Goal: Task Accomplishment & Management: Complete application form

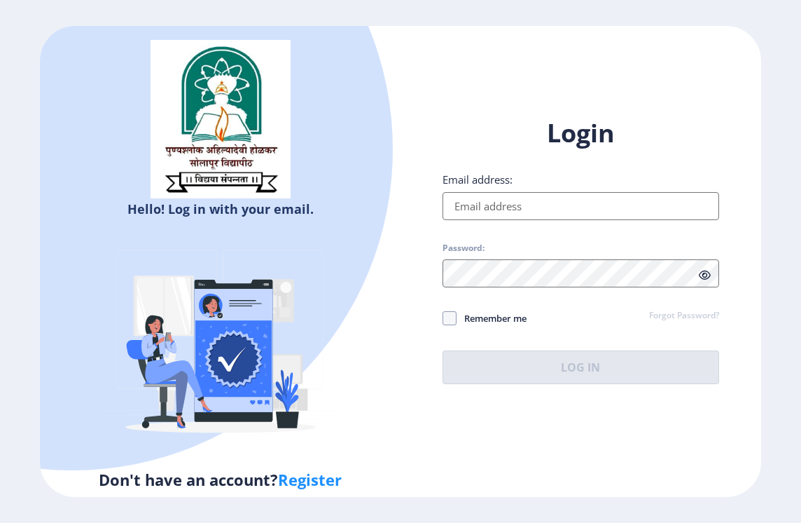
click at [593, 202] on input "Email address:" at bounding box center [581, 206] width 277 height 28
type input "[EMAIL_ADDRESS][DOMAIN_NAME]"
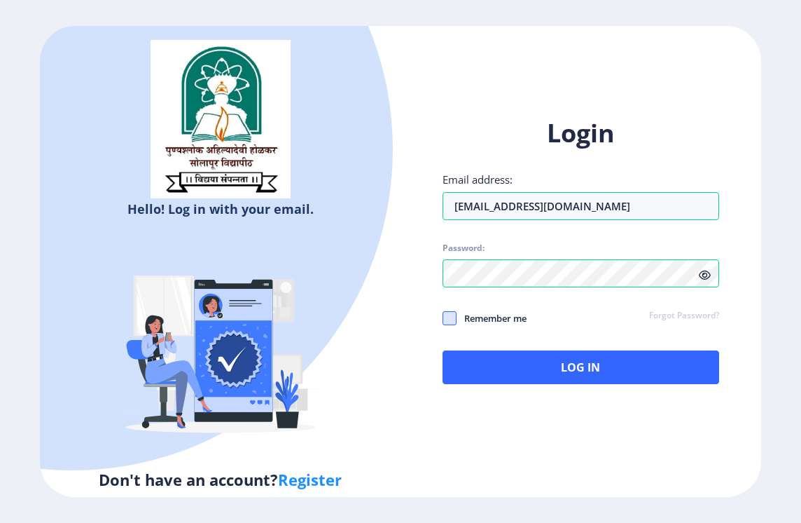
click at [452, 317] on span at bounding box center [450, 318] width 14 height 14
click at [443, 317] on input "Remember me" at bounding box center [443, 317] width 1 height 1
checkbox input "true"
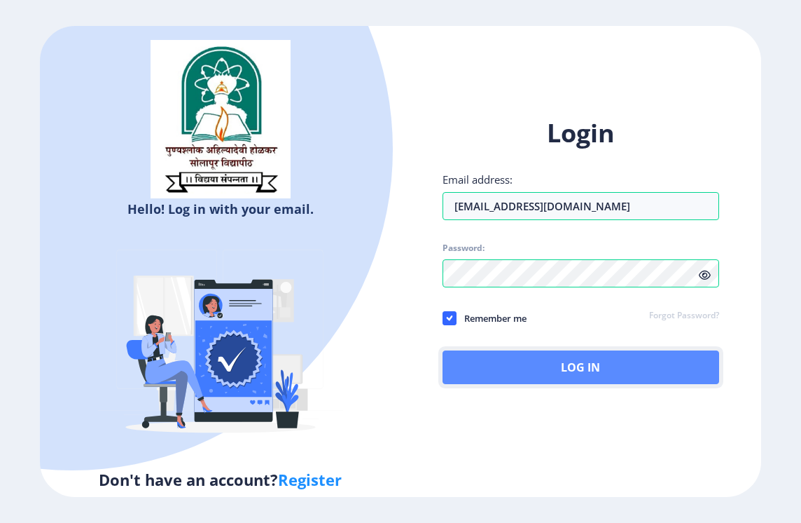
click at [515, 364] on button "Log In" at bounding box center [581, 367] width 277 height 34
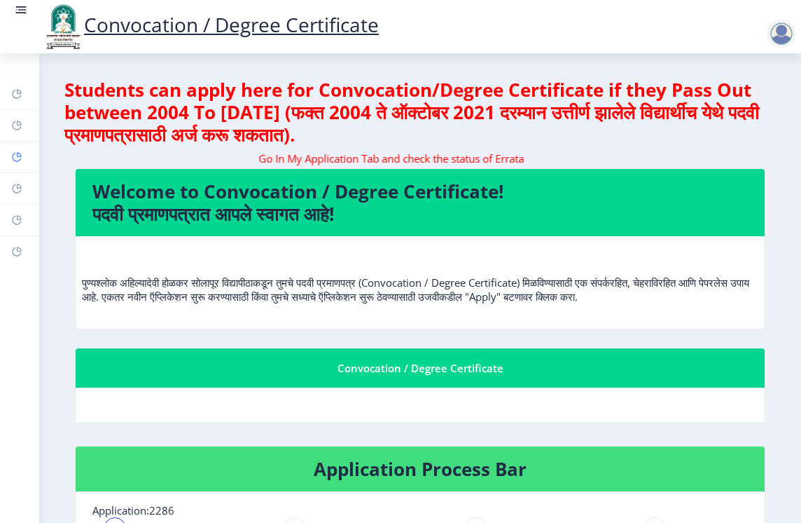
click at [13, 153] on rect at bounding box center [16, 156] width 11 height 11
select select
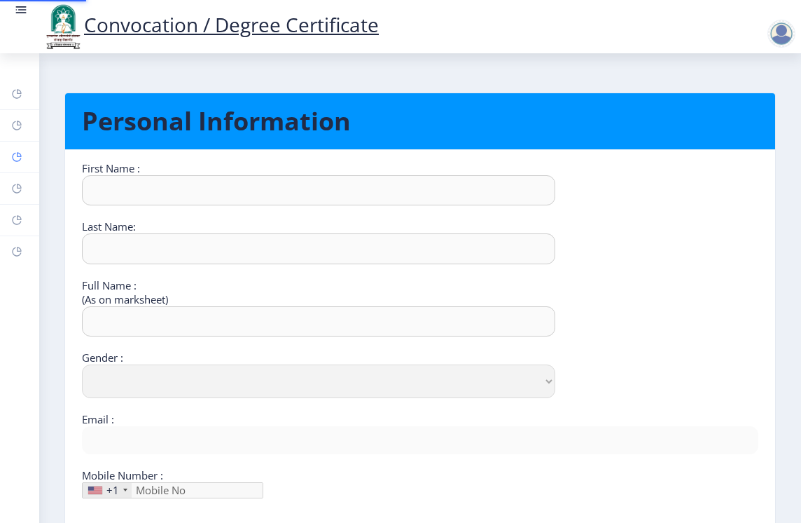
type input "Nitin"
type input "[PERSON_NAME]"
type input "NITIN SHAHAJ TALEKAR"
select select "[DEMOGRAPHIC_DATA]"
type input "[EMAIL_ADDRESS][DOMAIN_NAME]"
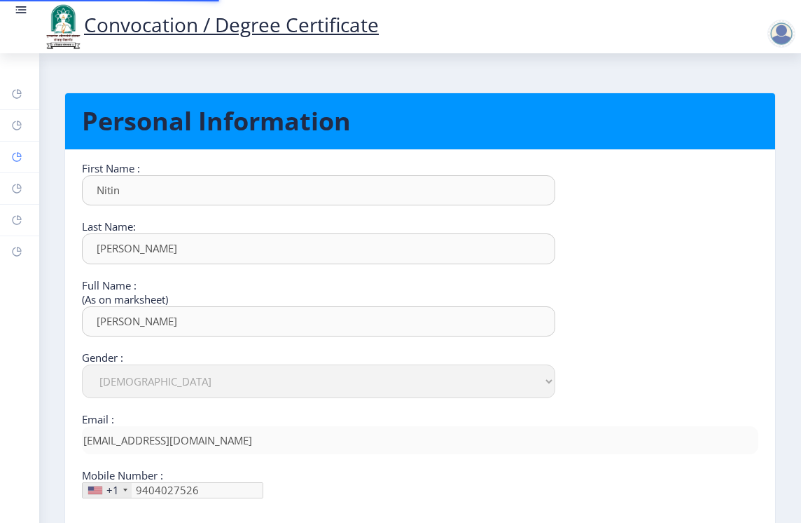
type input "[PHONE_NUMBER]"
click at [13, 134] on link "Help/FAQ" at bounding box center [19, 125] width 39 height 31
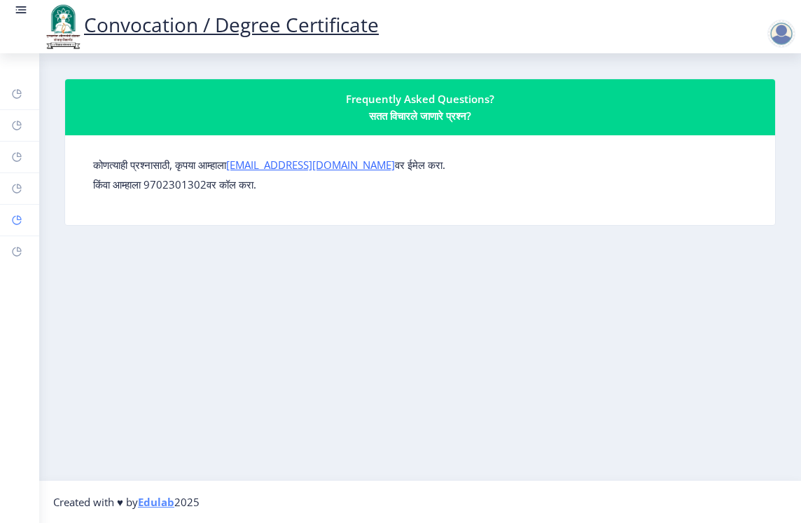
click at [10, 218] on link "Payment issue" at bounding box center [19, 220] width 39 height 31
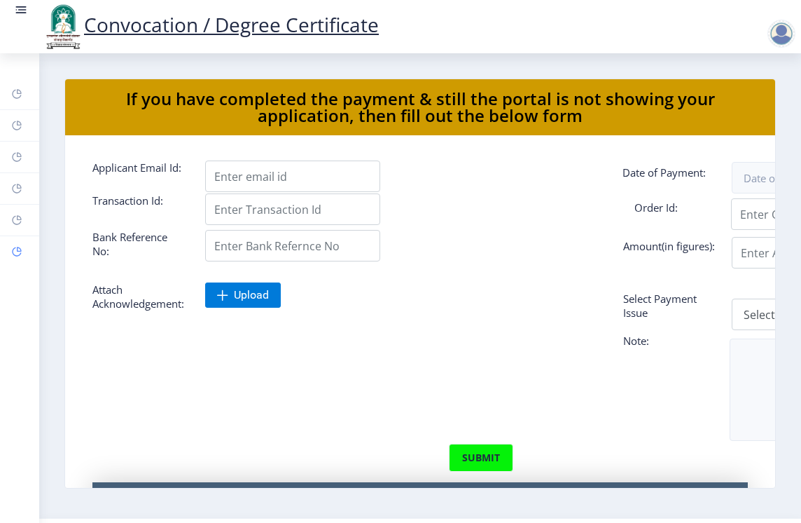
click at [17, 250] on icon at bounding box center [19, 249] width 5 height 5
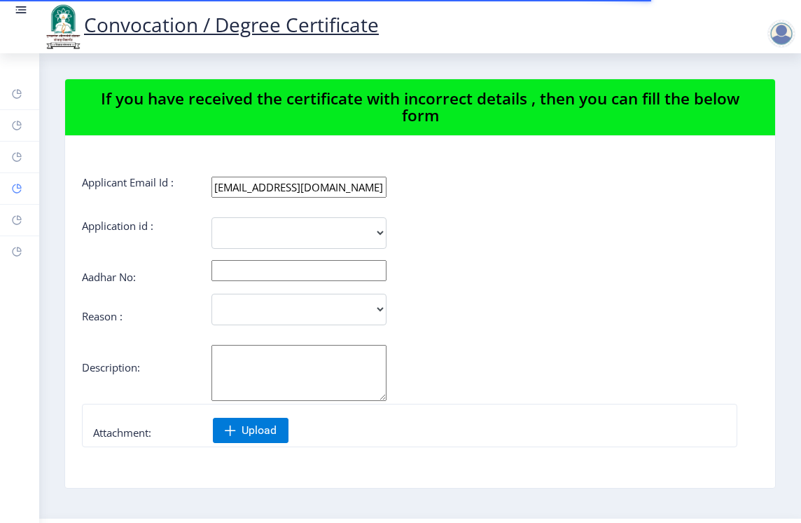
click at [15, 195] on link "Myapplication" at bounding box center [19, 188] width 39 height 31
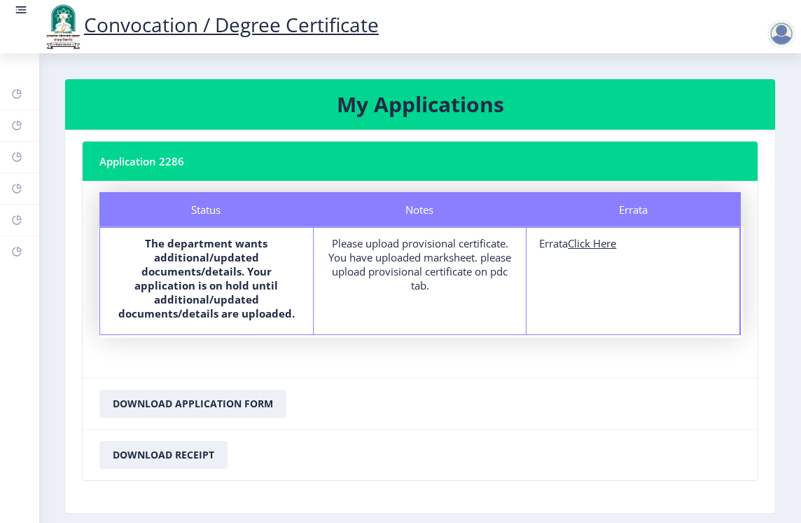
click at [593, 246] on u "Click Here" at bounding box center [592, 243] width 48 height 14
select select
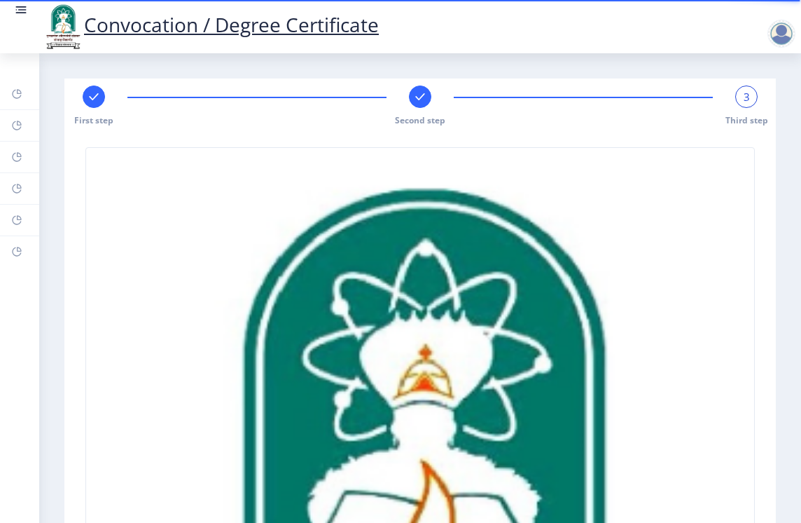
click at [739, 102] on div "3" at bounding box center [747, 96] width 22 height 22
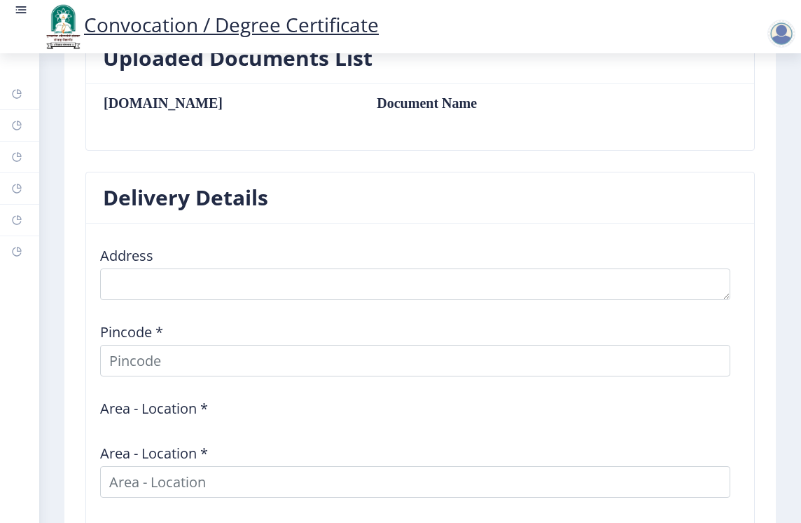
scroll to position [1191, 0]
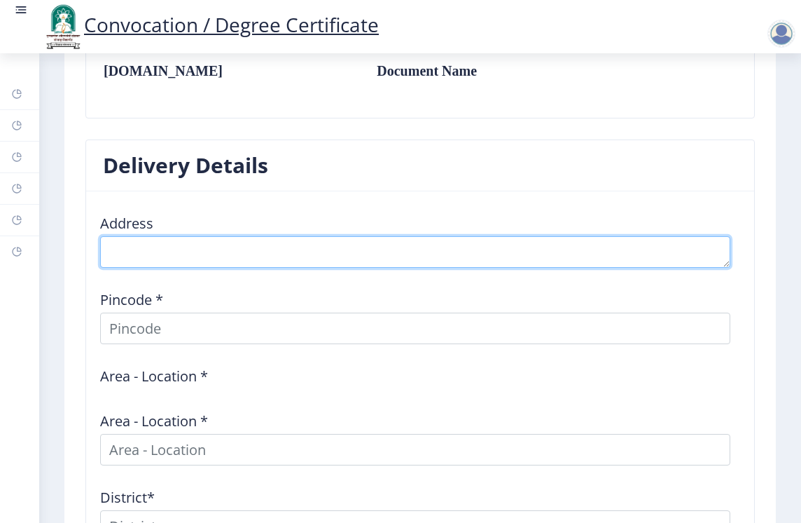
click at [336, 242] on textarea at bounding box center [415, 252] width 630 height 32
type textarea "At delwadi post kumbhargaon"
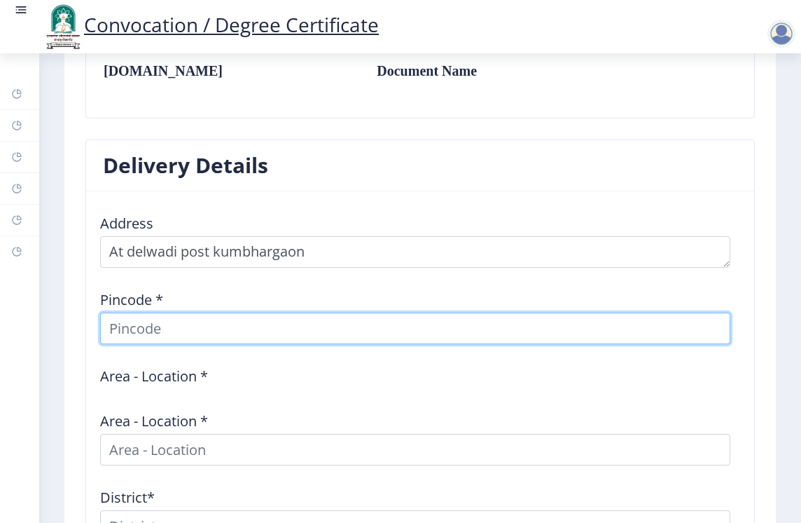
type input "NITIN"
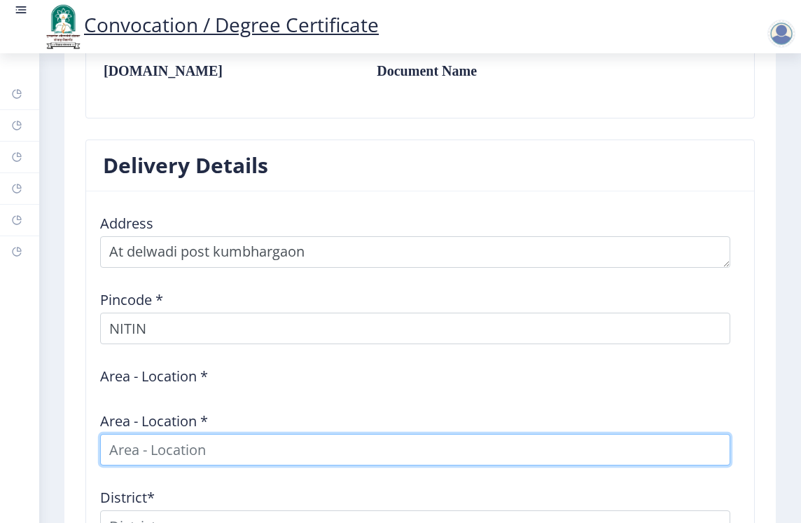
type input "NITIN"
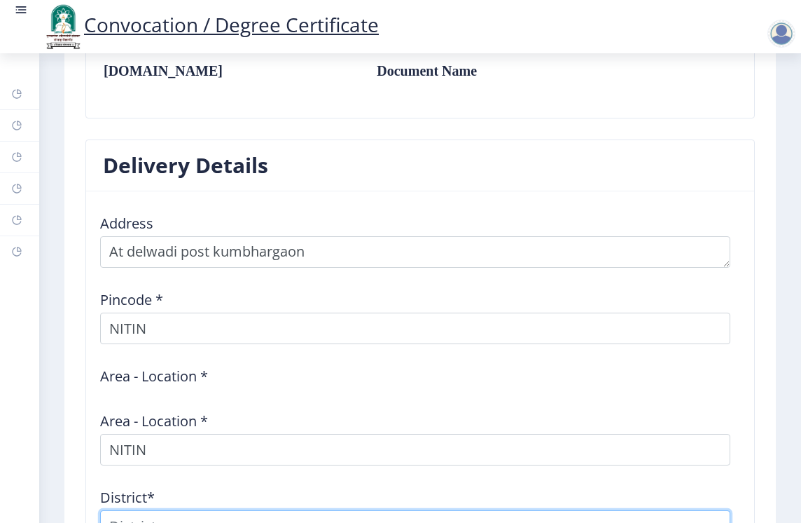
type input "NITIN"
type input "Maharashtra"
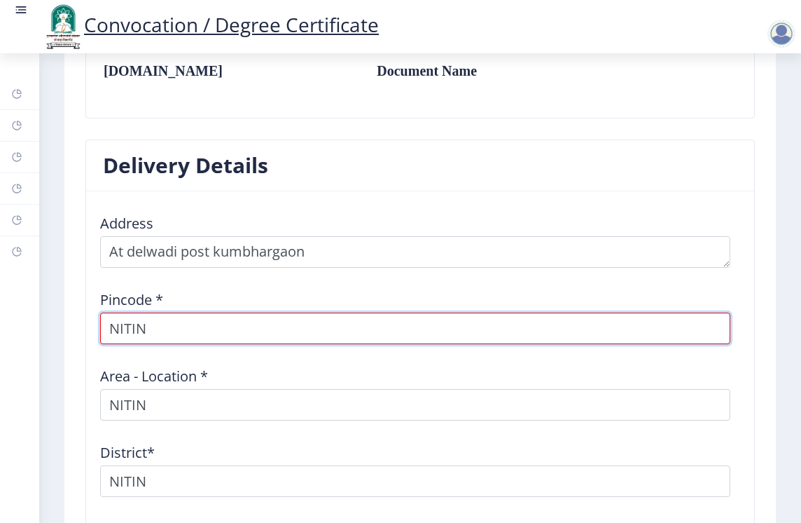
click at [226, 331] on input "NITIN" at bounding box center [415, 328] width 630 height 32
type input "N"
type input "413203"
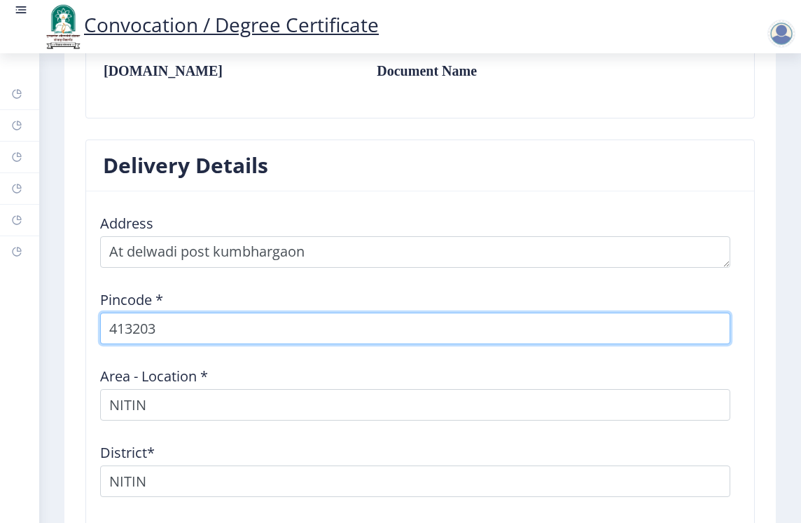
select select
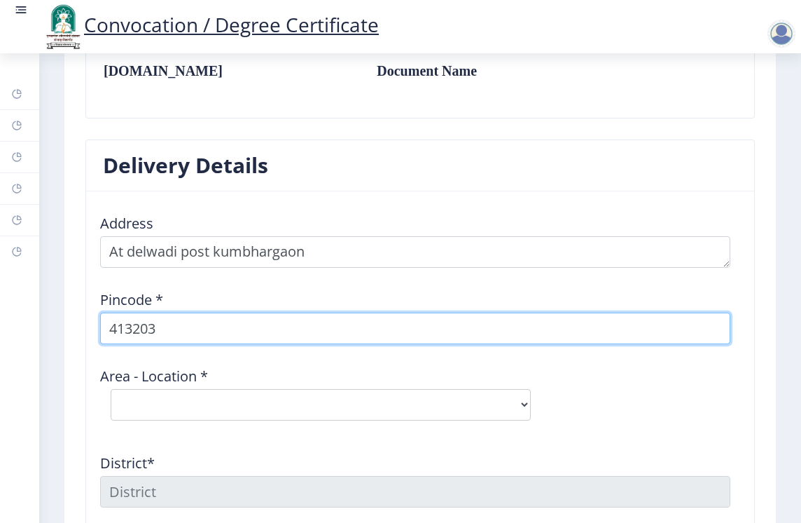
type input "413203"
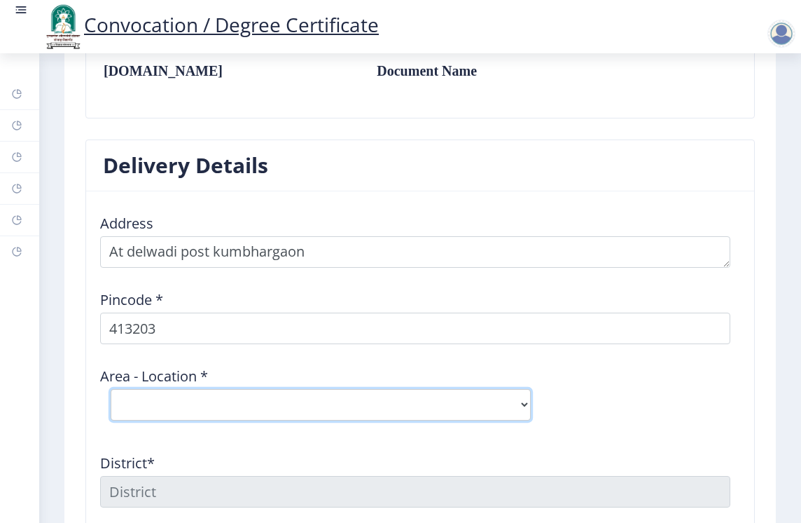
click at [215, 406] on select "Select Area Location Anjandoh B.O Awati B.O Borgaon (Kml) B.O Devlali B.O Gulsa…" at bounding box center [321, 405] width 420 height 32
select select "13: Object"
click at [111, 389] on select "Select Area Location Anjandoh B.O Awati B.O Borgaon (Kml) B.O Devlali B.O Gulsa…" at bounding box center [321, 405] width 420 height 32
type input "SOLAPUR"
type input "Maharashtra"
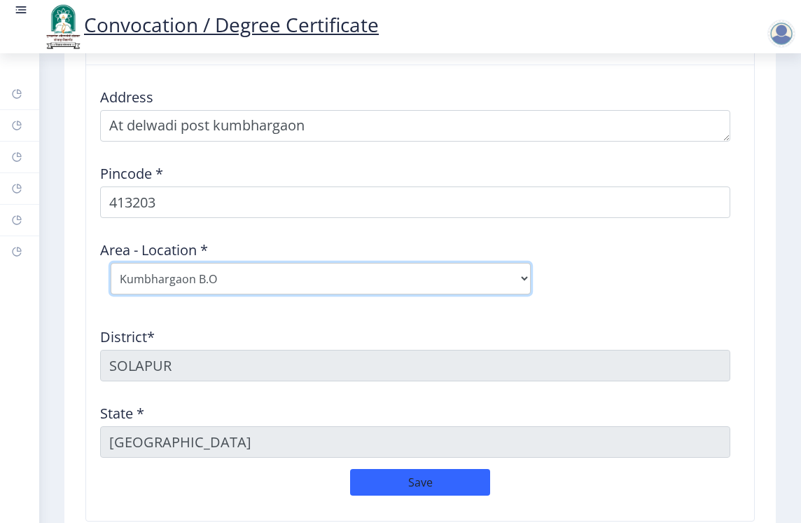
scroll to position [1331, 0]
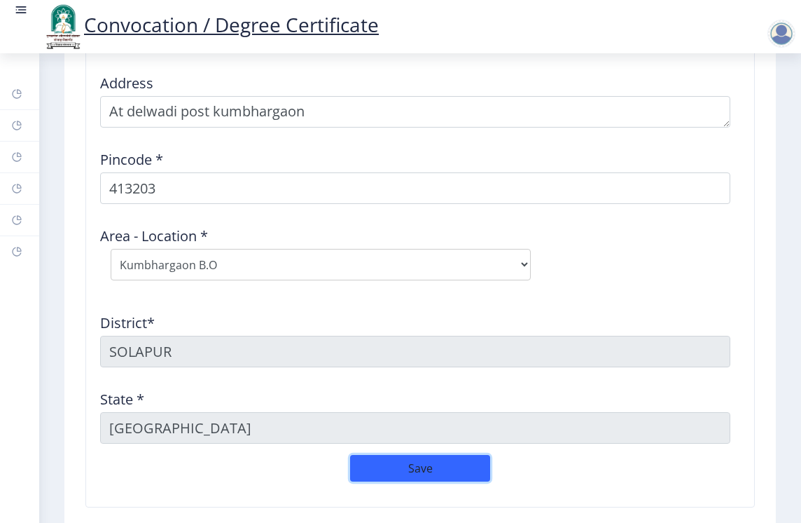
click at [378, 464] on button "Save" at bounding box center [420, 468] width 140 height 27
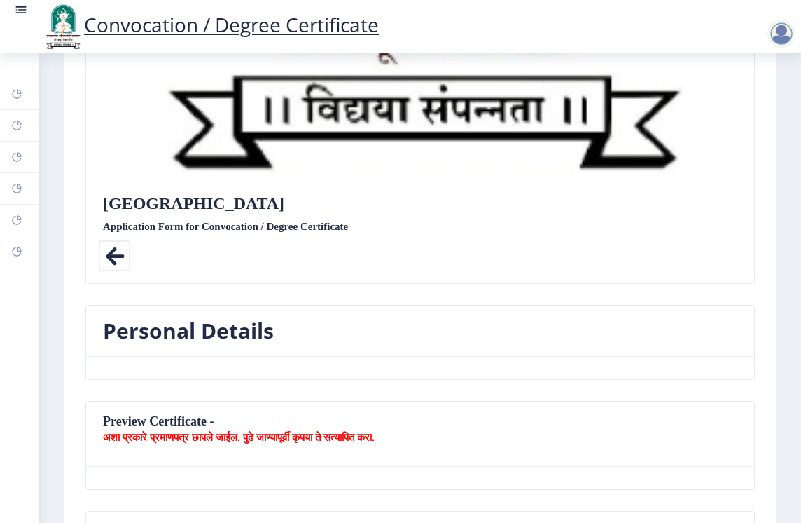
scroll to position [701, 0]
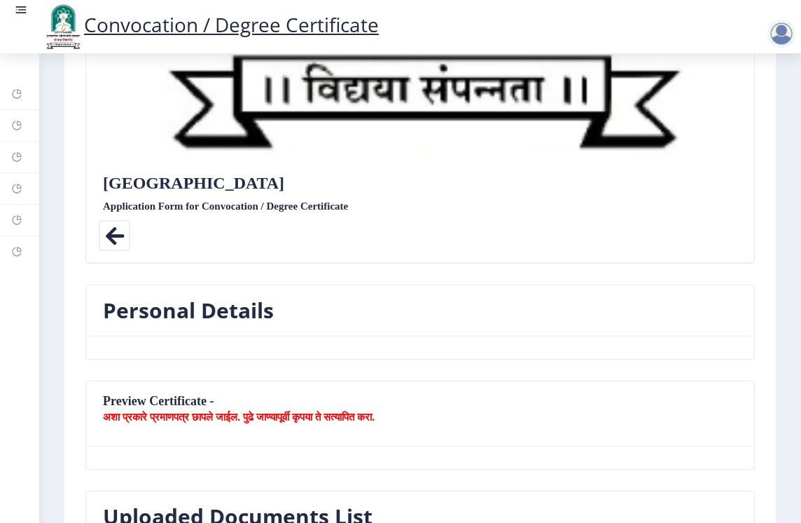
click at [121, 232] on icon at bounding box center [115, 236] width 32 height 32
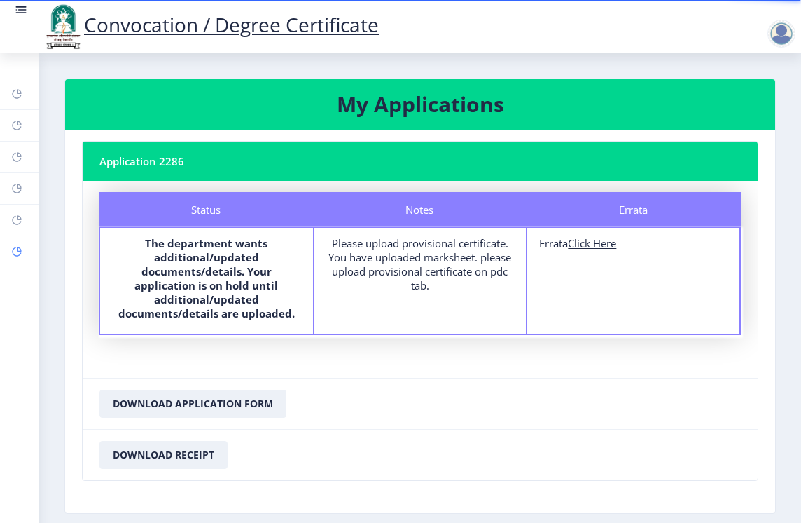
click at [15, 244] on icon at bounding box center [16, 251] width 11 height 14
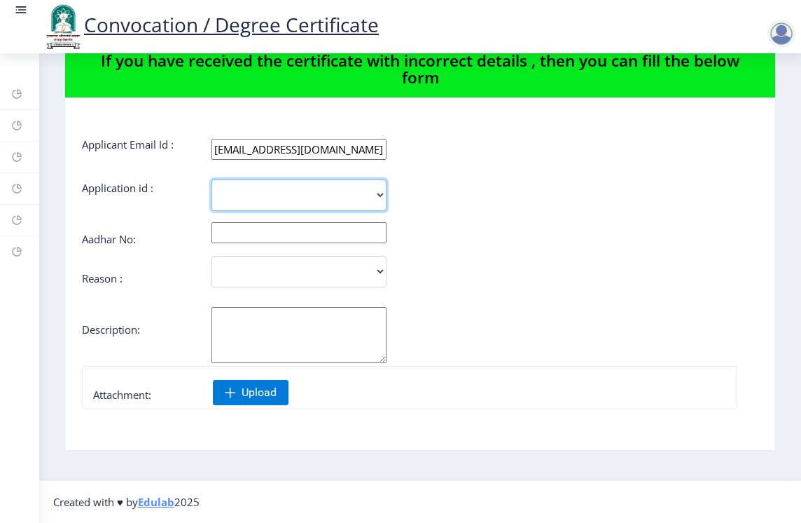
click at [303, 196] on select "2286" at bounding box center [299, 195] width 175 height 32
select select "2286"
click at [212, 179] on select "2286" at bounding box center [299, 195] width 175 height 32
click at [290, 241] on input "text" at bounding box center [299, 232] width 175 height 21
type input "713977719448"
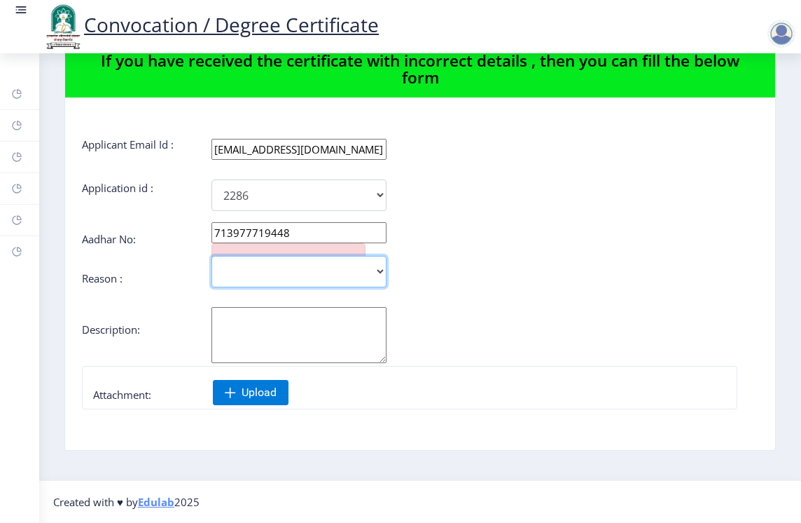
click at [291, 263] on select "Incorrect Course Name Incorrect Name/ Fathers Name Others" at bounding box center [299, 272] width 175 height 32
select select "Others"
click at [212, 256] on select "Incorrect Course Name Incorrect Name/ Fathers Name Others" at bounding box center [299, 272] width 175 height 32
click at [279, 346] on textarea "Aadhar No:" at bounding box center [299, 335] width 175 height 56
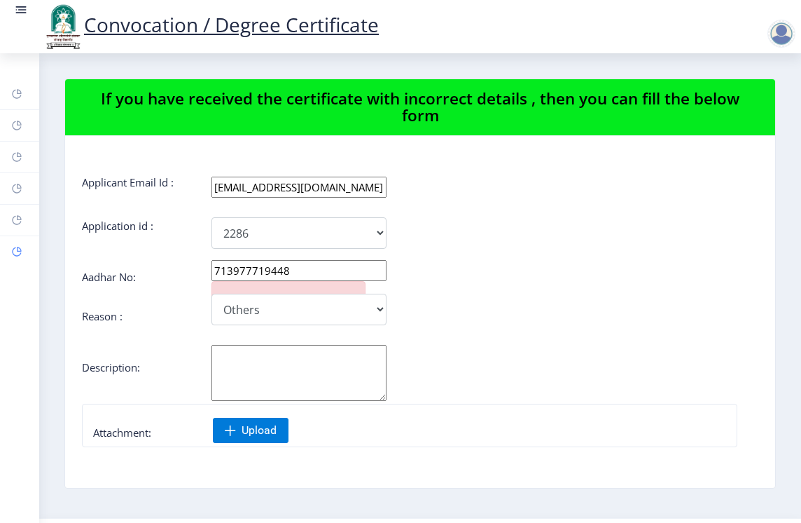
click at [18, 247] on icon at bounding box center [19, 249] width 5 height 5
click at [18, 214] on icon at bounding box center [16, 220] width 11 height 14
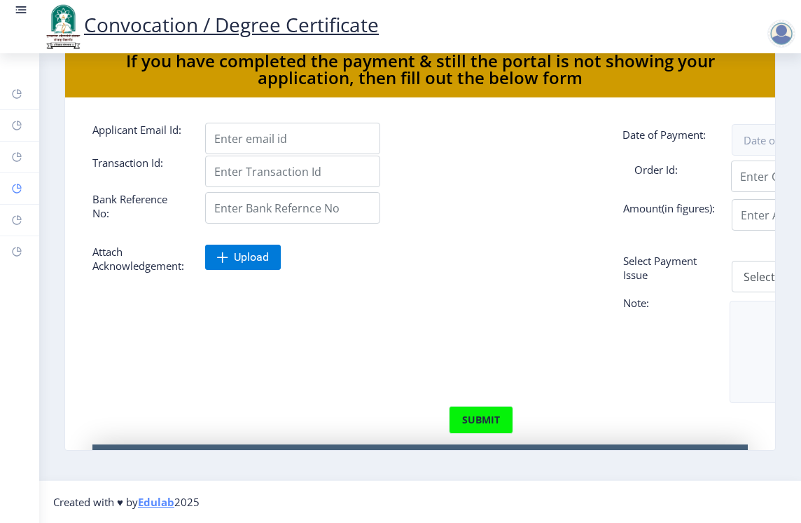
click at [18, 193] on icon at bounding box center [16, 188] width 9 height 9
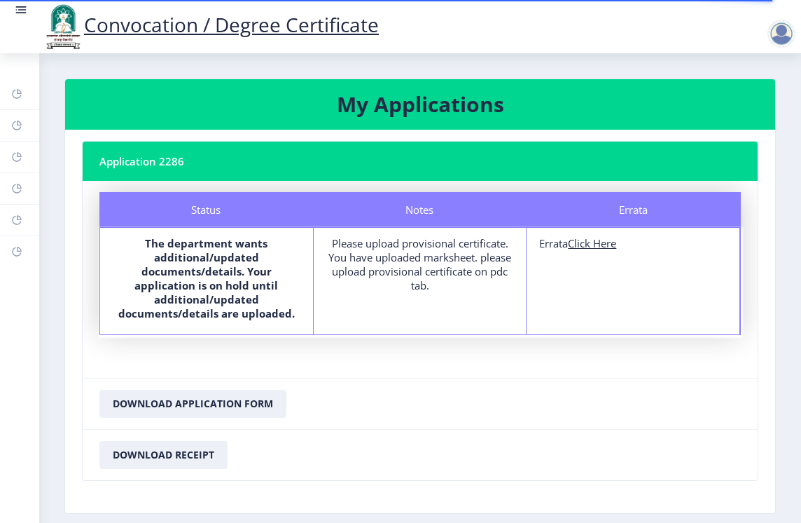
click at [414, 277] on div "Please upload provisional certificate. You have uploaded marksheet. please uplo…" at bounding box center [420, 264] width 188 height 56
click at [367, 273] on div "Please upload provisional certificate. You have uploaded marksheet. please uplo…" at bounding box center [420, 264] width 188 height 56
click at [616, 247] on u "Click Here" at bounding box center [592, 243] width 48 height 14
select select
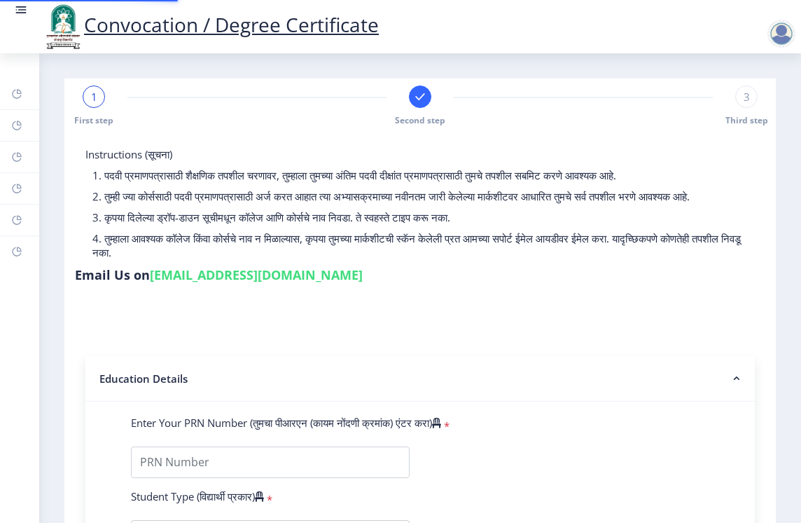
type input "2010032500338794"
select select "Regular"
select select "2013"
select select "March"
select select "SECOND CLASS"
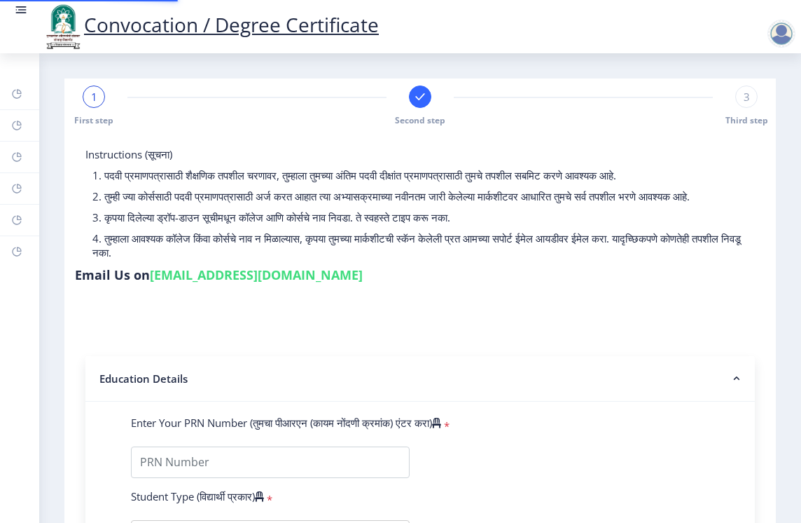
type input "045838"
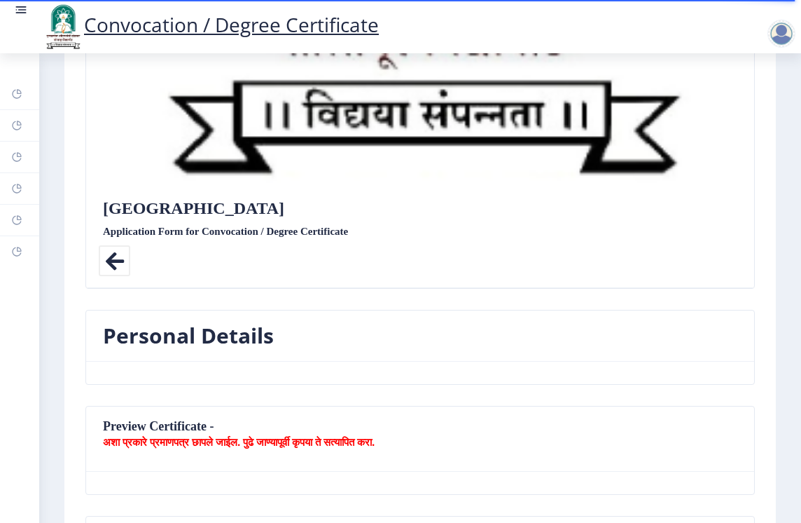
scroll to position [638, 0]
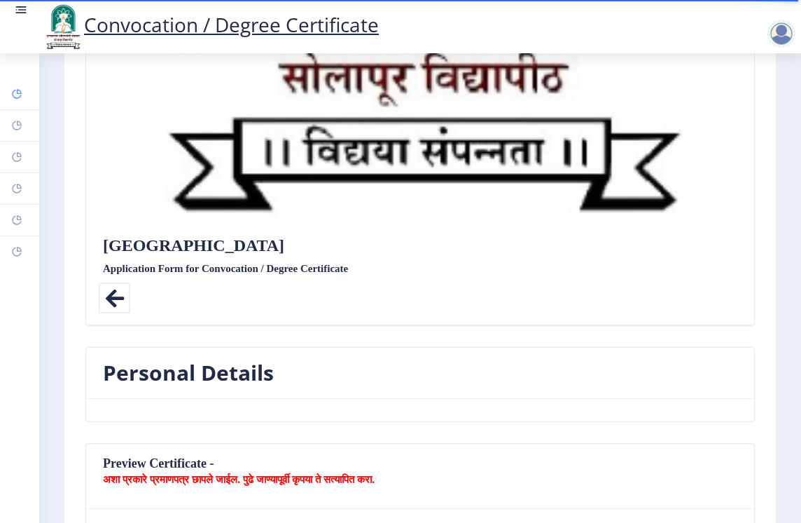
click at [11, 100] on icon at bounding box center [16, 94] width 11 height 14
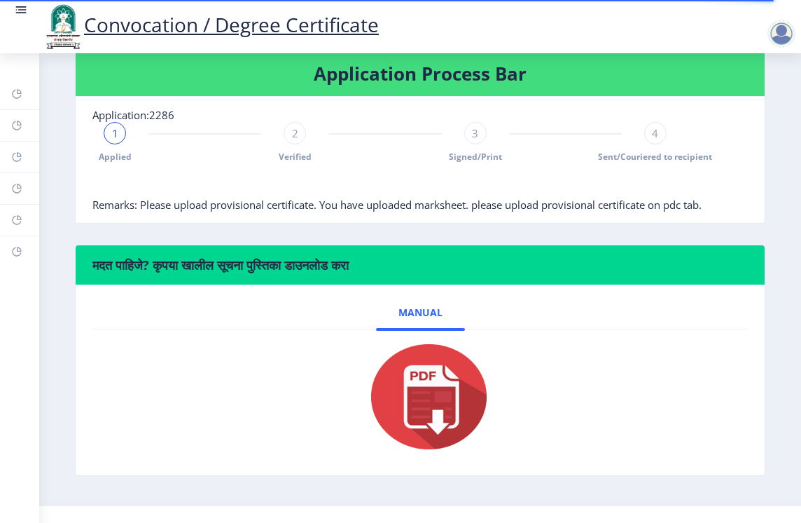
scroll to position [420, 0]
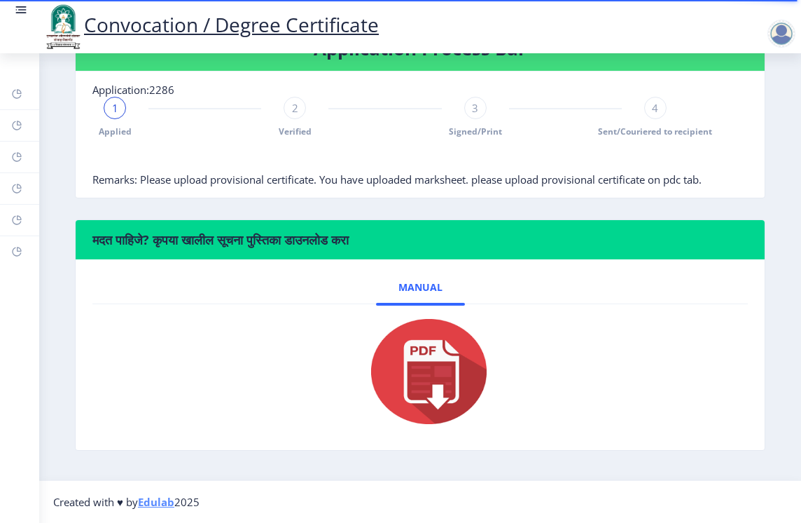
click at [467, 120] on div "3 Signed/Print" at bounding box center [475, 117] width 22 height 41
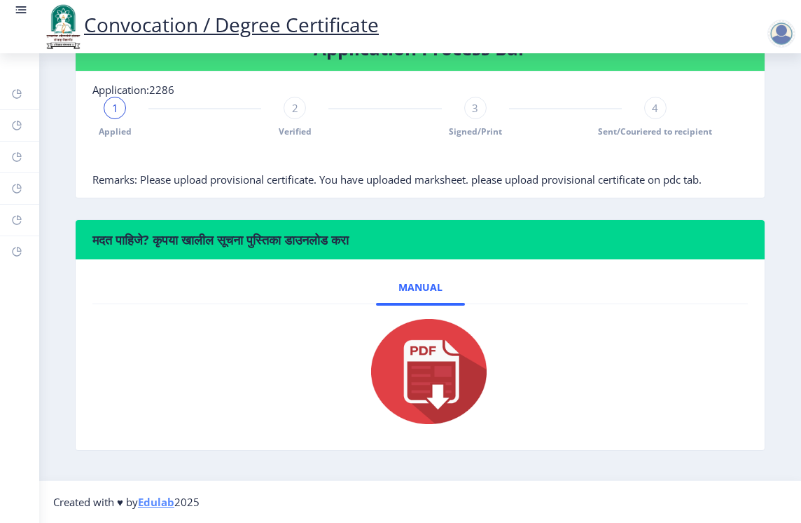
click at [294, 122] on div "2 Verified" at bounding box center [295, 117] width 22 height 41
click at [17, 130] on icon at bounding box center [16, 125] width 9 height 9
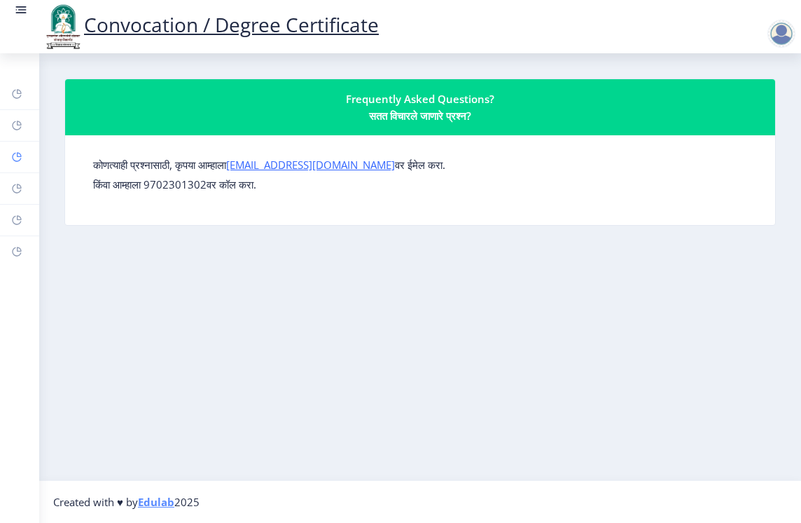
click at [20, 156] on rect at bounding box center [16, 156] width 11 height 11
select select
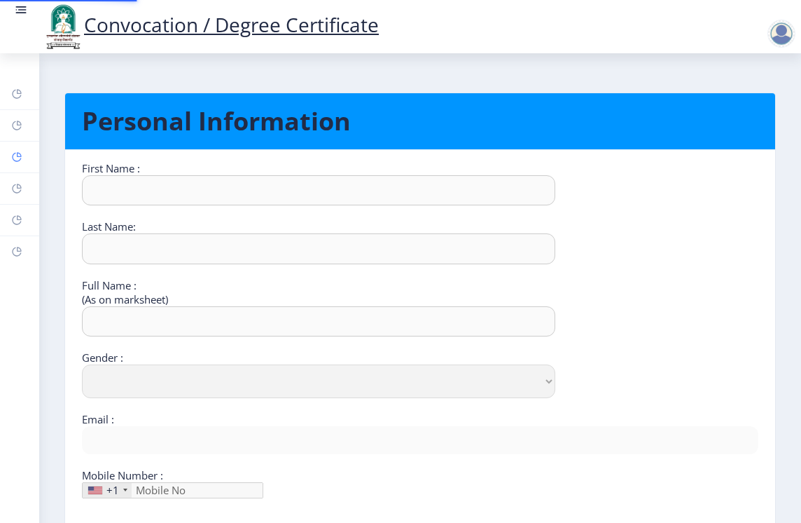
type input "Nitin"
type input "[PERSON_NAME]"
type input "NITIN SHAHAJ TALEKAR"
select select "[DEMOGRAPHIC_DATA]"
type input "[EMAIL_ADDRESS][DOMAIN_NAME]"
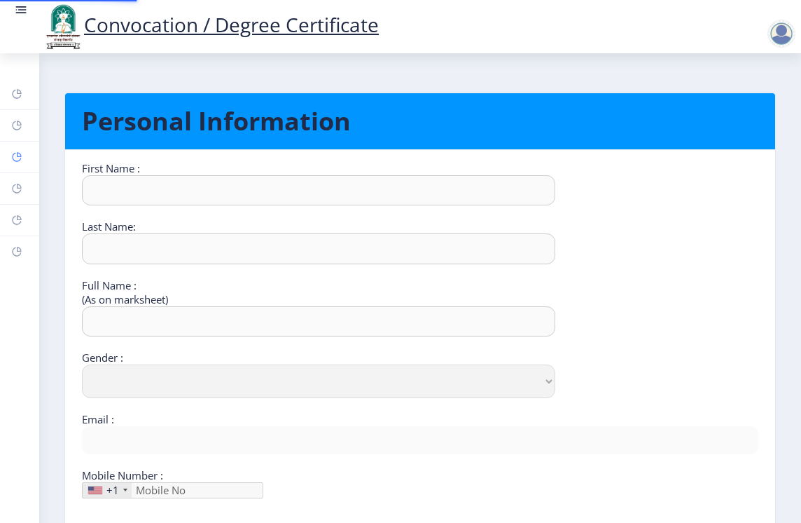
type input "9404027526"
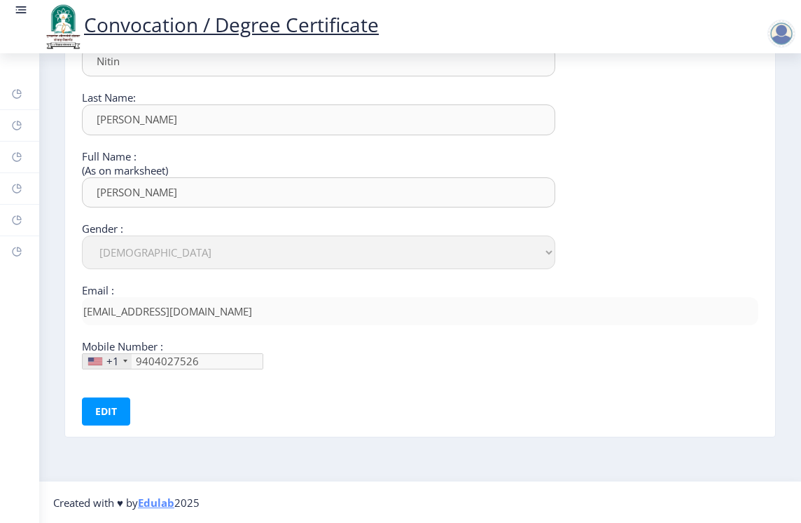
scroll to position [130, 0]
click at [116, 410] on button "Edit" at bounding box center [106, 410] width 48 height 28
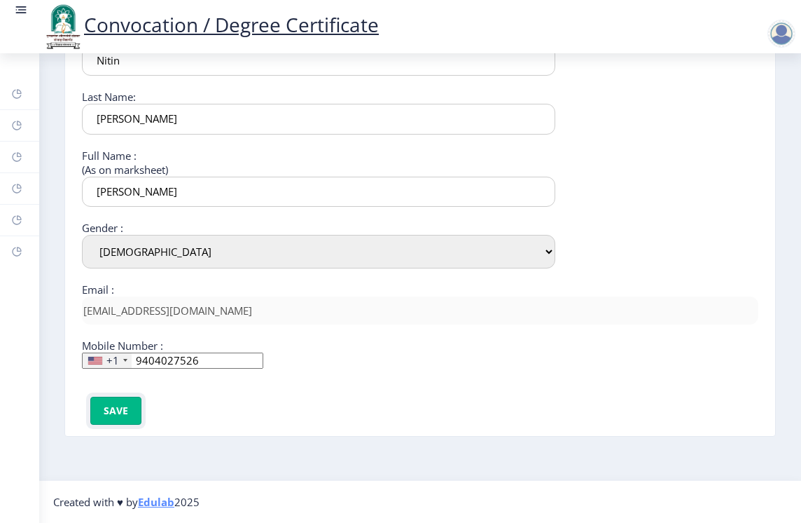
click at [116, 410] on button "Save" at bounding box center [115, 410] width 51 height 28
click at [116, 417] on button "Edit" at bounding box center [106, 410] width 48 height 28
click at [162, 195] on input "NITIN SHAHAJ TALEKAR" at bounding box center [319, 192] width 474 height 30
click at [165, 193] on input "NITIN SHAHAJ TALEKAR" at bounding box center [319, 192] width 474 height 30
type input "[PERSON_NAME]"
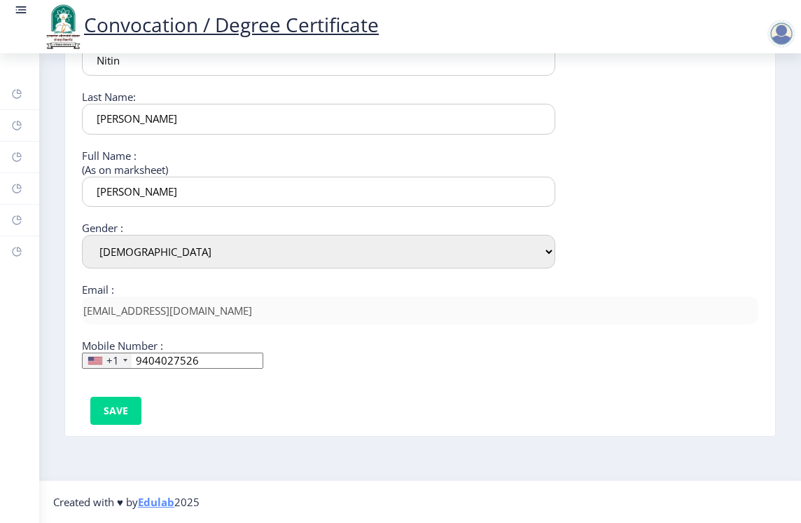
click at [101, 363] on div at bounding box center [95, 361] width 14 height 8
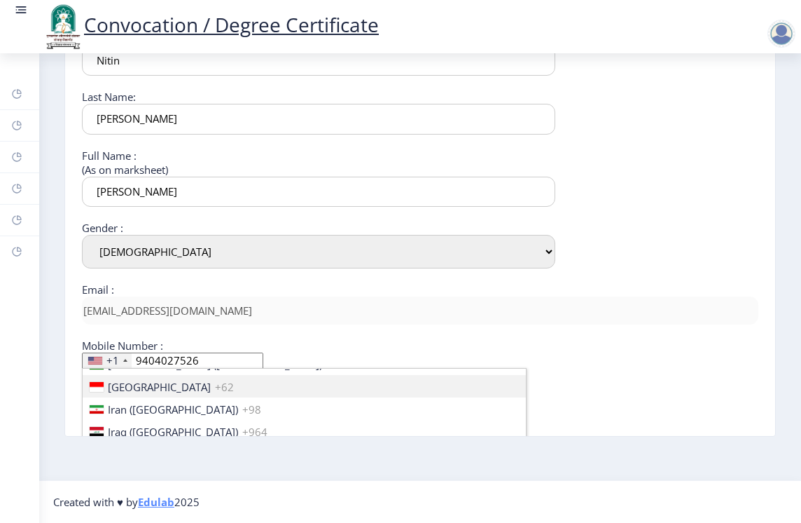
scroll to position [2172, 0]
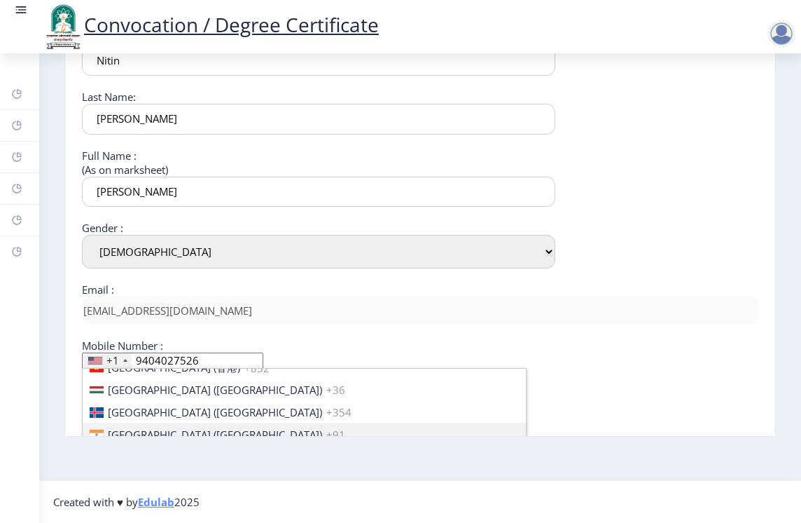
click at [137, 429] on span "[GEOGRAPHIC_DATA] ([GEOGRAPHIC_DATA])" at bounding box center [215, 434] width 214 height 14
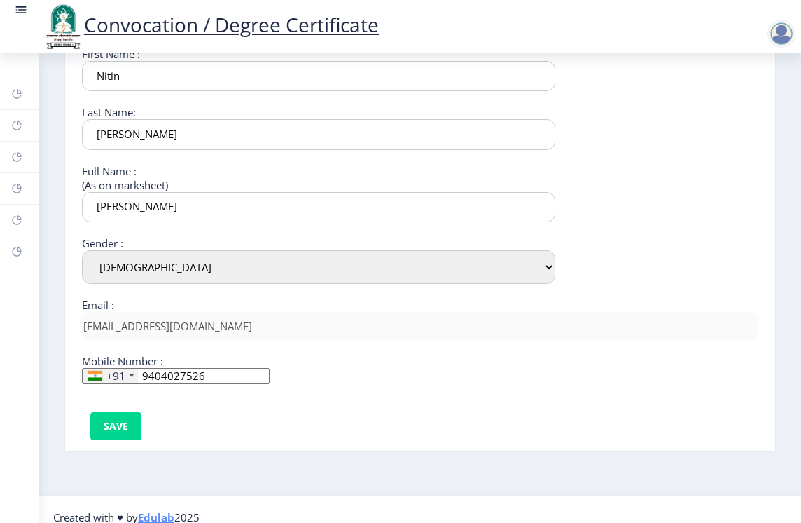
scroll to position [130, 0]
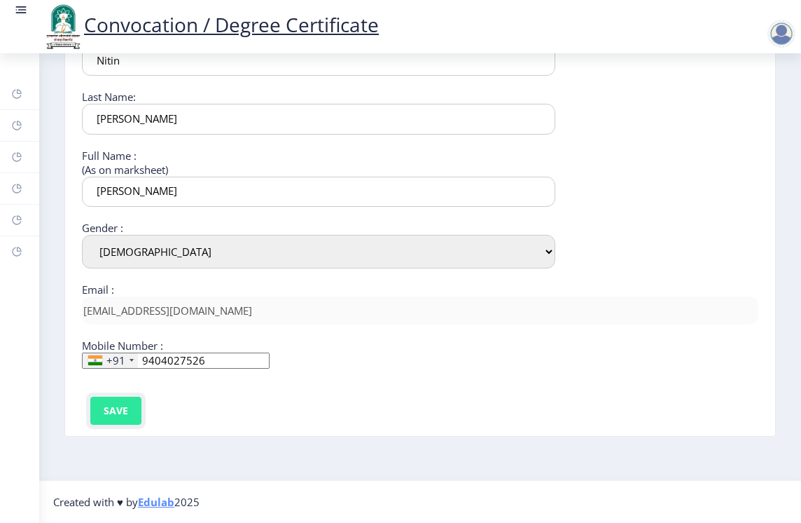
click at [125, 413] on button "Save" at bounding box center [115, 410] width 51 height 28
click at [19, 91] on rect at bounding box center [16, 93] width 11 height 11
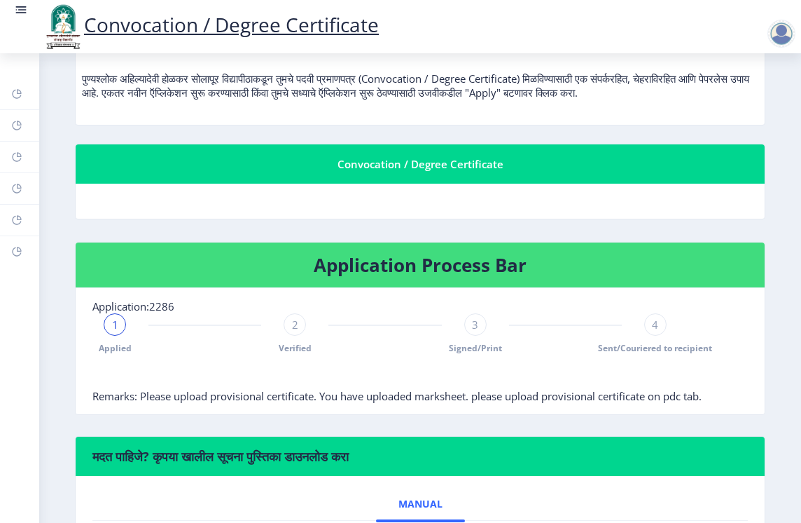
scroll to position [210, 0]
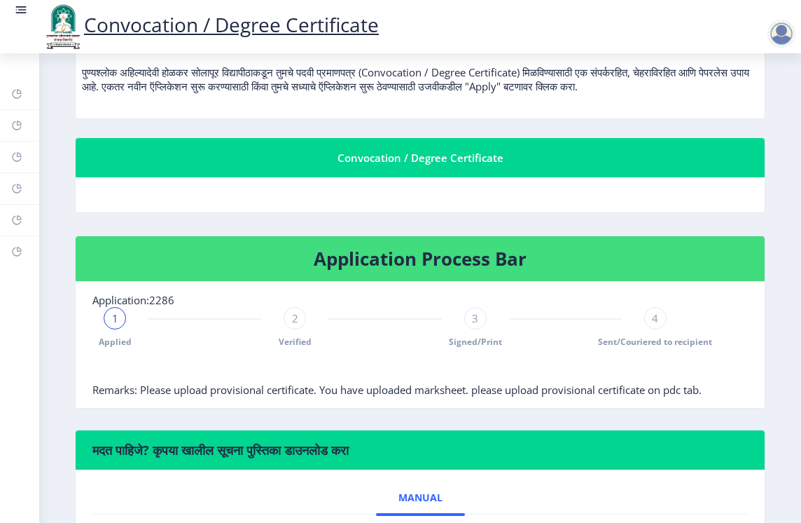
click at [386, 158] on div "Convocation / Degree Certificate" at bounding box center [420, 157] width 656 height 17
click at [302, 392] on span "Remarks: Please upload provisional certificate. You have uploaded marksheet. pl…" at bounding box center [396, 389] width 609 height 14
click at [301, 325] on div "2" at bounding box center [295, 318] width 22 height 22
click at [296, 315] on span "2" at bounding box center [295, 318] width 6 height 14
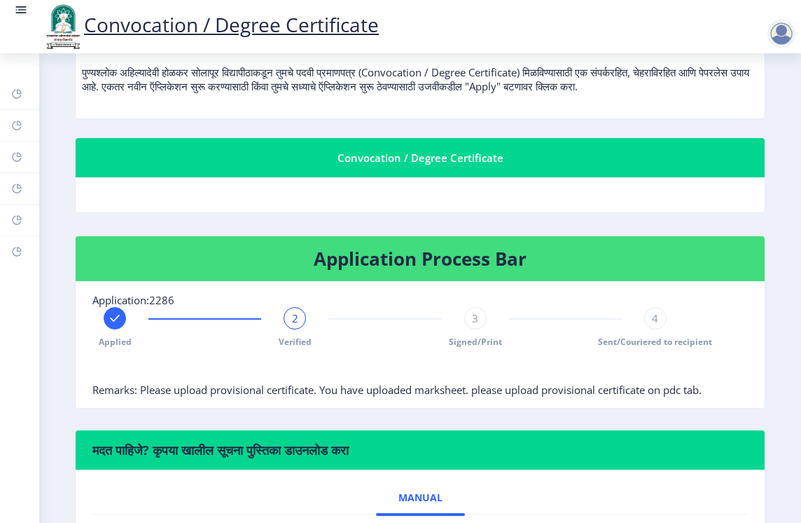
click at [474, 321] on span "3" at bounding box center [475, 318] width 6 height 14
click at [654, 319] on span "4" at bounding box center [655, 318] width 6 height 14
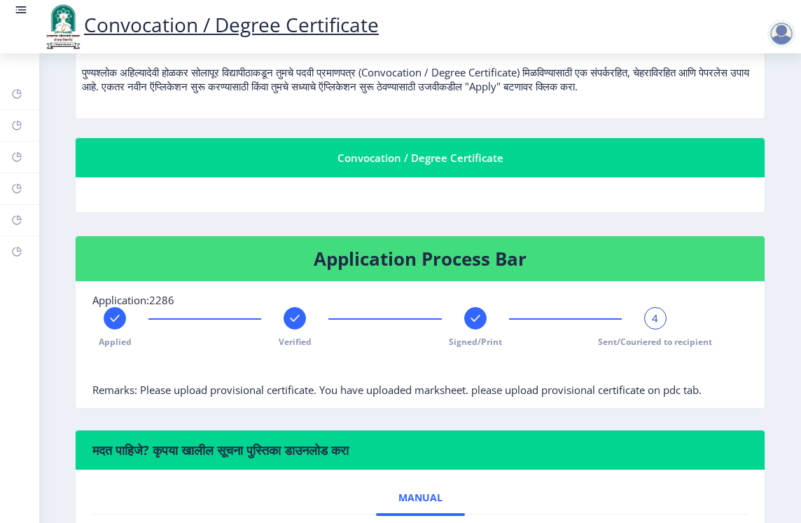
click at [654, 319] on span "4" at bounding box center [655, 318] width 6 height 14
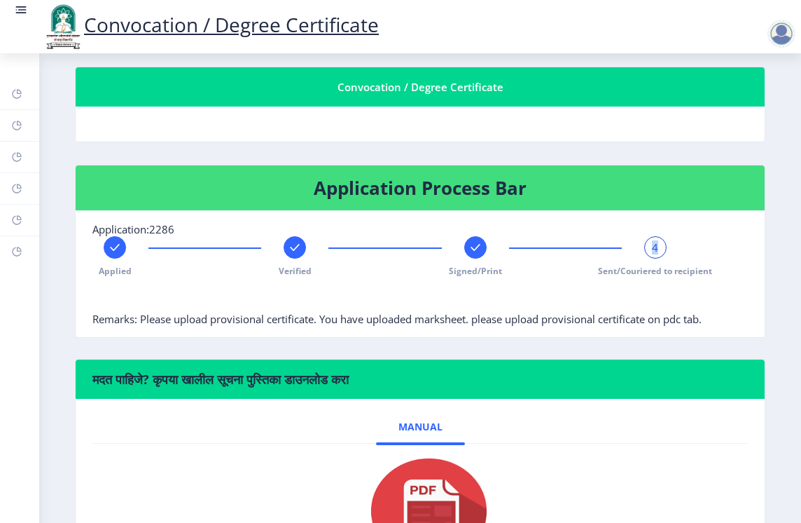
scroll to position [280, 0]
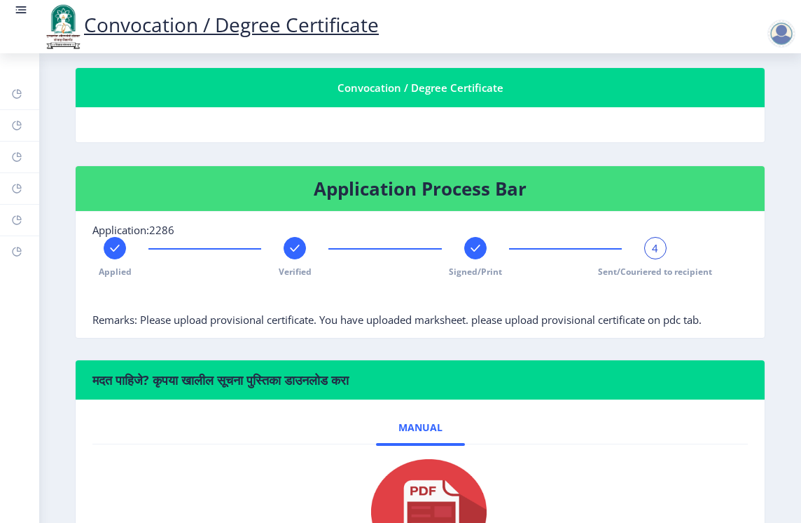
click at [448, 322] on span "Remarks: Please upload provisional certificate. You have uploaded marksheet. pl…" at bounding box center [396, 319] width 609 height 14
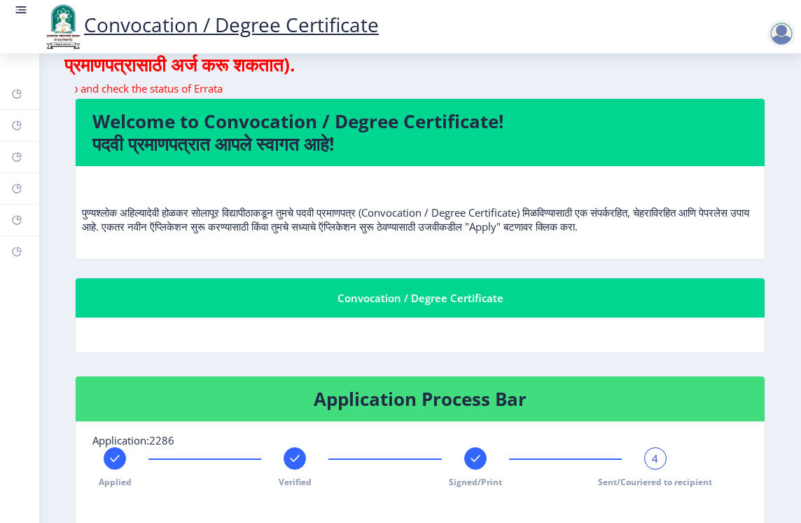
scroll to position [0, 0]
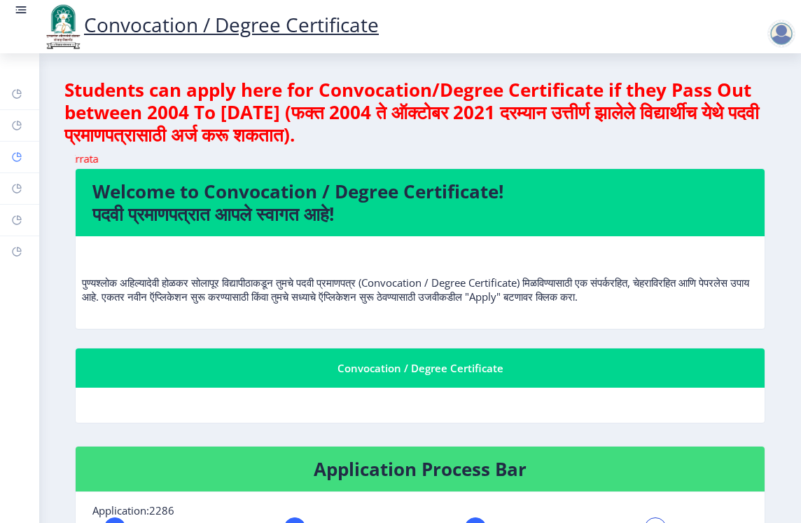
click at [18, 157] on icon at bounding box center [19, 154] width 5 height 5
select select
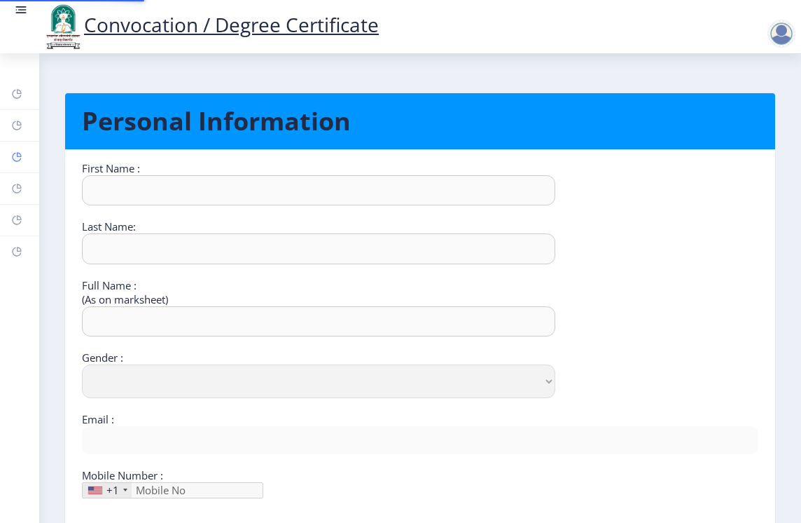
type input "Nitin"
type input "[PERSON_NAME]"
select select "[DEMOGRAPHIC_DATA]"
type input "[EMAIL_ADDRESS][DOMAIN_NAME]"
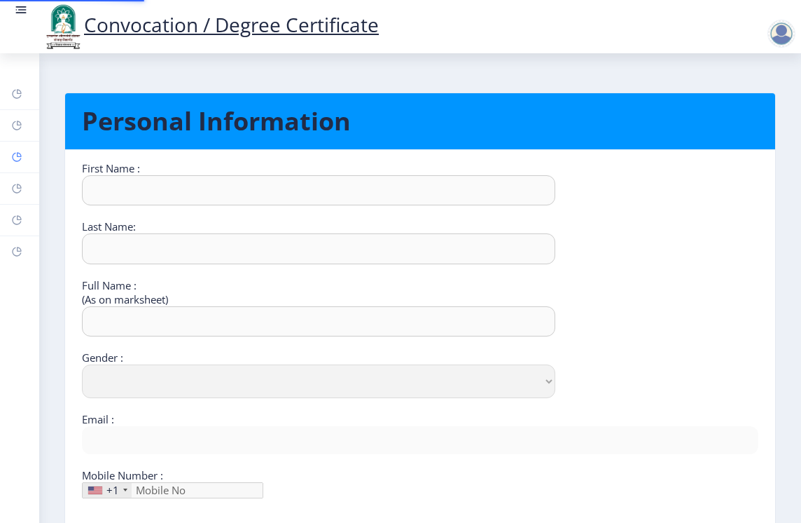
type input "9404027526"
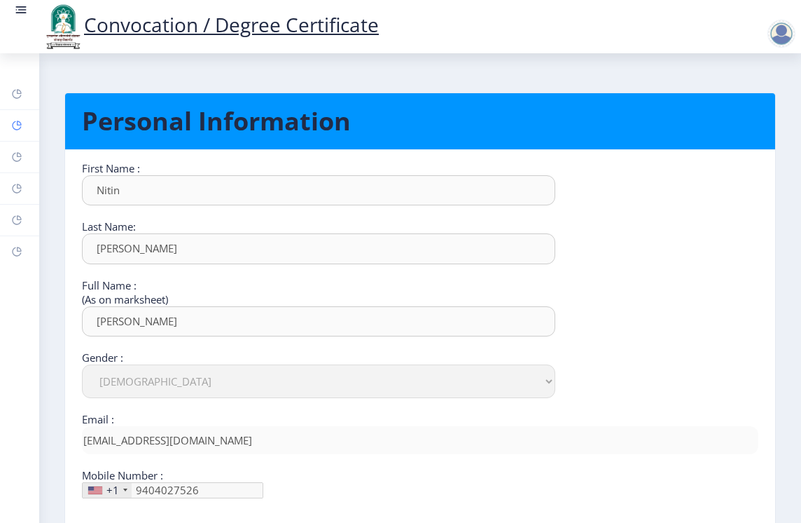
click at [11, 128] on link "Help/FAQ" at bounding box center [19, 125] width 39 height 31
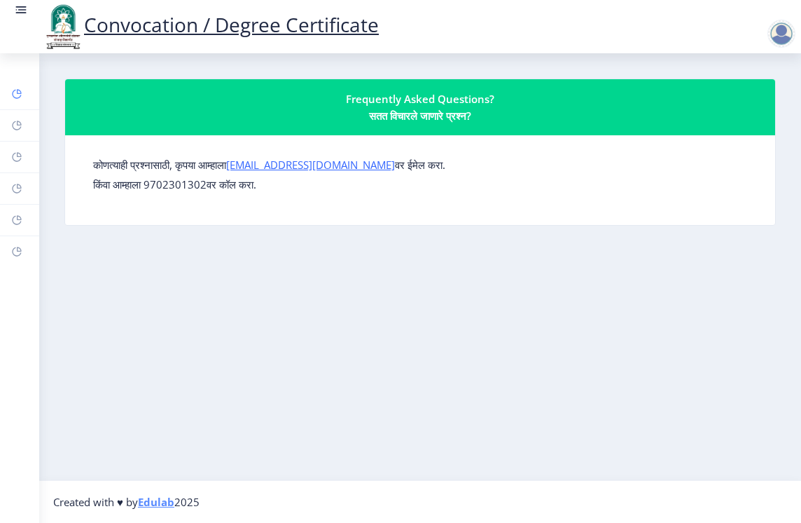
click at [18, 98] on icon at bounding box center [16, 94] width 9 height 9
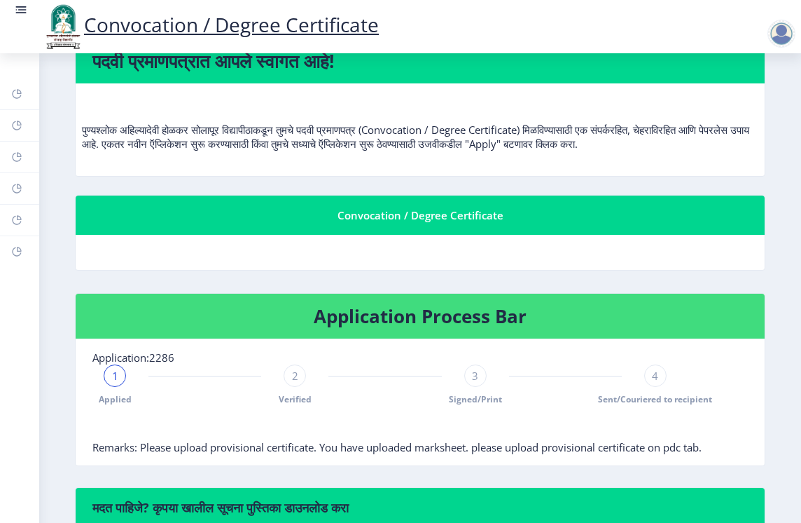
scroll to position [140, 0]
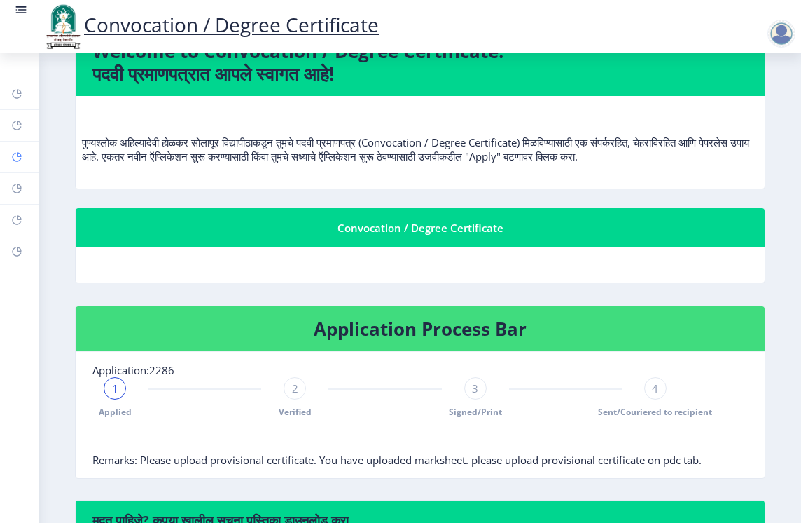
click at [15, 160] on icon at bounding box center [16, 157] width 9 height 9
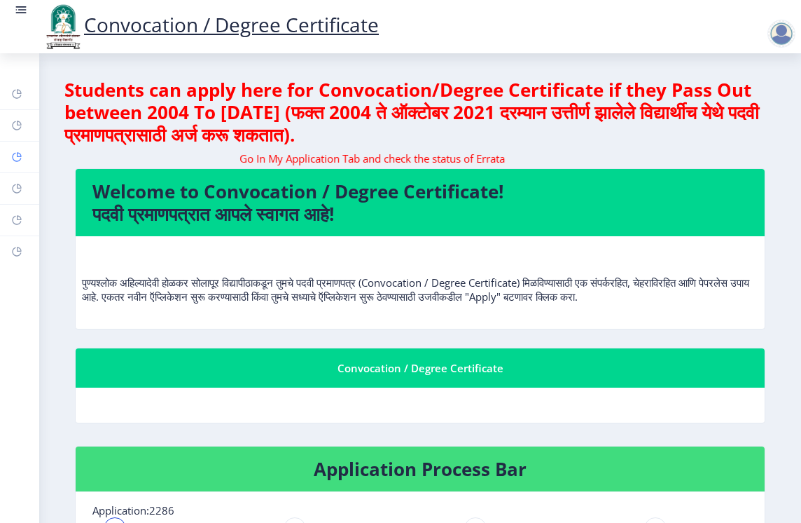
select select "[DEMOGRAPHIC_DATA]"
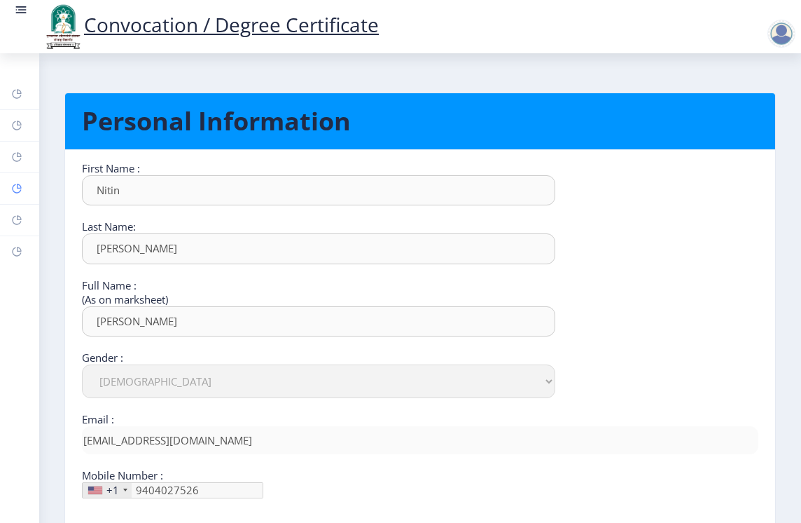
click at [13, 186] on icon at bounding box center [16, 188] width 9 height 9
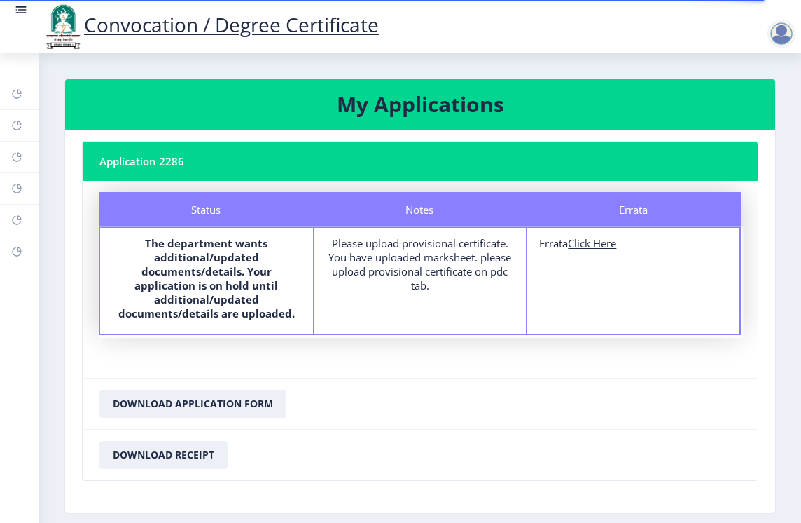
click at [235, 291] on b "The department wants additional/updated documents/details. Your application is …" at bounding box center [206, 278] width 177 height 84
click at [380, 277] on div "Please upload provisional certificate. You have uploaded marksheet. please uplo…" at bounding box center [420, 264] width 188 height 56
drag, startPoint x: 380, startPoint y: 277, endPoint x: 483, endPoint y: 262, distance: 104.1
click at [483, 262] on div "Please upload provisional certificate. You have uploaded marksheet. please uplo…" at bounding box center [420, 264] width 188 height 56
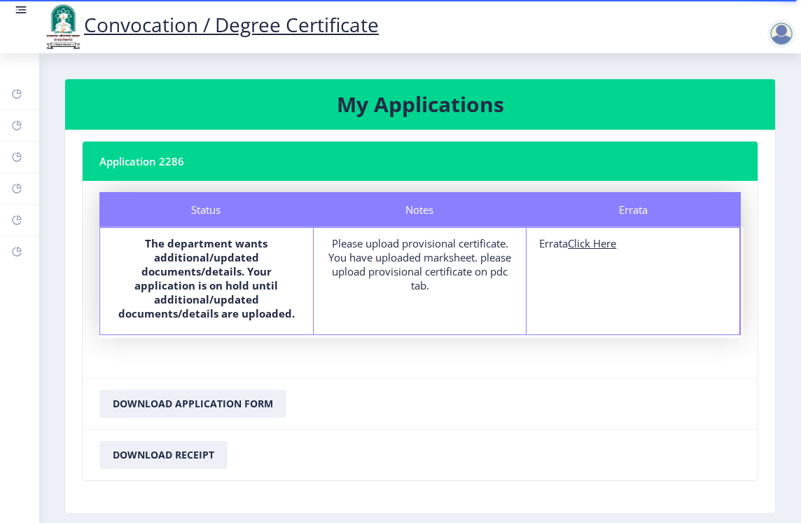
click at [579, 246] on u "Click Here" at bounding box center [592, 243] width 48 height 14
select select
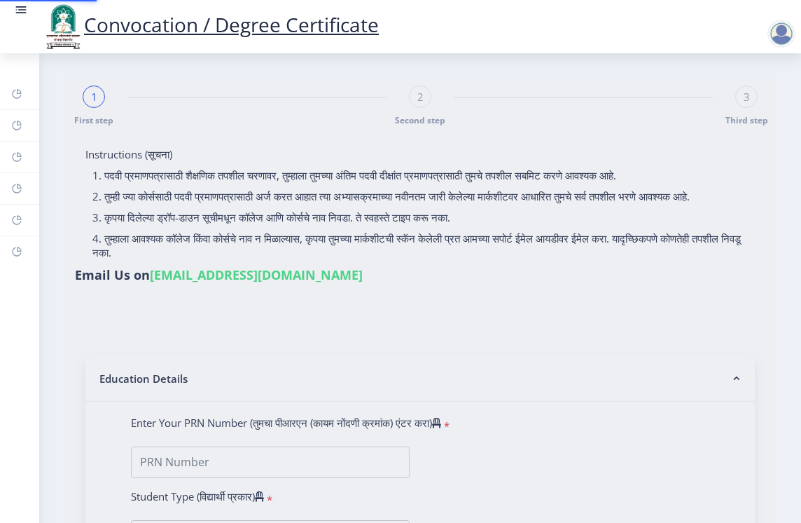
type input "nitin shahaji talekar"
type input "vijaya"
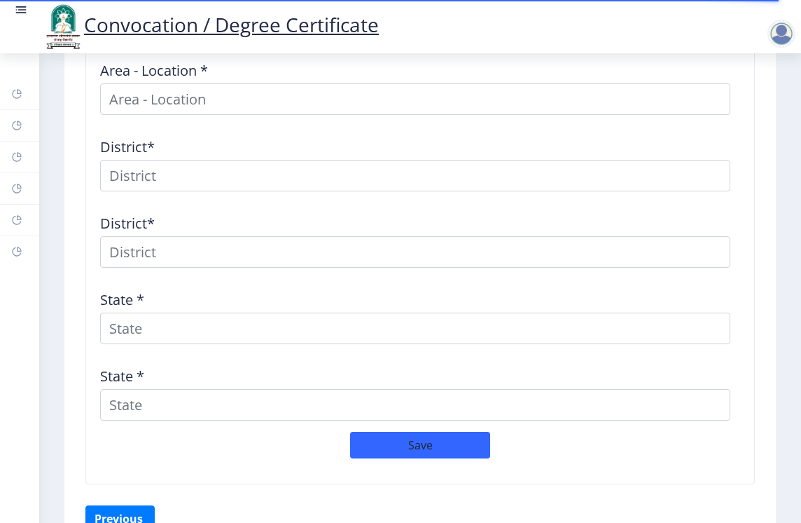
scroll to position [1619, 0]
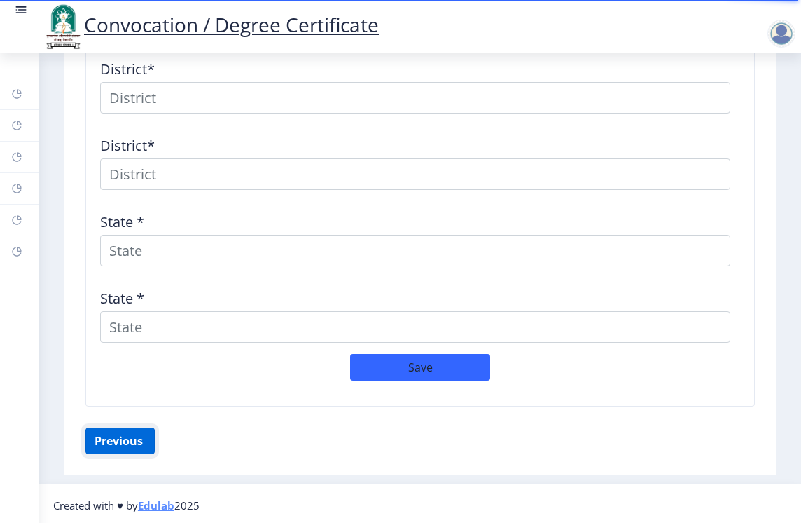
click at [134, 437] on button "Previous ‍" at bounding box center [119, 440] width 69 height 27
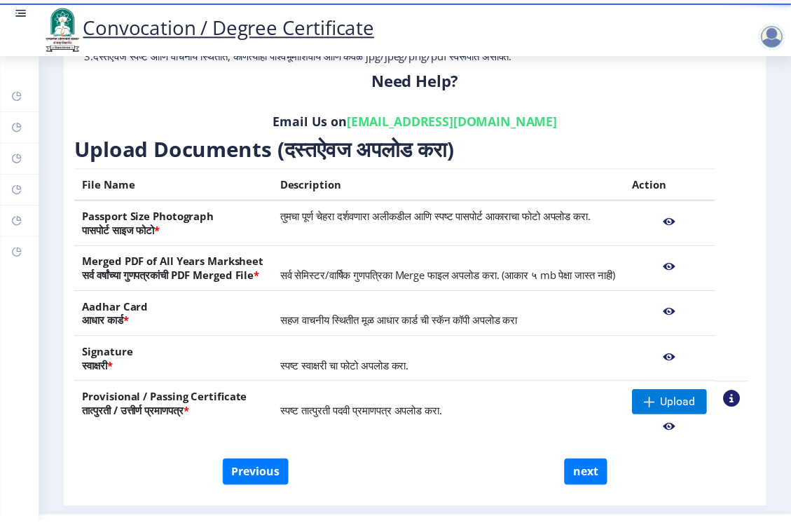
scroll to position [210, 0]
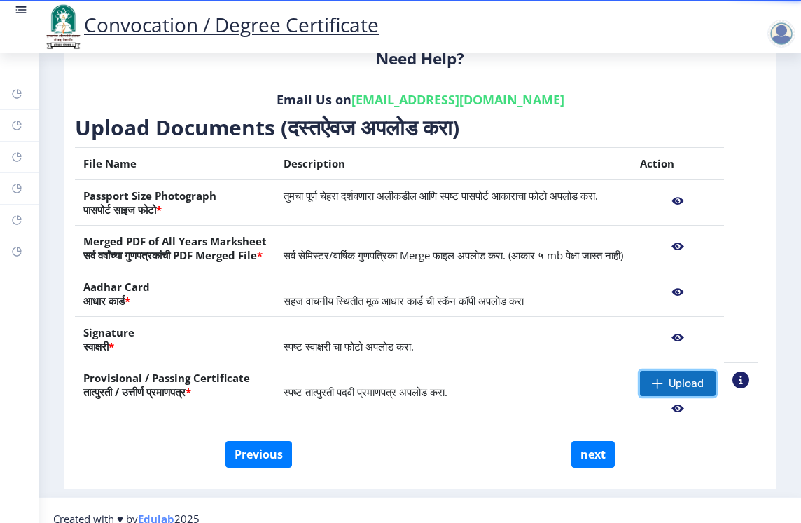
click at [668, 392] on span "Upload" at bounding box center [678, 383] width 76 height 25
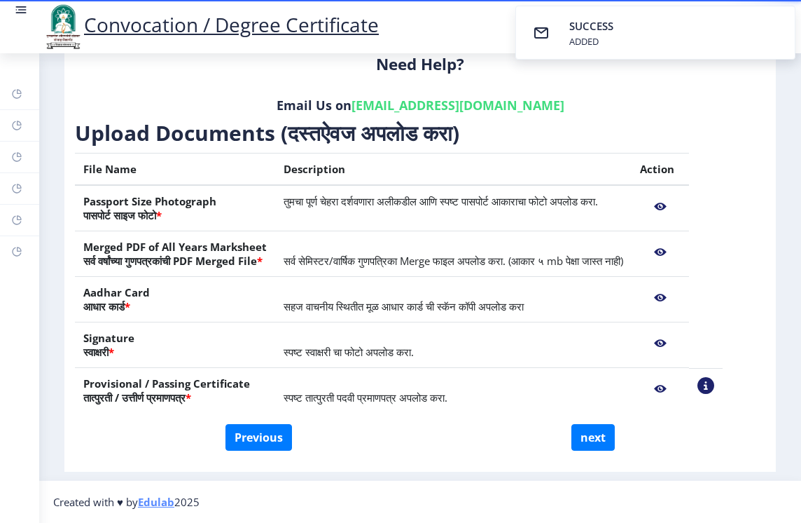
click at [681, 394] on nb-action at bounding box center [660, 388] width 41 height 25
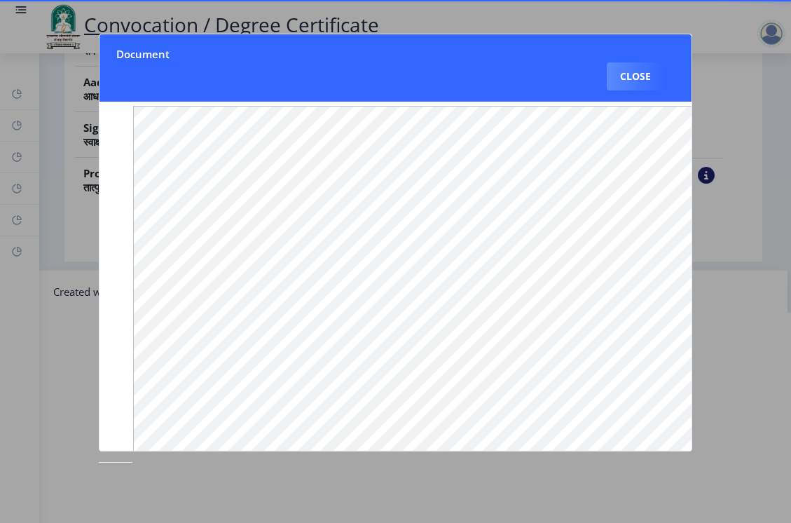
scroll to position [0, 0]
click at [626, 79] on button "Close" at bounding box center [635, 76] width 57 height 28
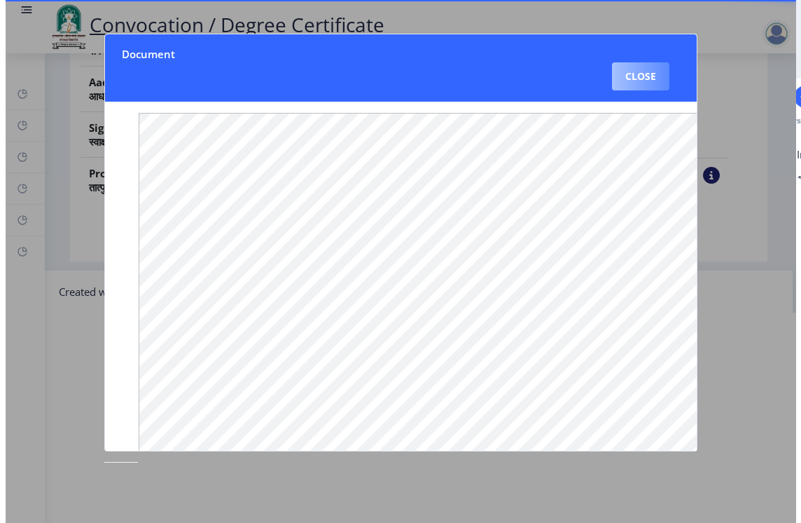
scroll to position [81, 0]
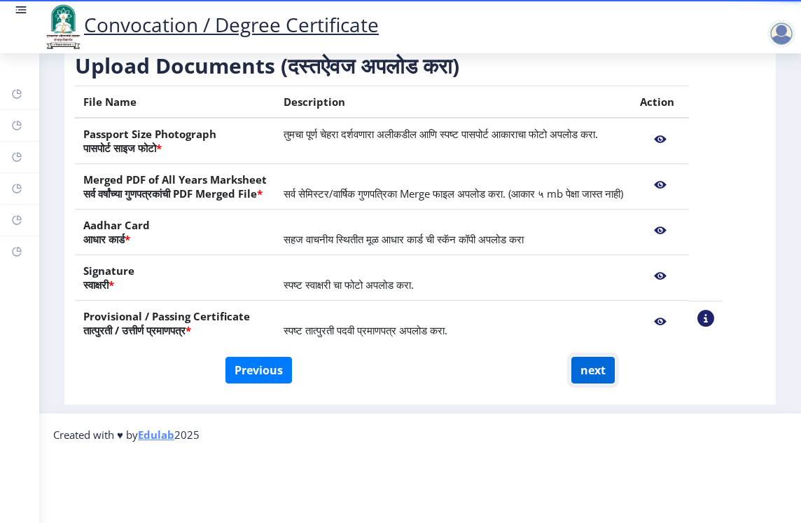
click at [581, 361] on button "next" at bounding box center [593, 370] width 43 height 27
select select
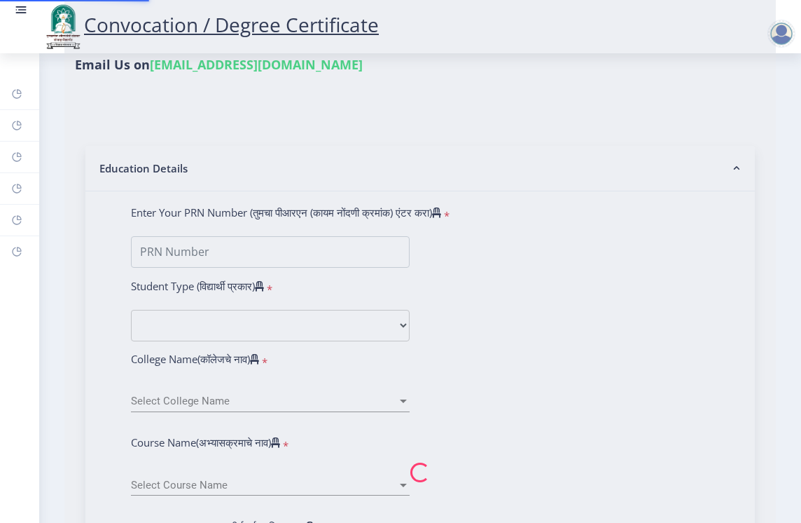
type input "nitin shahaji talekar"
type input "vijaya"
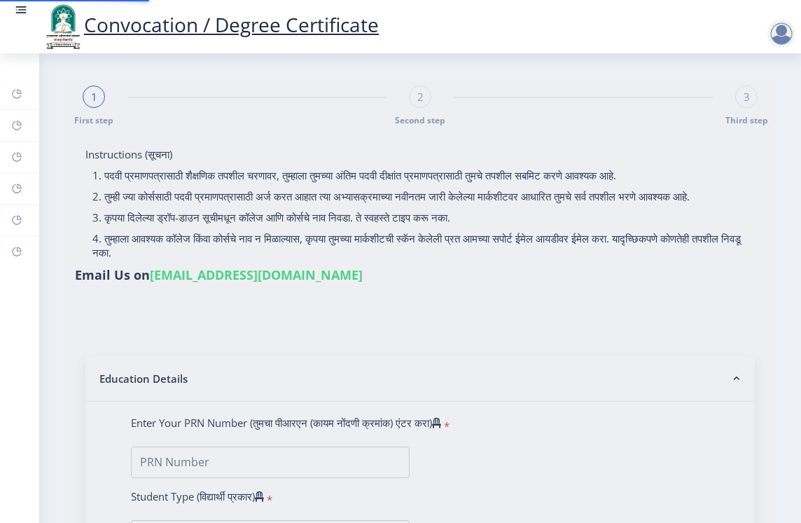
select select
type input "nitin shahaji talekar"
type input "vijaya"
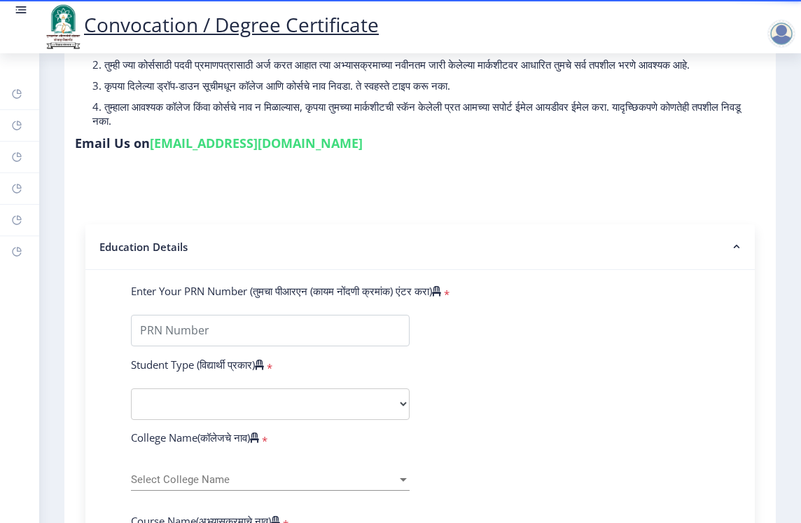
scroll to position [210, 0]
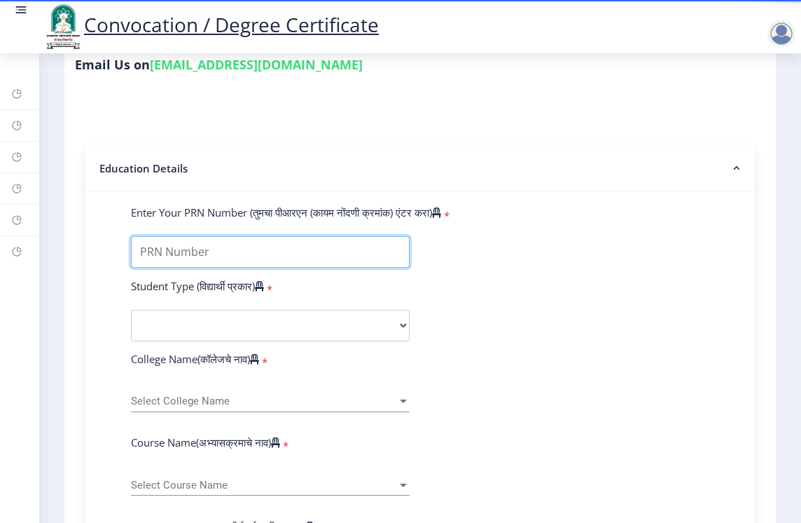
click at [243, 266] on input "Enter Your PRN Number (तुमचा पीआरएन (कायम नोंदणी क्रमांक) एंटर करा)" at bounding box center [270, 252] width 279 height 32
type input "2010032500338794"
select select
type input "045838"
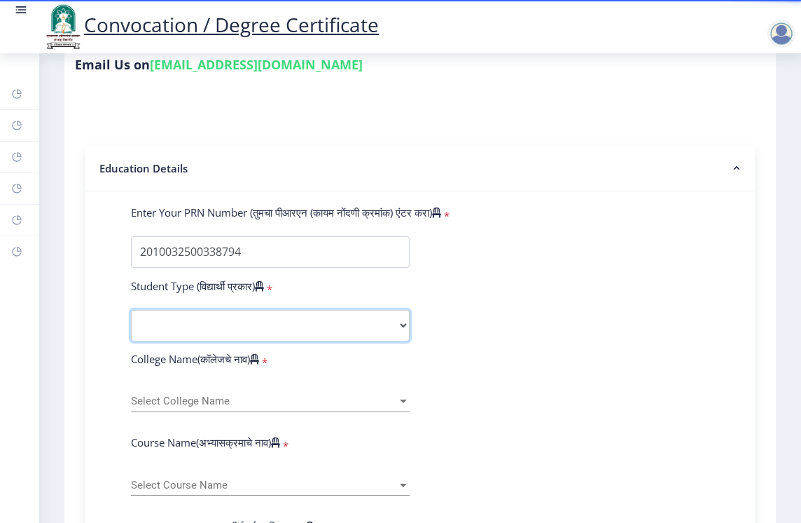
click at [273, 341] on select "Select Student Type Regular External" at bounding box center [270, 326] width 279 height 32
select select "Regular"
click at [131, 323] on select "Select Student Type Regular External" at bounding box center [270, 326] width 279 height 32
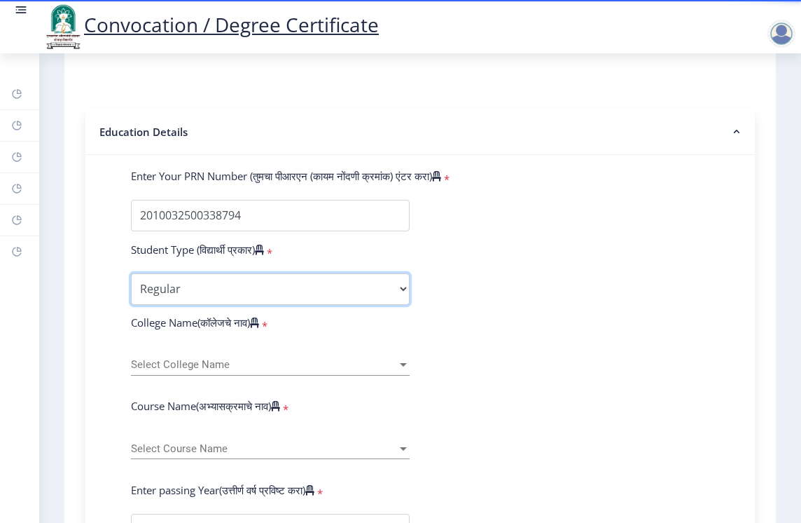
scroll to position [280, 0]
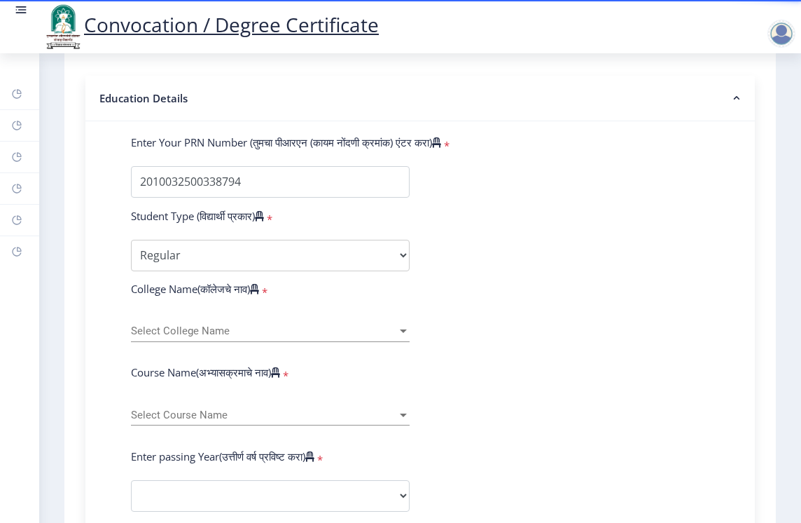
click at [269, 337] on span "Select College Name" at bounding box center [264, 331] width 266 height 12
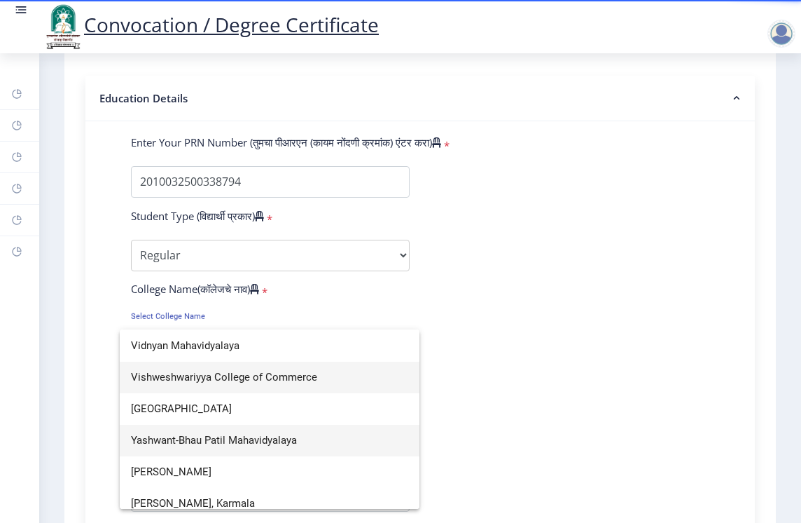
scroll to position [2437, 0]
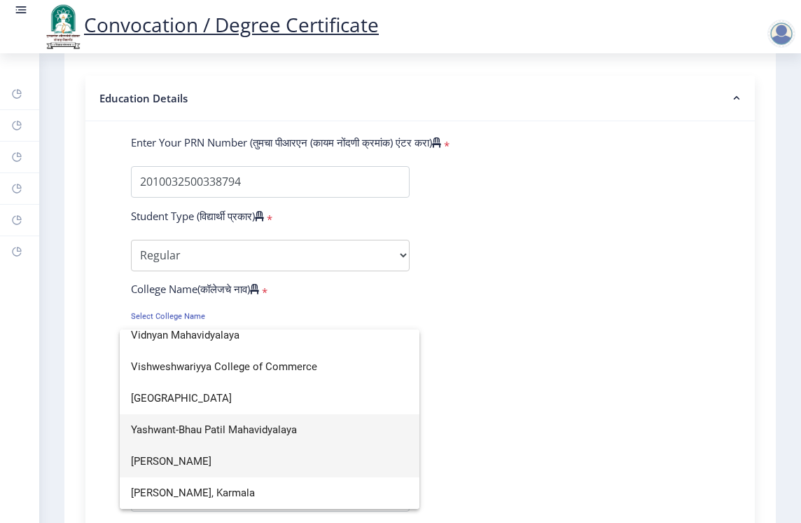
type input "Y"
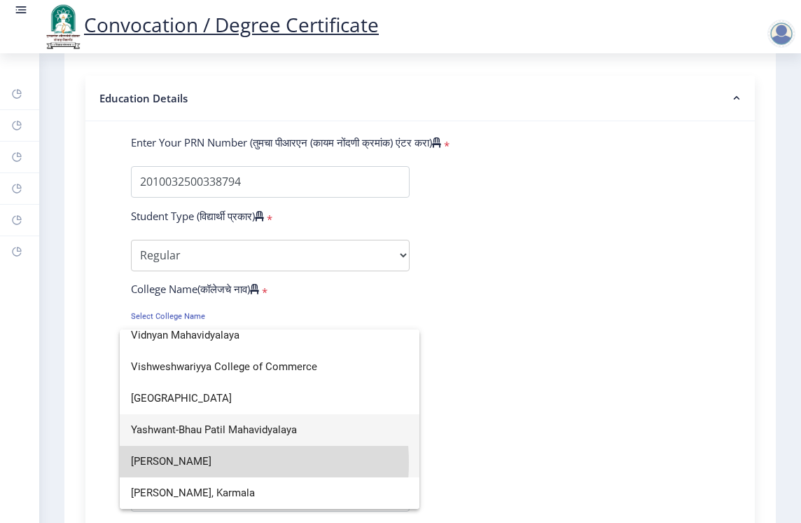
click at [195, 462] on span "Yashwantrao Chavan Mahavidyalaya" at bounding box center [269, 462] width 277 height 32
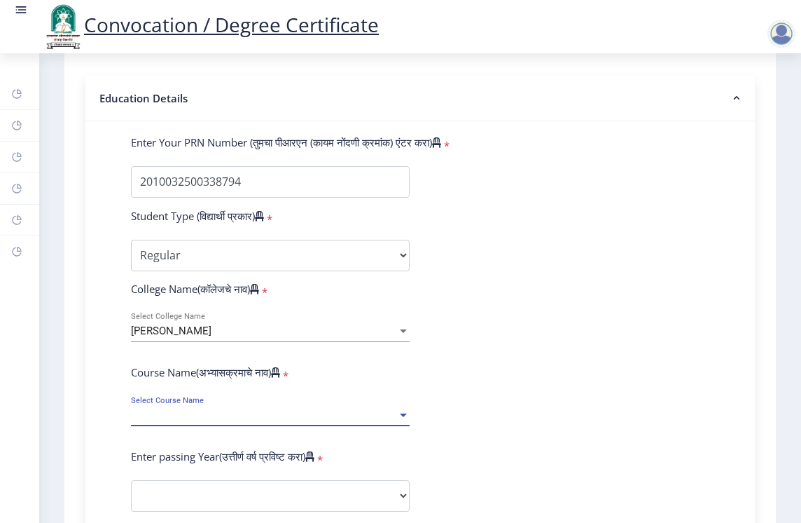
click at [204, 421] on span "Select Course Name" at bounding box center [264, 415] width 266 height 12
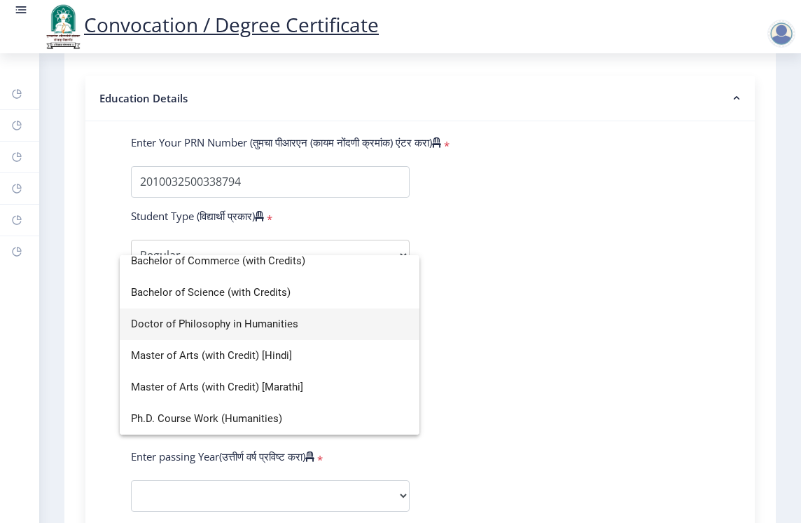
scroll to position [0, 0]
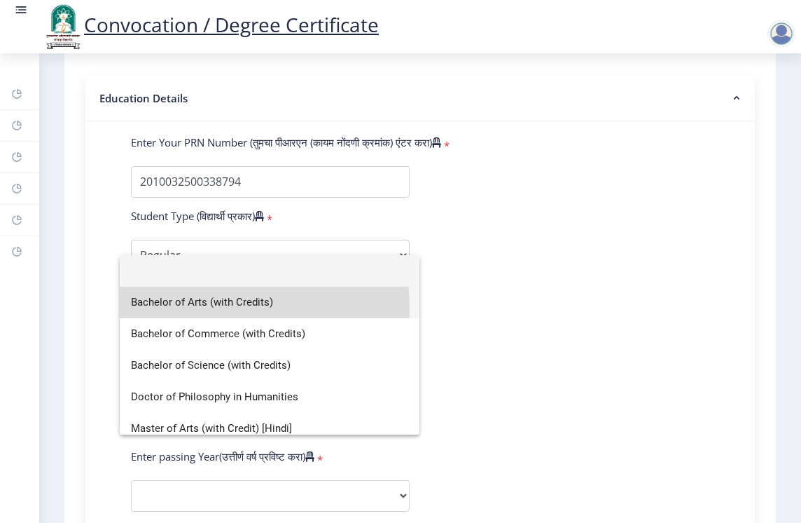
click at [213, 308] on span "Bachelor of Arts (with Credits)" at bounding box center [269, 303] width 277 height 32
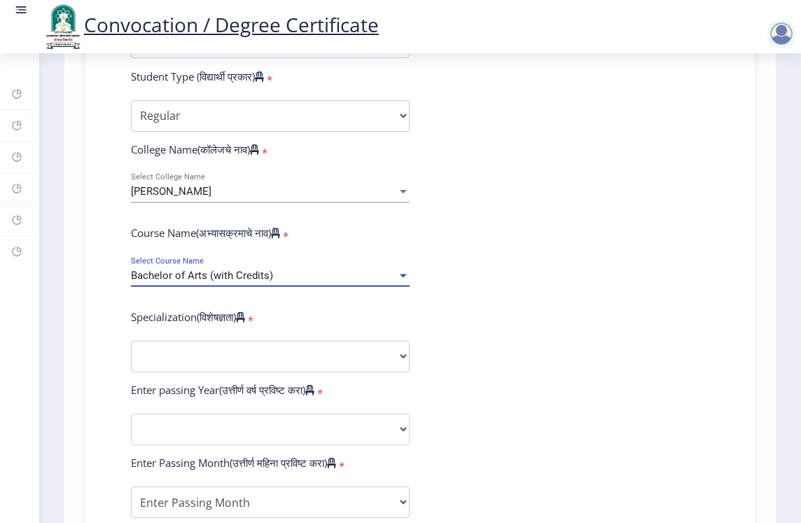
scroll to position [420, 0]
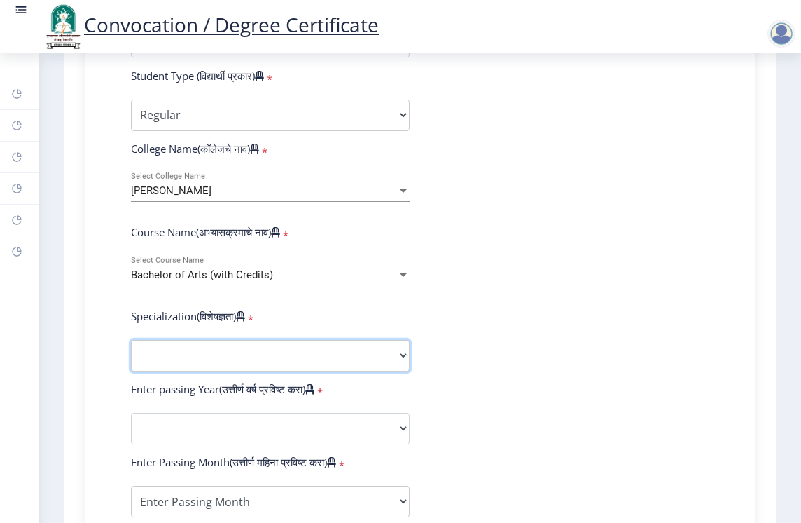
click at [226, 370] on select "Specialization English Geography Hindi Marathi Music Sanskrit Urdu Ancient Indi…" at bounding box center [270, 356] width 279 height 32
select select "History"
click at [131, 353] on select "Specialization English Geography Hindi Marathi Music Sanskrit Urdu Ancient Indi…" at bounding box center [270, 356] width 279 height 32
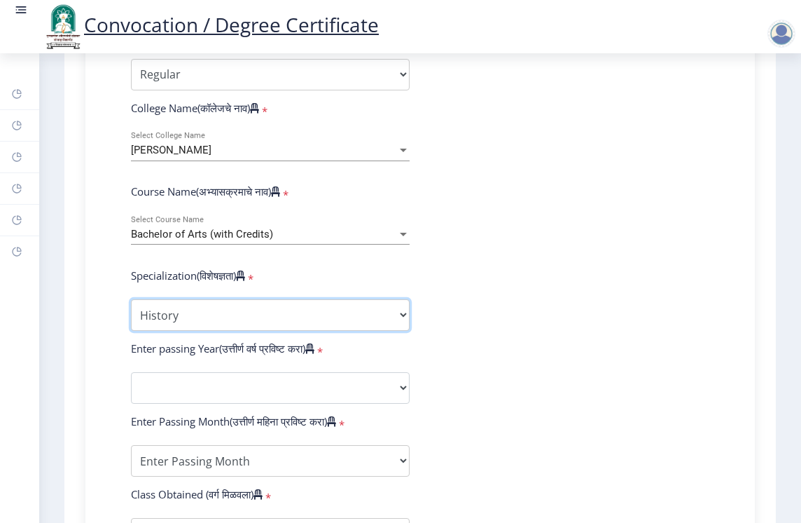
scroll to position [490, 0]
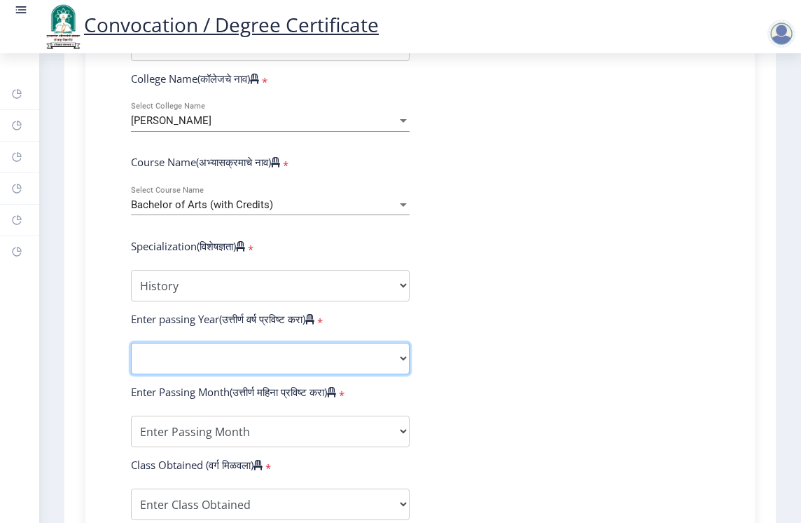
click at [256, 374] on select "2025 2024 2023 2022 2021 2020 2019 2018 2017 2016 2015 2014 2013 2012 2011 2010…" at bounding box center [270, 359] width 279 height 32
select select "2013"
click at [131, 356] on select "2025 2024 2023 2022 2021 2020 2019 2018 2017 2016 2015 2014 2013 2012 2011 2010…" at bounding box center [270, 359] width 279 height 32
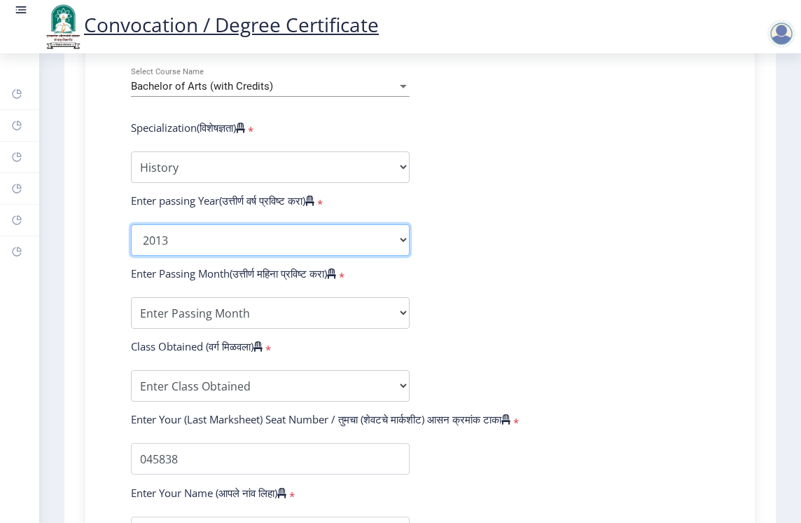
scroll to position [630, 0]
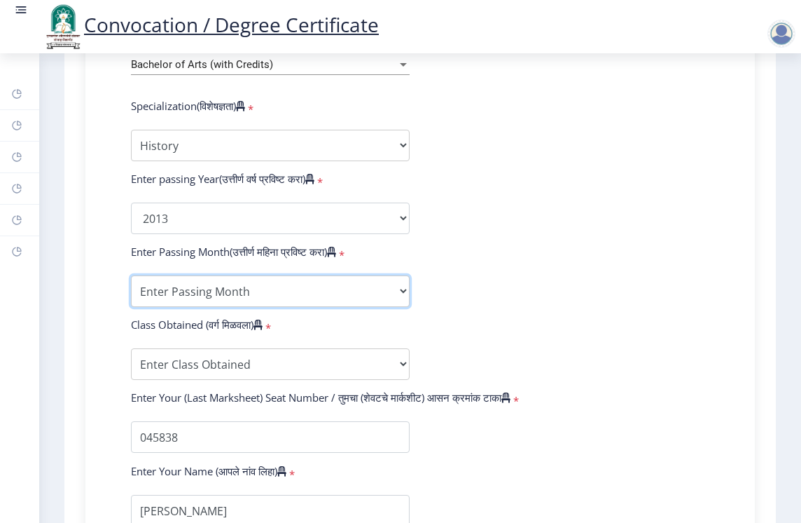
click at [230, 304] on select "Enter Passing Month March April May October November December" at bounding box center [270, 291] width 279 height 32
select select "March"
click at [131, 289] on select "Enter Passing Month March April May October November December" at bounding box center [270, 291] width 279 height 32
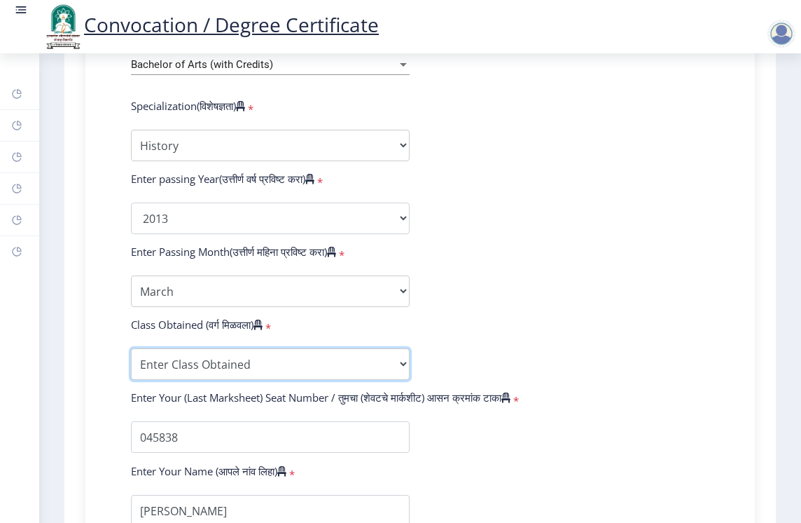
click at [218, 380] on select "Enter Class Obtained FIRST CLASS WITH DISTINCTION FIRST CLASS HIGHER SECOND CLA…" at bounding box center [270, 364] width 279 height 32
select select "SECOND CLASS"
click at [131, 361] on select "Enter Class Obtained FIRST CLASS WITH DISTINCTION FIRST CLASS HIGHER SECOND CLA…" at bounding box center [270, 364] width 279 height 32
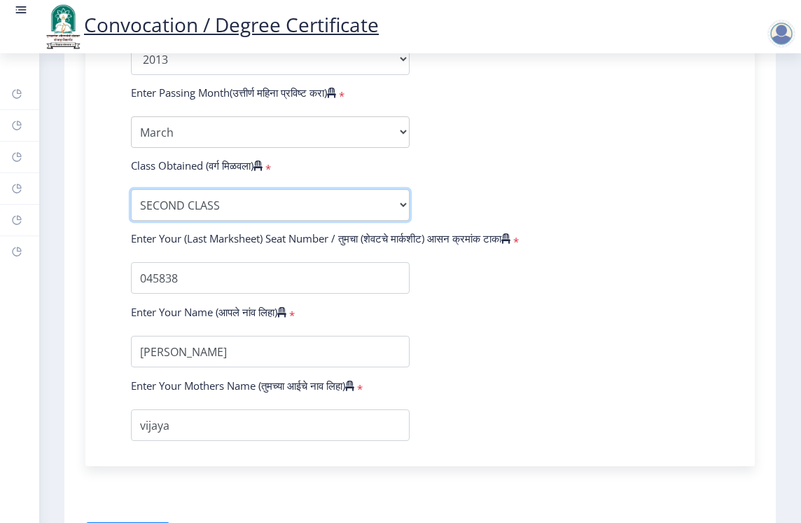
scroll to position [761, 0]
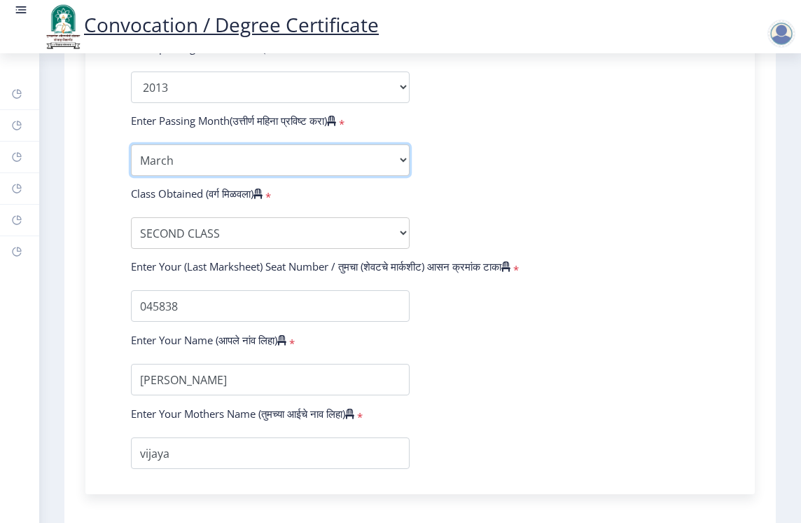
click at [305, 176] on select "Enter Passing Month March April May October November December" at bounding box center [270, 160] width 279 height 32
click at [131, 158] on select "Enter Passing Month March April May October November December" at bounding box center [270, 160] width 279 height 32
click at [311, 176] on select "Enter Passing Month March April May October November December" at bounding box center [270, 160] width 279 height 32
select select "March"
click at [131, 158] on select "Enter Passing Month March April May October November December" at bounding box center [270, 160] width 279 height 32
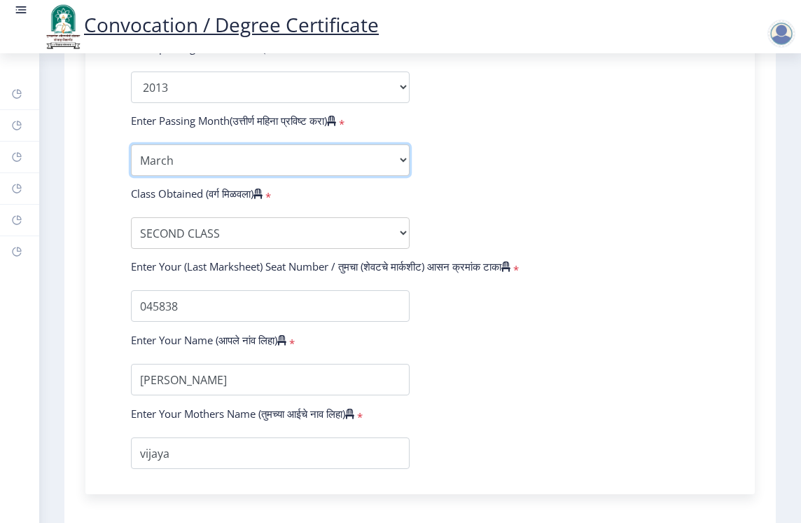
click at [268, 176] on select "Enter Passing Month March April May October November December" at bounding box center [270, 160] width 279 height 32
click at [131, 158] on select "Enter Passing Month March April May October November December" at bounding box center [270, 160] width 279 height 32
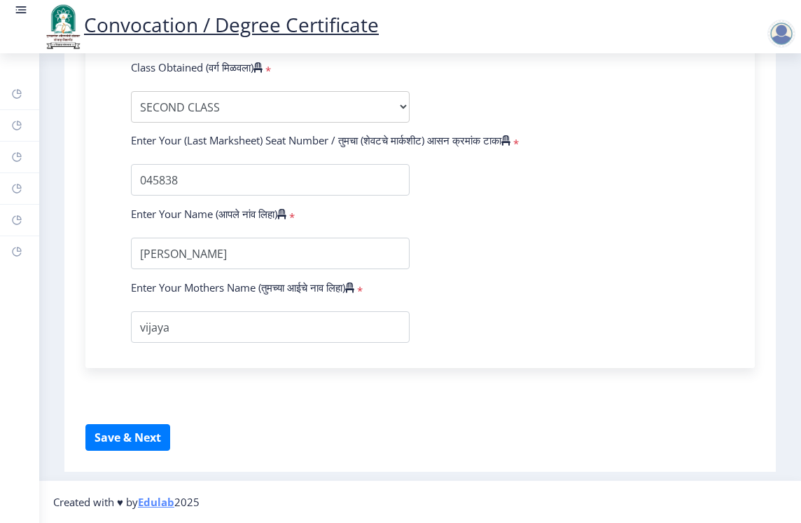
scroll to position [902, 0]
click at [151, 438] on button "Save & Next" at bounding box center [127, 437] width 85 height 27
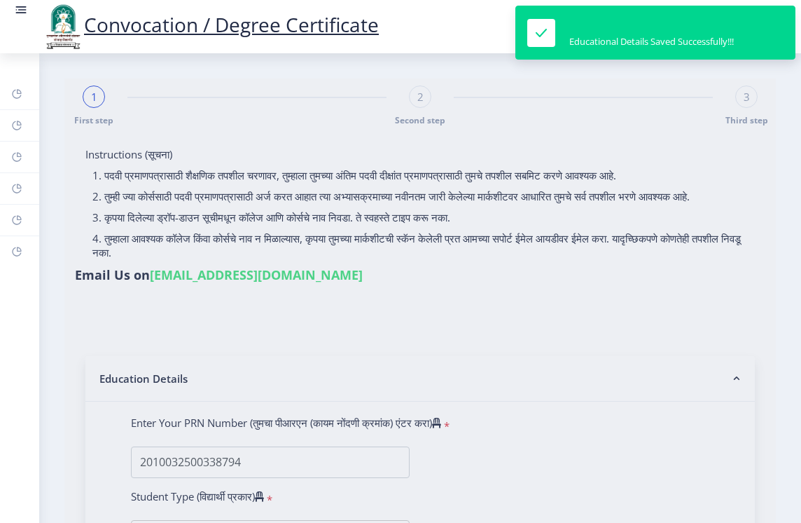
select select
type input "nitin shahaji talekar"
type input "vijaya"
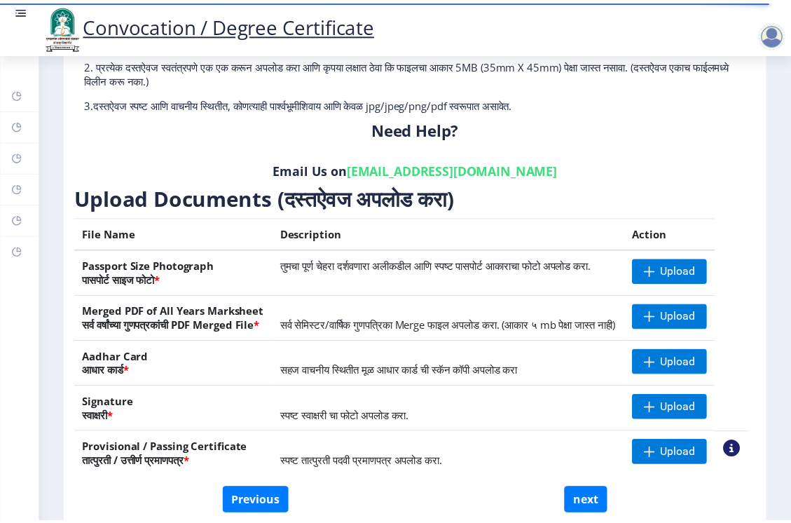
scroll to position [219, 0]
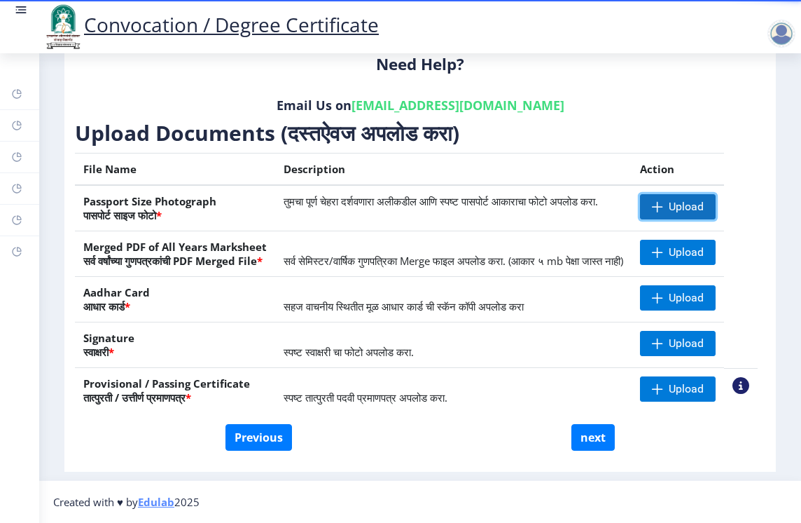
click at [673, 200] on span "Upload" at bounding box center [686, 207] width 35 height 14
click at [672, 200] on span "Upload" at bounding box center [686, 207] width 35 height 14
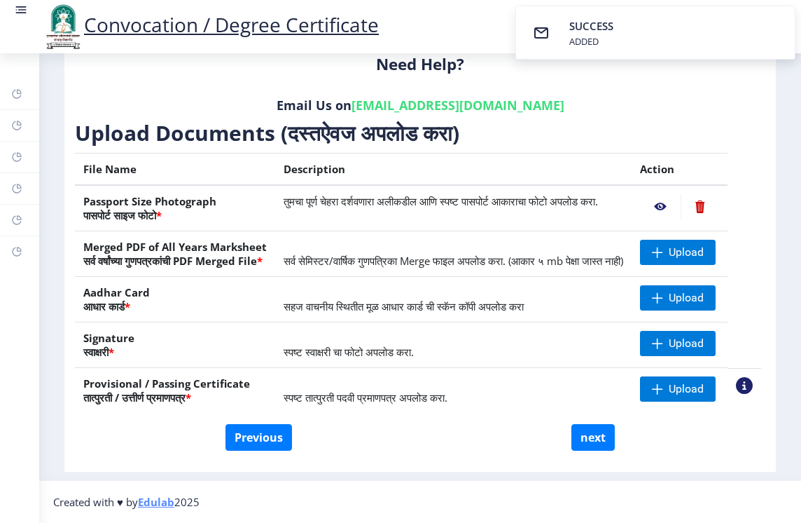
click at [661, 194] on nb-action at bounding box center [660, 206] width 41 height 25
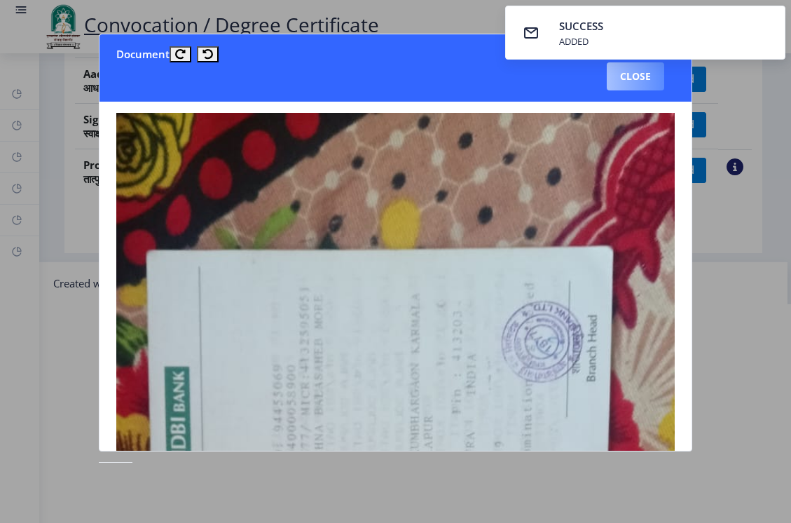
click at [637, 83] on button "Close" at bounding box center [635, 76] width 57 height 28
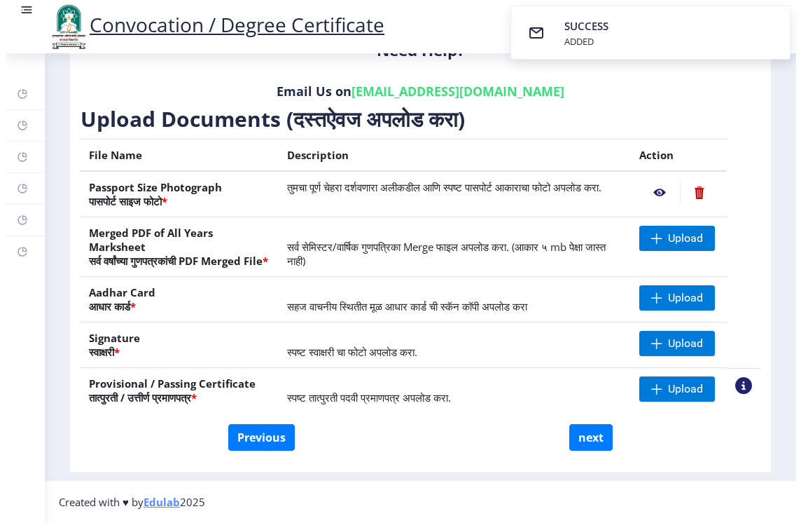
scroll to position [95, 0]
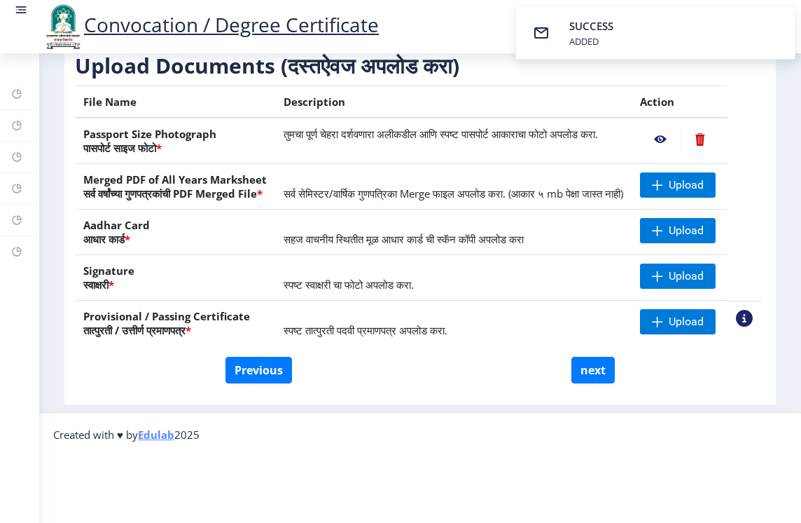
click at [703, 127] on nb-action at bounding box center [700, 139] width 39 height 25
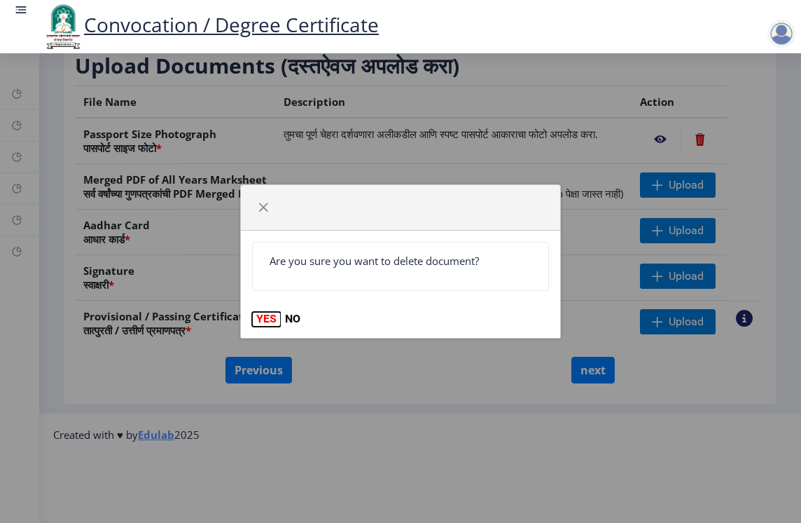
click at [263, 317] on button "YES" at bounding box center [266, 319] width 29 height 14
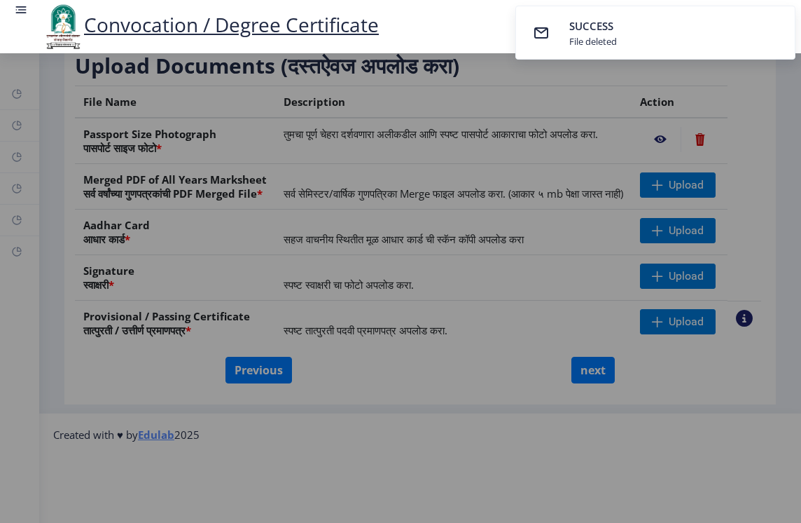
scroll to position [81, 0]
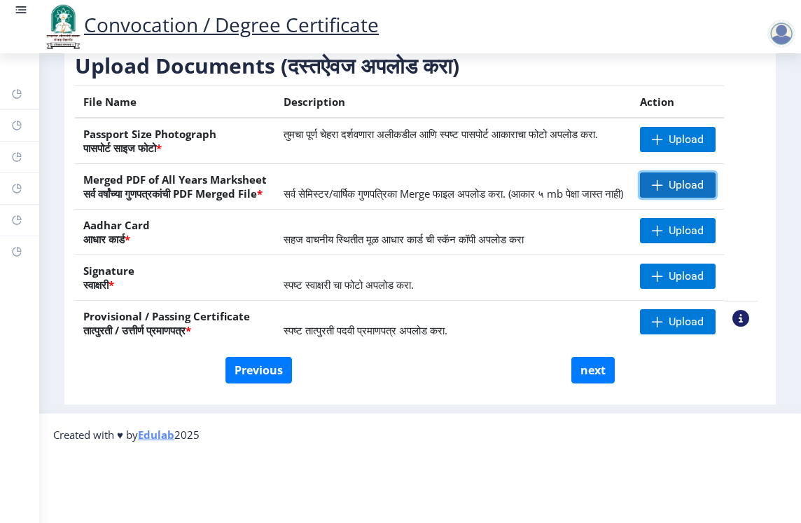
click at [656, 172] on span "Upload" at bounding box center [678, 184] width 76 height 25
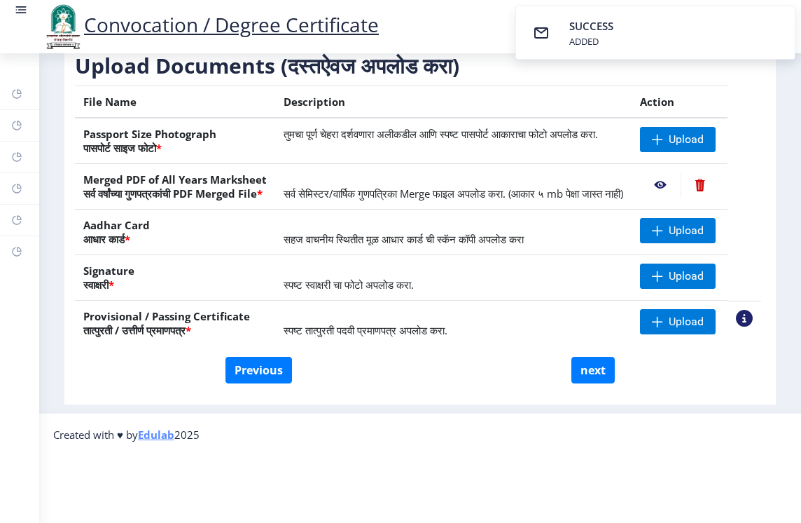
click at [663, 172] on nb-action at bounding box center [660, 184] width 41 height 25
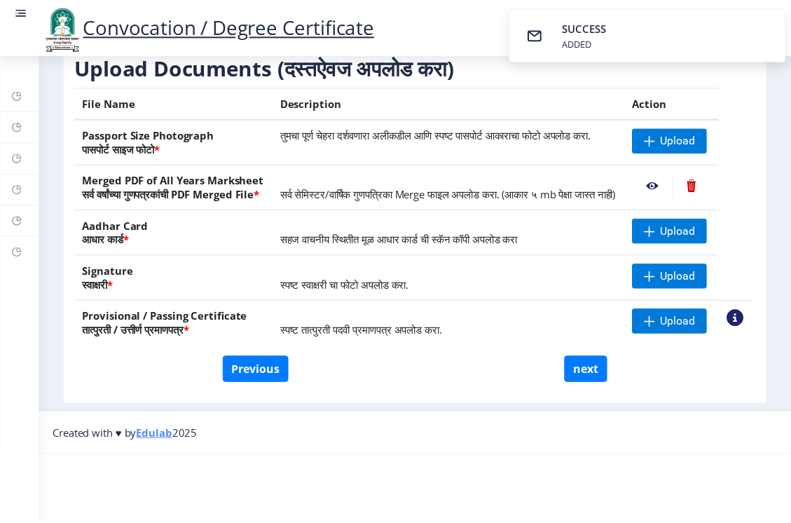
scroll to position [0, 0]
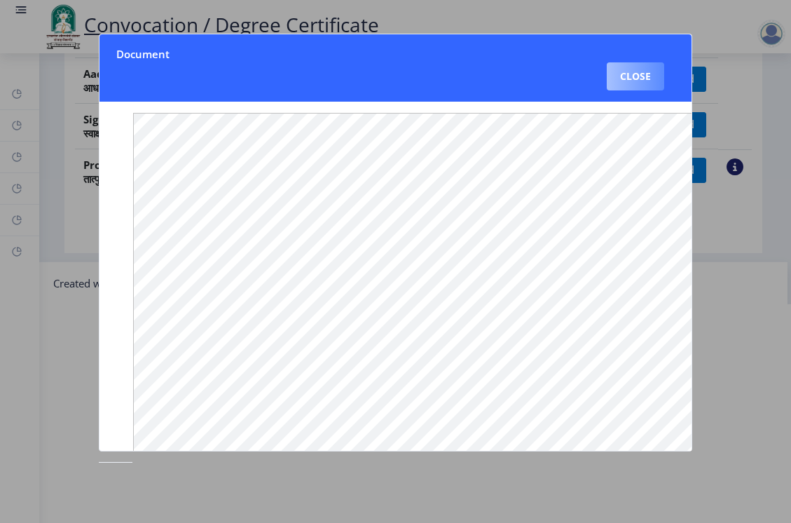
click at [641, 78] on button "Close" at bounding box center [635, 76] width 57 height 28
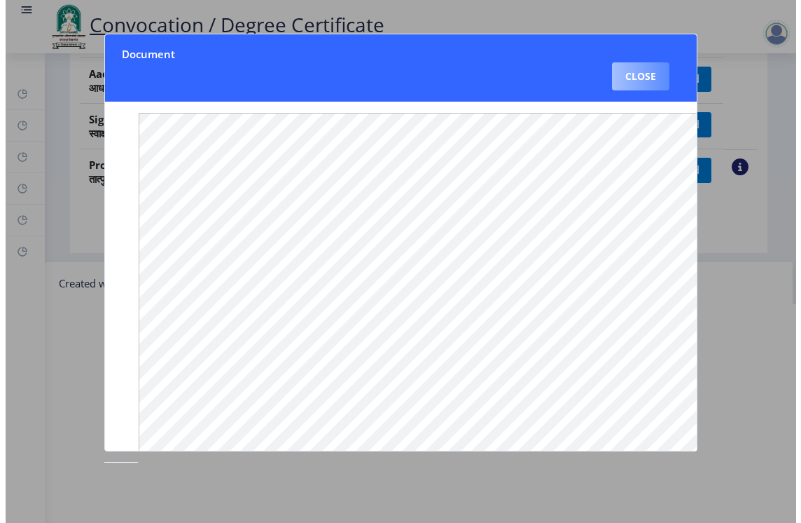
scroll to position [95, 0]
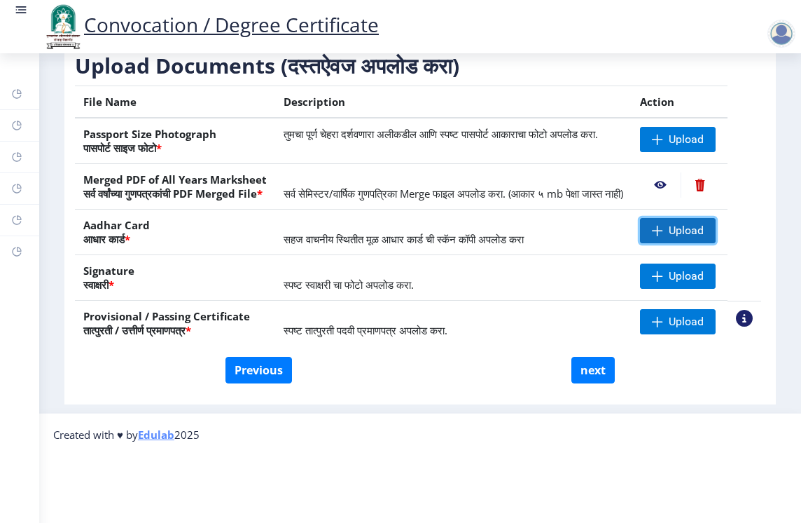
click at [652, 220] on span "Upload" at bounding box center [678, 230] width 76 height 25
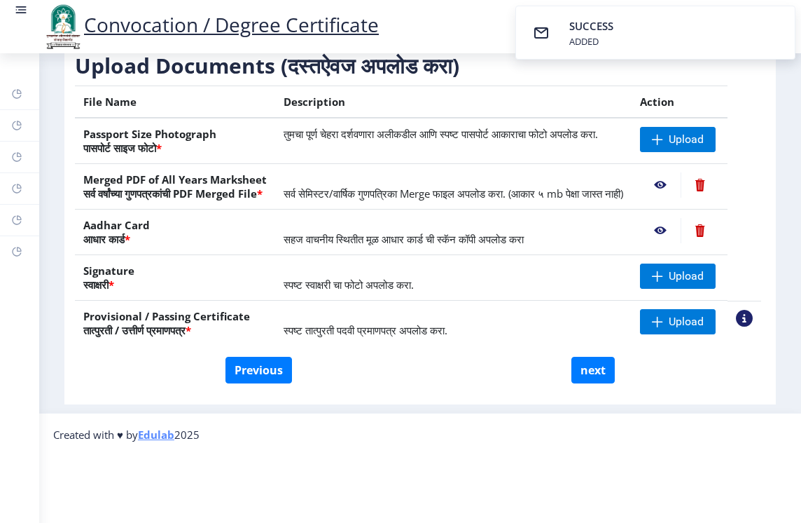
click at [657, 218] on nb-action at bounding box center [660, 230] width 41 height 25
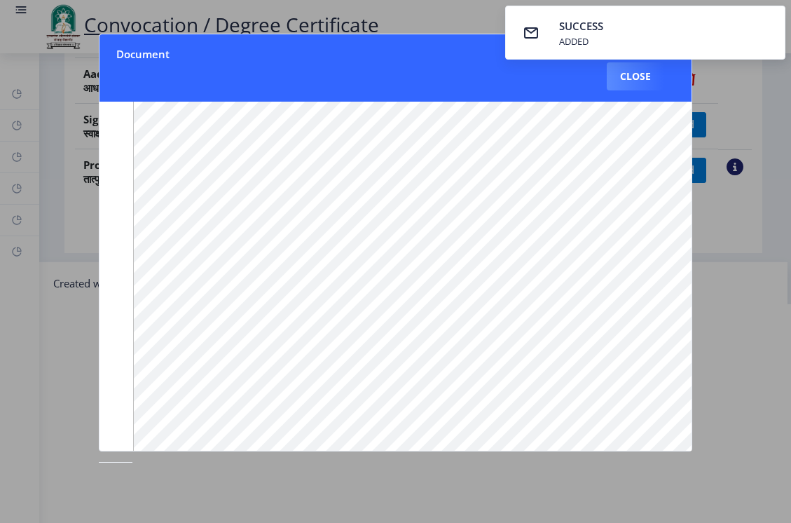
scroll to position [100, 0]
click at [621, 70] on button "Close" at bounding box center [635, 76] width 57 height 28
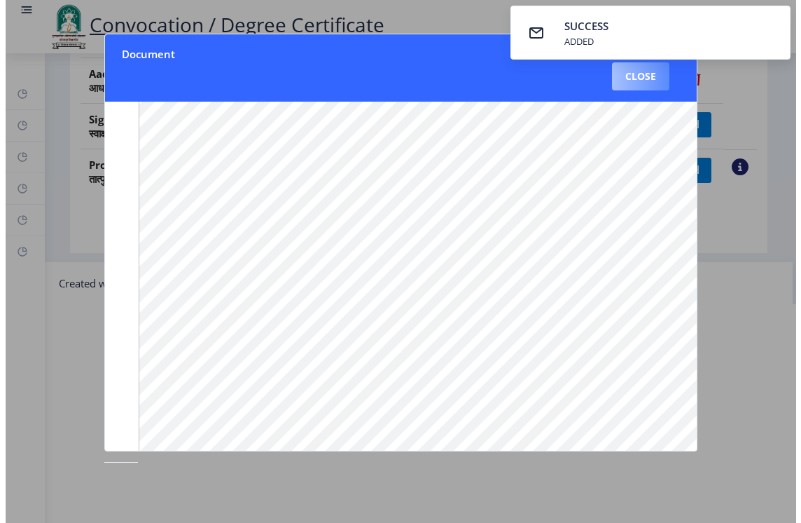
scroll to position [95, 0]
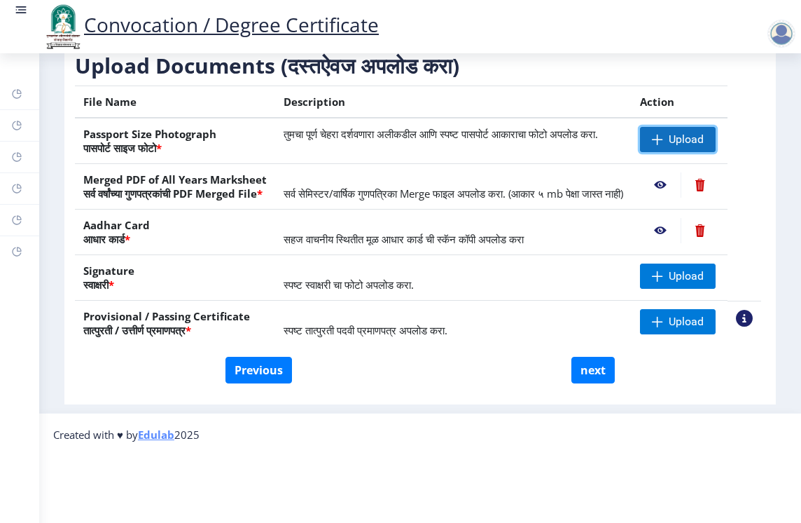
click at [660, 134] on span at bounding box center [657, 139] width 11 height 11
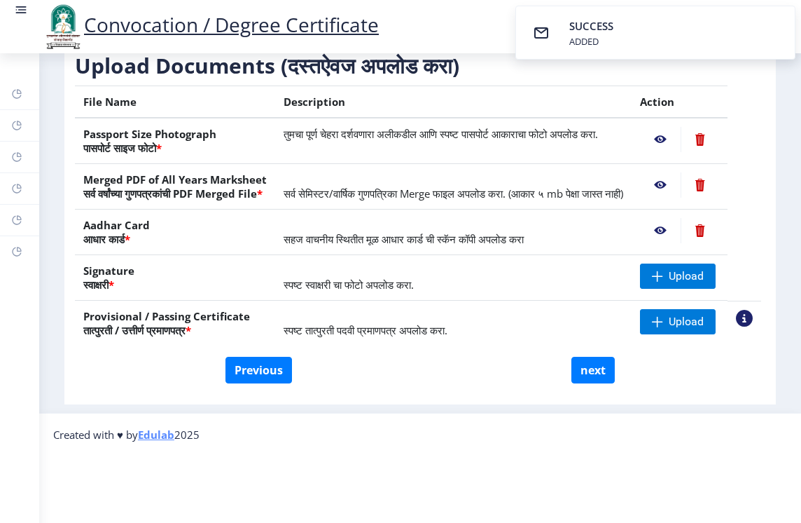
click at [660, 127] on nb-action at bounding box center [660, 139] width 41 height 25
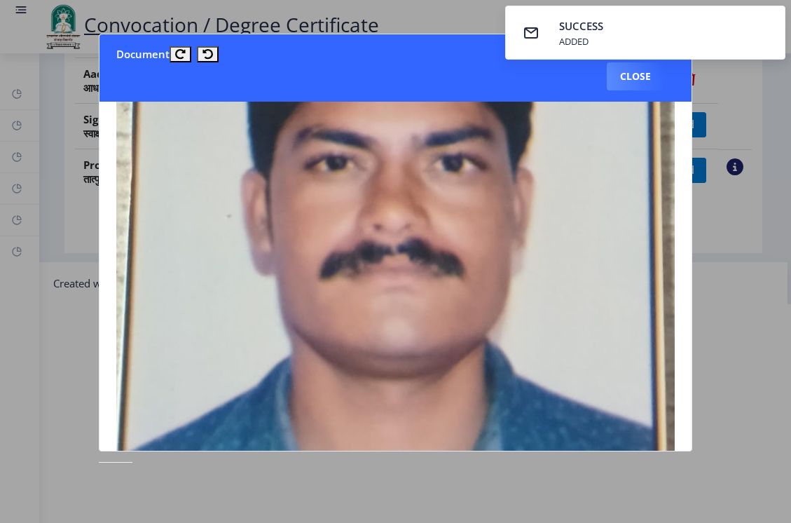
scroll to position [420, 0]
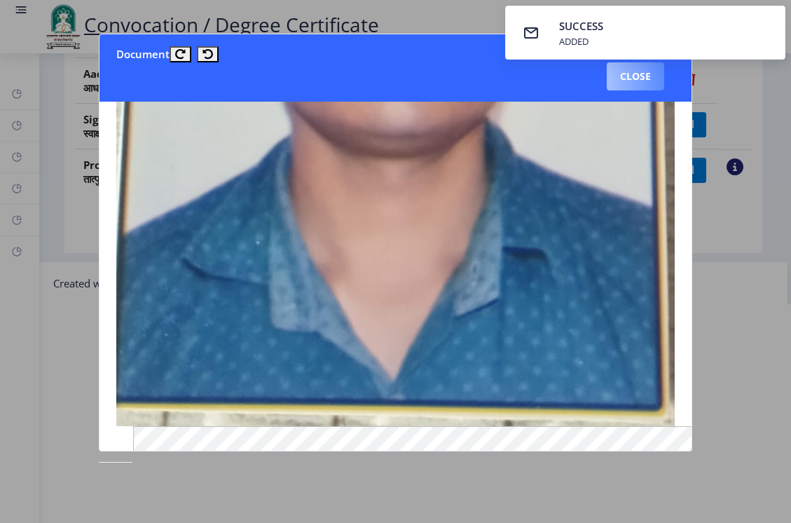
click at [642, 78] on button "Close" at bounding box center [635, 76] width 57 height 28
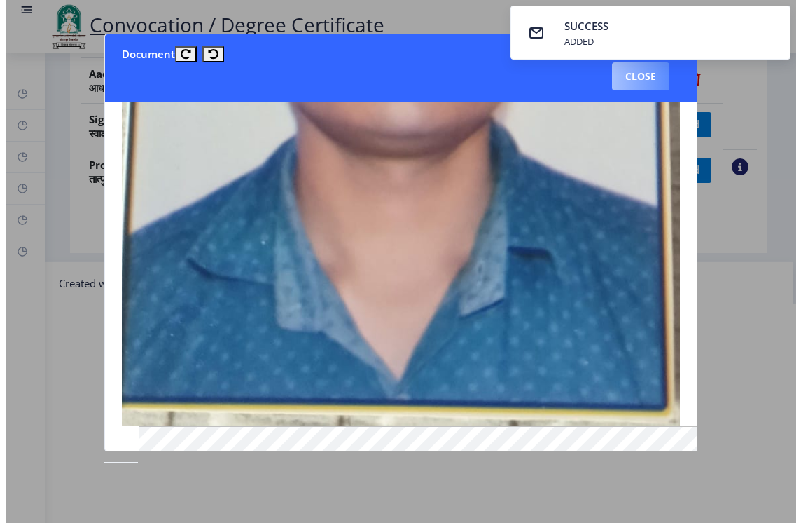
scroll to position [95, 0]
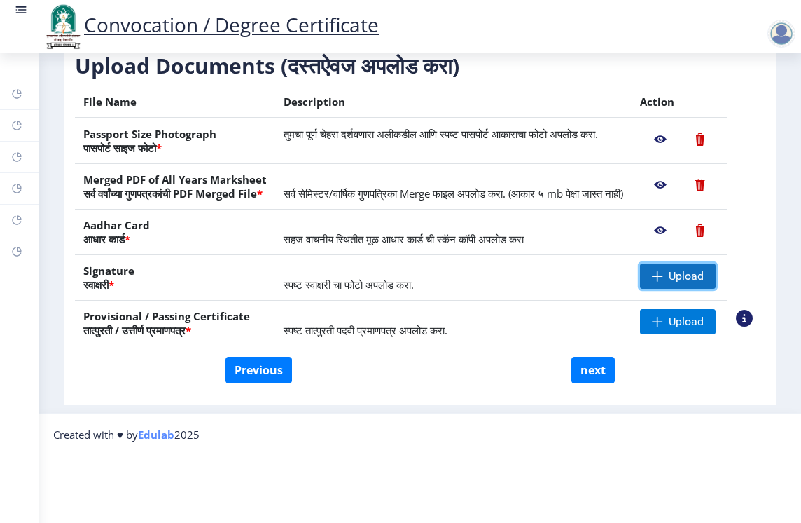
click at [662, 263] on span "Upload" at bounding box center [678, 275] width 76 height 25
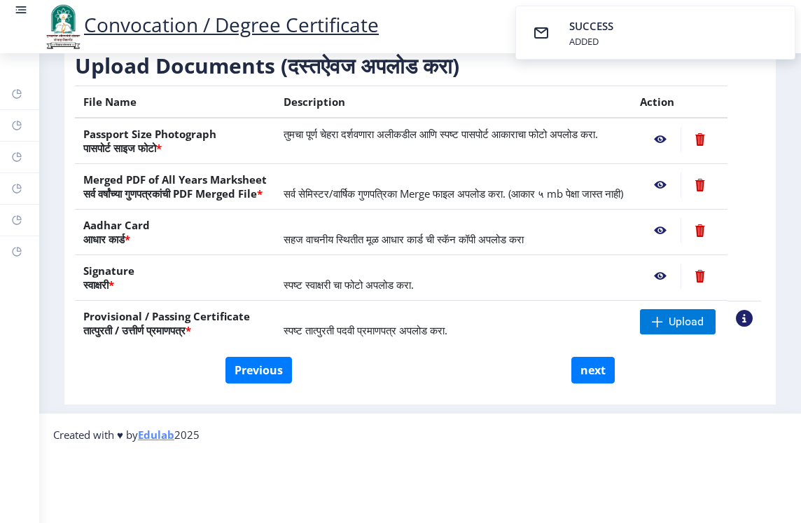
click at [660, 263] on nb-action at bounding box center [660, 275] width 41 height 25
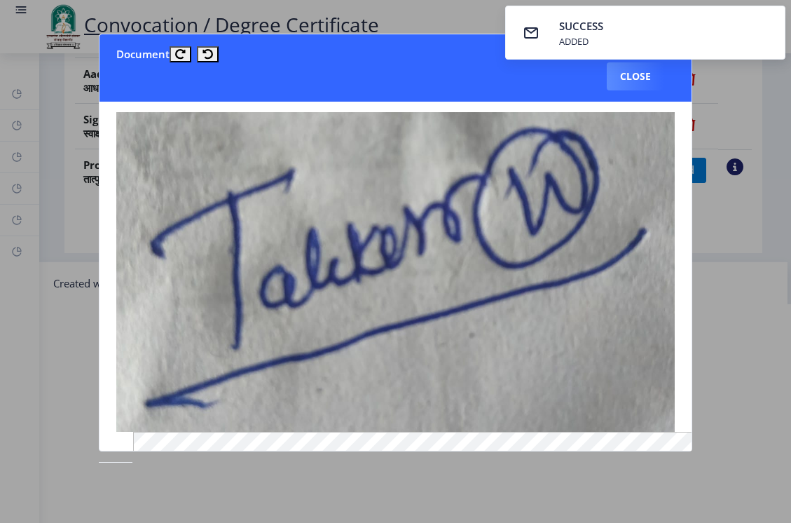
scroll to position [0, 0]
click at [642, 80] on button "Close" at bounding box center [635, 76] width 57 height 28
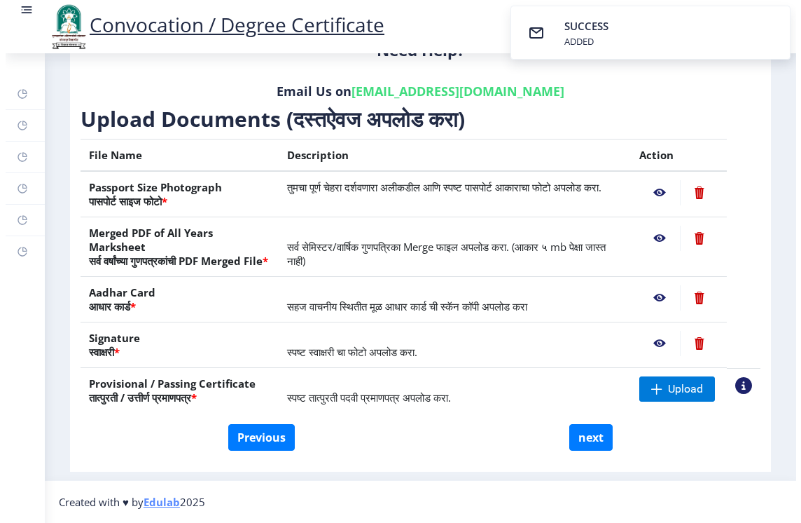
scroll to position [95, 0]
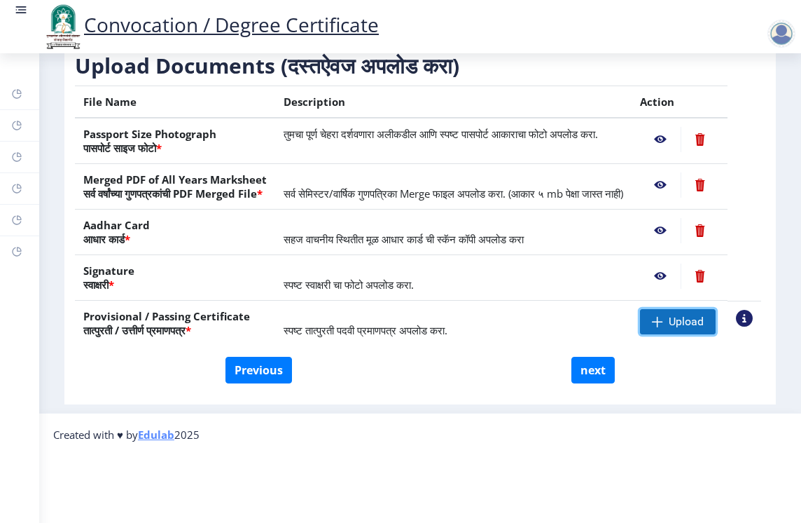
click at [660, 316] on span at bounding box center [657, 321] width 11 height 11
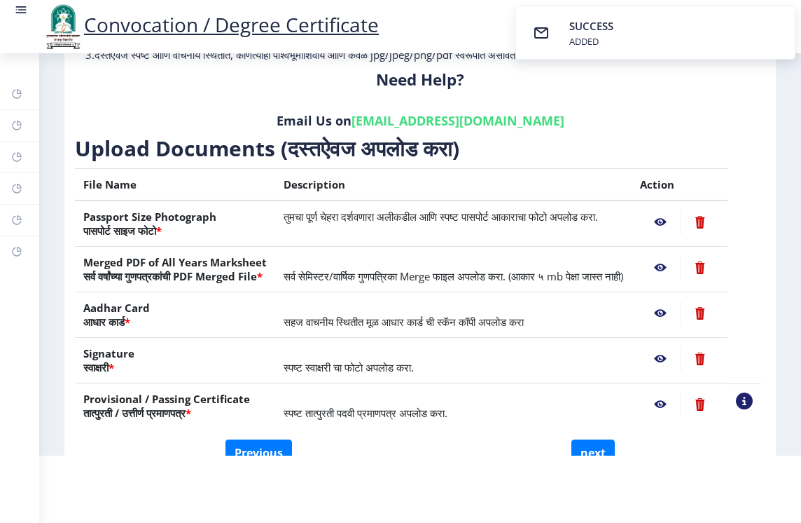
scroll to position [233, 0]
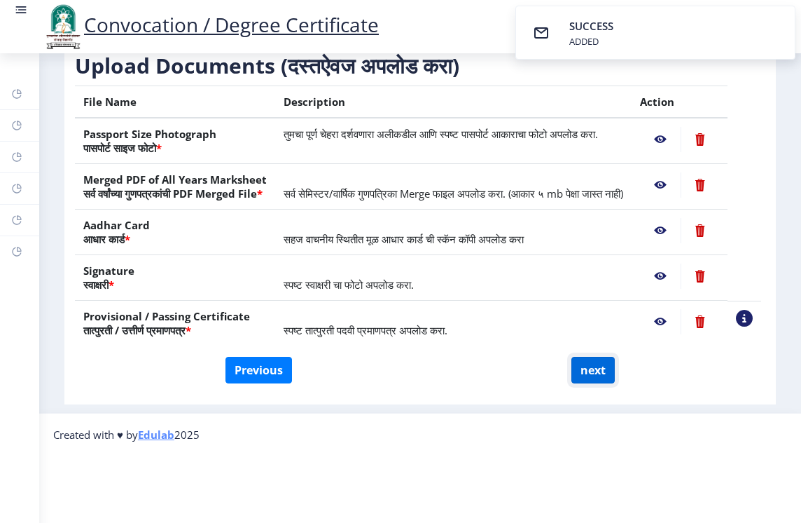
click at [589, 357] on button "next" at bounding box center [593, 370] width 43 height 27
select select
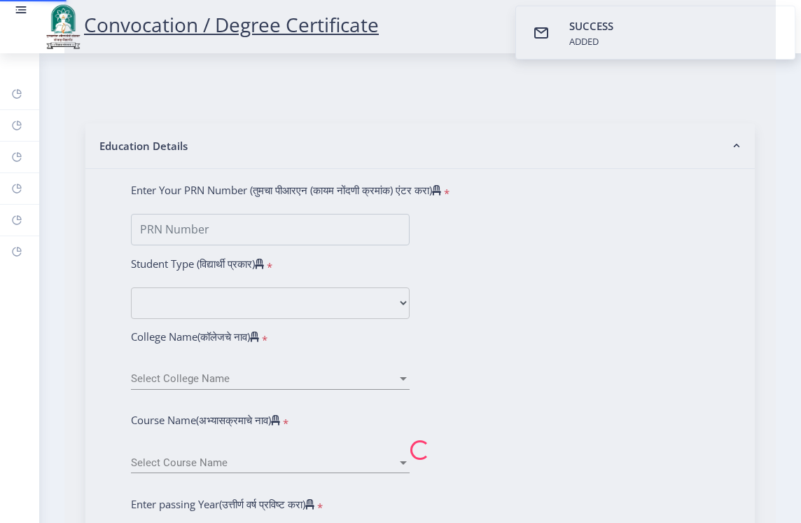
type input "nitin shahaji talekar"
type input "vijaya"
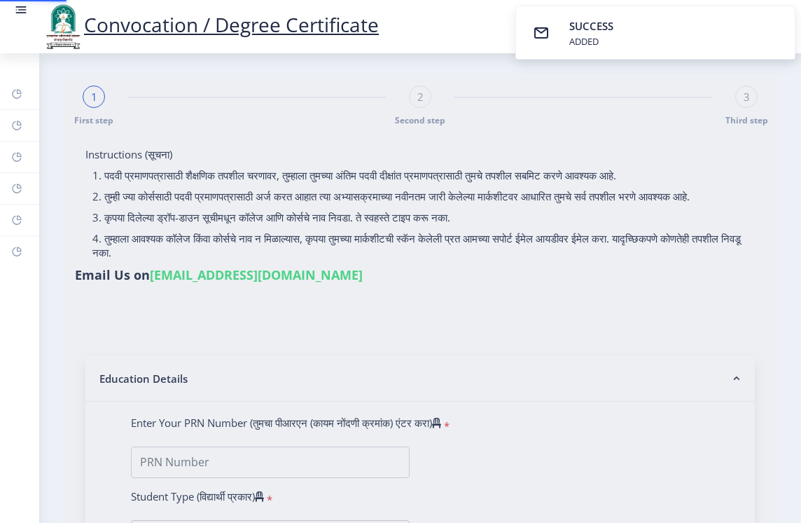
select select
type input "nitin shahaji talekar"
type input "vijaya"
select select
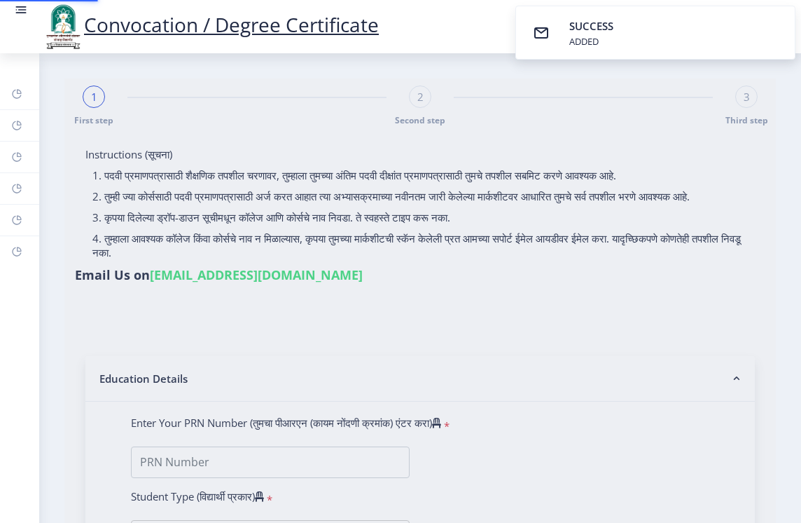
select select
type input "nitin shahaji talekar"
type input "vijaya"
type input "2010032500338794"
select select "Regular"
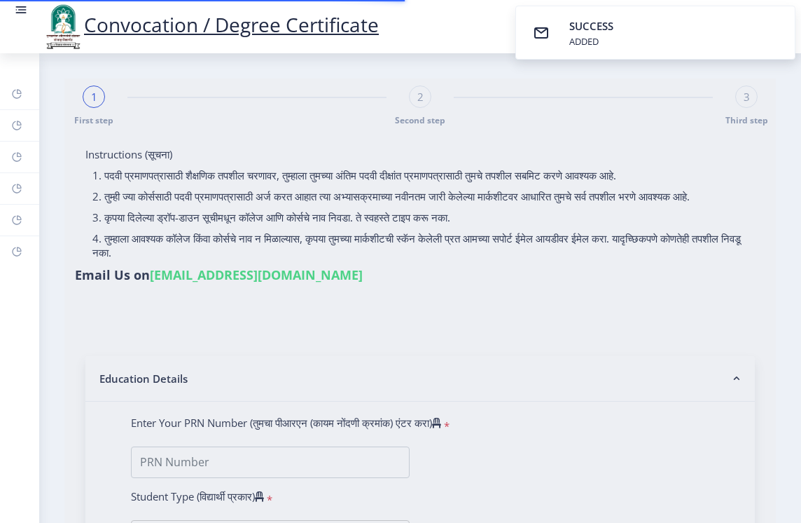
select select "2013"
select select "March"
select select "SECOND CLASS"
type input "045838"
select select "History"
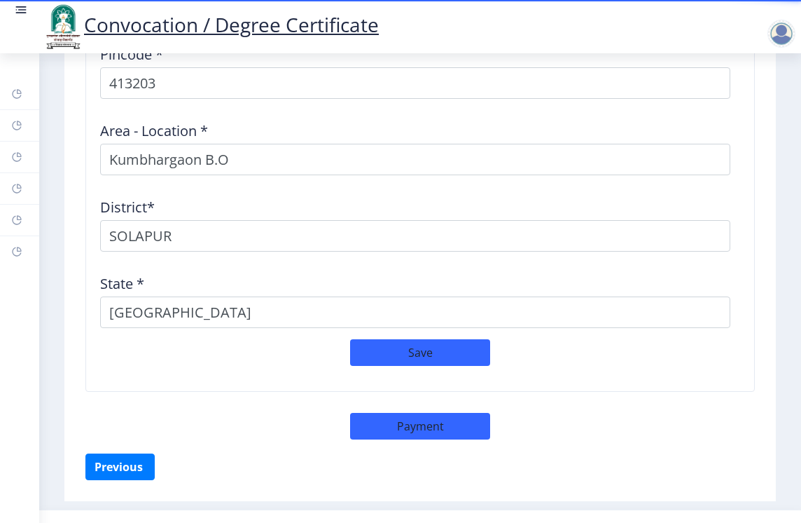
scroll to position [2050, 0]
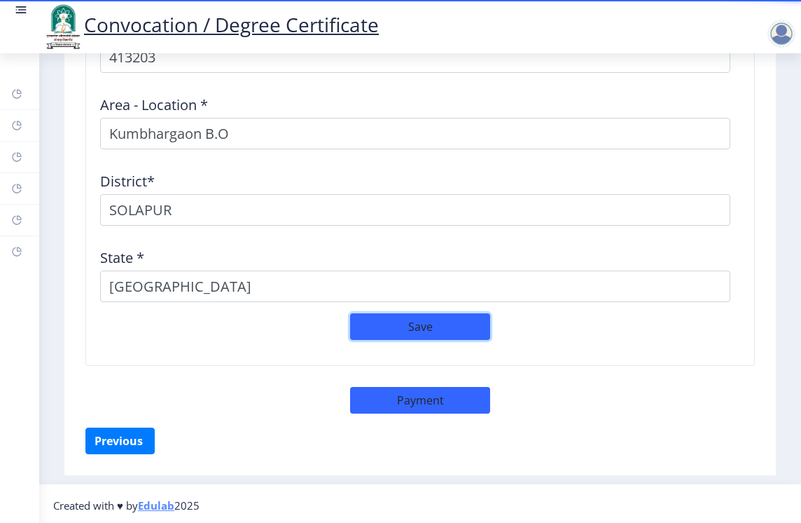
click at [399, 319] on button "Save" at bounding box center [420, 326] width 140 height 27
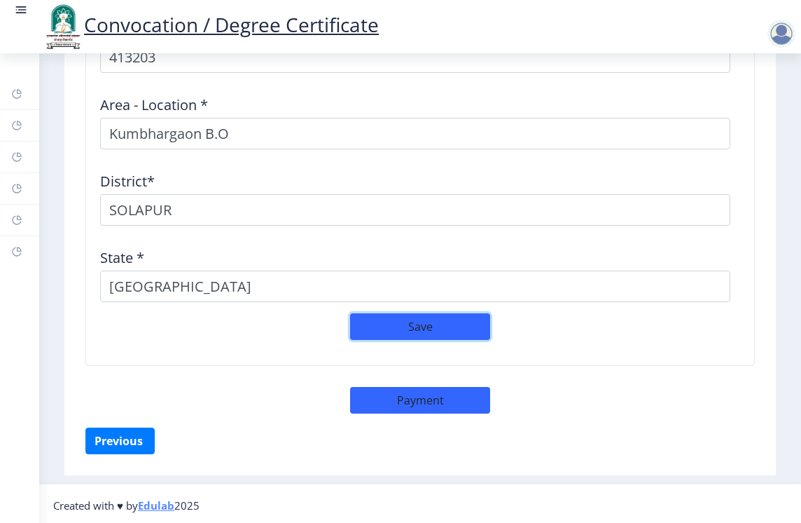
click at [448, 317] on button "Save" at bounding box center [420, 326] width 140 height 27
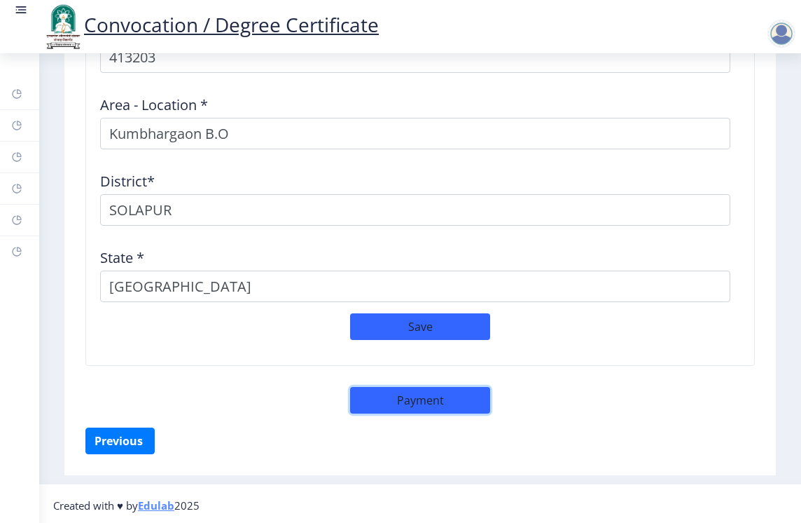
click at [415, 396] on button "Payment" at bounding box center [420, 400] width 140 height 27
select select "sealed"
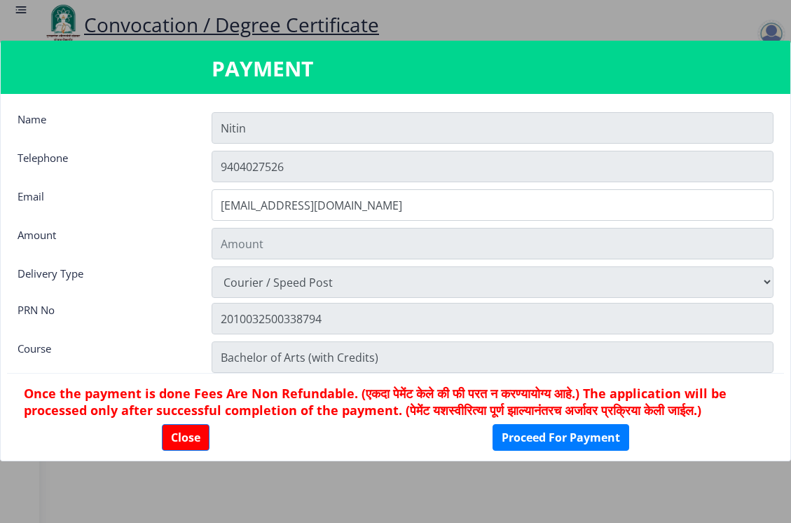
scroll to position [2038, 0]
type input "1885"
click at [179, 434] on button "Close" at bounding box center [186, 437] width 48 height 27
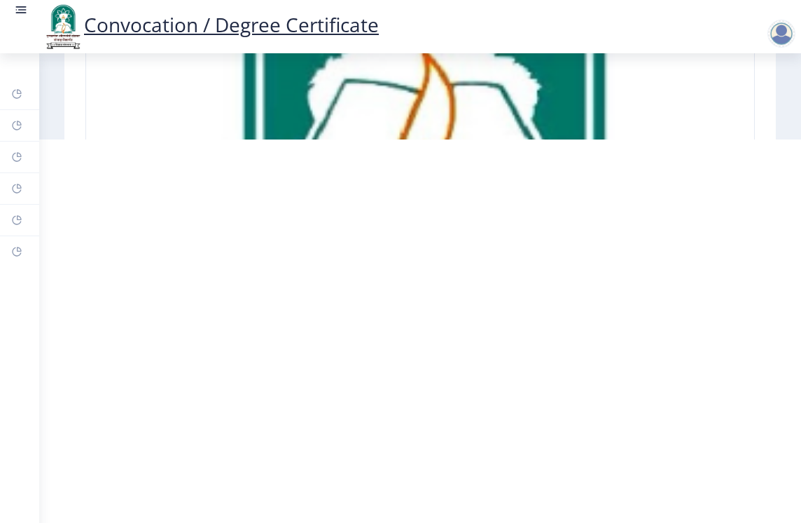
scroll to position [0, 0]
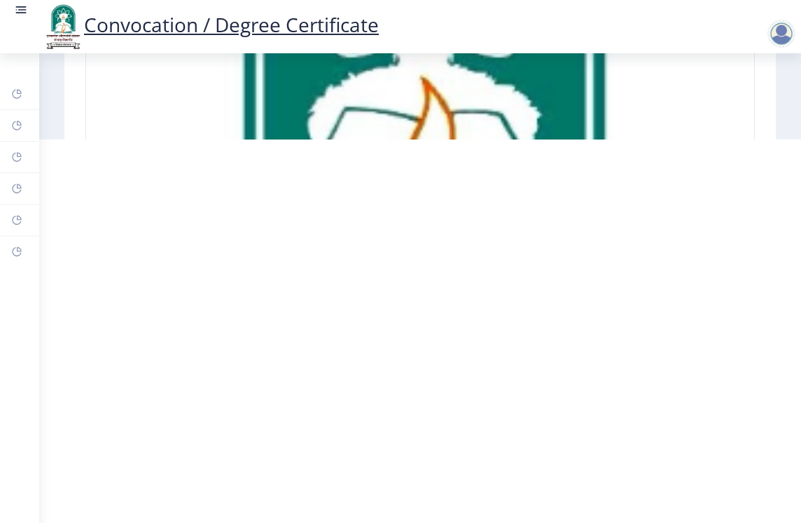
click at [780, 39] on div at bounding box center [782, 34] width 28 height 28
click at [25, 97] on link "Dashboard" at bounding box center [19, 93] width 39 height 31
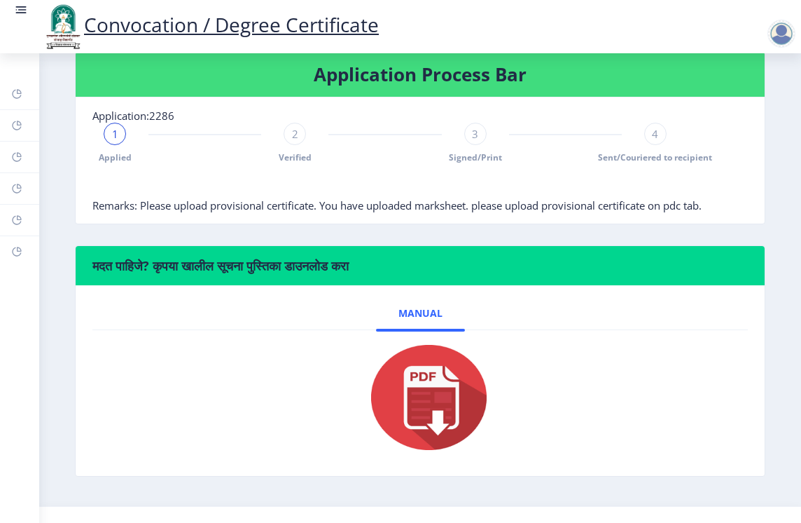
scroll to position [404, 0]
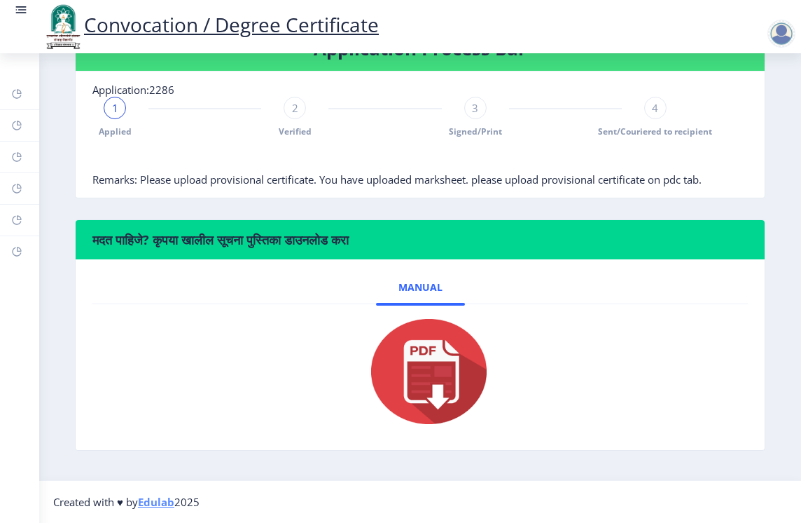
click at [290, 113] on div "2" at bounding box center [295, 108] width 22 height 22
click at [472, 108] on span "3" at bounding box center [475, 108] width 6 height 14
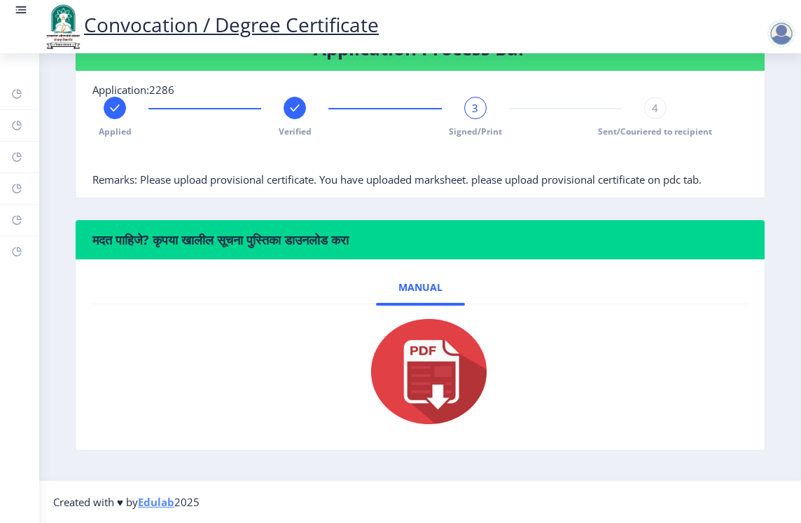
click at [652, 111] on span "4" at bounding box center [655, 108] width 6 height 14
click at [652, 104] on span "4" at bounding box center [655, 108] width 6 height 14
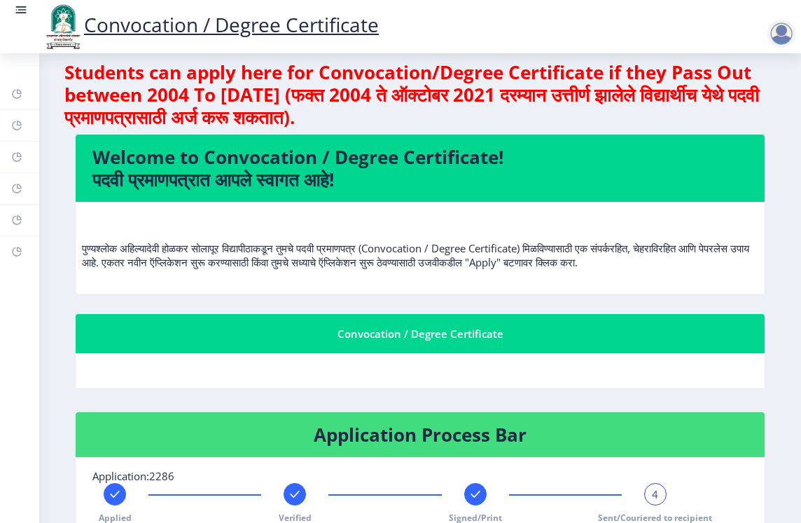
scroll to position [0, 0]
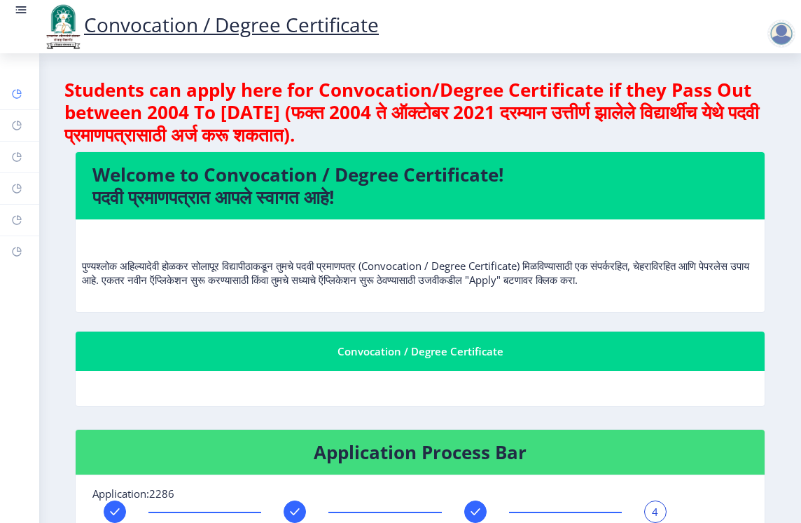
click at [27, 95] on link "Dashboard" at bounding box center [19, 93] width 39 height 31
click at [16, 95] on rect at bounding box center [16, 93] width 11 height 11
click at [21, 5] on rect at bounding box center [21, 10] width 14 height 14
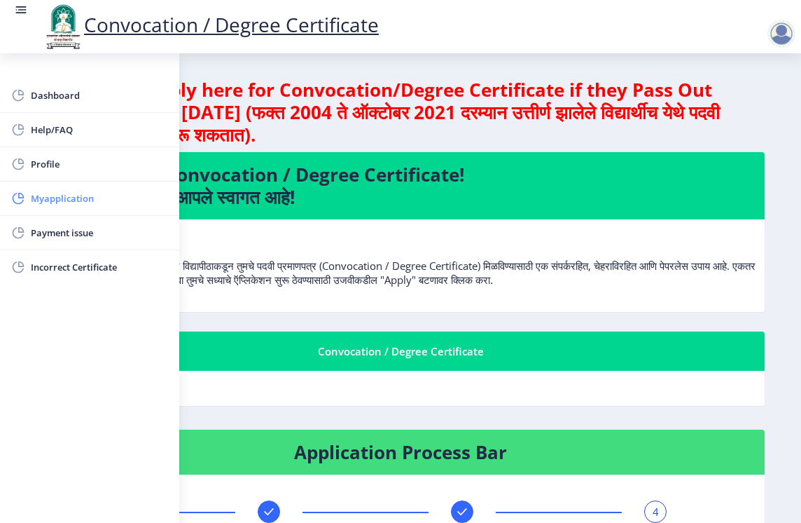
click at [76, 201] on span "Myapplication" at bounding box center [99, 198] width 137 height 17
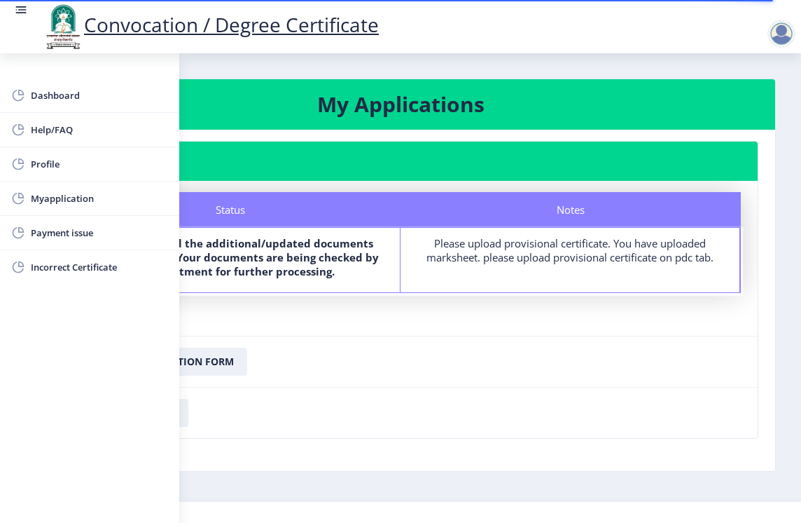
click at [512, 259] on div "Please upload provisional certificate. You have uploaded marksheet. please uplo…" at bounding box center [570, 250] width 314 height 28
click at [490, 253] on div "Please upload provisional certificate. You have uploaded marksheet. please uplo…" at bounding box center [570, 250] width 314 height 28
click at [294, 305] on nb-card-body "Status Notes Status We have received the additional/updated documents uploaded …" at bounding box center [400, 258] width 715 height 155
click at [269, 268] on b "We have received the additional/updated documents uploaded by you. Your documen…" at bounding box center [230, 257] width 297 height 42
click at [294, 55] on nb-layout-column "My Applications Application 2286 Status Notes Status We have received the addit…" at bounding box center [400, 277] width 801 height 448
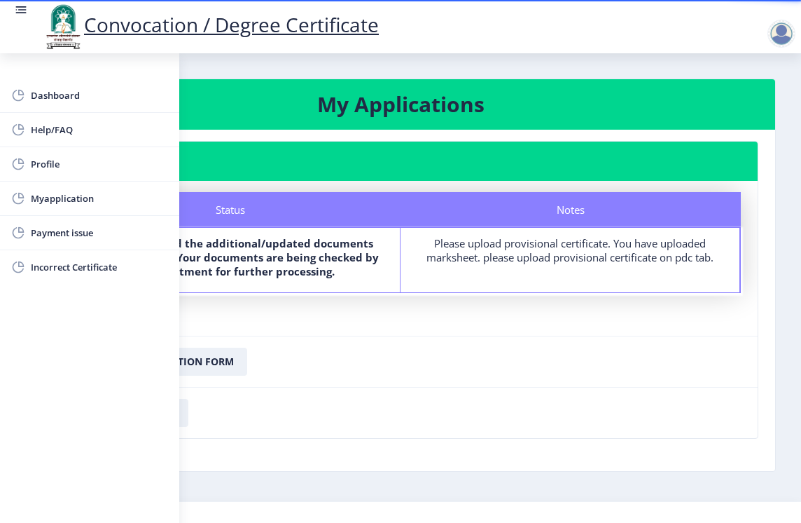
click at [181, 71] on nb-layout-column "My Applications Application 2286 Status Notes Status We have received the addit…" at bounding box center [400, 277] width 801 height 448
click at [331, 368] on nb-card-footer "Download Application Form" at bounding box center [400, 361] width 715 height 51
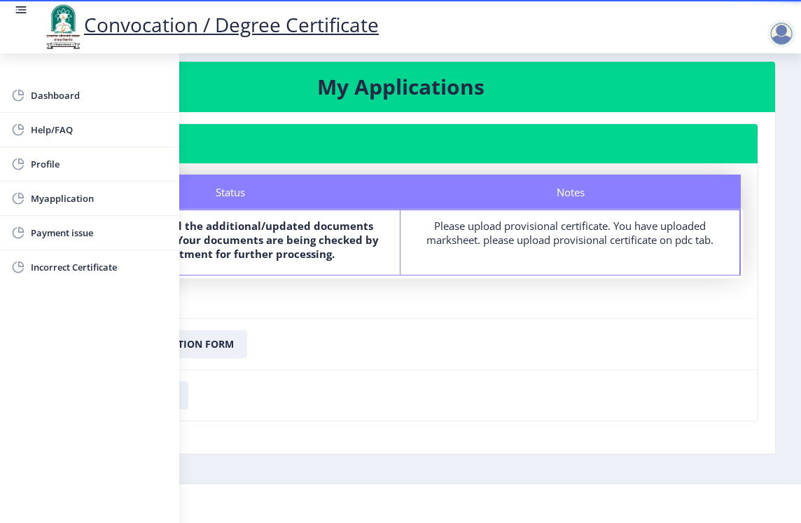
scroll to position [21, 0]
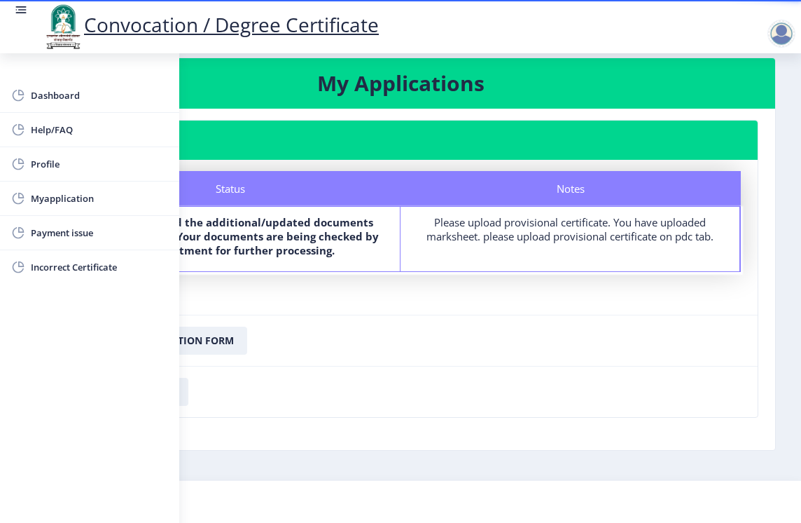
click at [300, 246] on b "We have received the additional/updated documents uploaded by you. Your documen…" at bounding box center [230, 236] width 297 height 42
click at [459, 225] on div "Please upload provisional certificate. You have uploaded marksheet. please uplo…" at bounding box center [570, 229] width 314 height 28
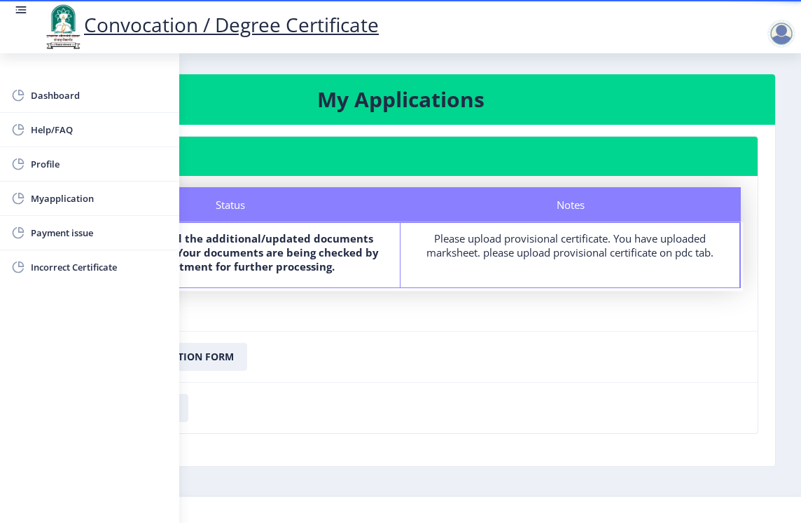
scroll to position [0, 0]
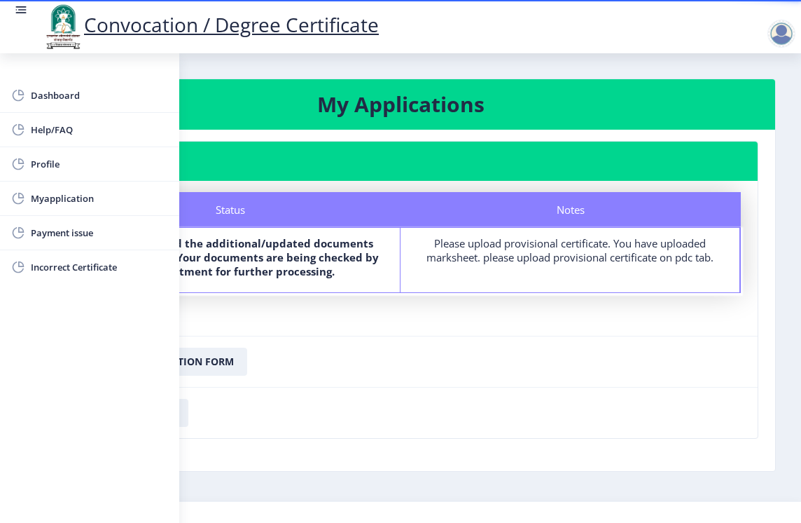
click at [545, 207] on div "Notes" at bounding box center [571, 209] width 340 height 35
drag, startPoint x: 544, startPoint y: 207, endPoint x: 499, endPoint y: 228, distance: 49.9
click at [542, 207] on div "Notes" at bounding box center [571, 209] width 340 height 35
click at [209, 313] on nb-card-body "Status Notes Status We have received the additional/updated documents uploaded …" at bounding box center [400, 258] width 715 height 155
click at [92, 271] on span "Incorrect Certificate" at bounding box center [99, 266] width 137 height 17
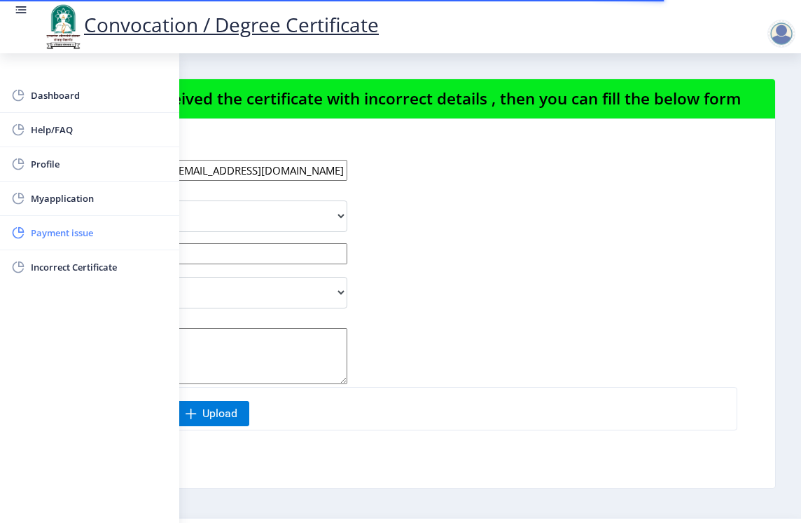
click at [83, 236] on span "Payment issue" at bounding box center [99, 232] width 137 height 17
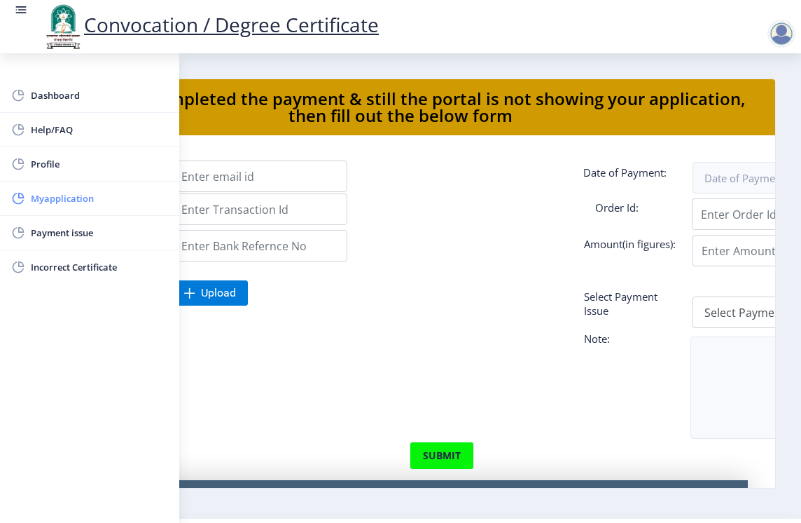
click at [78, 205] on span "Myapplication" at bounding box center [99, 198] width 137 height 17
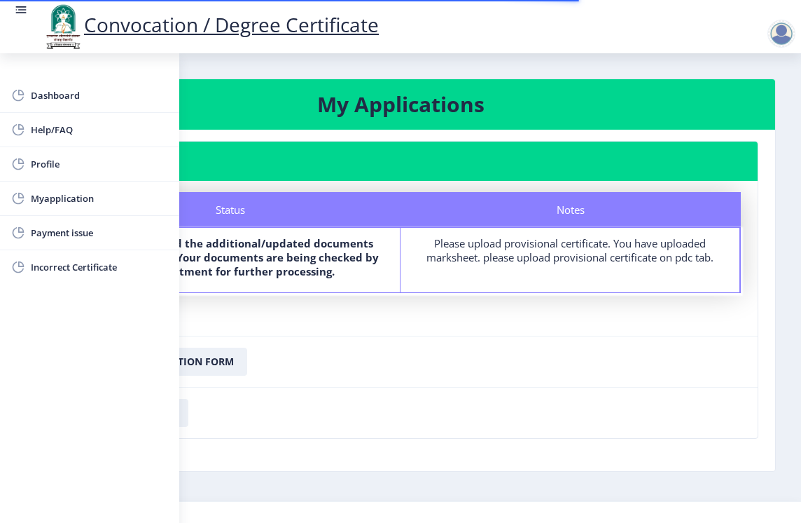
click at [480, 251] on div "Please upload provisional certificate. You have uploaded marksheet. please uplo…" at bounding box center [570, 250] width 314 height 28
click at [351, 346] on nb-card-footer "Download Application Form" at bounding box center [400, 361] width 715 height 51
click at [64, 95] on span "Dashboard" at bounding box center [99, 95] width 137 height 17
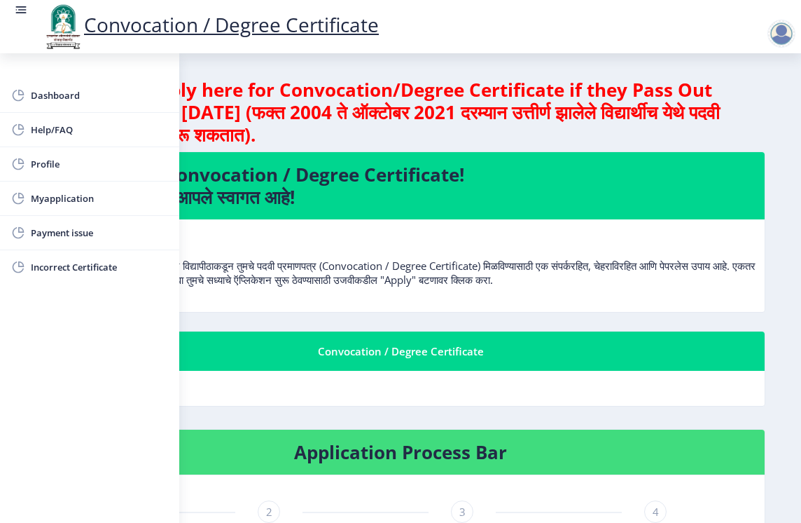
click at [438, 71] on nb-layout-column "Students can apply here for Convocation/Degree Certificate if they Pass Out bet…" at bounding box center [400, 468] width 801 height 830
click at [193, 60] on nb-layout-column "Students can apply here for Convocation/Degree Certificate if they Pass Out bet…" at bounding box center [400, 468] width 801 height 830
click at [353, 71] on nb-layout-column "Students can apply here for Convocation/Degree Certificate if they Pass Out bet…" at bounding box center [400, 468] width 801 height 830
click at [782, 120] on nb-layout-column "Students can apply here for Convocation/Degree Certificate if they Pass Out bet…" at bounding box center [400, 468] width 801 height 830
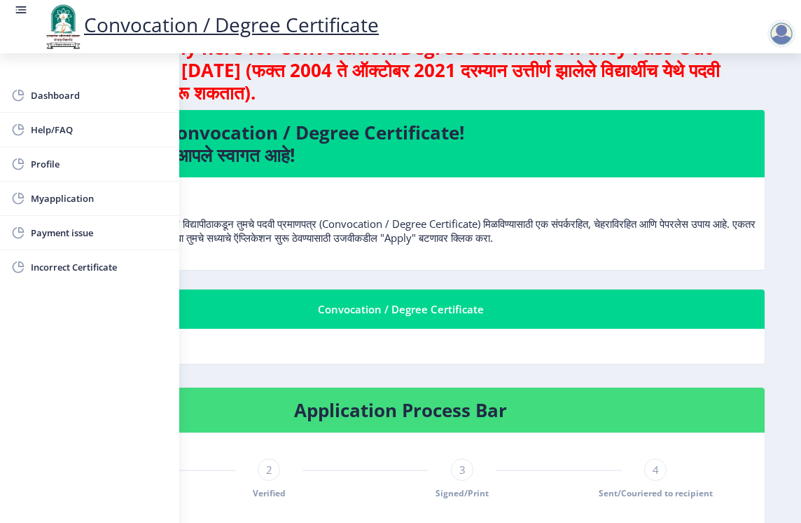
scroll to position [70, 0]
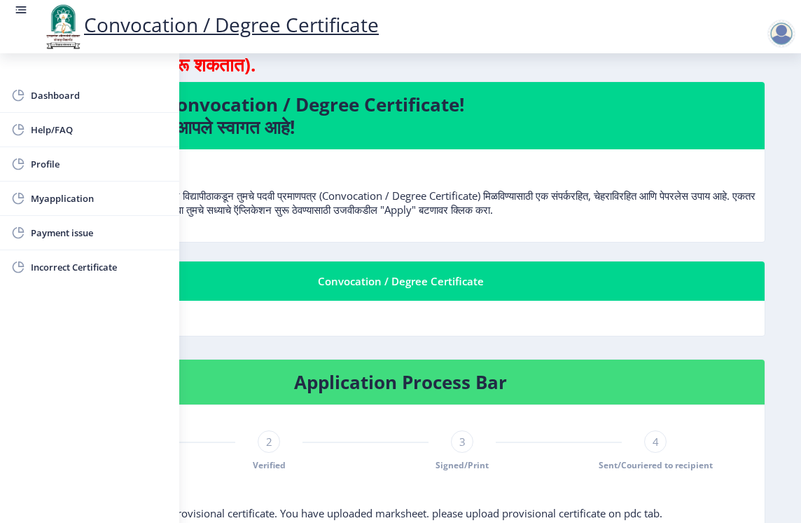
click at [561, 209] on p "पुण्यश्लोक अहिल्यादेवी होळकर सोलापूर विद्यापीठाकडून तुमचे पदवी प्रमाणपत्र (Conv…" at bounding box center [401, 188] width 716 height 56
click at [370, 286] on div "Convocation / Degree Certificate" at bounding box center [400, 281] width 695 height 17
click at [404, 282] on div "Convocation / Degree Certificate" at bounding box center [400, 281] width 695 height 17
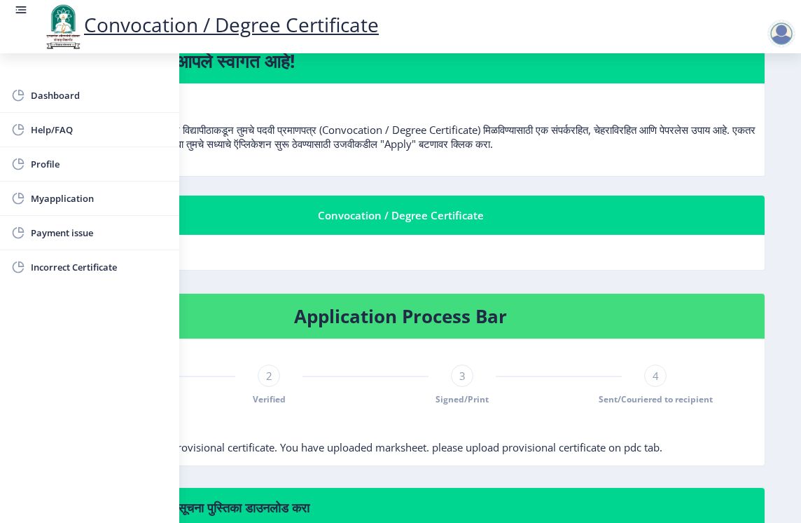
scroll to position [280, 0]
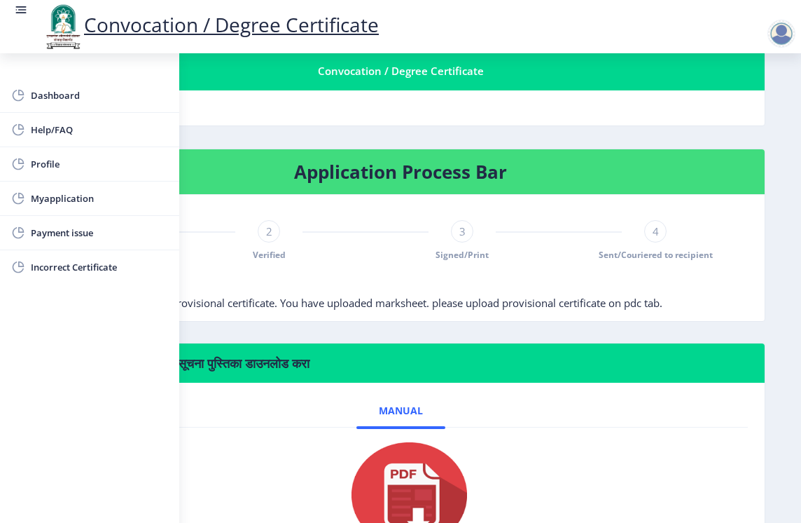
click at [480, 307] on span "Remarks: Please upload provisional certificate. You have uploaded marksheet. pl…" at bounding box center [357, 303] width 609 height 14
click at [337, 305] on span "Remarks: Please upload provisional certificate. You have uploaded marksheet. pl…" at bounding box center [357, 303] width 609 height 14
click at [245, 299] on span "Remarks: Please upload provisional certificate. You have uploaded marksheet. pl…" at bounding box center [357, 303] width 609 height 14
click at [242, 300] on span "Remarks: Please upload provisional certificate. You have uploaded marksheet. pl…" at bounding box center [357, 303] width 609 height 14
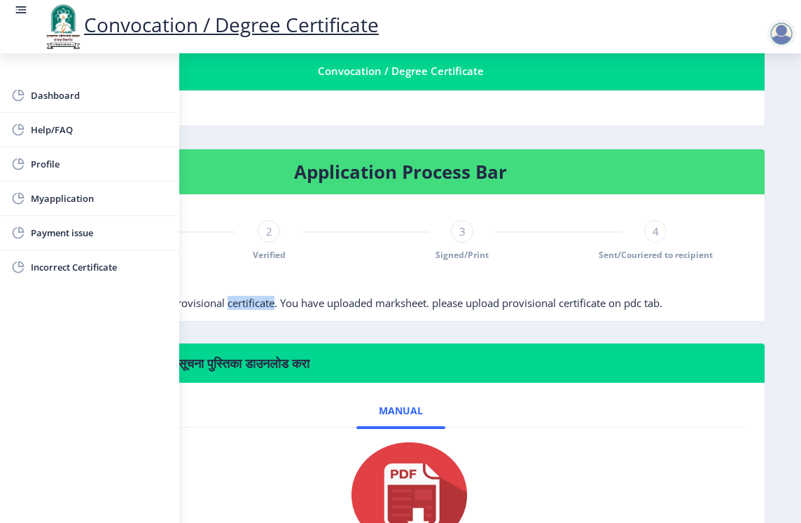
click at [242, 300] on span "Remarks: Please upload provisional certificate. You have uploaded marksheet. pl…" at bounding box center [357, 303] width 609 height 14
click at [61, 161] on span "Profile" at bounding box center [99, 164] width 137 height 17
select select
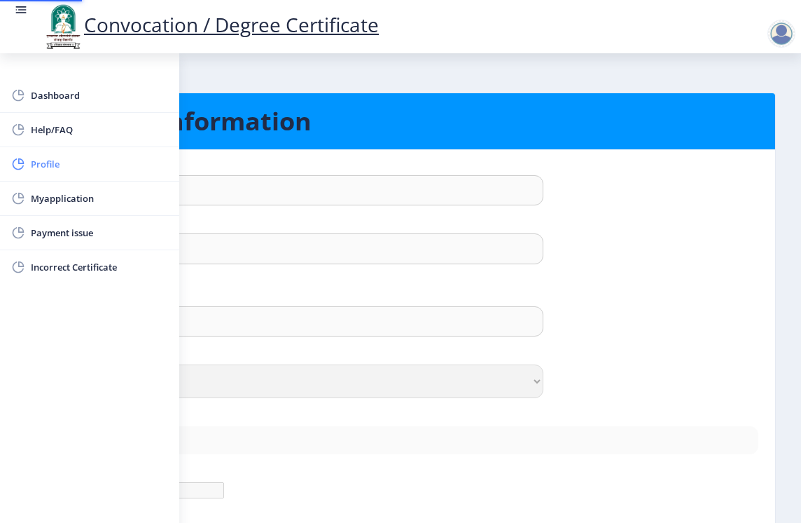
type input "Nitin"
type input "[PERSON_NAME]"
select select "[DEMOGRAPHIC_DATA]"
type input "[EMAIL_ADDRESS][DOMAIN_NAME]"
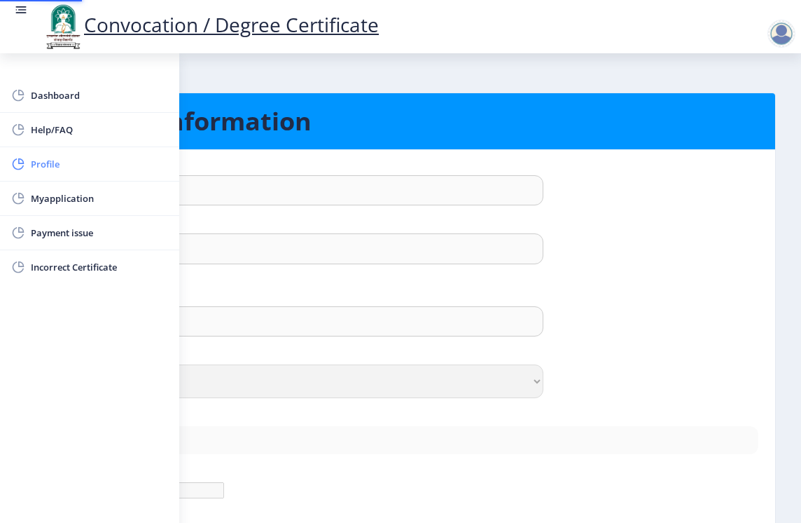
type input "9404027526"
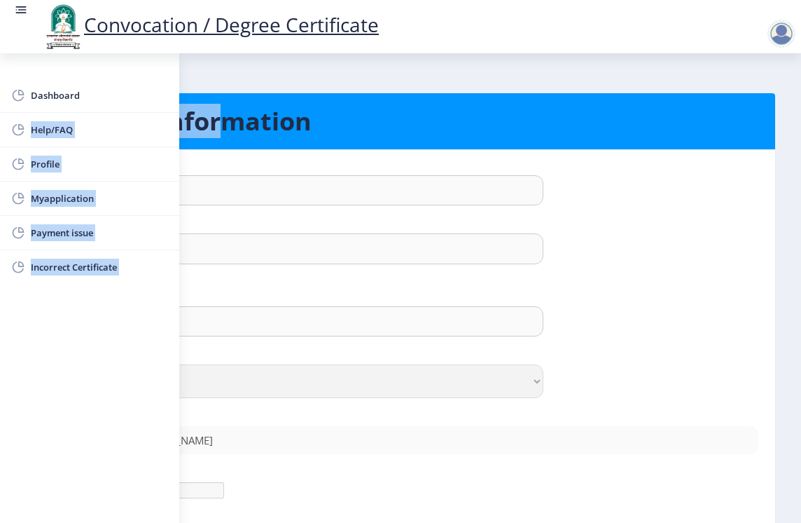
drag, startPoint x: 165, startPoint y: 71, endPoint x: 211, endPoint y: 74, distance: 46.4
click at [211, 74] on div "Dashboard Help/FAQ Profile Myapplication Payment issue Incorrect Certificate Pe…" at bounding box center [400, 326] width 801 height 652
click at [211, 76] on nb-layout-column "Personal Information First Name : Nitin Last Name: Talekar Full Name : (As on m…" at bounding box center [400, 331] width 801 height 556
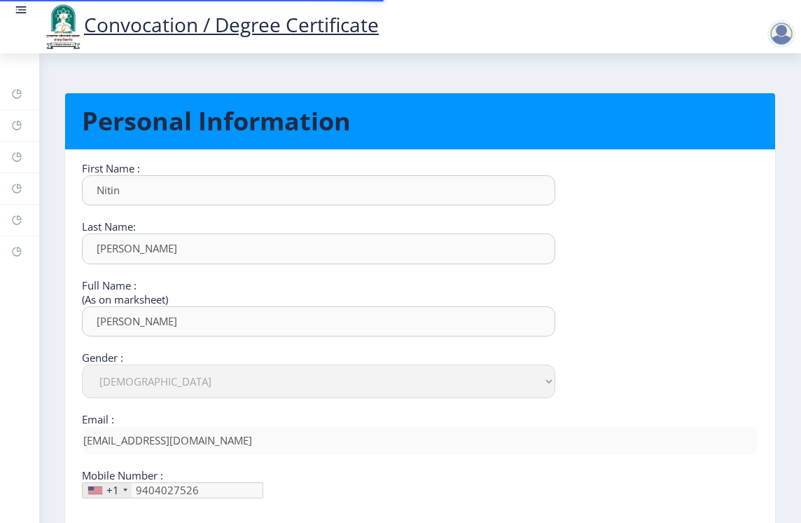
select select "[DEMOGRAPHIC_DATA]"
type input "[PHONE_NUMBER]"
click at [18, 127] on rect at bounding box center [16, 125] width 11 height 11
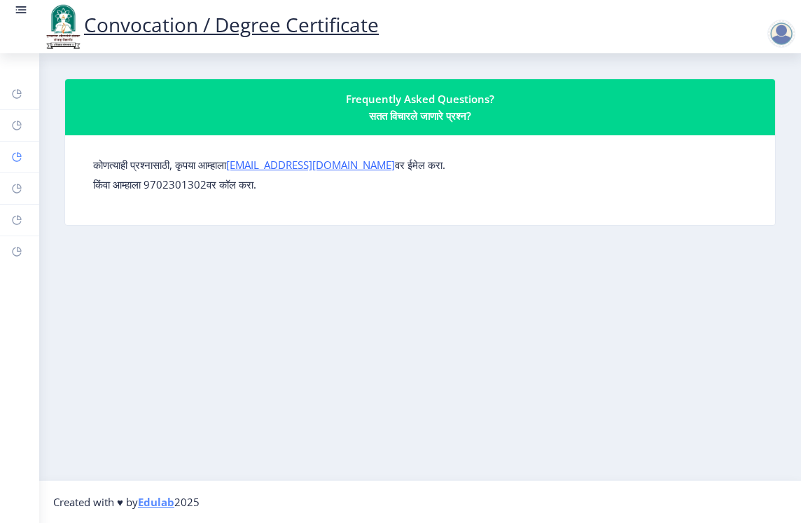
click at [14, 153] on icon at bounding box center [16, 157] width 9 height 9
select select
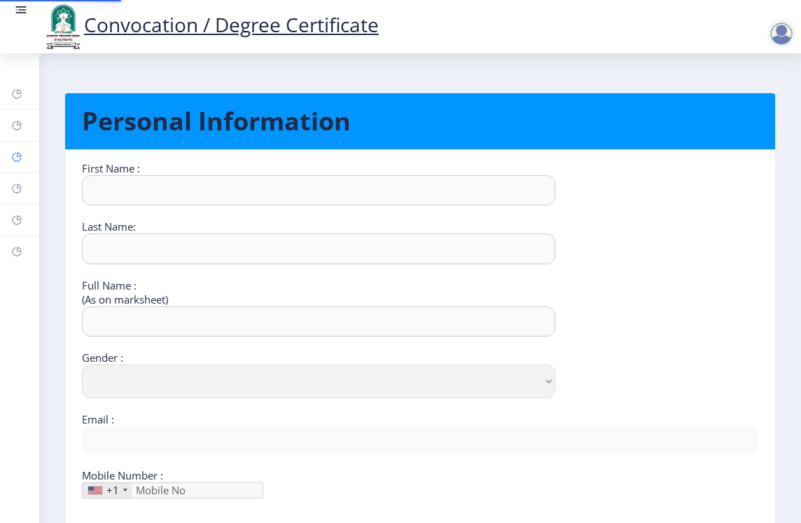
type input "Nitin"
type input "[PERSON_NAME]"
select select "[DEMOGRAPHIC_DATA]"
type input "[EMAIL_ADDRESS][DOMAIN_NAME]"
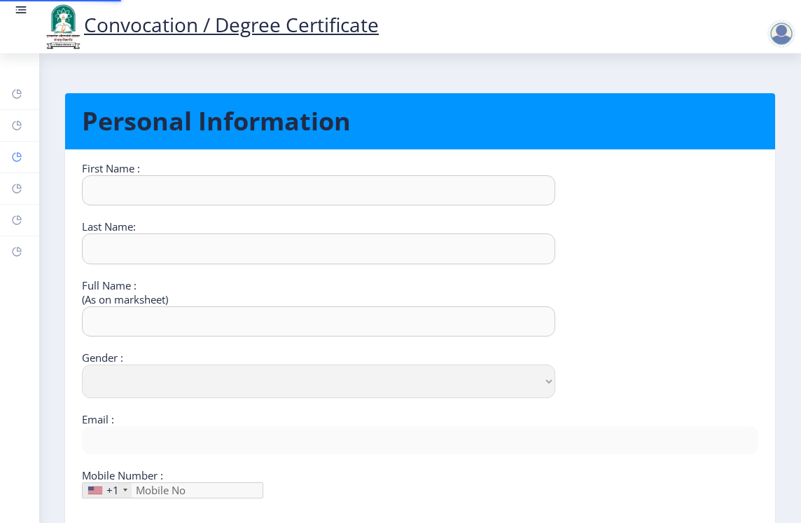
type input "9404027526"
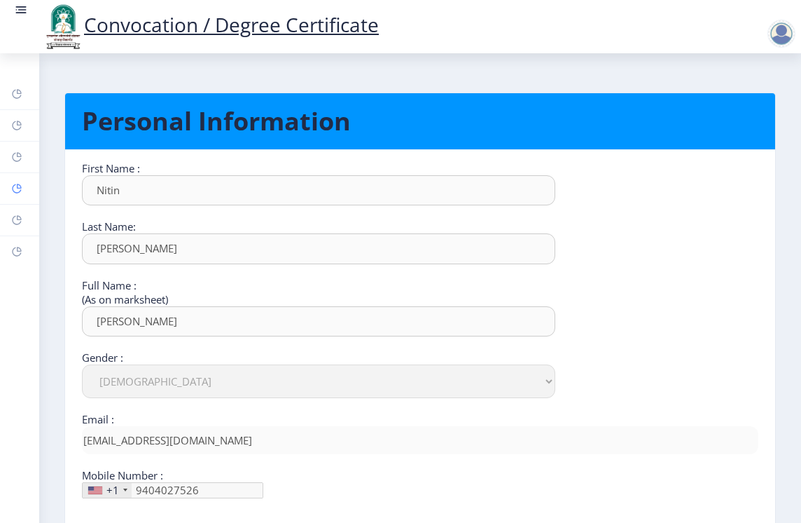
click at [21, 186] on icon at bounding box center [19, 186] width 5 height 5
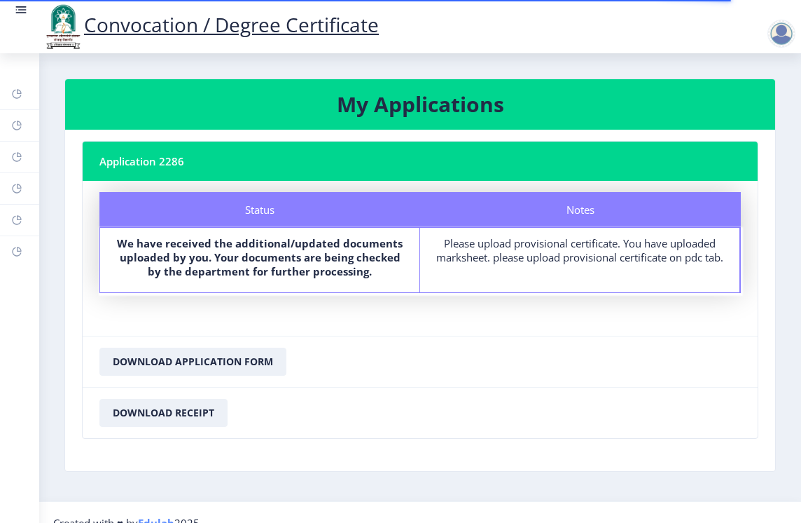
click at [497, 259] on div "Please upload provisional certificate. You have uploaded marksheet. please uplo…" at bounding box center [580, 250] width 294 height 28
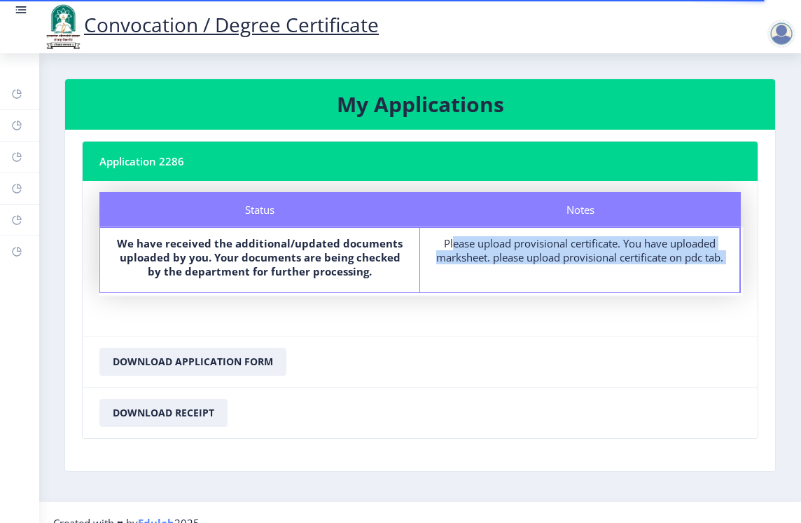
click at [497, 259] on div "Please upload provisional certificate. You have uploaded marksheet. please uplo…" at bounding box center [580, 250] width 294 height 28
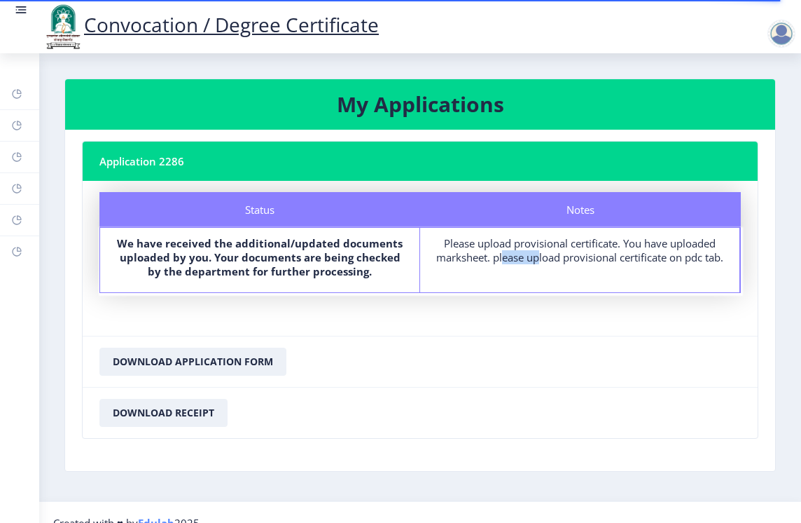
click at [497, 259] on div "Please upload provisional certificate. You have uploaded marksheet. please uplo…" at bounding box center [580, 250] width 294 height 28
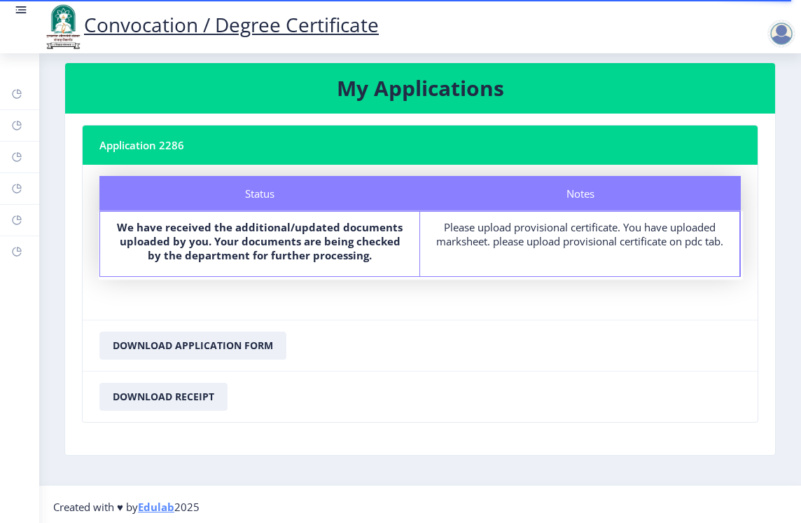
scroll to position [21, 0]
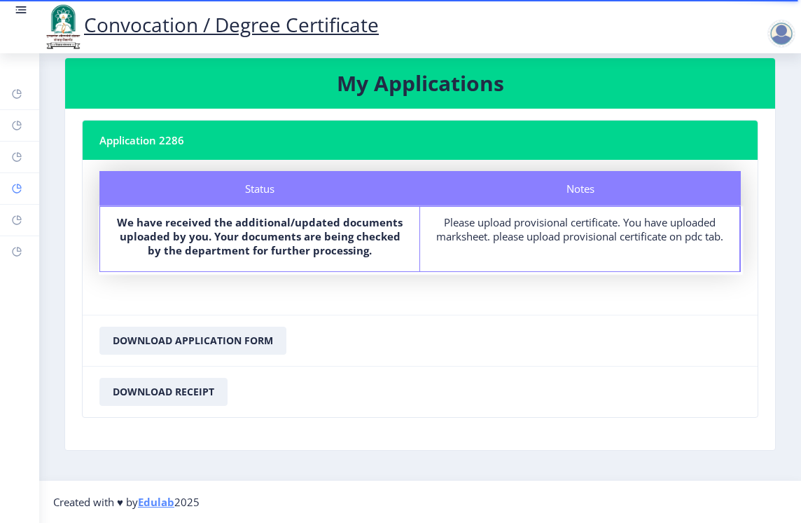
click at [11, 191] on link "Myapplication" at bounding box center [19, 188] width 39 height 31
click at [18, 223] on icon at bounding box center [16, 220] width 9 height 9
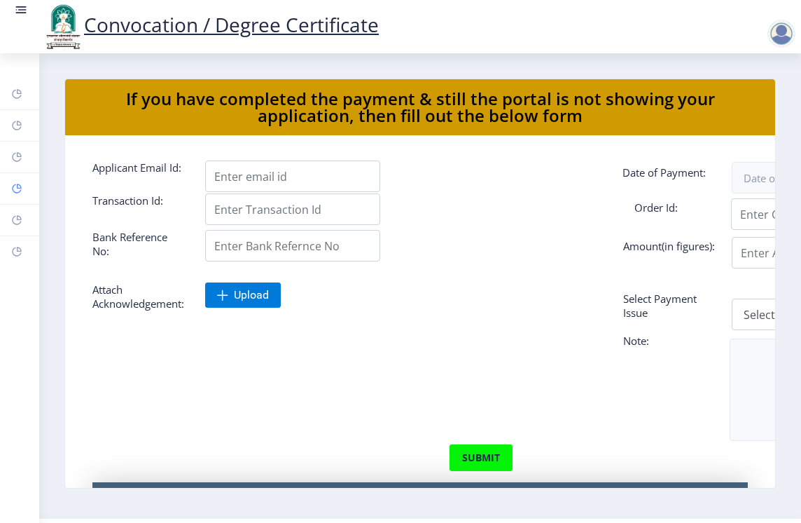
click at [15, 192] on icon at bounding box center [16, 188] width 9 height 9
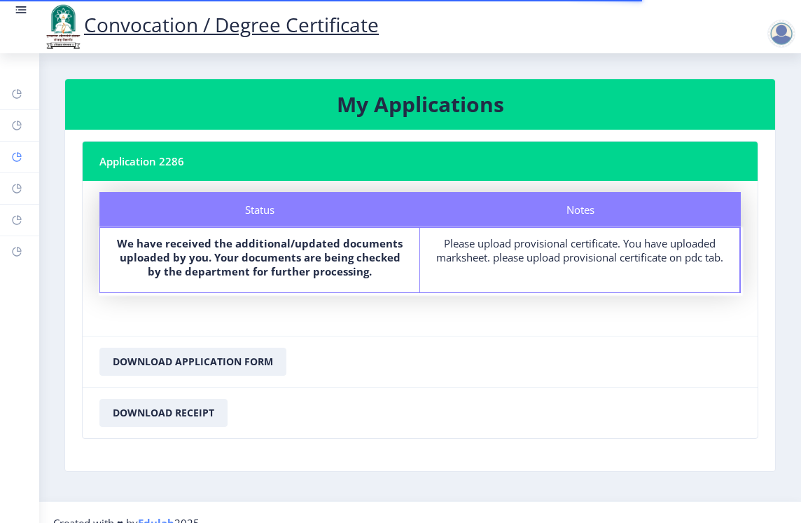
click at [11, 160] on rect at bounding box center [16, 156] width 11 height 11
select select
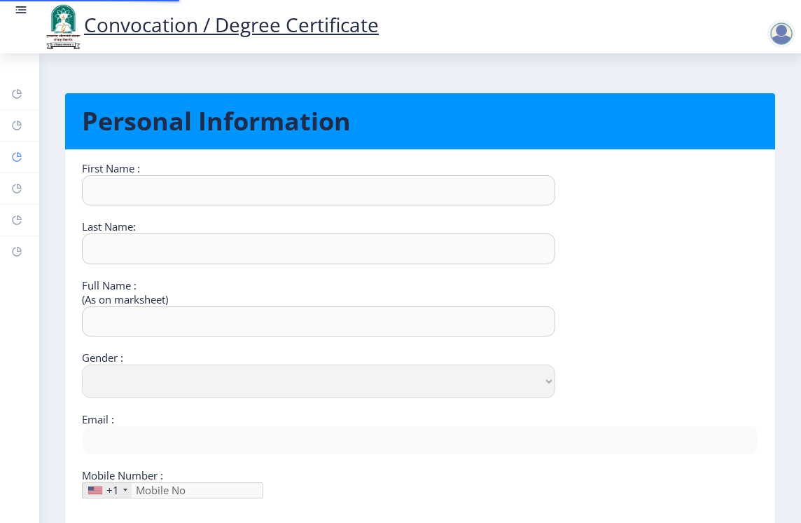
type input "Nitin"
type input "[PERSON_NAME]"
select select "[DEMOGRAPHIC_DATA]"
type input "[EMAIL_ADDRESS][DOMAIN_NAME]"
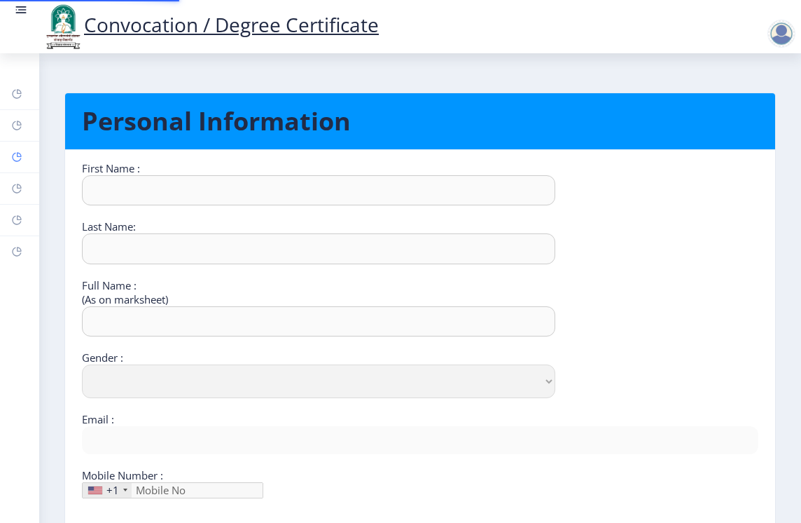
type input "9404027526"
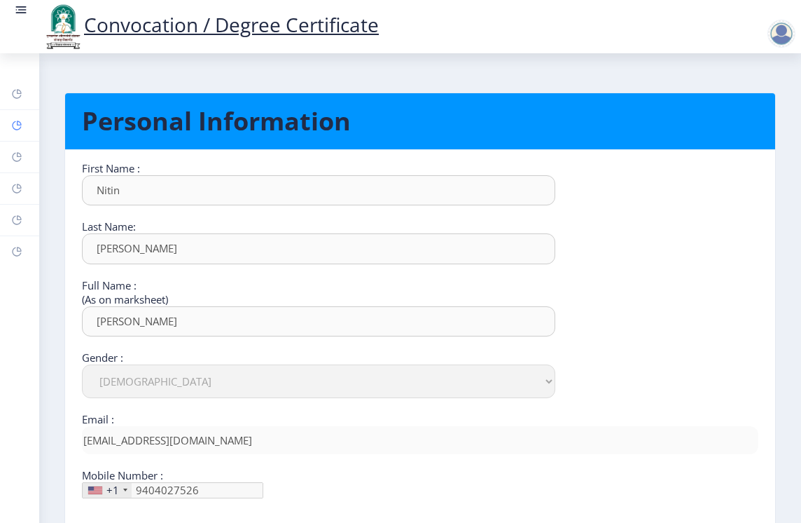
click at [15, 133] on link "Help/FAQ" at bounding box center [19, 125] width 39 height 31
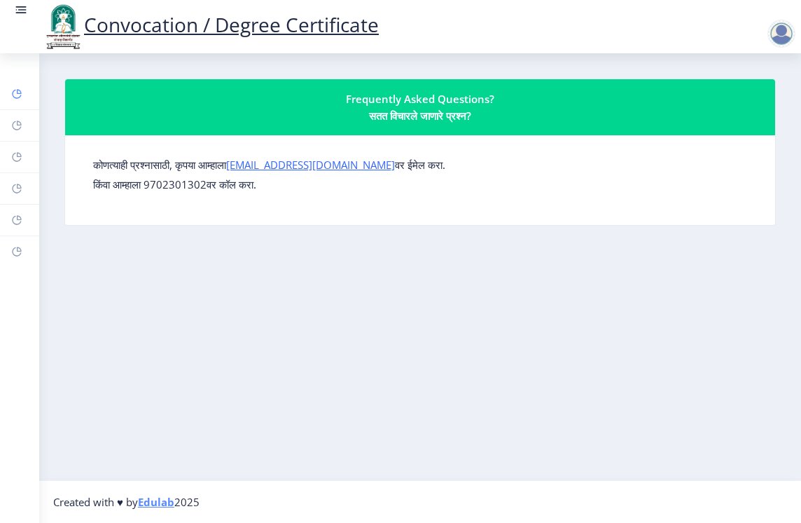
click at [21, 94] on icon at bounding box center [19, 91] width 5 height 5
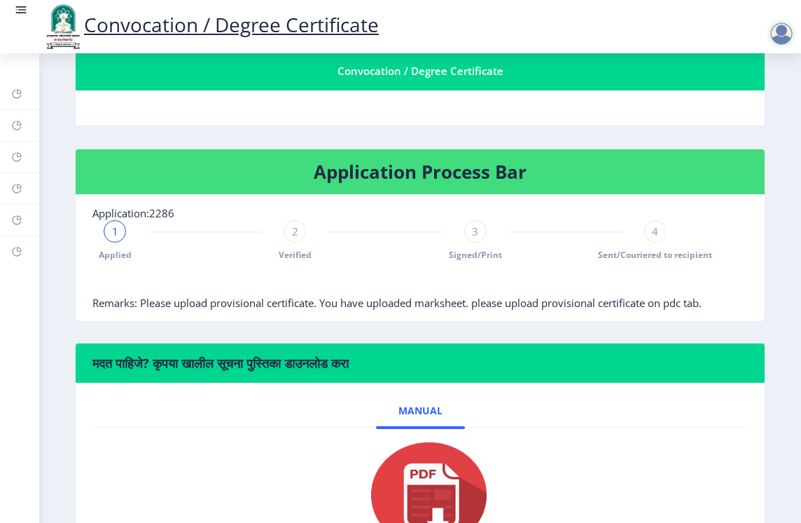
scroll to position [350, 0]
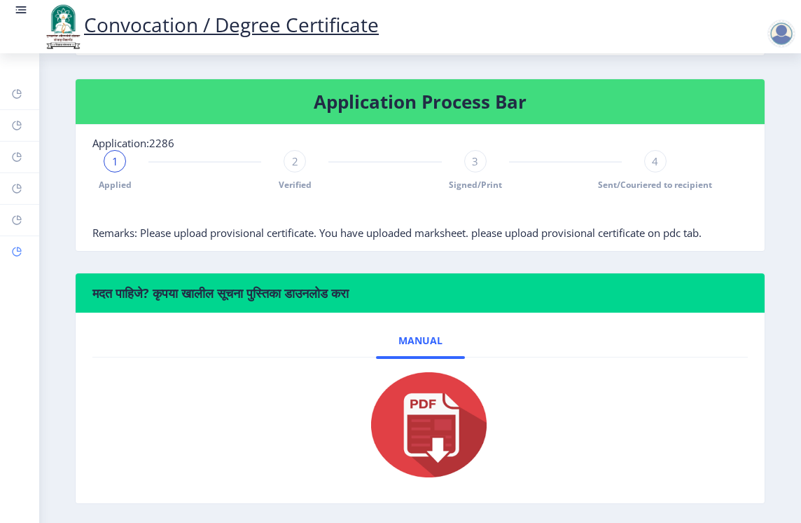
click at [18, 249] on icon at bounding box center [19, 249] width 5 height 5
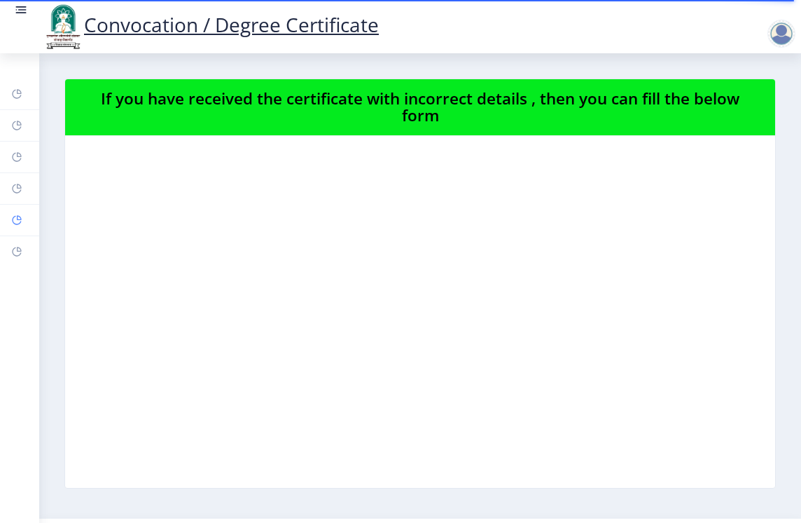
click at [16, 220] on rect at bounding box center [16, 219] width 11 height 11
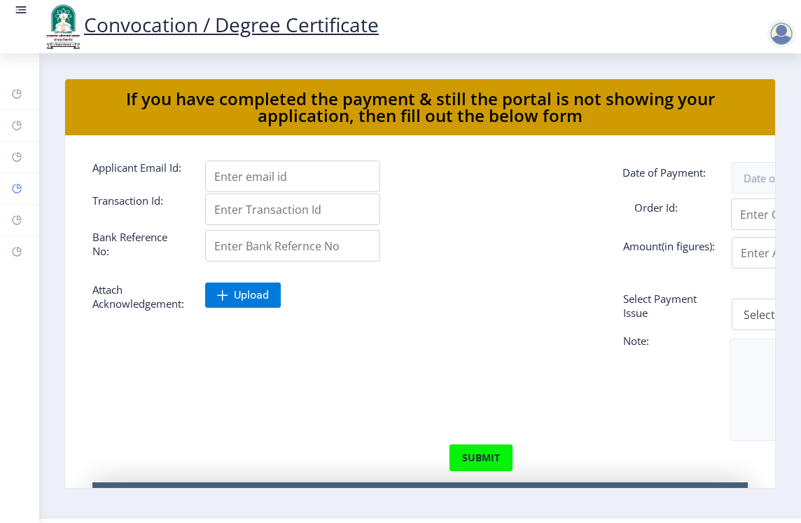
click at [20, 185] on rect at bounding box center [16, 188] width 11 height 11
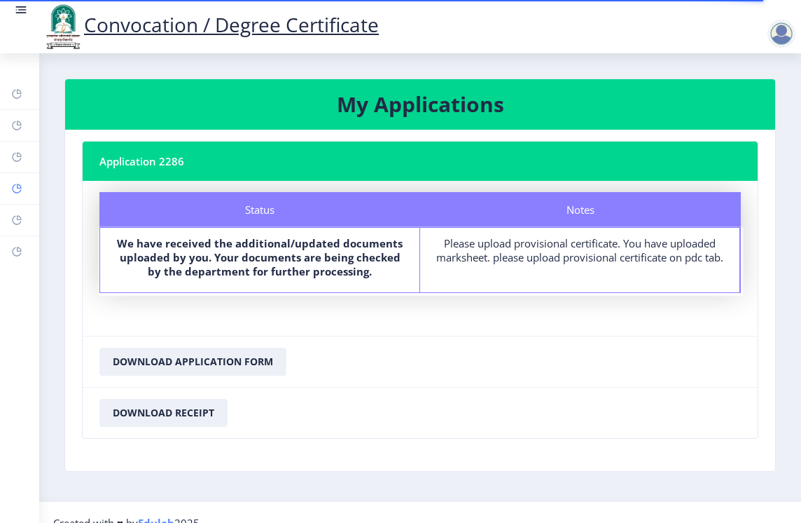
click at [8, 187] on link "Myapplication" at bounding box center [19, 188] width 39 height 31
click at [20, 159] on icon at bounding box center [16, 157] width 9 height 9
select select
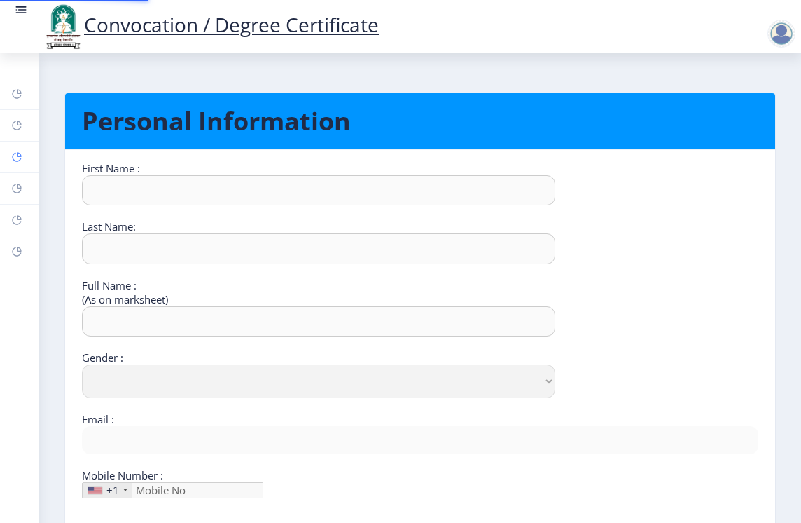
type input "Nitin"
type input "[PERSON_NAME]"
select select "[DEMOGRAPHIC_DATA]"
type input "[EMAIL_ADDRESS][DOMAIN_NAME]"
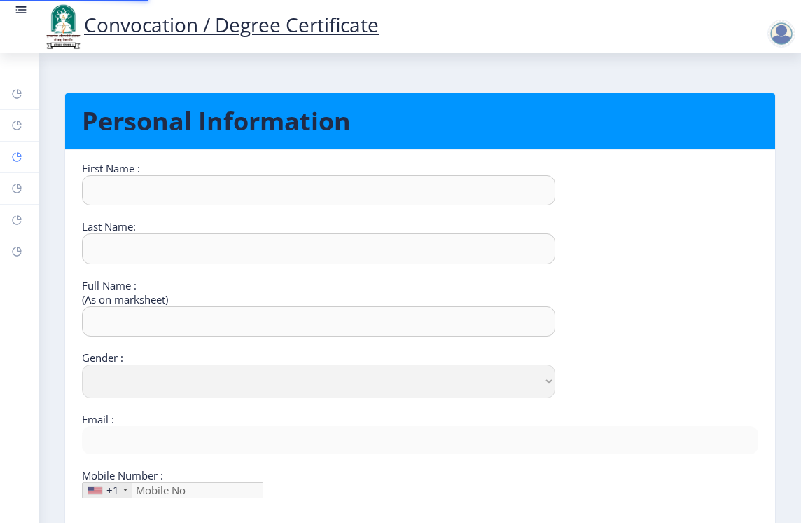
type input "9404027526"
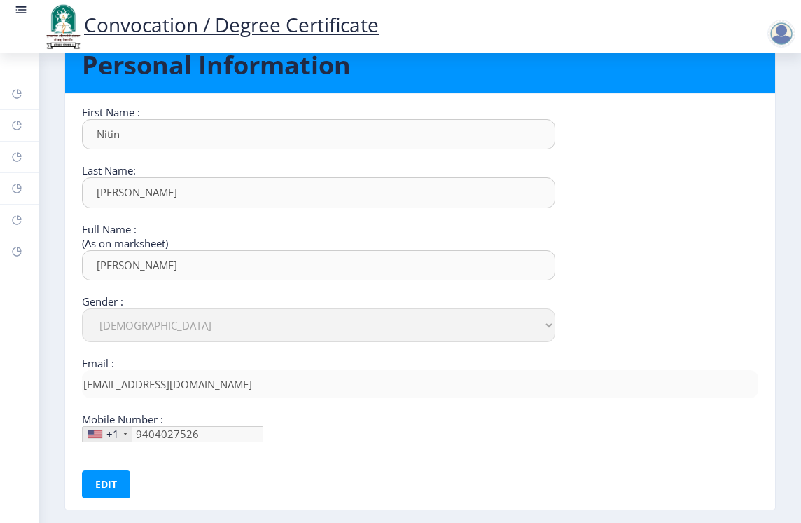
scroll to position [130, 0]
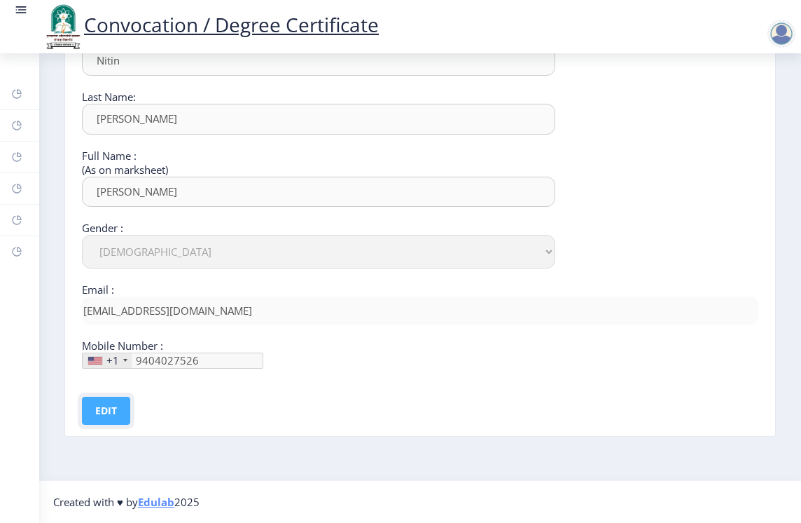
click at [117, 414] on button "Edit" at bounding box center [106, 410] width 48 height 28
click at [117, 414] on button "Save" at bounding box center [115, 410] width 51 height 28
click at [22, 154] on link "Profile" at bounding box center [19, 157] width 39 height 31
click at [20, 154] on icon at bounding box center [19, 154] width 5 height 5
click at [16, 132] on icon at bounding box center [16, 125] width 11 height 14
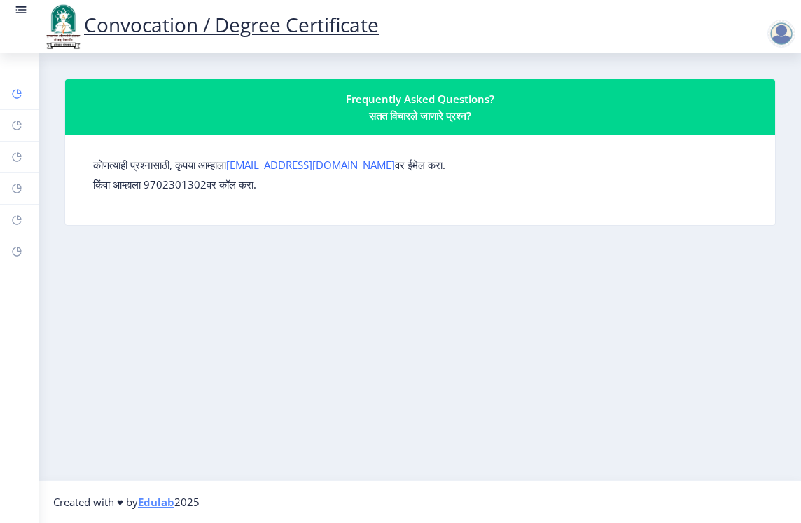
click at [17, 97] on rect at bounding box center [16, 93] width 11 height 11
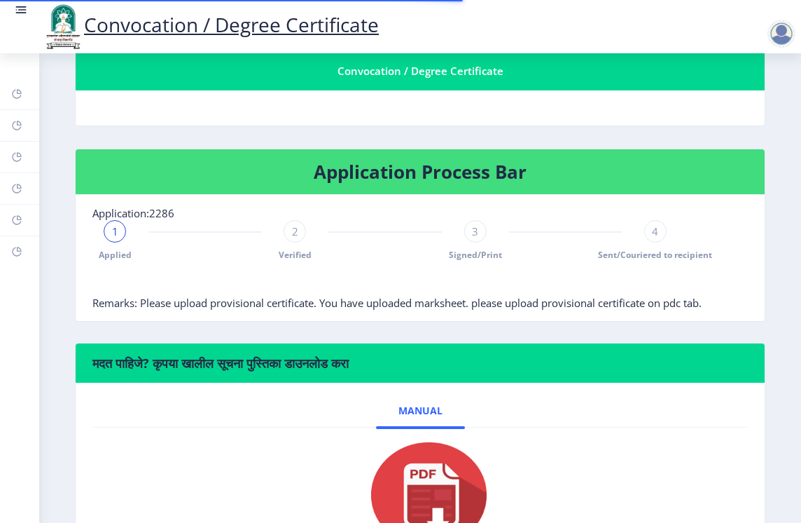
scroll to position [404, 0]
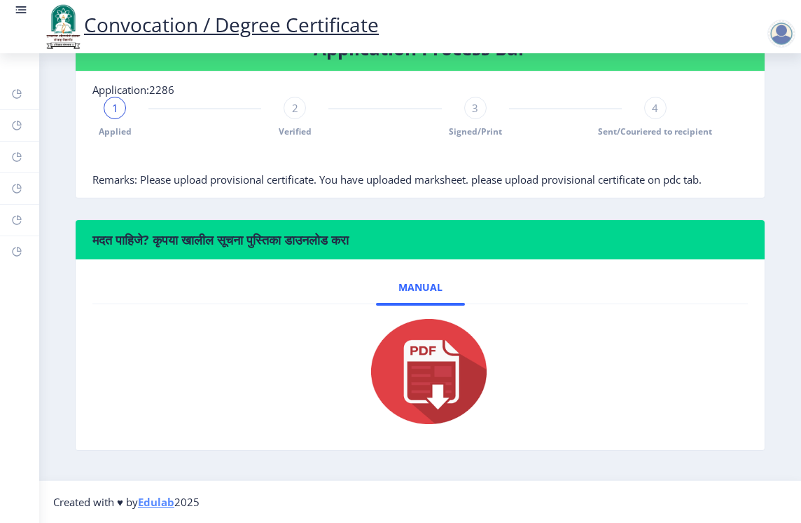
click at [294, 121] on div "2 Verified" at bounding box center [295, 117] width 22 height 41
click at [468, 125] on span "Signed/Print" at bounding box center [475, 131] width 53 height 12
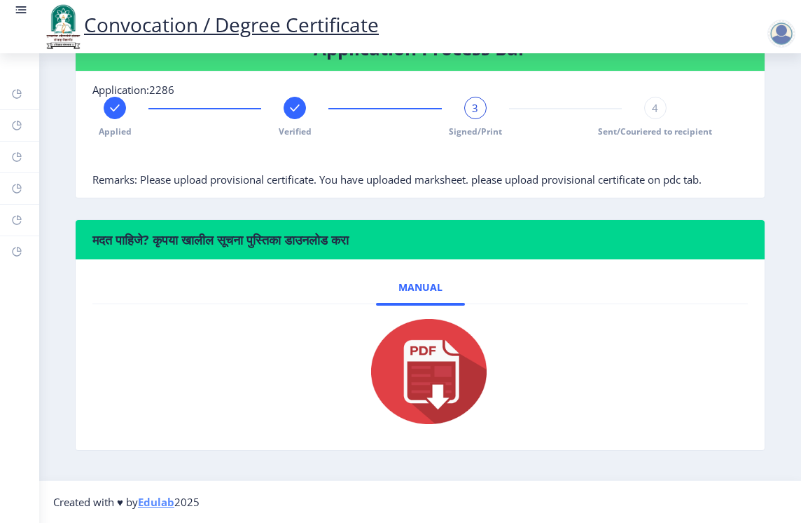
click at [652, 111] on span "4" at bounding box center [655, 108] width 6 height 14
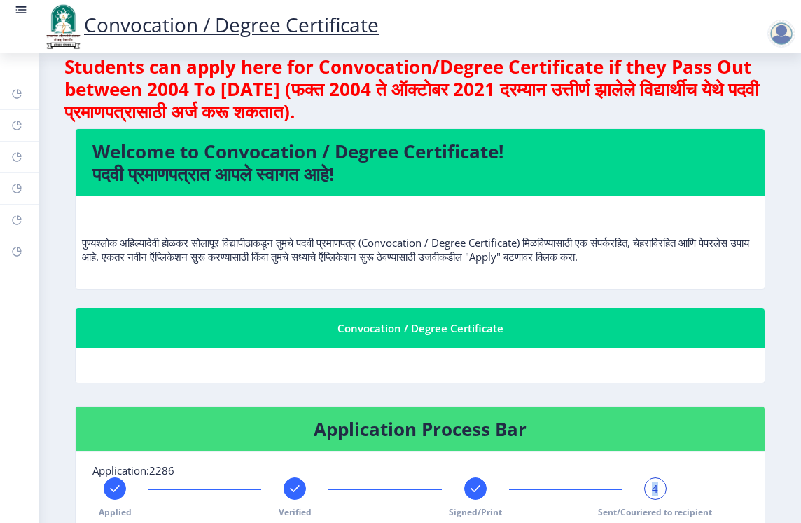
scroll to position [0, 0]
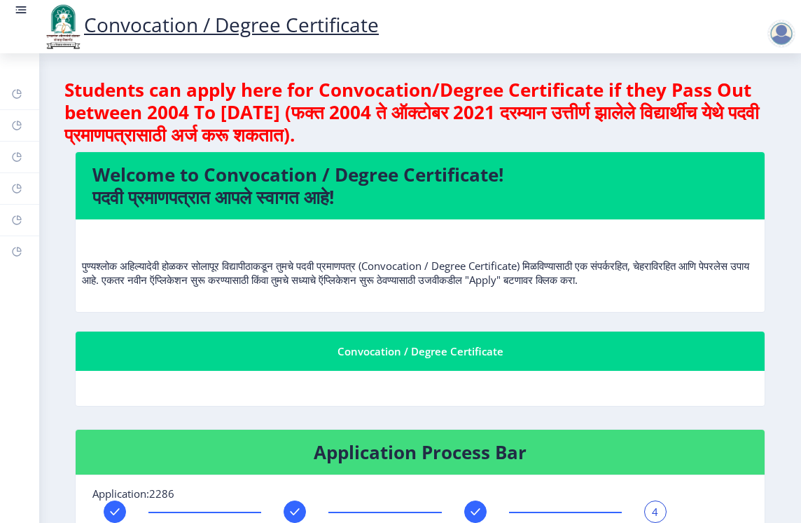
click at [436, 357] on div "Convocation / Degree Certificate" at bounding box center [420, 351] width 656 height 17
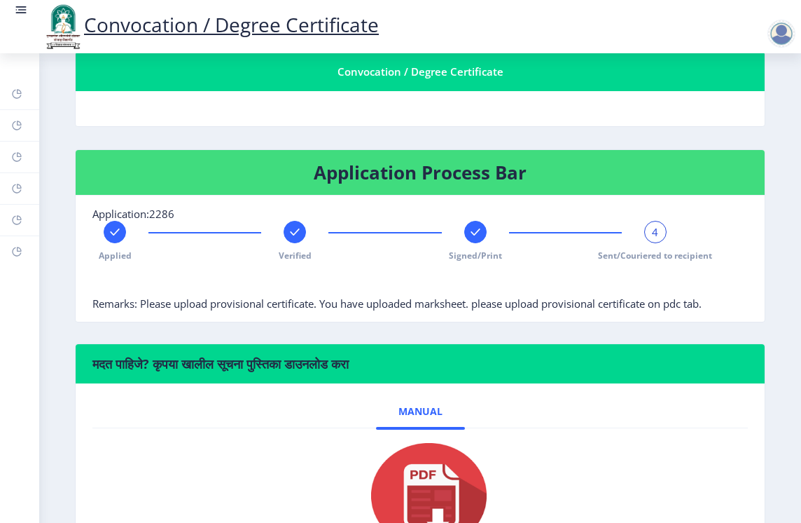
scroll to position [280, 0]
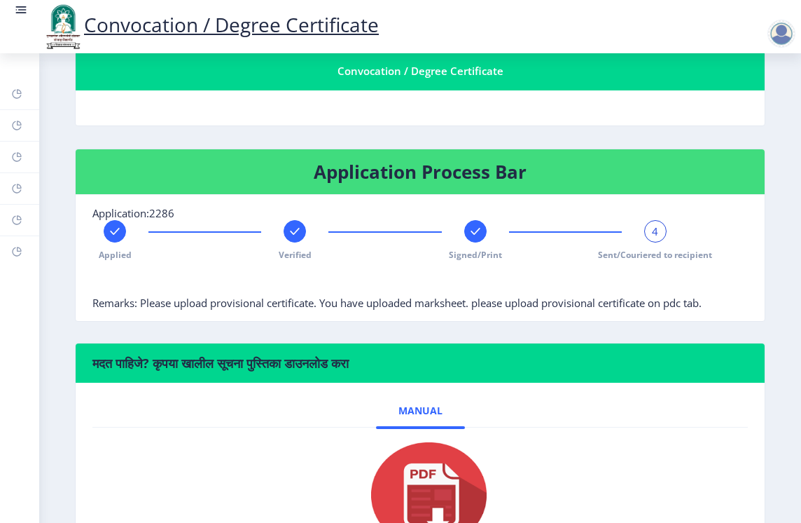
click at [305, 307] on span "Remarks: Please upload provisional certificate. You have uploaded marksheet. pl…" at bounding box center [396, 303] width 609 height 14
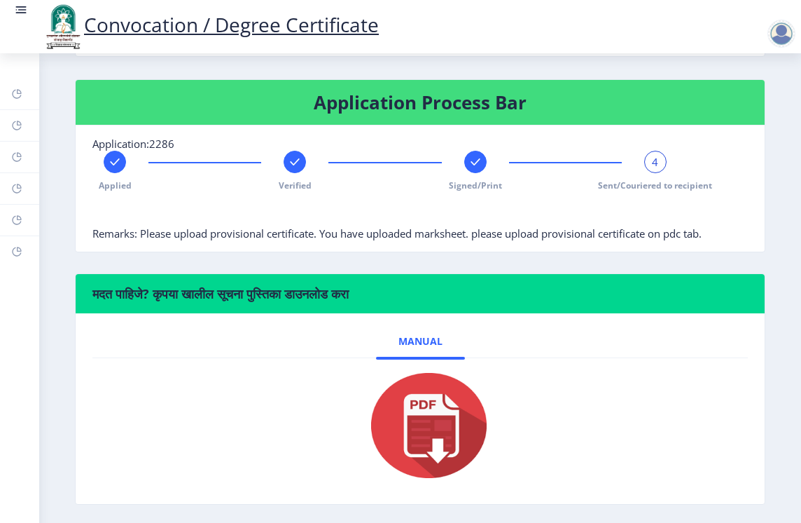
scroll to position [350, 0]
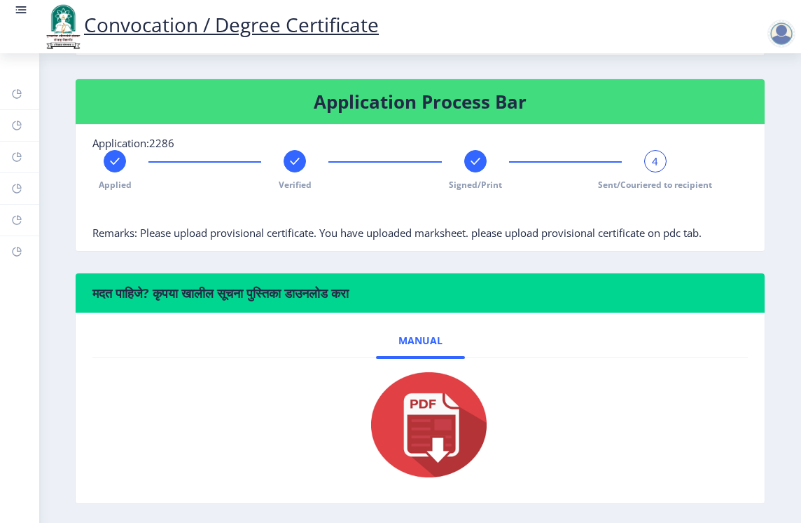
click at [527, 230] on span "Remarks: Please upload provisional certificate. You have uploaded marksheet. pl…" at bounding box center [396, 233] width 609 height 14
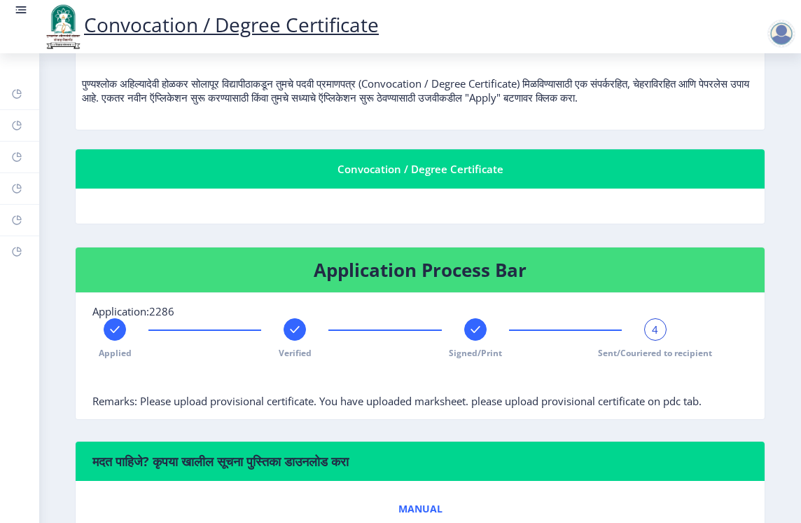
scroll to position [193, 0]
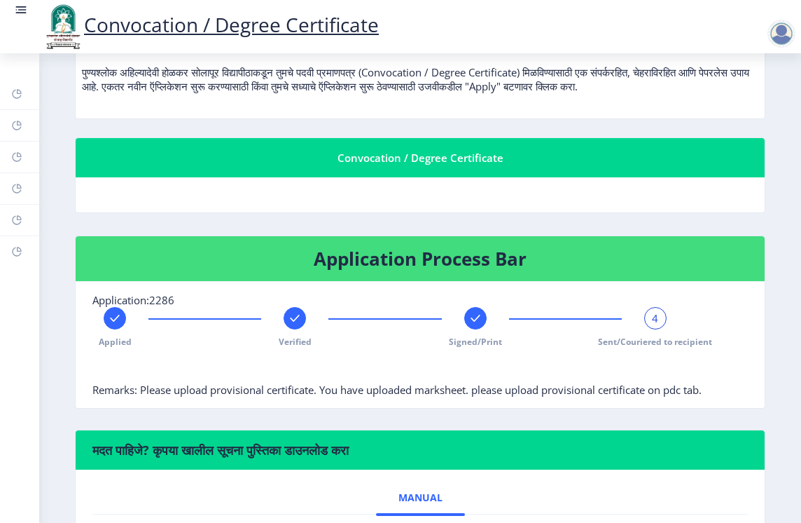
click at [652, 319] on span "4" at bounding box center [655, 318] width 6 height 14
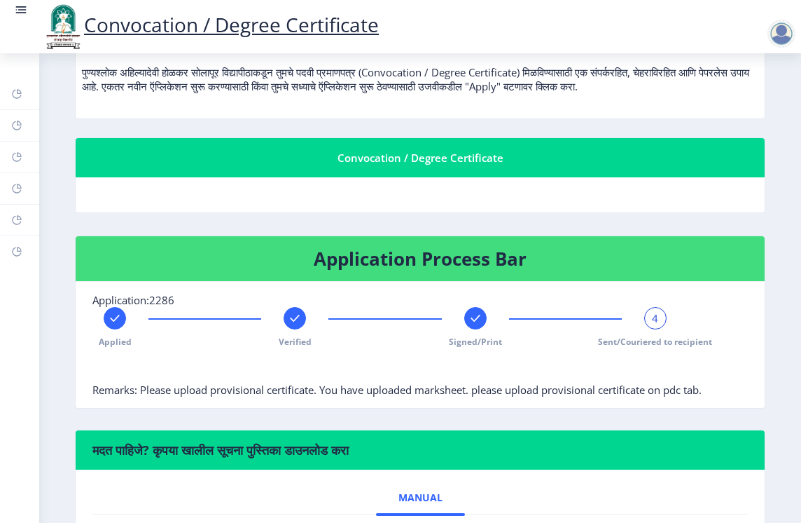
click at [587, 319] on div at bounding box center [565, 318] width 113 height 1
click at [481, 319] on div at bounding box center [475, 318] width 22 height 22
click at [481, 319] on div "3" at bounding box center [475, 318] width 22 height 22
click at [472, 319] on span "3" at bounding box center [475, 318] width 6 height 14
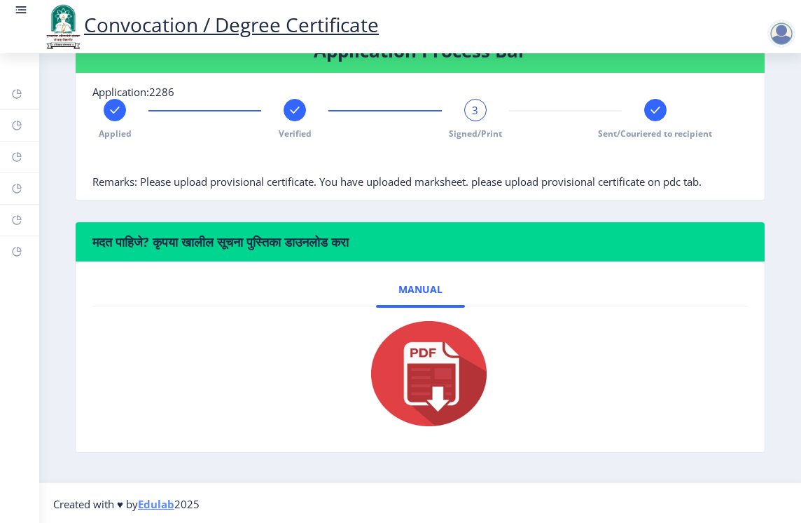
scroll to position [404, 0]
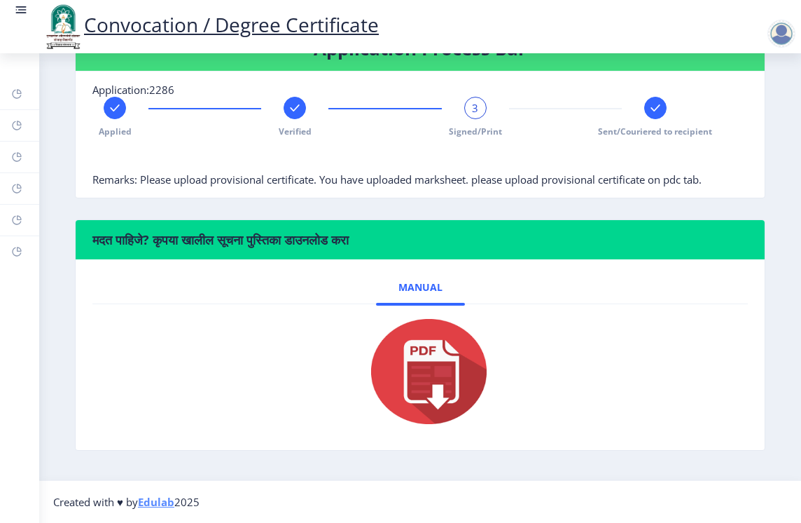
click at [473, 109] on span "3" at bounding box center [475, 108] width 6 height 14
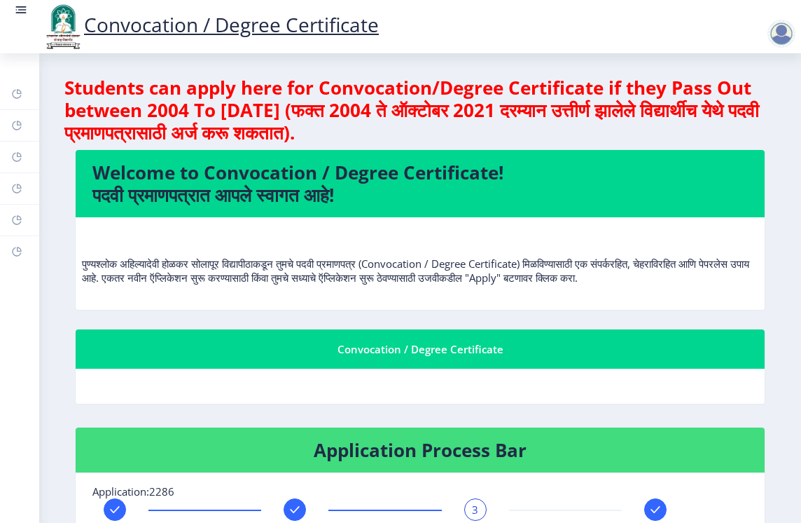
scroll to position [0, 0]
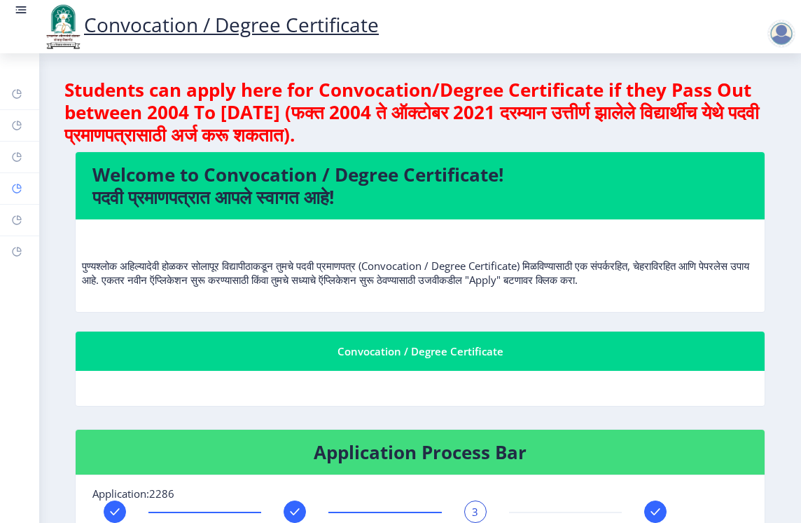
click at [25, 188] on link "Myapplication" at bounding box center [19, 188] width 39 height 31
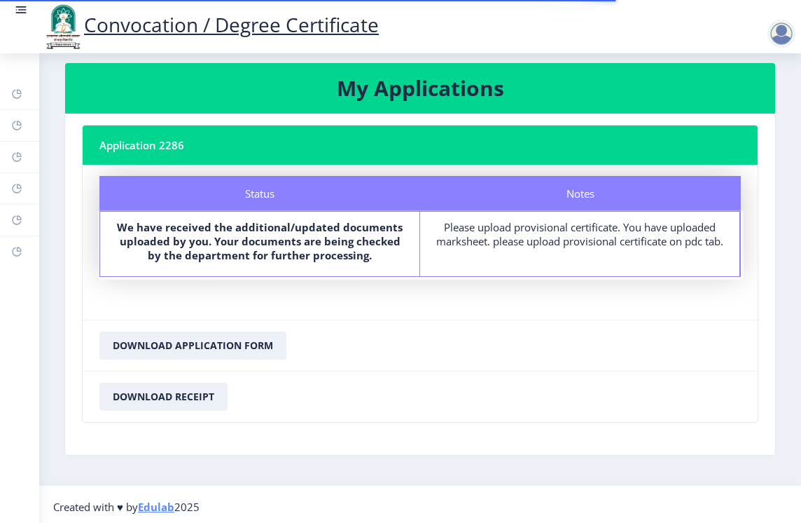
scroll to position [21, 0]
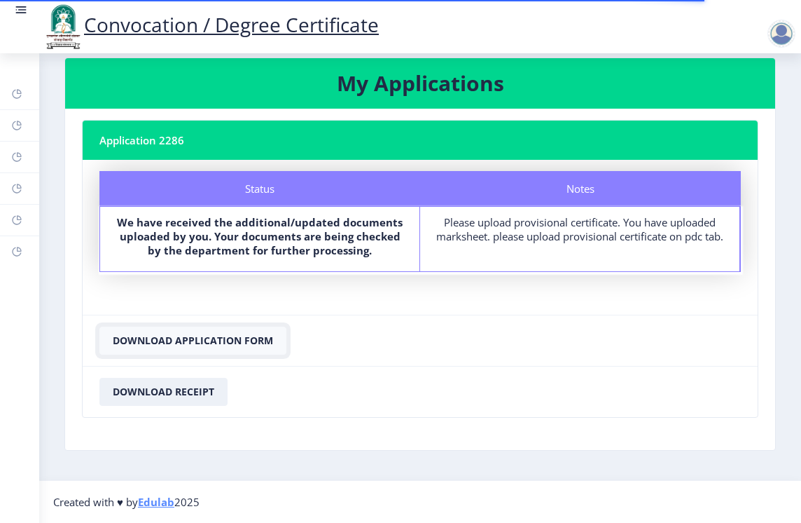
click at [221, 341] on button "Download Application Form" at bounding box center [192, 340] width 187 height 28
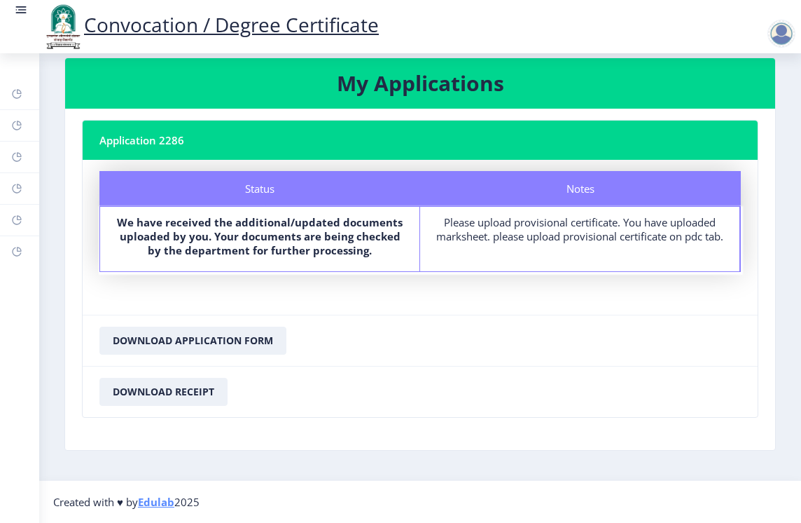
click at [463, 229] on div "Please upload provisional certificate. You have uploaded marksheet. please uplo…" at bounding box center [580, 229] width 294 height 28
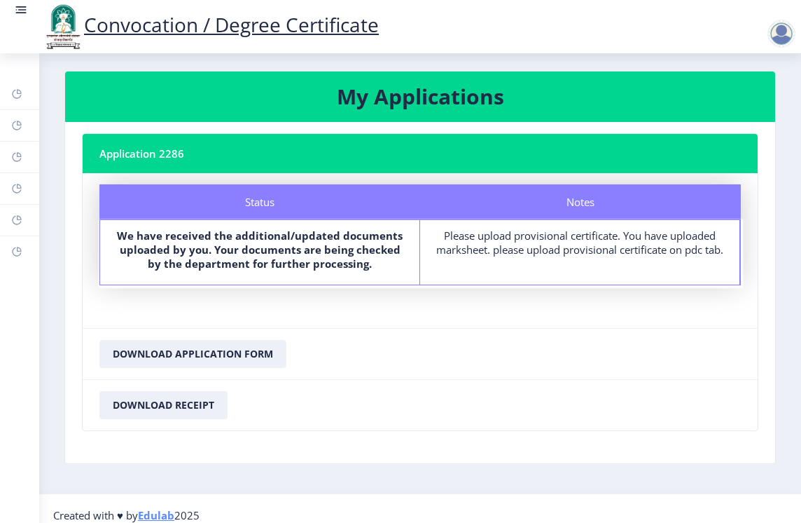
scroll to position [0, 0]
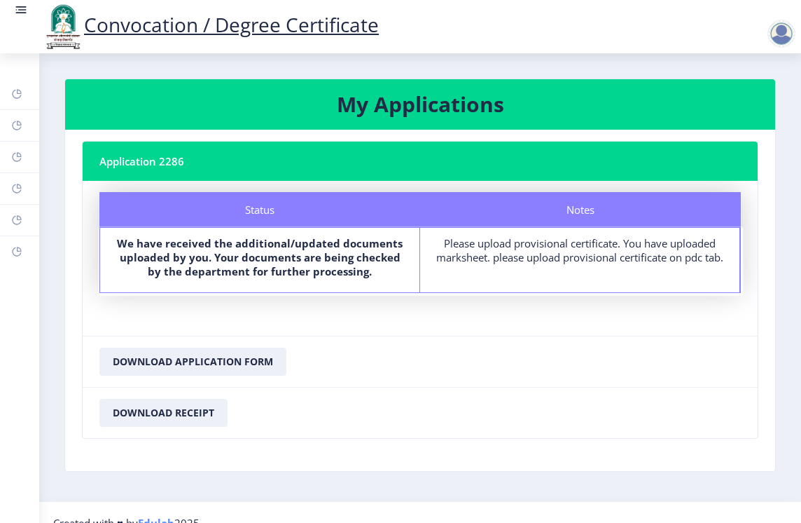
click at [121, 160] on nb-card-header "Application 2286" at bounding box center [420, 161] width 675 height 39
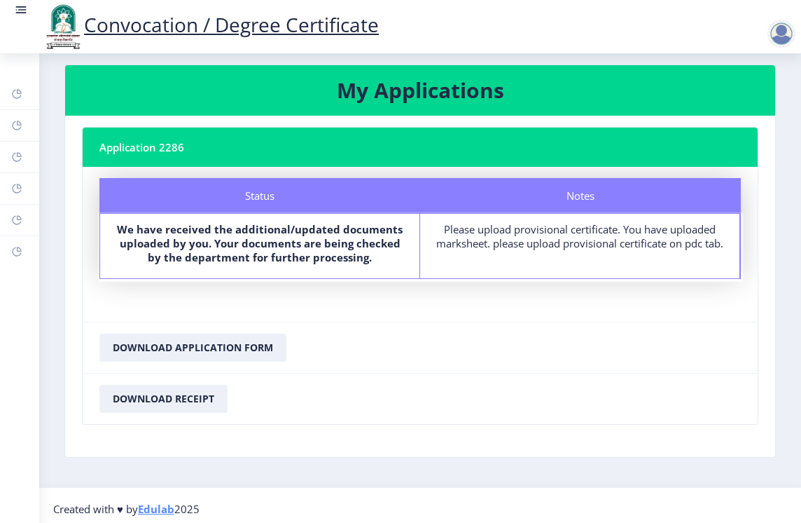
scroll to position [21, 0]
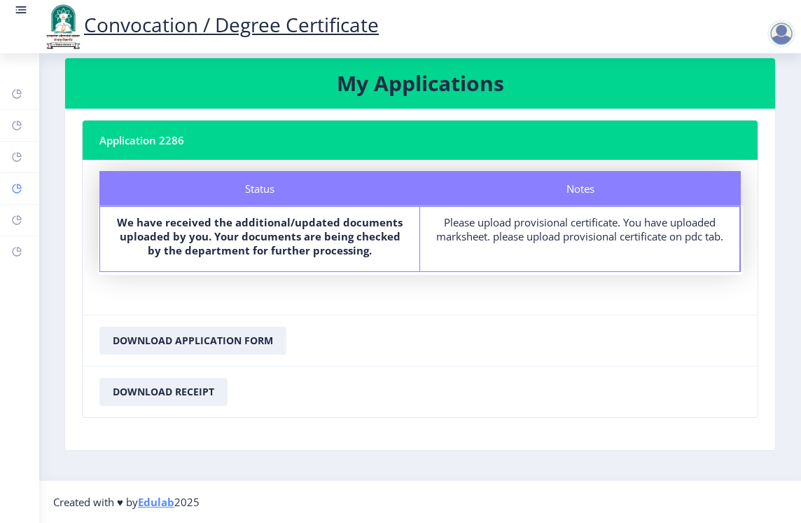
click at [20, 181] on icon at bounding box center [16, 188] width 11 height 14
click at [15, 163] on rect at bounding box center [16, 156] width 11 height 11
select select
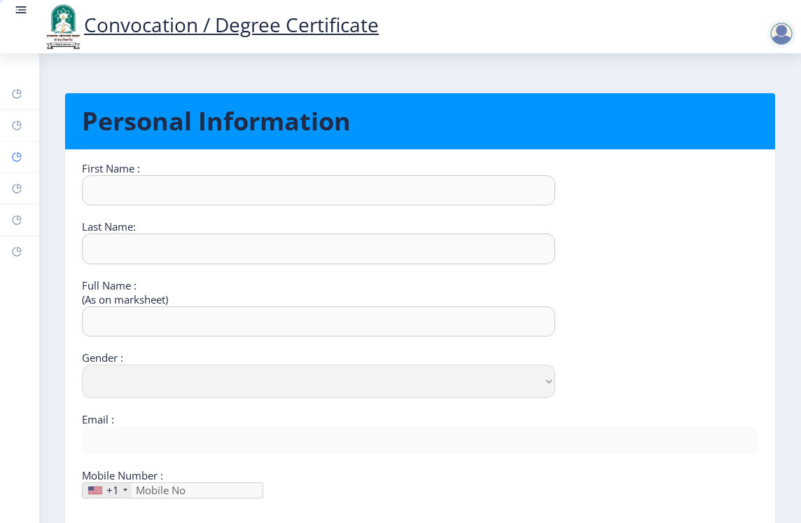
type input "Nitin"
type input "[PERSON_NAME]"
select select "[DEMOGRAPHIC_DATA]"
type input "[EMAIL_ADDRESS][DOMAIN_NAME]"
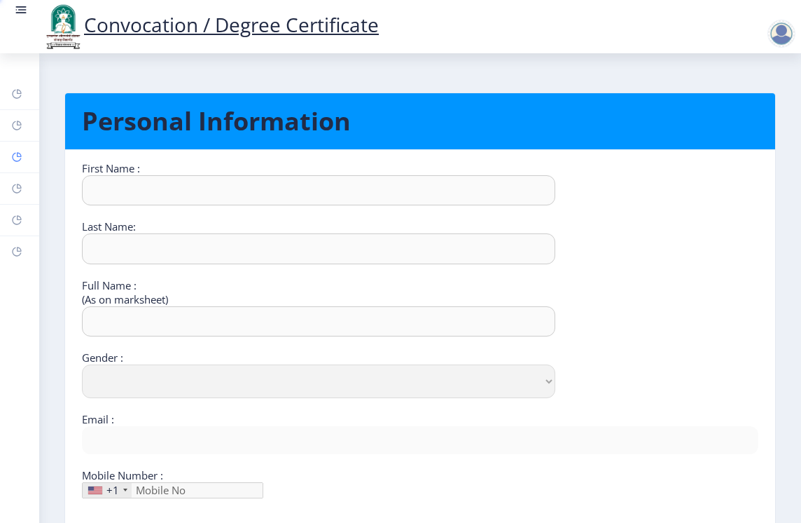
type input "9404027526"
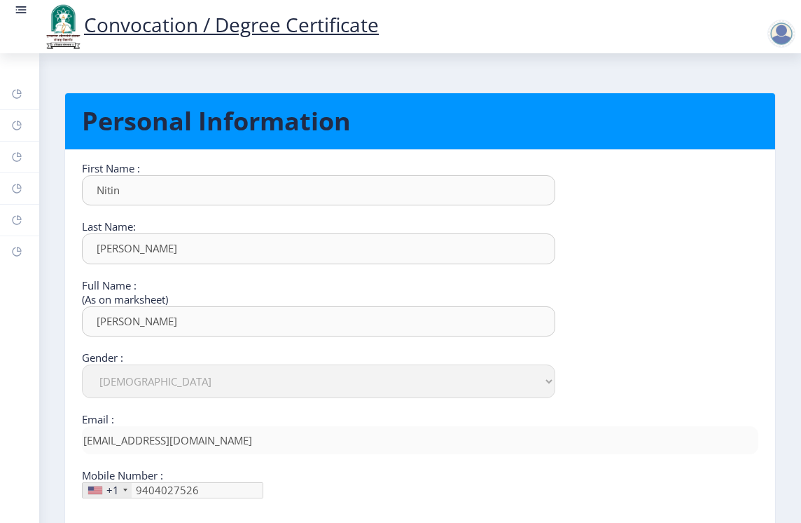
scroll to position [130, 0]
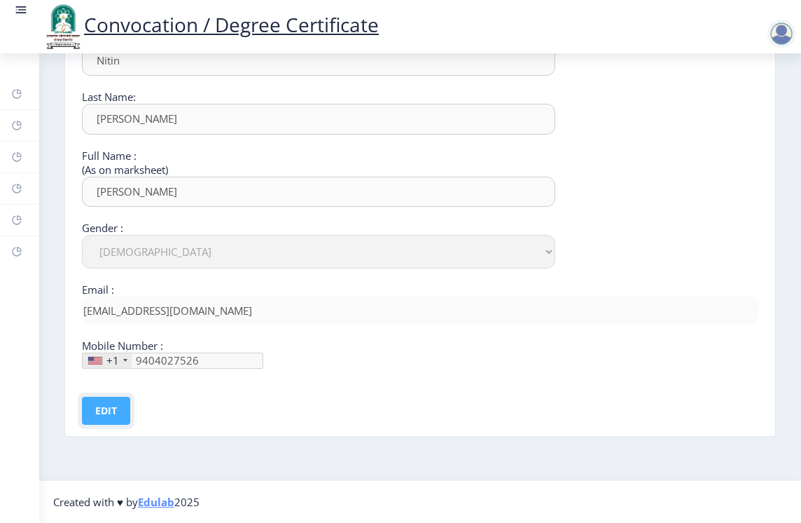
click at [111, 416] on button "Edit" at bounding box center [106, 410] width 48 height 28
click at [101, 364] on div "+1" at bounding box center [107, 360] width 49 height 15
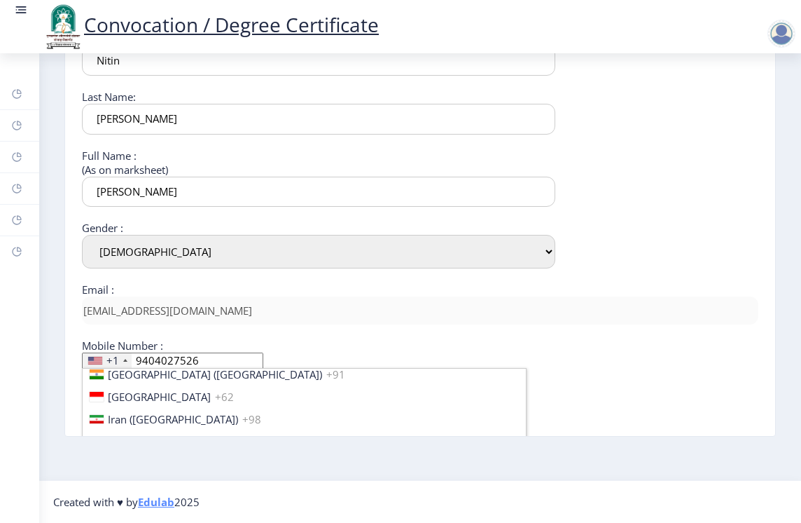
scroll to position [2206, 0]
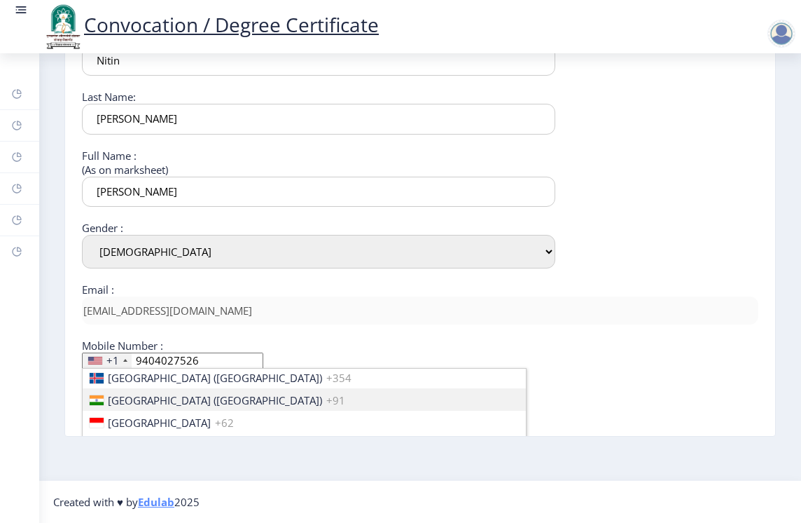
click at [151, 404] on span "[GEOGRAPHIC_DATA] ([GEOGRAPHIC_DATA])" at bounding box center [215, 400] width 214 height 14
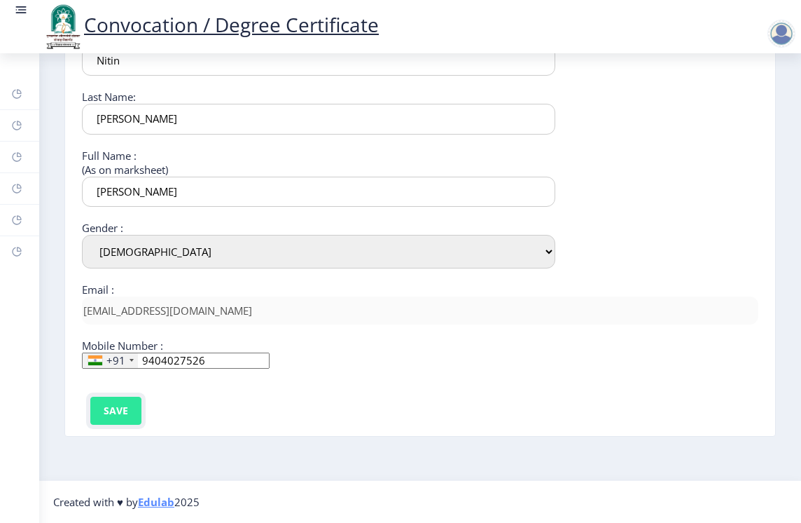
click at [124, 410] on button "Save" at bounding box center [115, 410] width 51 height 28
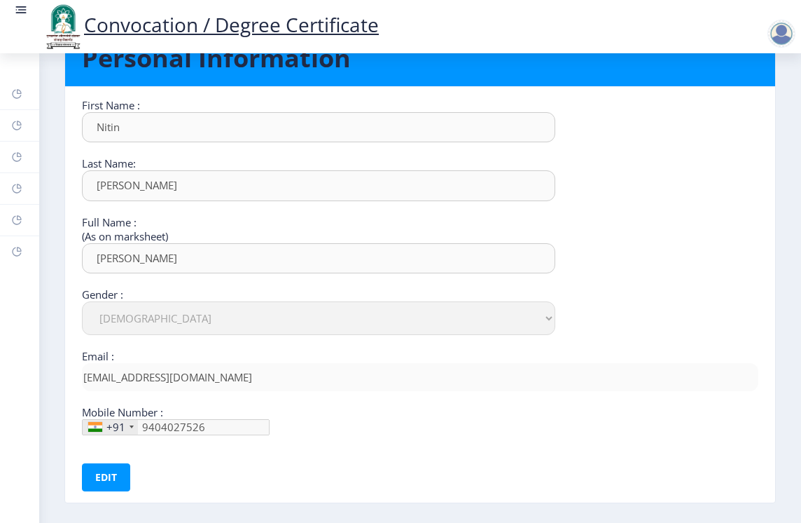
scroll to position [130, 0]
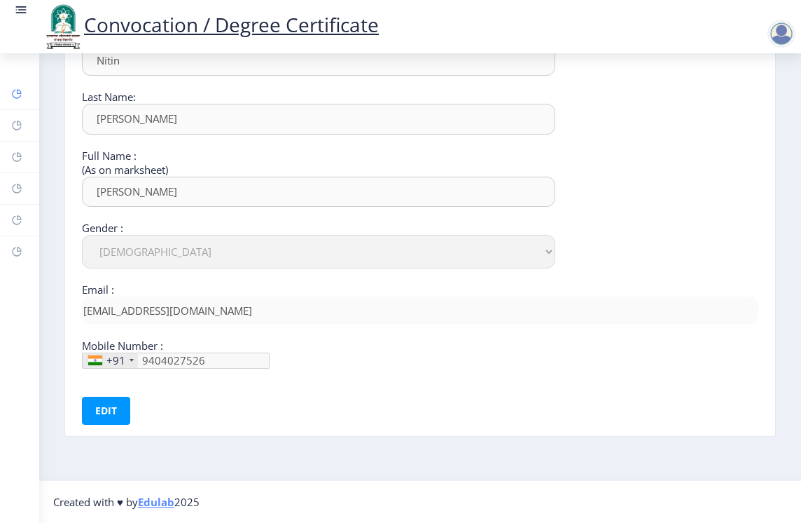
click at [17, 105] on link "Dashboard" at bounding box center [19, 93] width 39 height 31
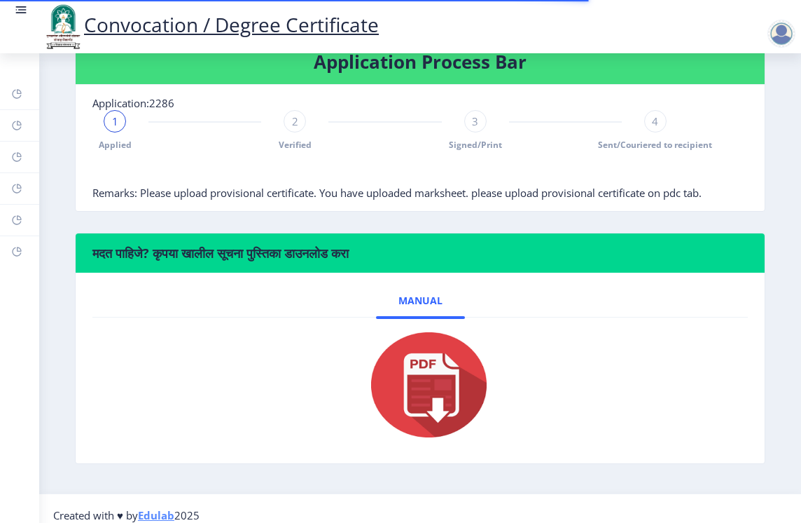
scroll to position [404, 0]
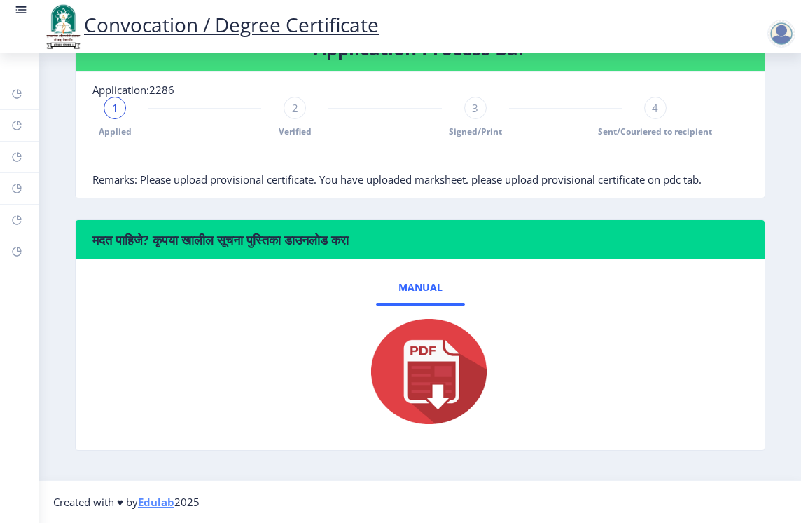
click at [288, 127] on span "Verified" at bounding box center [295, 131] width 33 height 12
click at [267, 179] on span "Remarks: Please upload provisional certificate. You have uploaded marksheet. pl…" at bounding box center [396, 179] width 609 height 14
click at [468, 101] on div "3" at bounding box center [475, 108] width 22 height 22
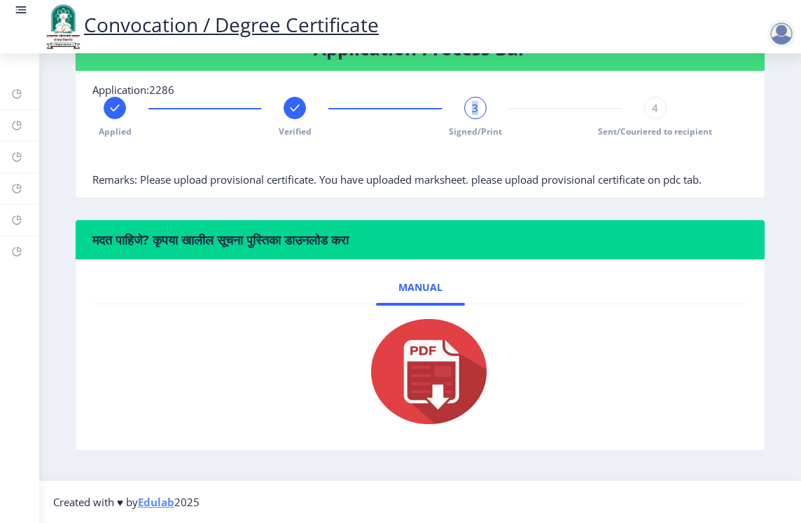
click at [468, 101] on div "3" at bounding box center [475, 108] width 22 height 22
drag, startPoint x: 468, startPoint y: 101, endPoint x: 656, endPoint y: 106, distance: 188.5
click at [649, 106] on div "4" at bounding box center [655, 108] width 22 height 22
click at [658, 106] on div "4" at bounding box center [655, 108] width 22 height 22
click at [658, 109] on div "4" at bounding box center [655, 108] width 22 height 22
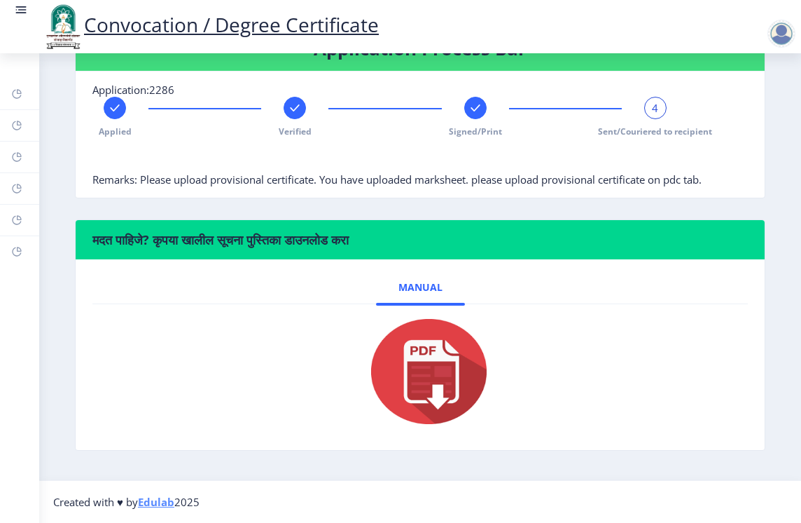
click at [656, 109] on div "4" at bounding box center [655, 108] width 22 height 22
click at [652, 110] on span "4" at bounding box center [655, 108] width 6 height 14
click at [19, 156] on rect at bounding box center [16, 156] width 11 height 11
select select
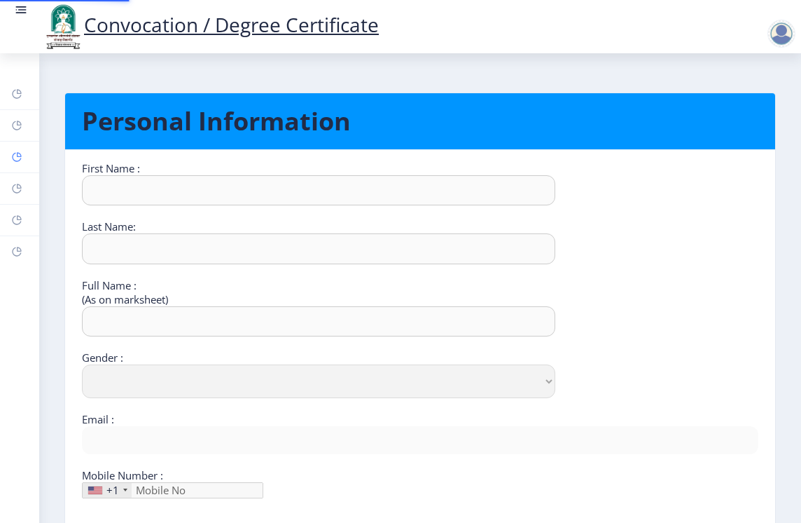
type input "Nitin"
type input "[PERSON_NAME]"
select select "[DEMOGRAPHIC_DATA]"
type input "[EMAIL_ADDRESS][DOMAIN_NAME]"
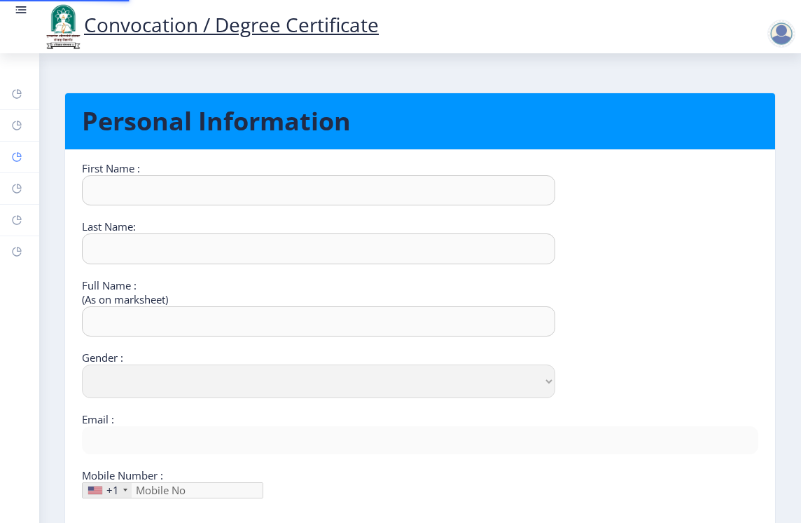
type input "9404027526"
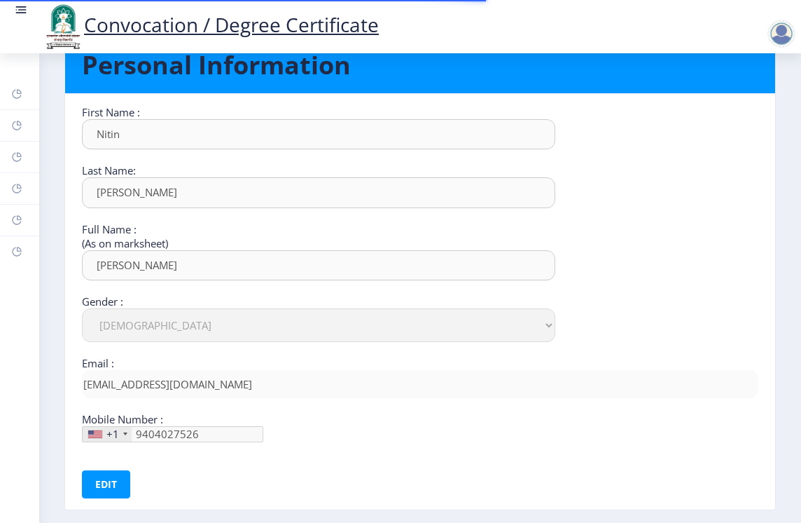
scroll to position [130, 0]
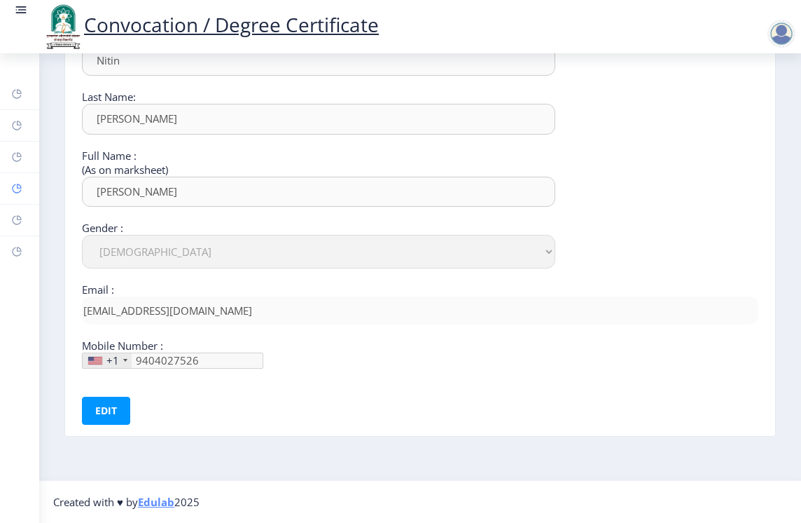
click at [17, 181] on link "Myapplication" at bounding box center [19, 188] width 39 height 31
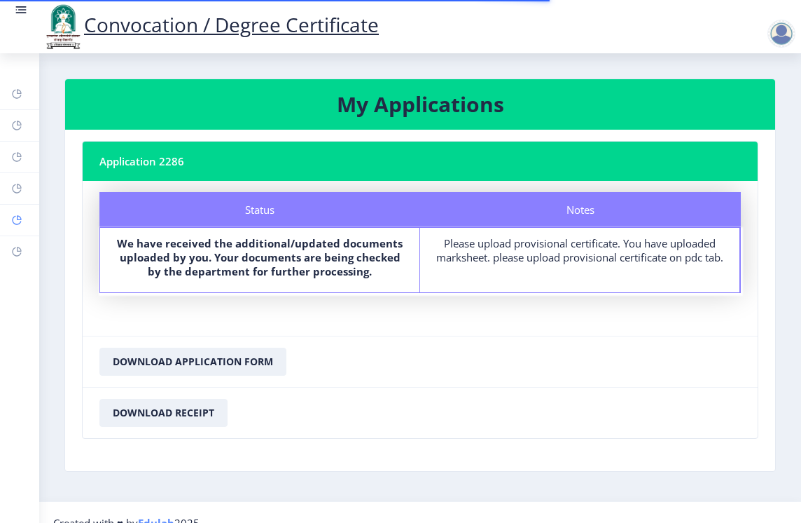
click at [20, 222] on rect at bounding box center [16, 219] width 11 height 11
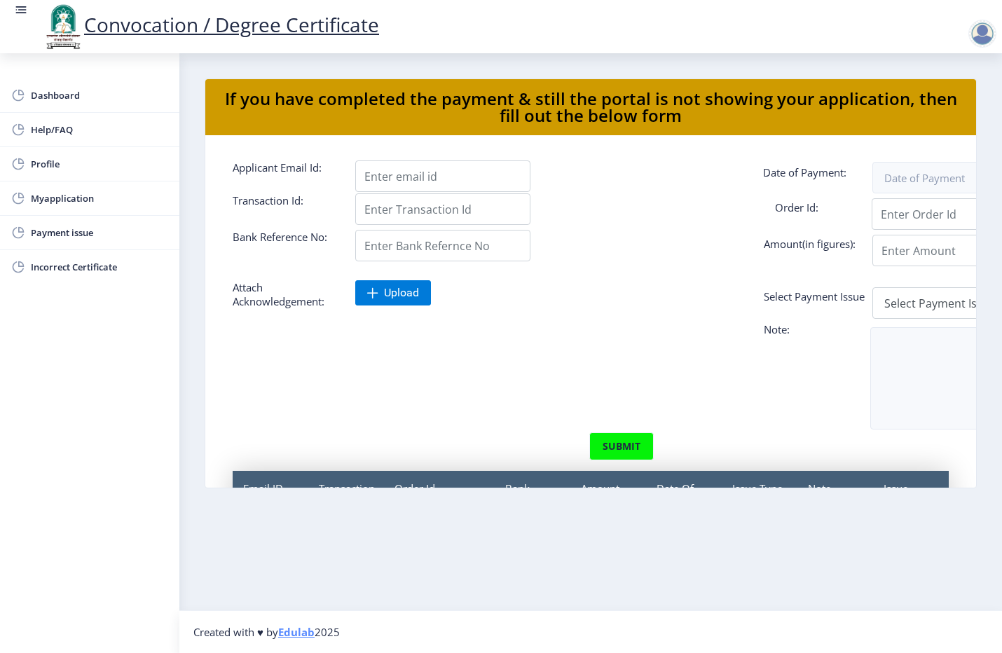
drag, startPoint x: 237, startPoint y: 20, endPoint x: 584, endPoint y: 268, distance: 425.7
click at [584, 268] on form "Applicant Email Id: Date of Payment: Transaction Id: Order Id: Bank Reference N…" at bounding box center [590, 367] width 737 height 415
click at [615, 460] on button "submit" at bounding box center [621, 446] width 64 height 28
click at [49, 239] on span "Payment issue" at bounding box center [99, 232] width 137 height 17
click at [53, 191] on span "Myapplication" at bounding box center [99, 198] width 137 height 17
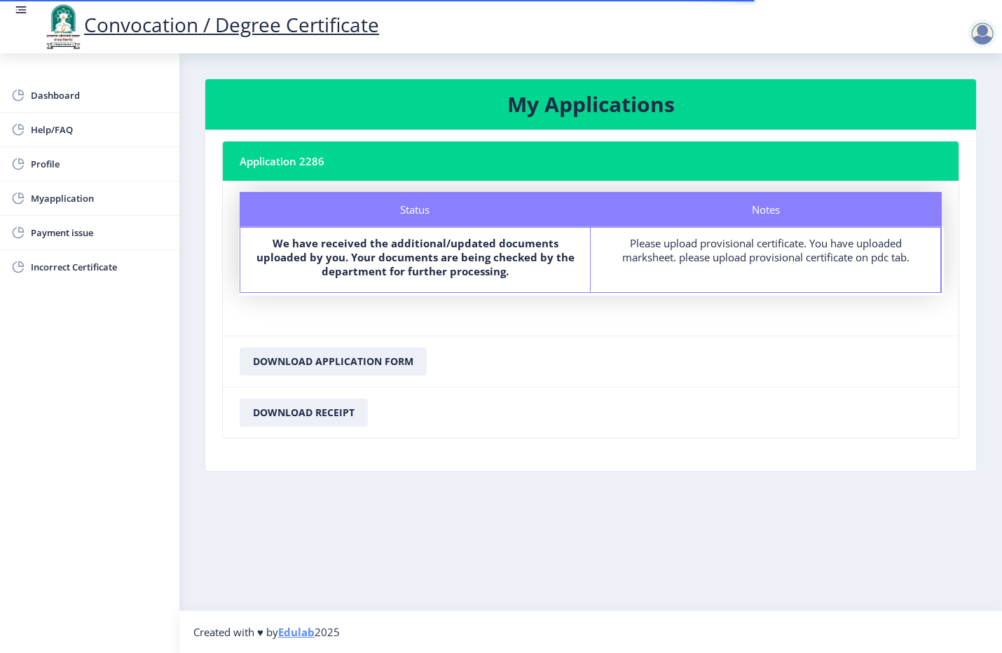
click at [690, 259] on div "Please upload provisional certificate. You have uploaded marksheet. please uplo…" at bounding box center [765, 250] width 324 height 28
click at [299, 167] on nb-card-header "Application 2286" at bounding box center [591, 161] width 736 height 39
click at [51, 176] on link "Profile" at bounding box center [89, 164] width 179 height 34
select select
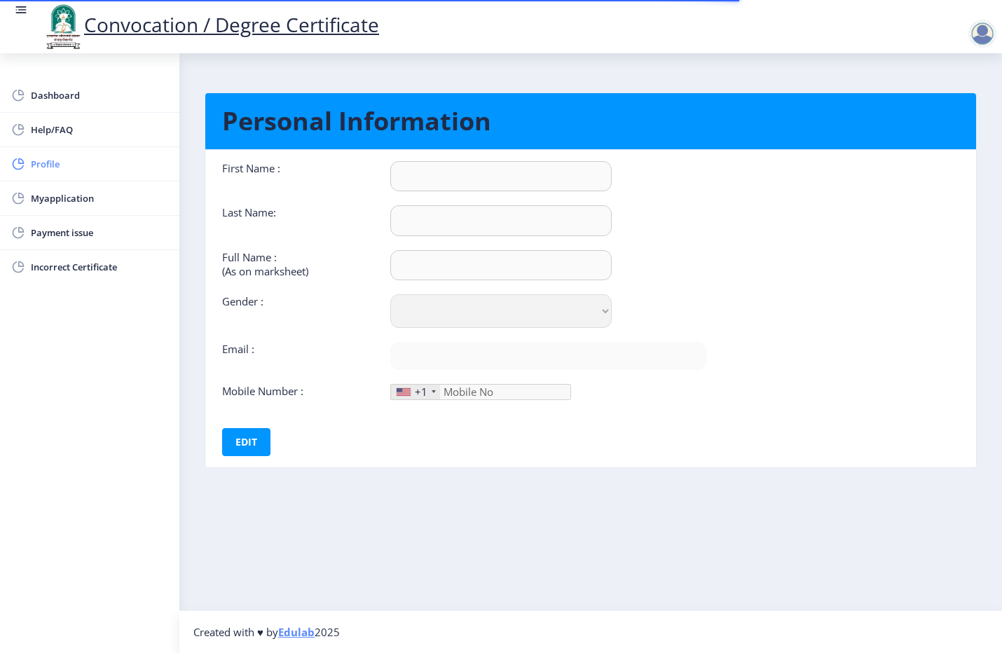
type input "Nitin"
type input "[PERSON_NAME]"
select select "[DEMOGRAPHIC_DATA]"
type input "[EMAIL_ADDRESS][DOMAIN_NAME]"
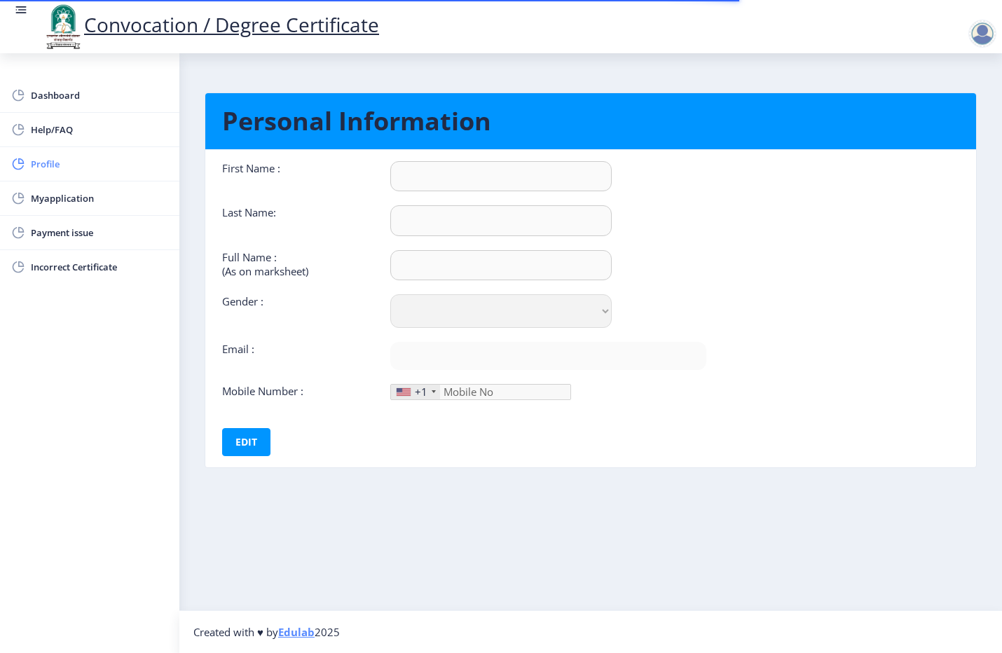
type input "9404027526"
click at [53, 135] on span "Help/FAQ" at bounding box center [99, 129] width 137 height 17
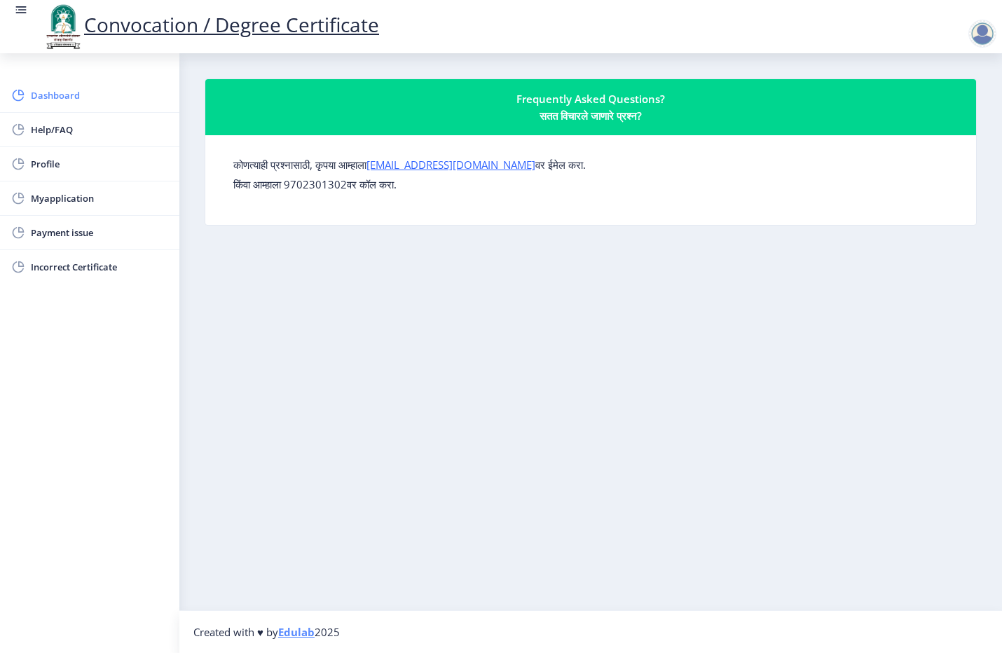
click at [65, 103] on span "Dashboard" at bounding box center [99, 95] width 137 height 17
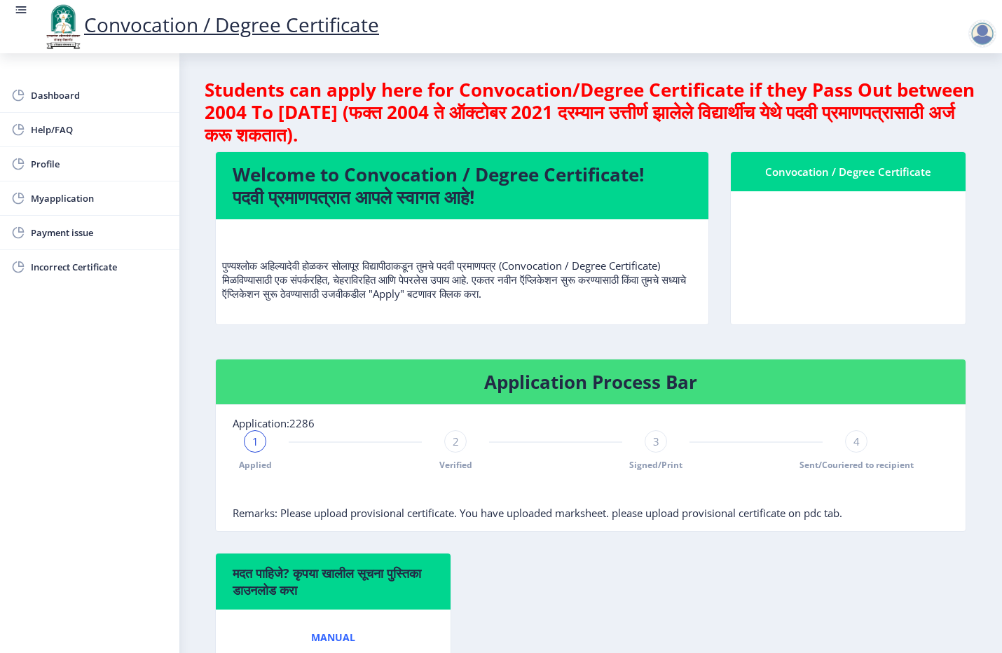
click at [789, 179] on div "Convocation / Degree Certificate" at bounding box center [847, 171] width 201 height 17
click at [26, 205] on link "Myapplication" at bounding box center [89, 198] width 179 height 34
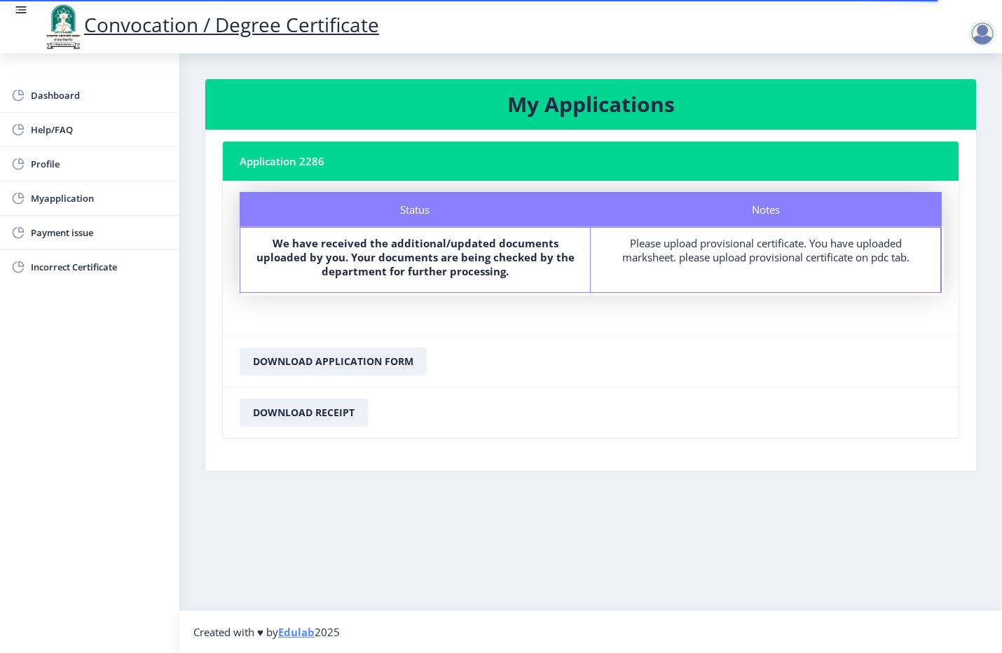
click at [801, 253] on div "Please upload provisional certificate. You have uploaded marksheet. please uplo…" at bounding box center [765, 250] width 324 height 28
click at [26, 8] on rect at bounding box center [21, 10] width 14 height 14
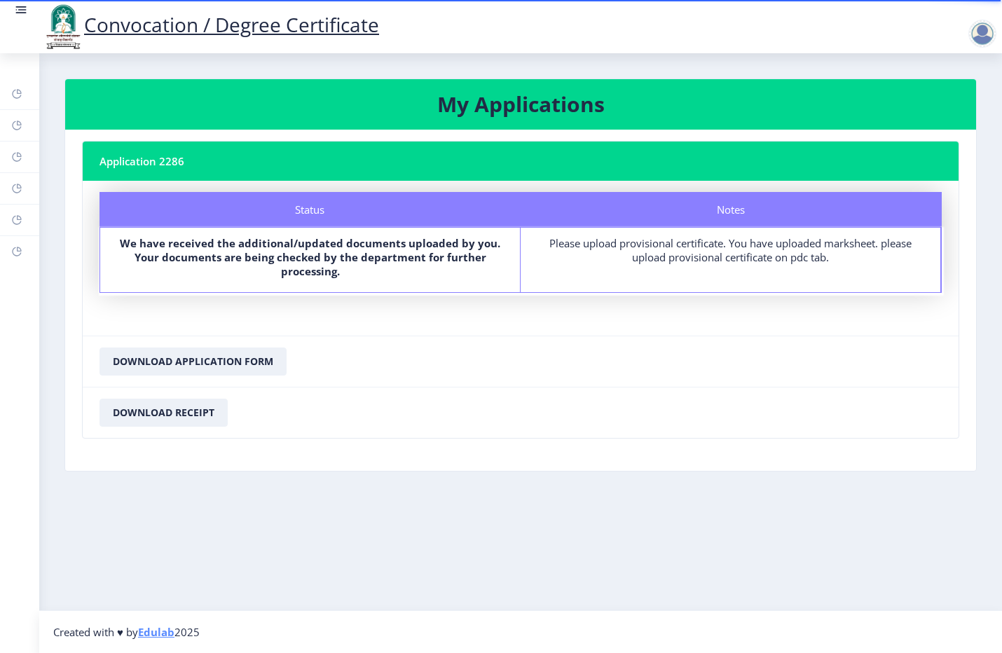
click at [801, 29] on div at bounding box center [982, 34] width 28 height 28
click at [477, 345] on nb-card-footer "Download Application Form" at bounding box center [521, 361] width 876 height 51
click at [711, 223] on div "Notes" at bounding box center [730, 209] width 421 height 35
click at [708, 253] on div "Please upload provisional certificate. You have uploaded marksheet. please uplo…" at bounding box center [730, 250] width 394 height 28
click at [15, 160] on rect at bounding box center [16, 156] width 11 height 11
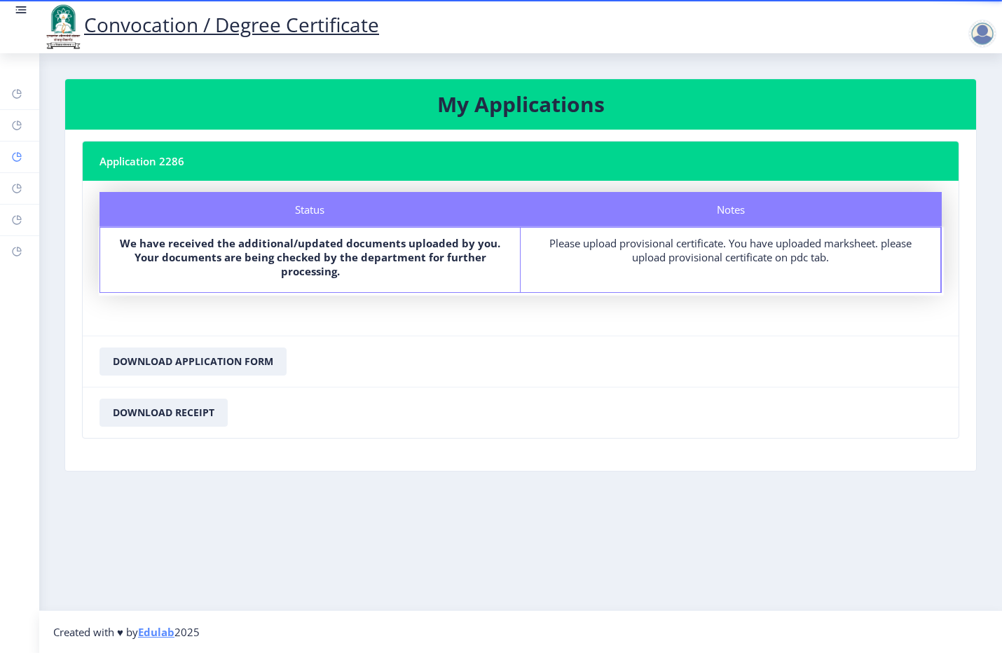
select select
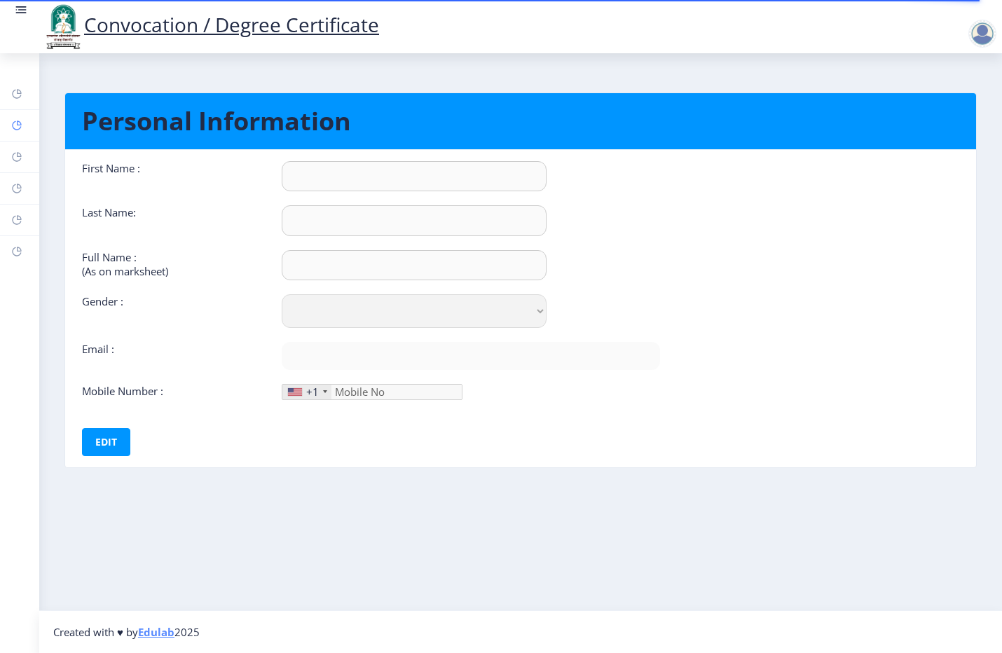
type input "Nitin"
type input "[PERSON_NAME]"
select select "[DEMOGRAPHIC_DATA]"
type input "[EMAIL_ADDRESS][DOMAIN_NAME]"
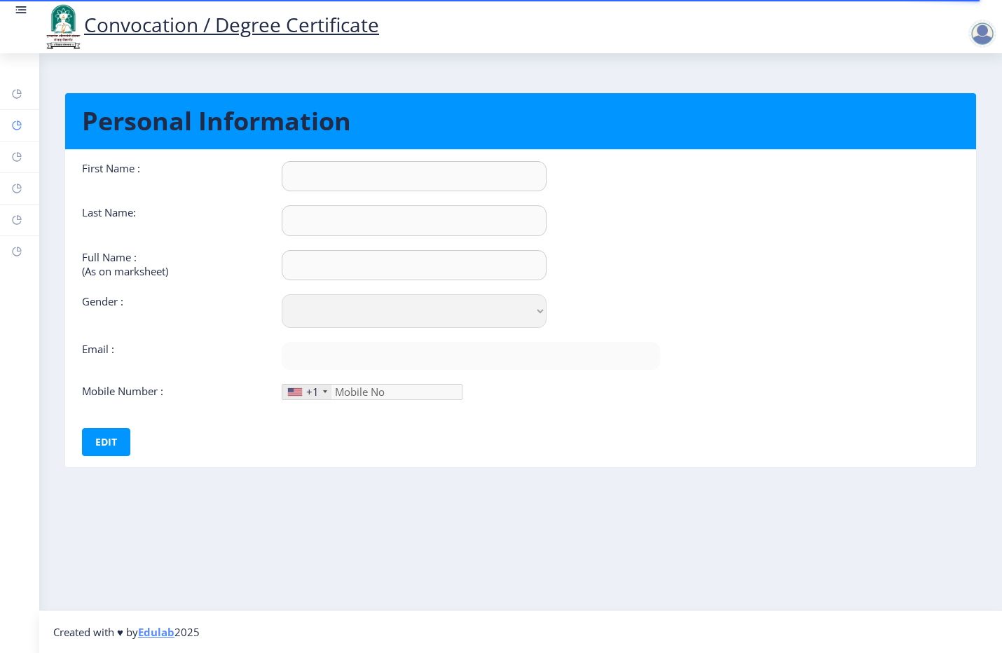
type input "9404027526"
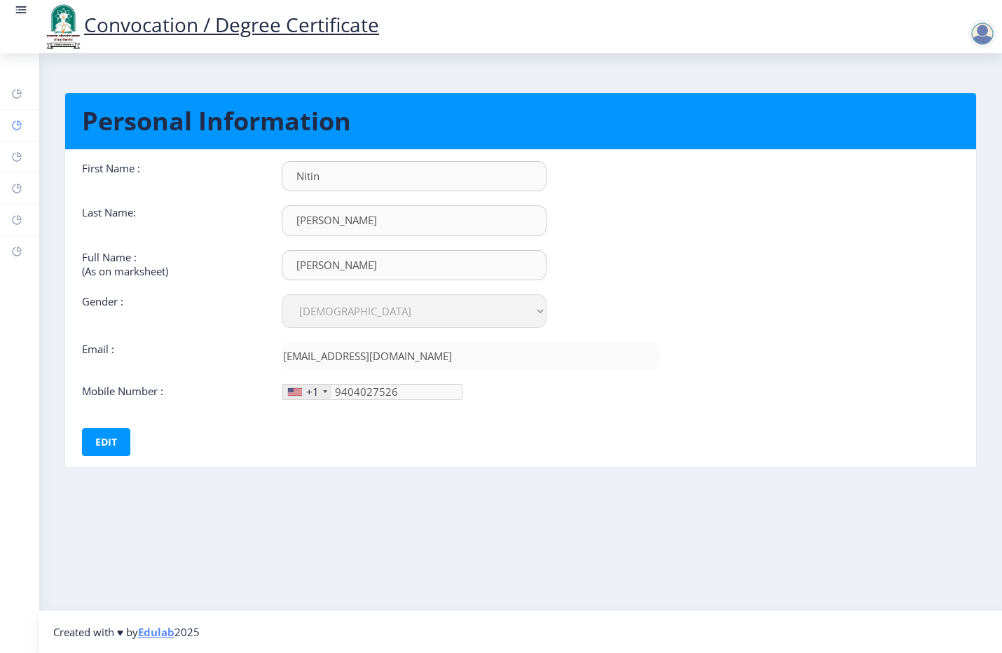
click at [8, 123] on link "Help/FAQ" at bounding box center [19, 125] width 39 height 31
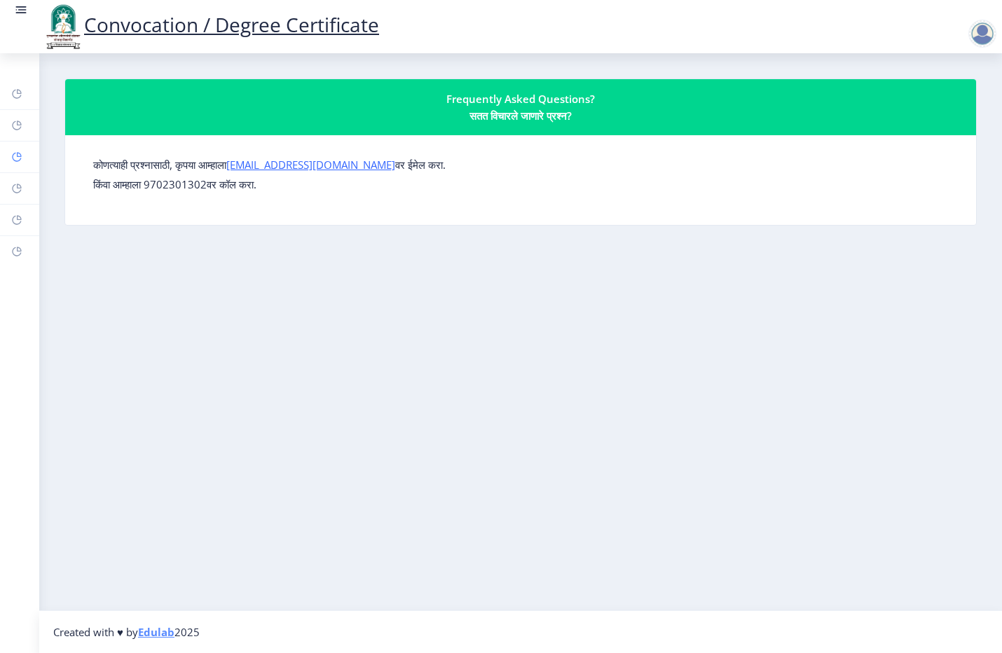
click at [18, 168] on link "Profile" at bounding box center [19, 157] width 39 height 31
select select
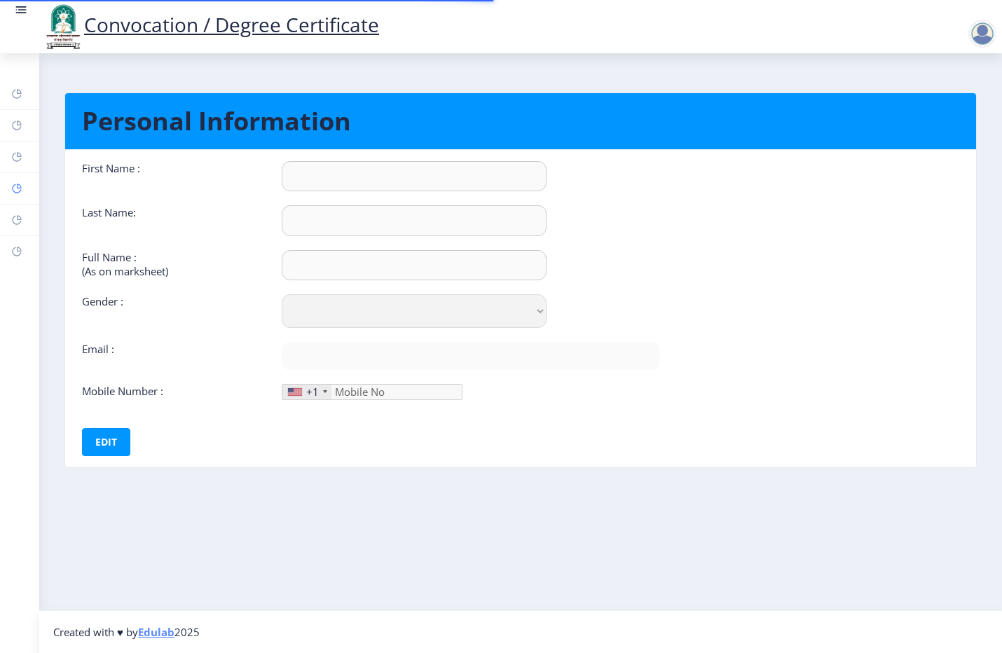
type input "Nitin"
type input "[PERSON_NAME]"
select select "[DEMOGRAPHIC_DATA]"
type input "[EMAIL_ADDRESS][DOMAIN_NAME]"
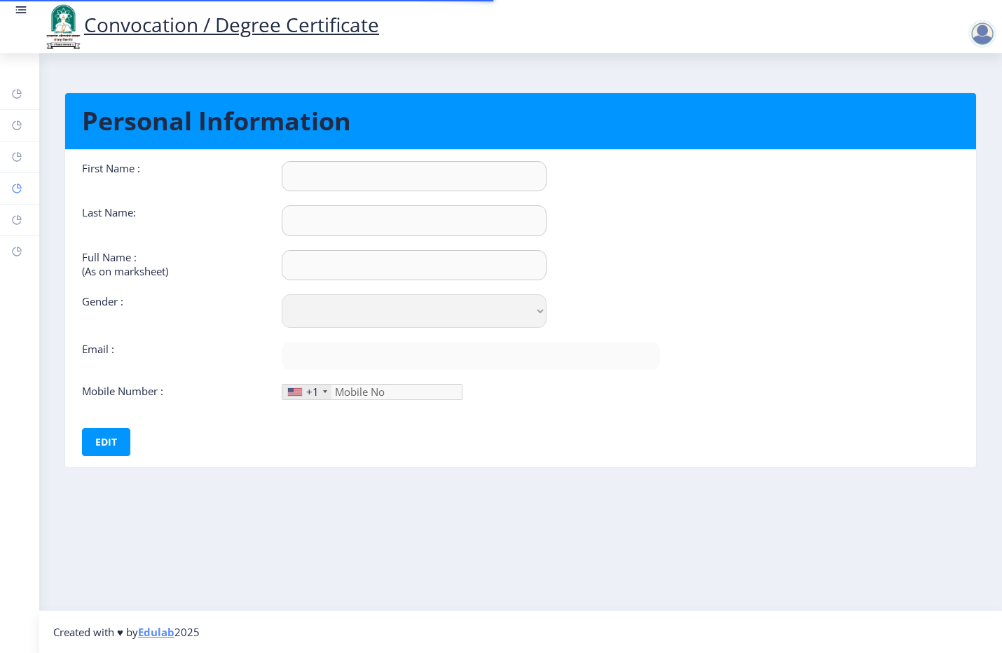
type input "9404027526"
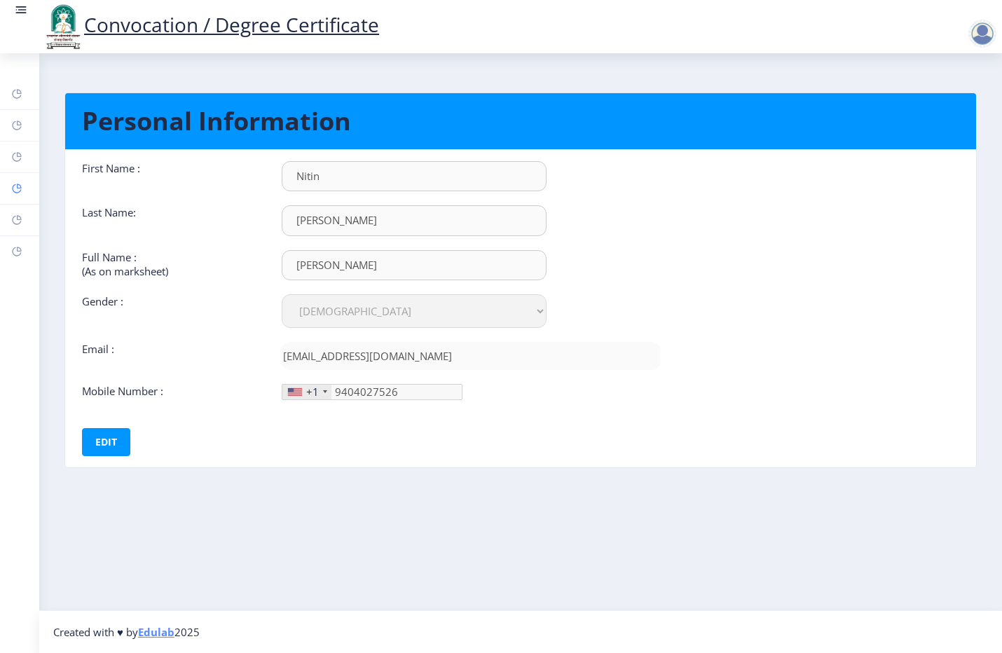
click at [18, 183] on icon at bounding box center [16, 188] width 11 height 14
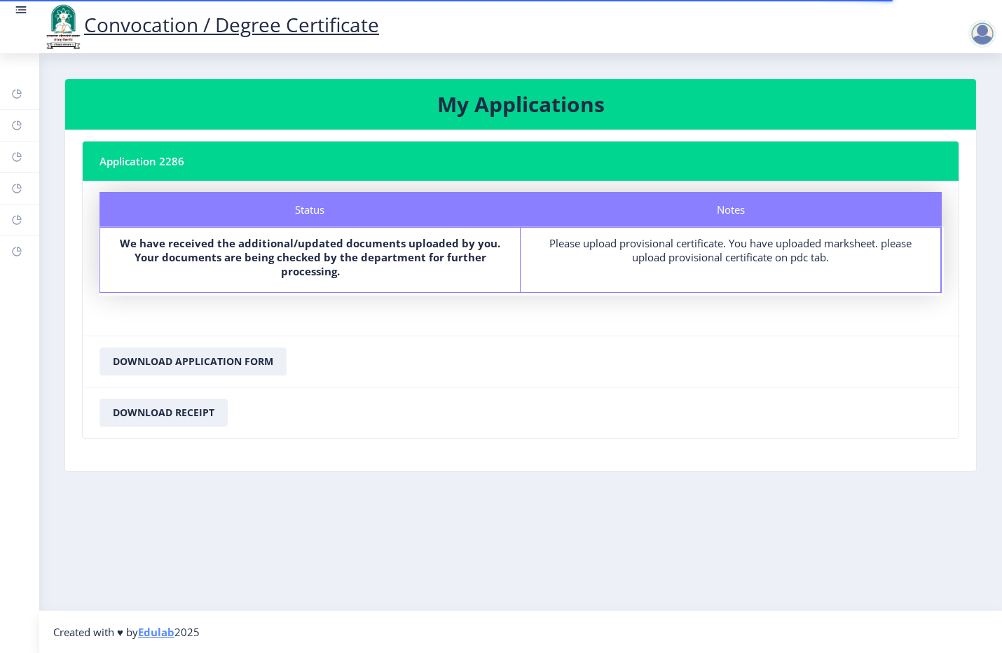
click at [382, 253] on b "We have received the additional/updated documents uploaded by you. Your documen…" at bounding box center [310, 257] width 380 height 42
click at [675, 251] on div "Please upload provisional certificate. You have uploaded marksheet. please uplo…" at bounding box center [730, 250] width 394 height 28
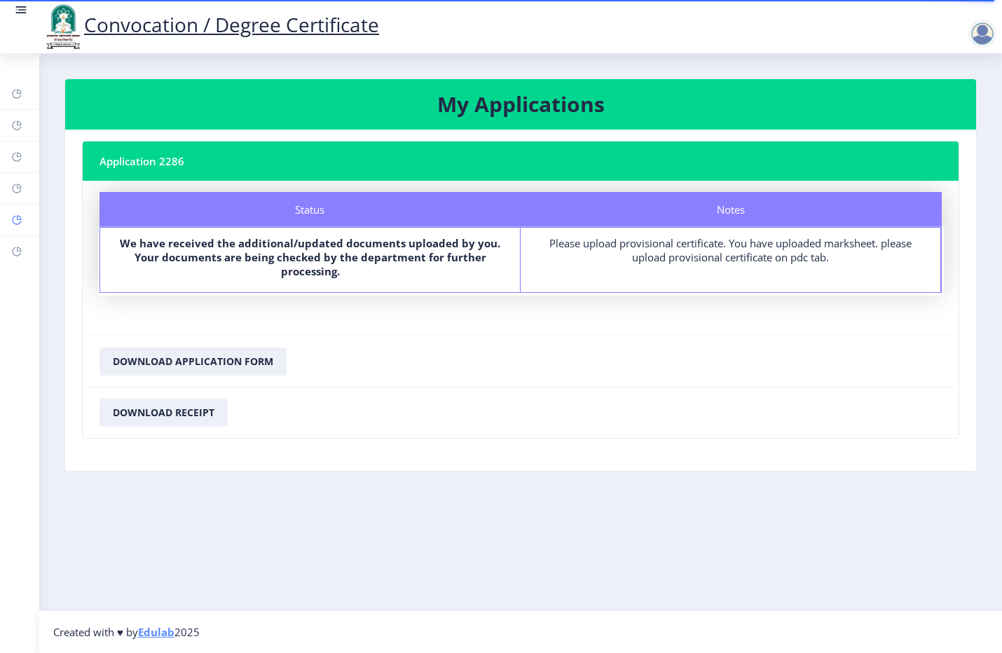
click at [25, 216] on link "Payment issue" at bounding box center [19, 220] width 39 height 31
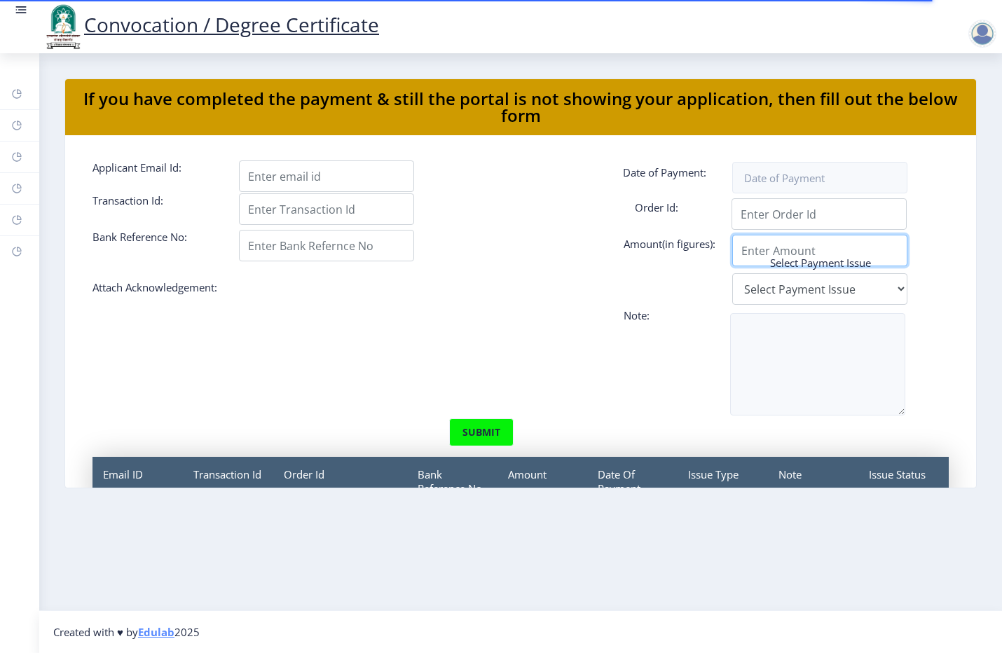
click at [782, 250] on input "Applicant Email Id:" at bounding box center [819, 251] width 175 height 32
click at [12, 256] on rect at bounding box center [16, 251] width 11 height 11
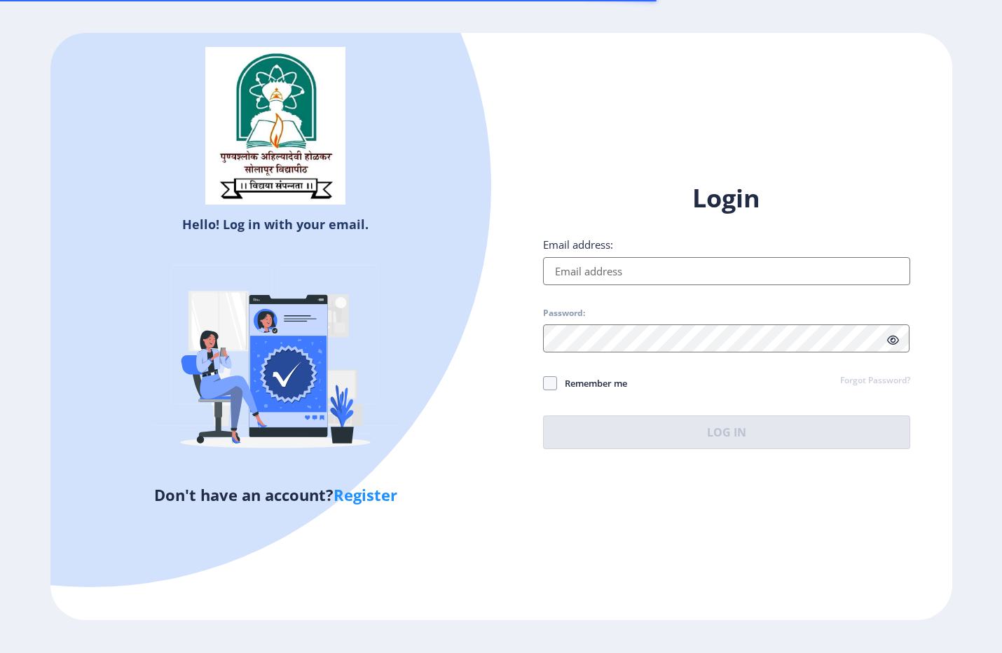
drag, startPoint x: 0, startPoint y: 0, endPoint x: 673, endPoint y: 263, distance: 722.2
click at [673, 263] on input "Email address:" at bounding box center [726, 271] width 367 height 28
type input "[EMAIL_ADDRESS][DOMAIN_NAME]"
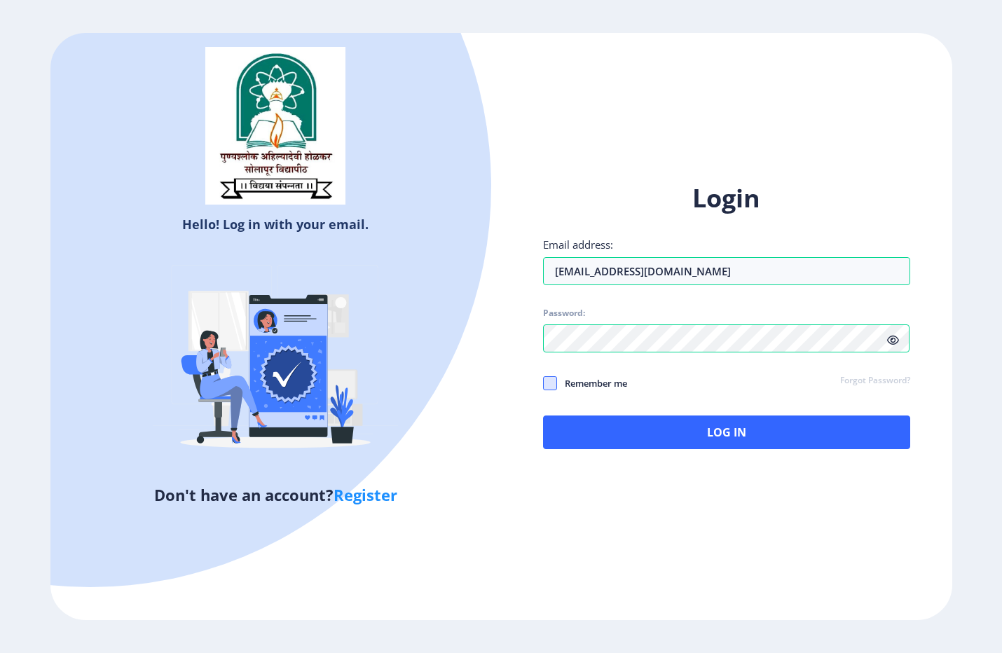
click at [551, 382] on span at bounding box center [550, 383] width 14 height 14
click at [544, 383] on input "Remember me" at bounding box center [543, 383] width 1 height 1
checkbox input "true"
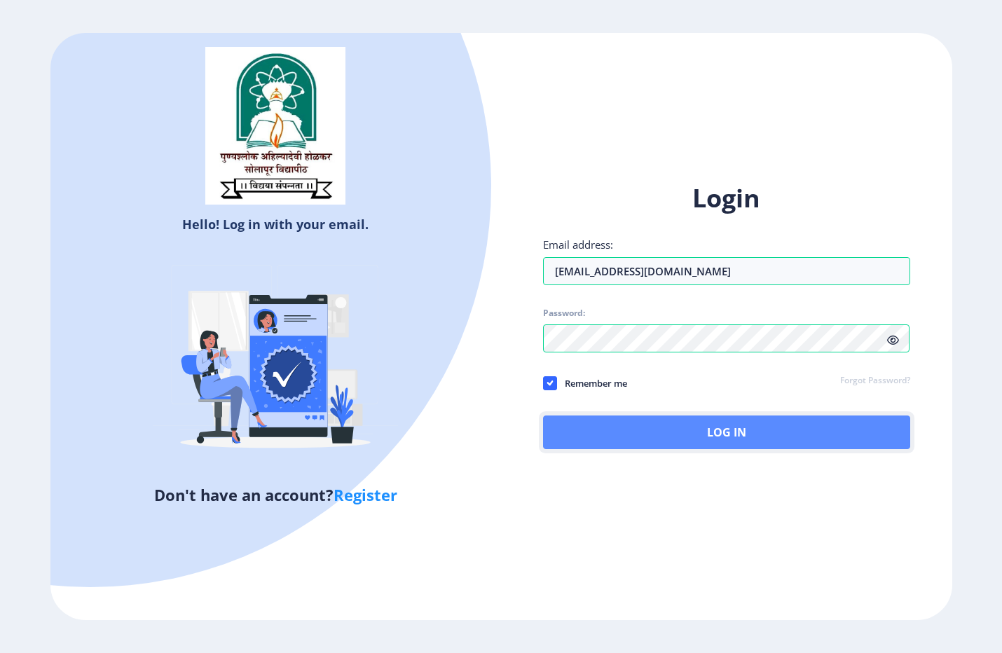
click at [628, 424] on button "Log In" at bounding box center [726, 432] width 367 height 34
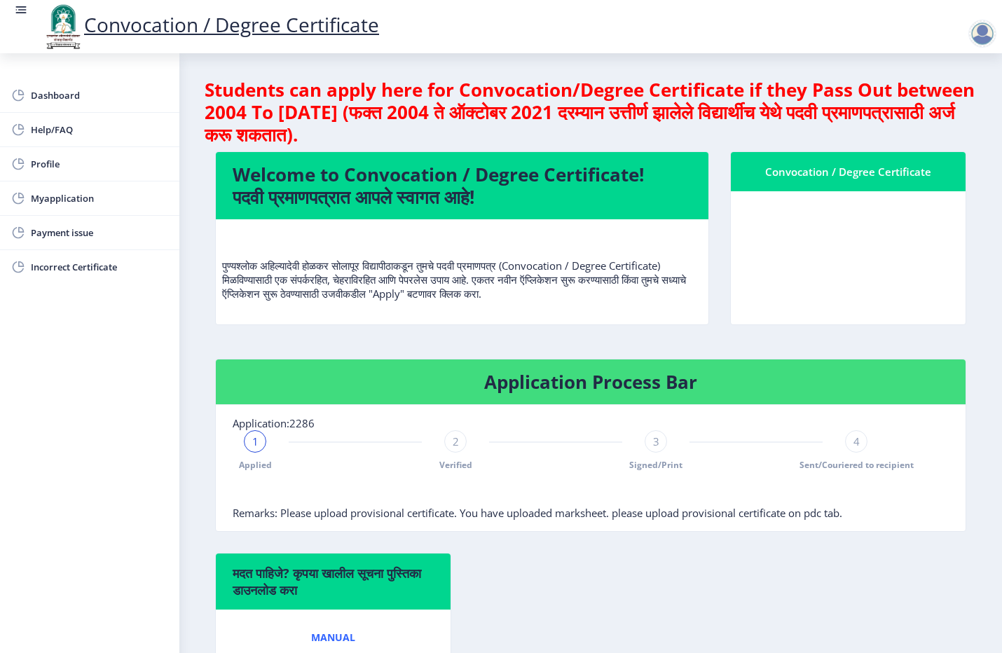
click at [543, 292] on p "पुण्यश्लोक अहिल्यादेवी होळकर सोलापूर विद्यापीठाकडून तुमचे पदवी प्रमाणपत्र (Conv…" at bounding box center [462, 265] width 480 height 70
click at [463, 448] on div "2" at bounding box center [455, 441] width 22 height 22
drag, startPoint x: 446, startPoint y: 436, endPoint x: 488, endPoint y: 450, distance: 44.1
click at [488, 450] on div "Applied 2 Verified 3 Signed/Print 4 Sent/Couriered to recipient" at bounding box center [556, 450] width 646 height 41
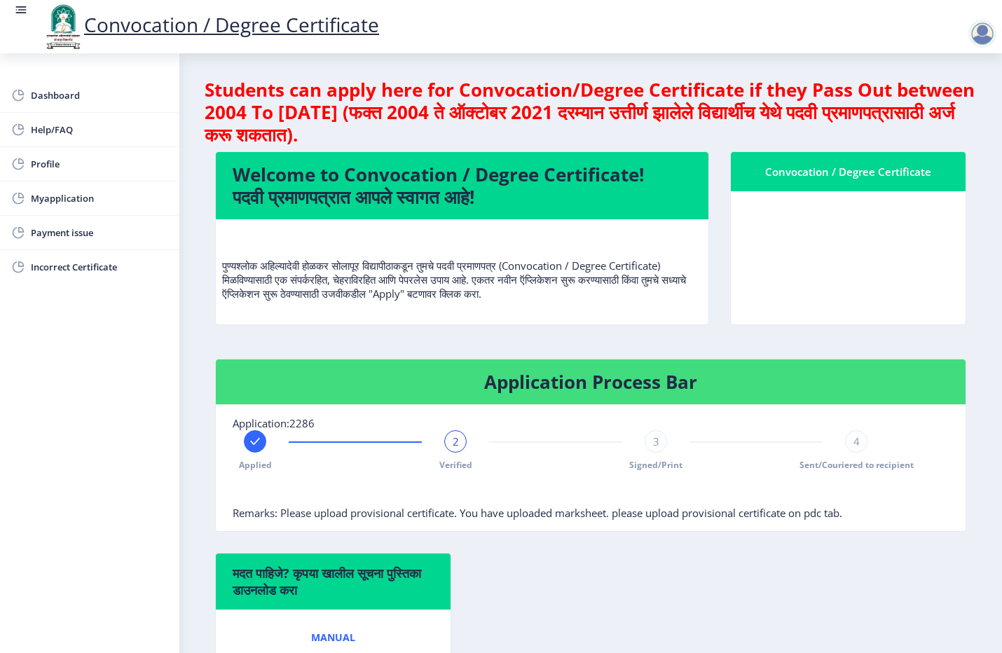
click at [645, 446] on div "3" at bounding box center [655, 441] width 22 height 22
click at [863, 447] on div "4 Sent/Couriered to recipient" at bounding box center [856, 450] width 22 height 41
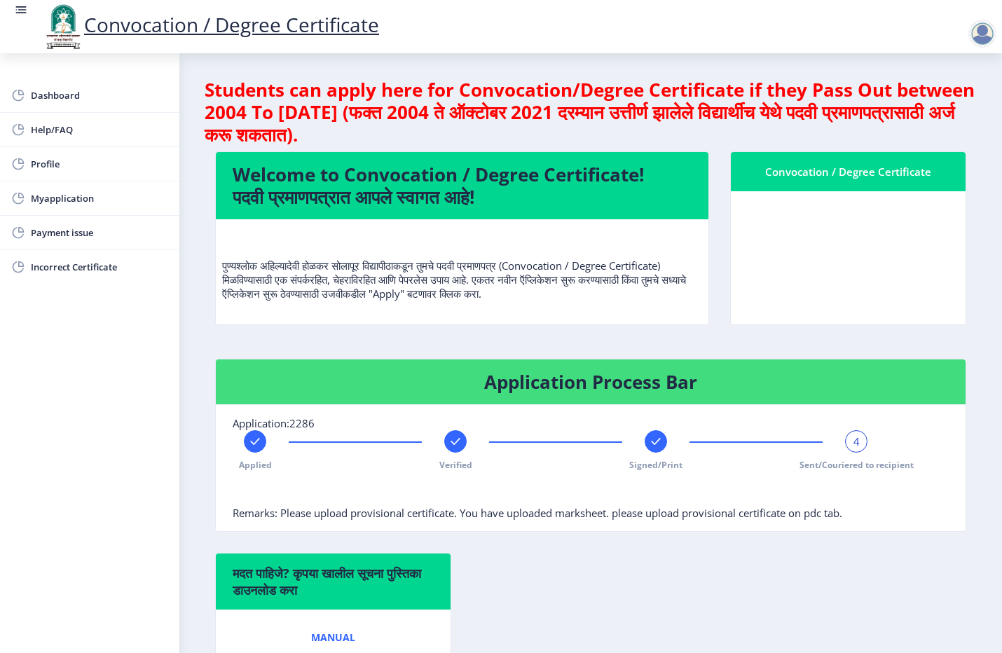
click at [862, 447] on div "4" at bounding box center [856, 441] width 22 height 22
click at [560, 519] on span "Remarks: Please upload provisional certificate. You have uploaded marksheet. pl…" at bounding box center [537, 513] width 609 height 14
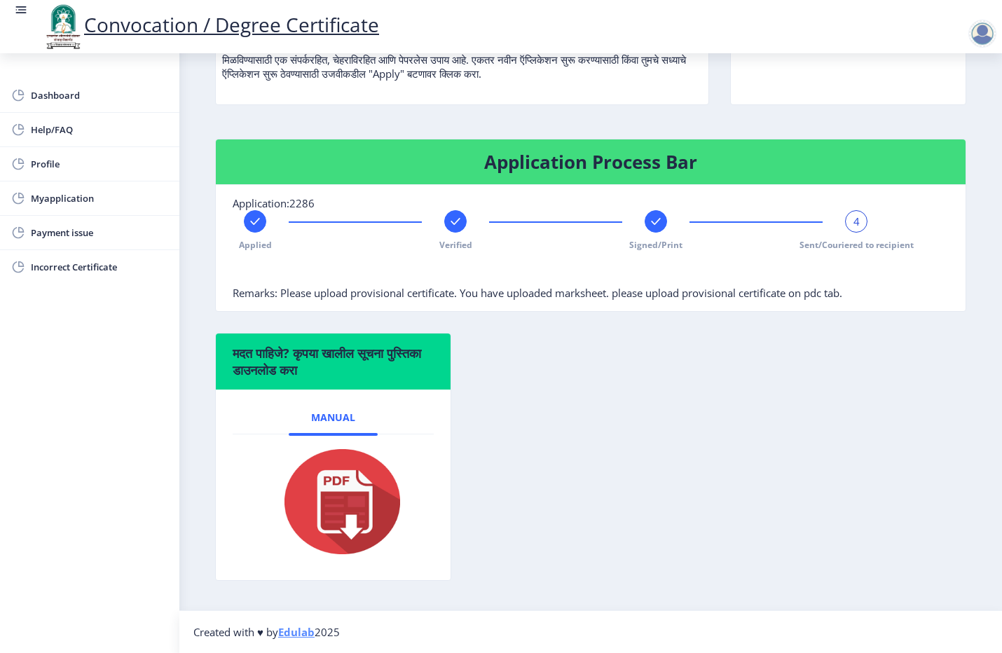
scroll to position [133, 0]
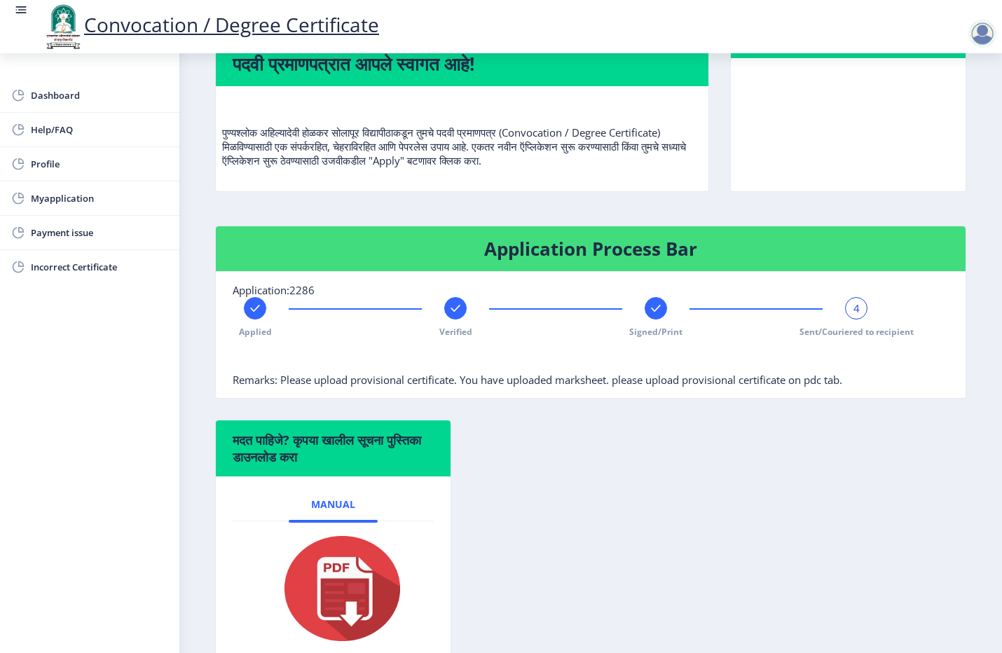
click at [340, 379] on span "Remarks: Please upload provisional certificate. You have uploaded marksheet. pl…" at bounding box center [537, 380] width 609 height 14
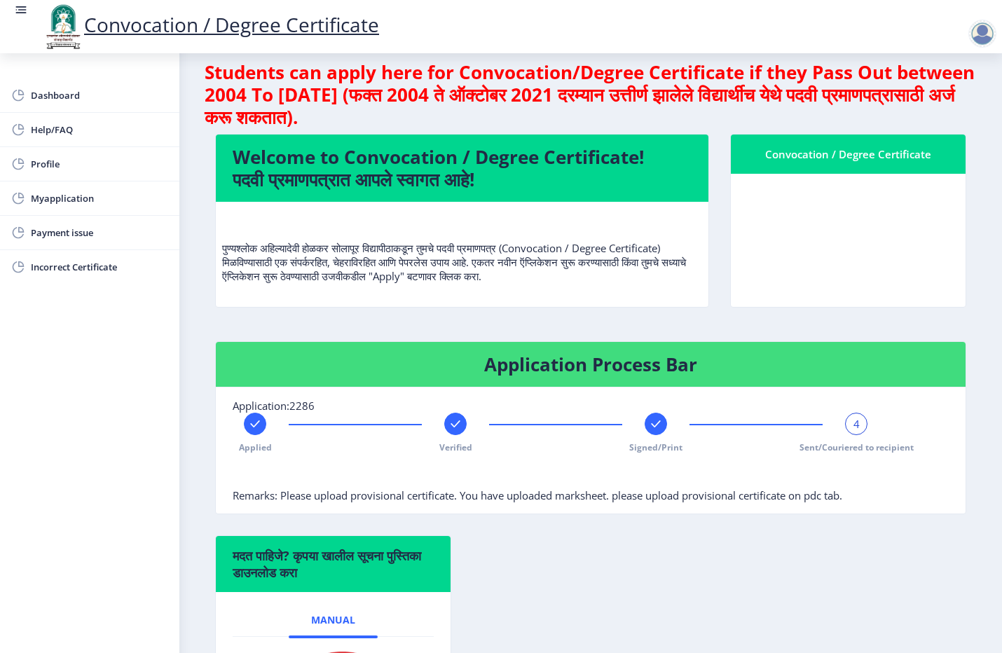
scroll to position [0, 0]
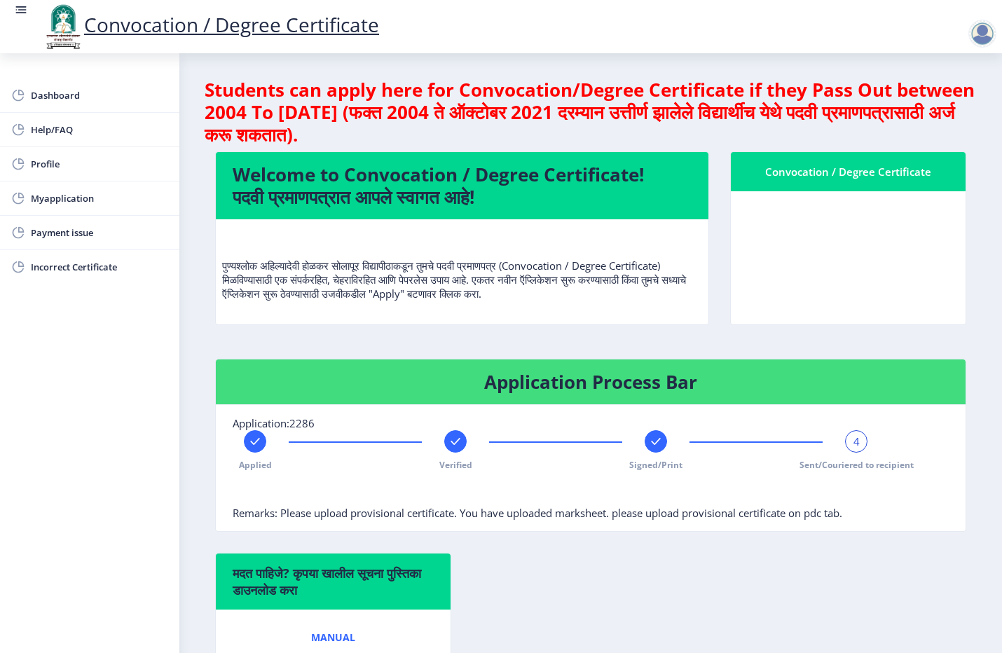
click at [869, 165] on div "Convocation / Degree Certificate" at bounding box center [847, 171] width 201 height 17
click at [60, 172] on span "Profile" at bounding box center [99, 164] width 137 height 17
select select
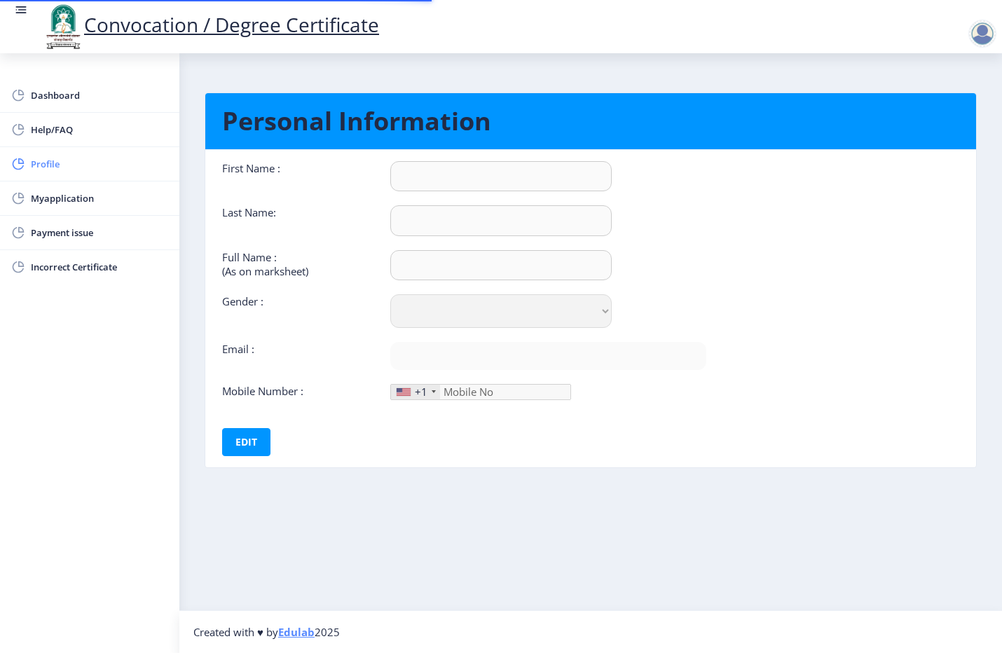
type input "Nitin"
type input "[PERSON_NAME]"
select select "[DEMOGRAPHIC_DATA]"
type input "[EMAIL_ADDRESS][DOMAIN_NAME]"
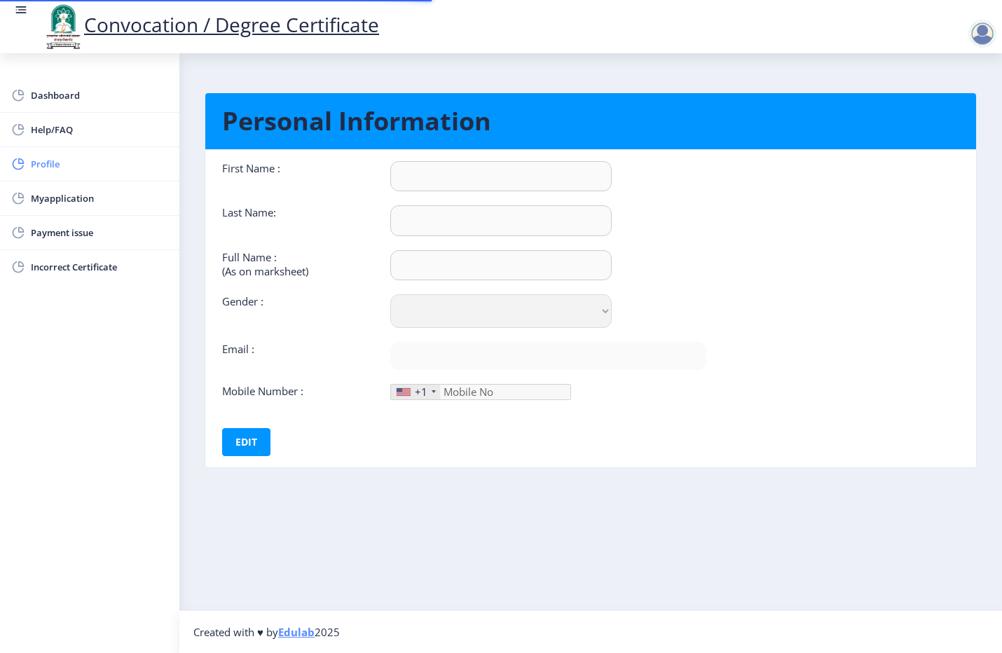
type input "9404027526"
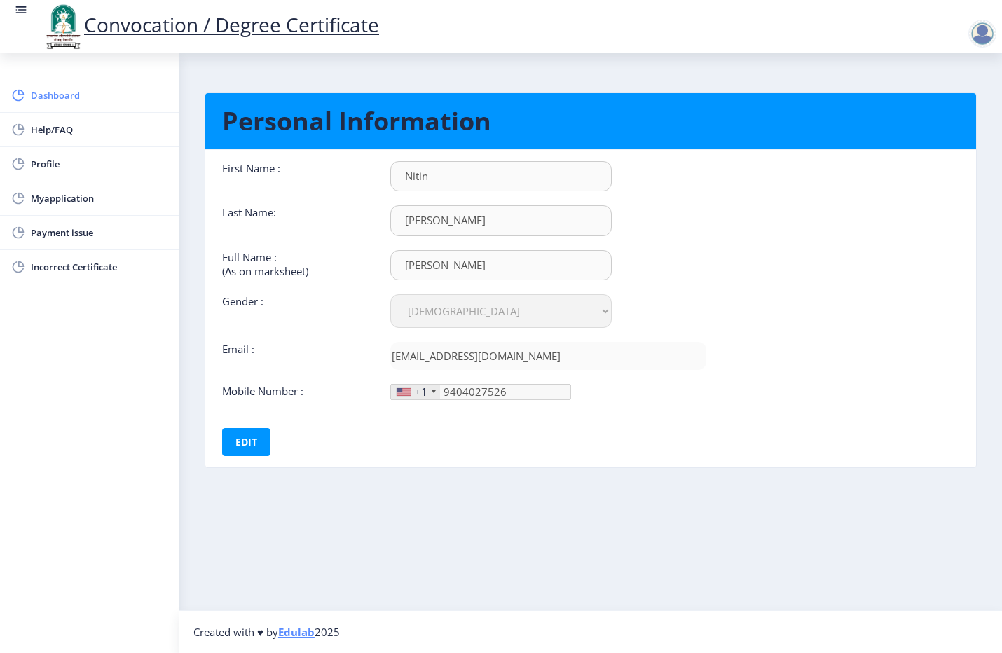
click at [51, 99] on span "Dashboard" at bounding box center [99, 95] width 137 height 17
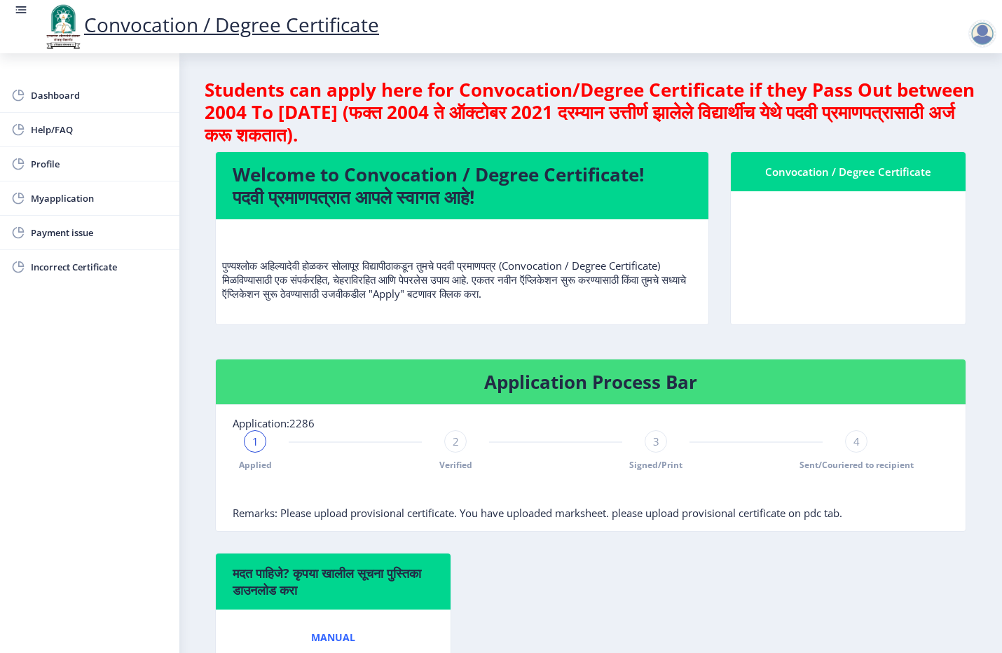
click at [263, 443] on div "1" at bounding box center [255, 441] width 22 height 22
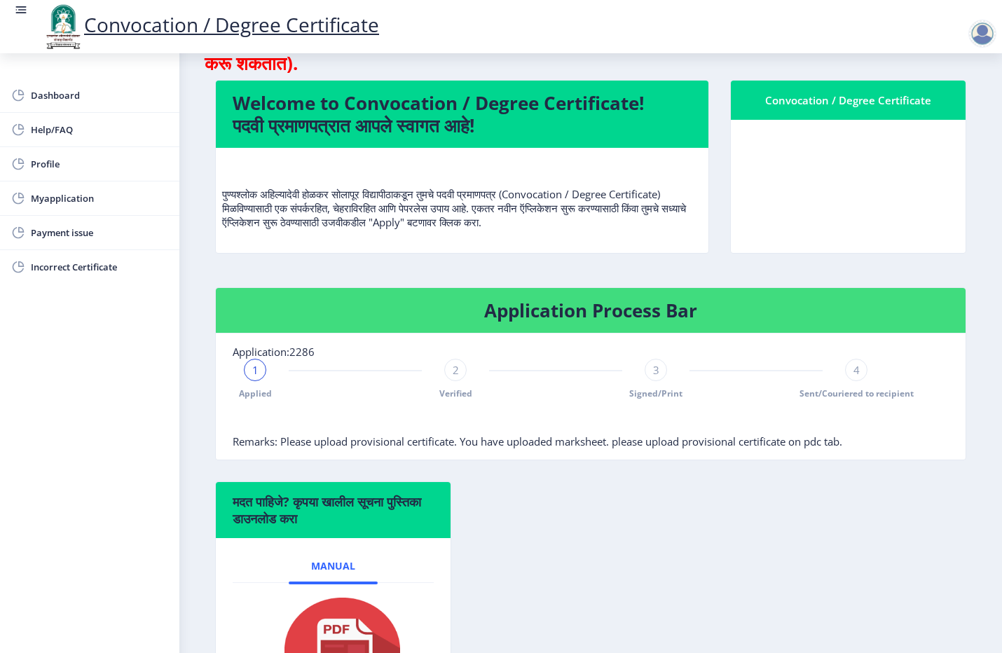
scroll to position [221, 0]
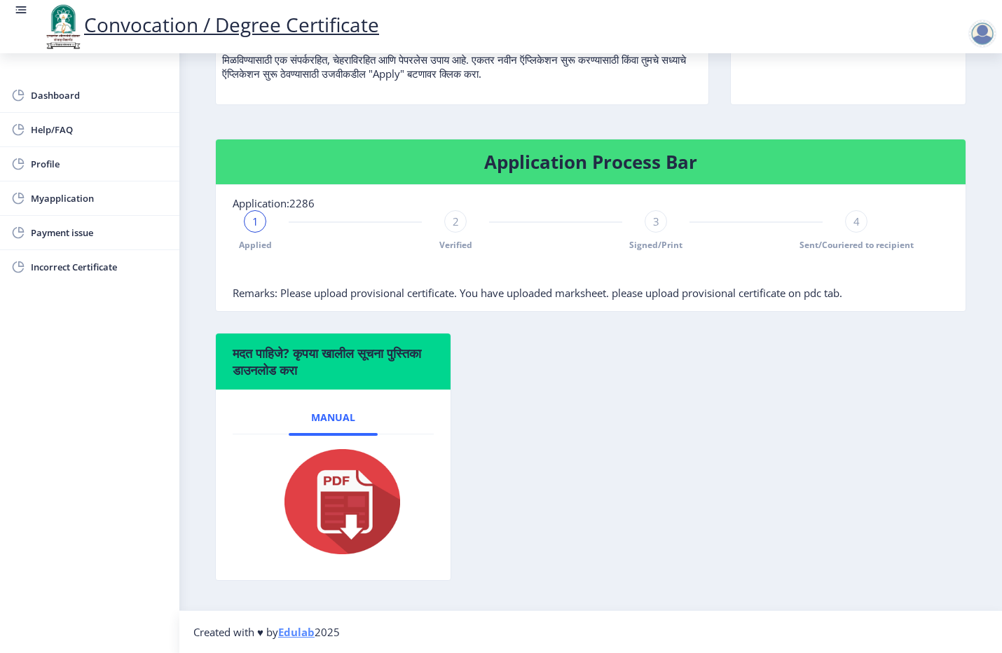
click at [424, 298] on span "Remarks: Please upload provisional certificate. You have uploaded marksheet. pl…" at bounding box center [537, 293] width 609 height 14
click at [454, 226] on span "2" at bounding box center [456, 221] width 6 height 14
click at [654, 217] on span "3" at bounding box center [656, 221] width 6 height 14
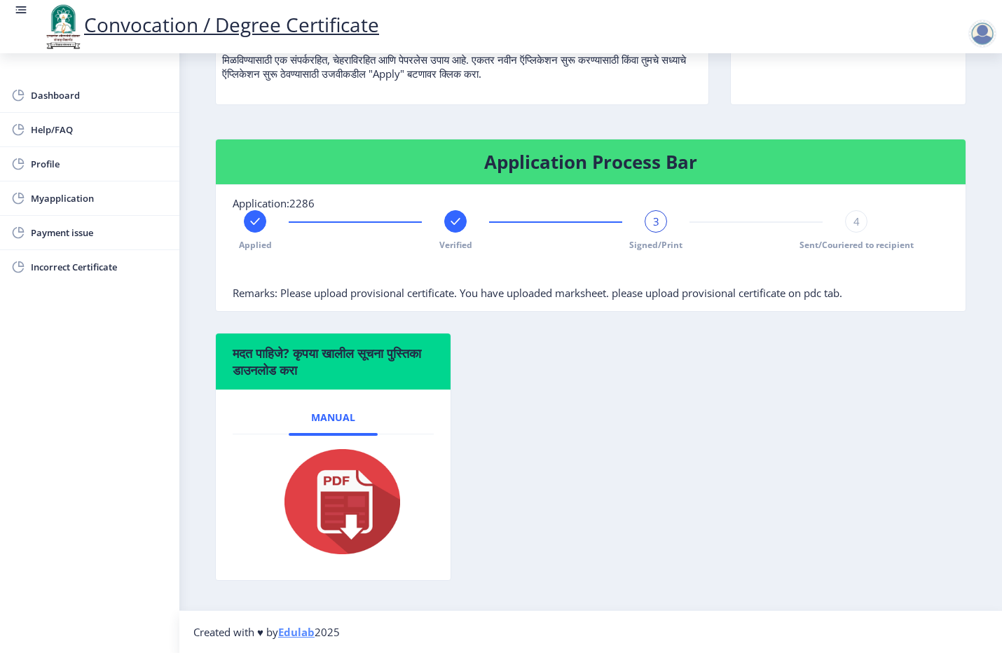
click at [654, 217] on span "3" at bounding box center [656, 221] width 6 height 14
click at [853, 226] on span "4" at bounding box center [856, 221] width 6 height 14
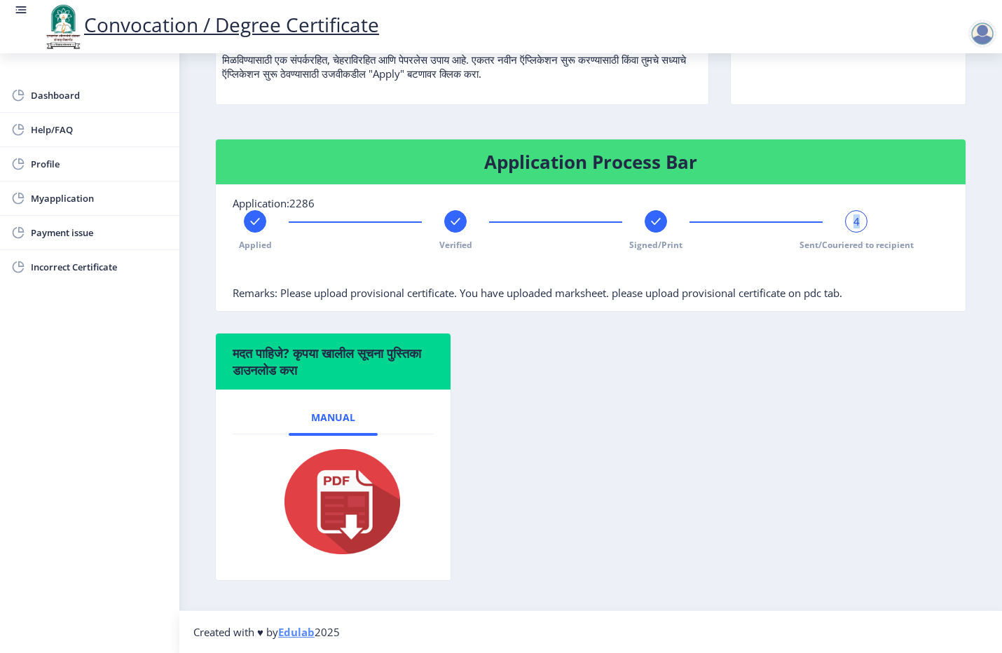
click at [853, 226] on span "4" at bounding box center [856, 221] width 6 height 14
drag, startPoint x: 851, startPoint y: 226, endPoint x: 834, endPoint y: 268, distance: 45.3
click at [834, 268] on div at bounding box center [556, 272] width 646 height 28
click at [50, 205] on span "Myapplication" at bounding box center [99, 198] width 137 height 17
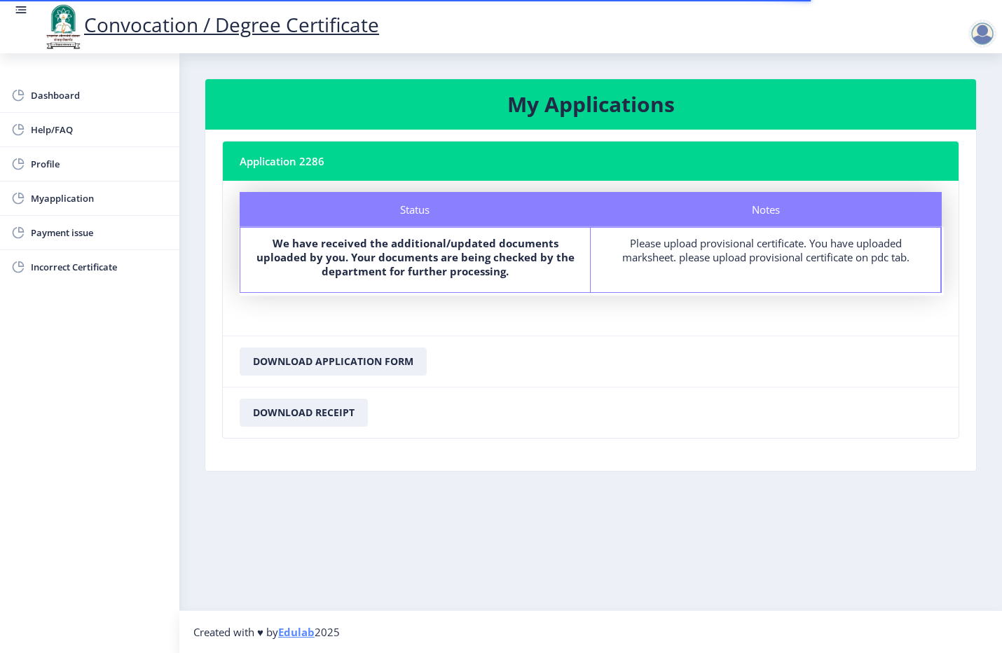
click at [677, 257] on div "Please upload provisional certificate. You have uploaded marksheet. please uplo…" at bounding box center [765, 250] width 324 height 28
click at [39, 166] on span "Profile" at bounding box center [99, 164] width 137 height 17
select select
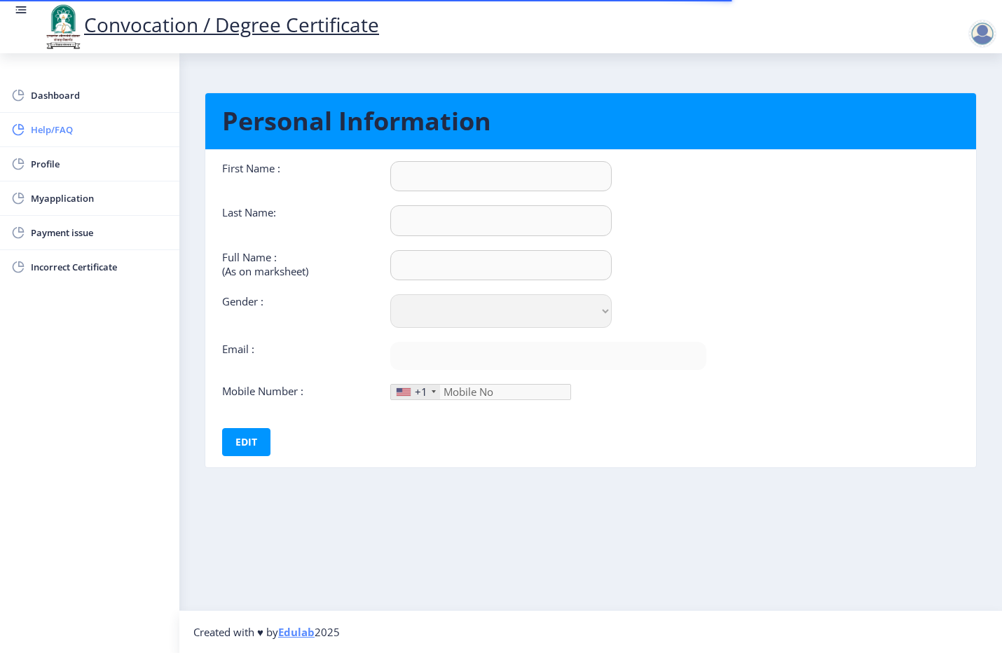
type input "Nitin"
type input "[PERSON_NAME]"
select select "[DEMOGRAPHIC_DATA]"
type input "[EMAIL_ADDRESS][DOMAIN_NAME]"
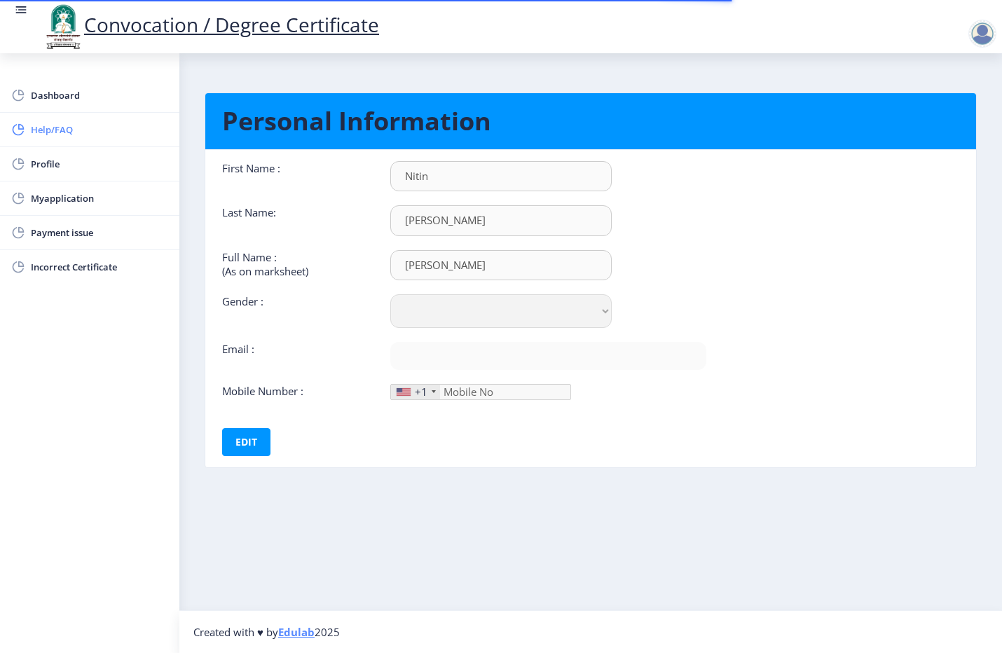
type input "9404027526"
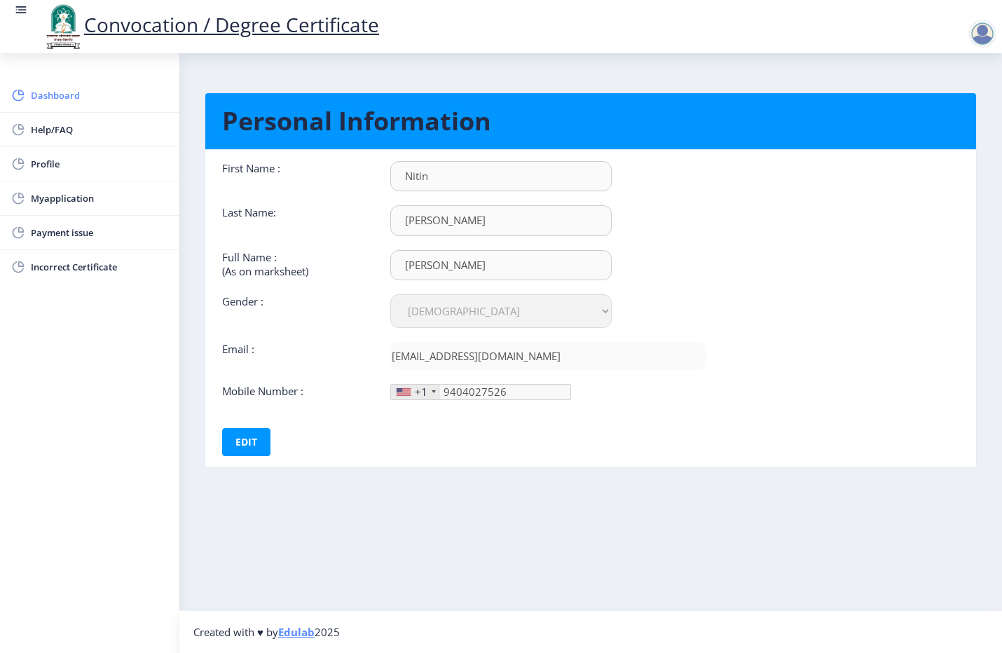
click at [48, 102] on span "Dashboard" at bounding box center [99, 95] width 137 height 17
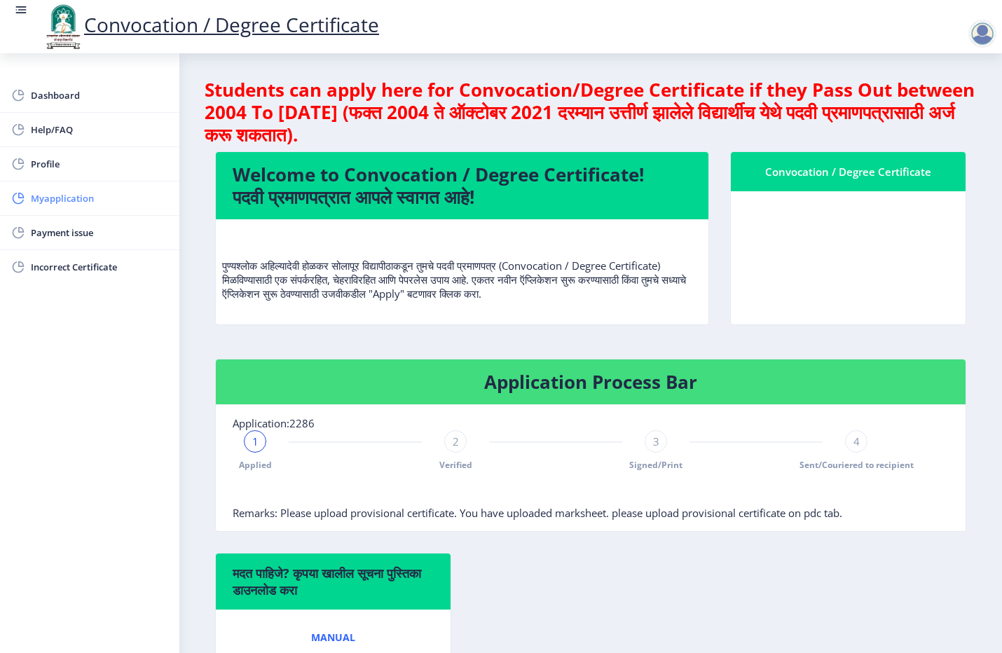
click at [70, 193] on span "Myapplication" at bounding box center [99, 198] width 137 height 17
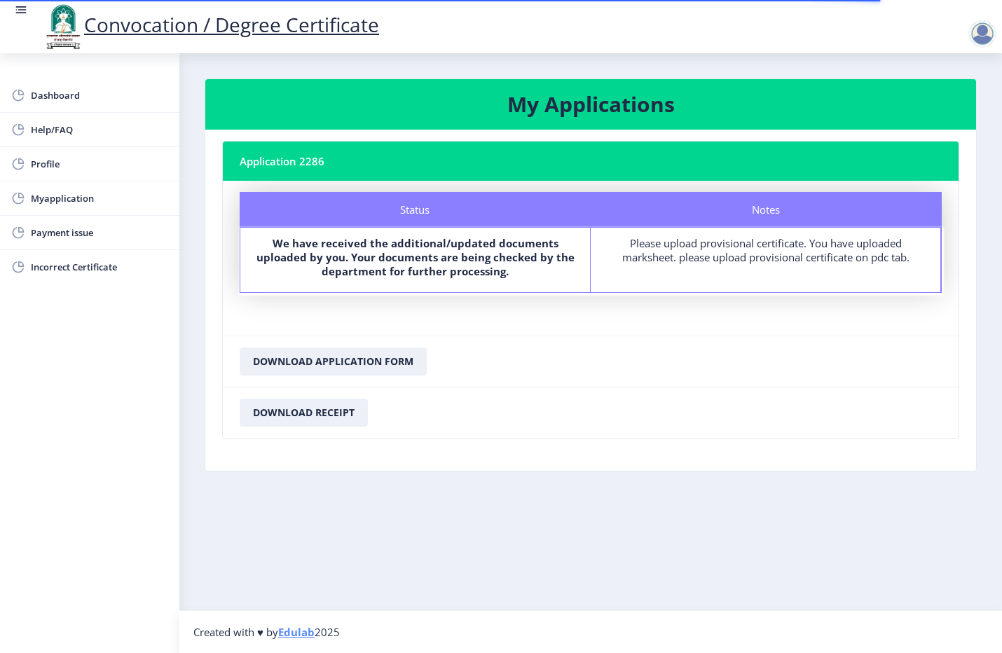
click at [697, 260] on div "Please upload provisional certificate. You have uploaded marksheet. please uplo…" at bounding box center [765, 250] width 324 height 28
click at [740, 263] on div "Please upload provisional certificate. You have uploaded marksheet. please uplo…" at bounding box center [765, 250] width 324 height 28
click at [295, 628] on link "Edulab" at bounding box center [296, 632] width 36 height 14
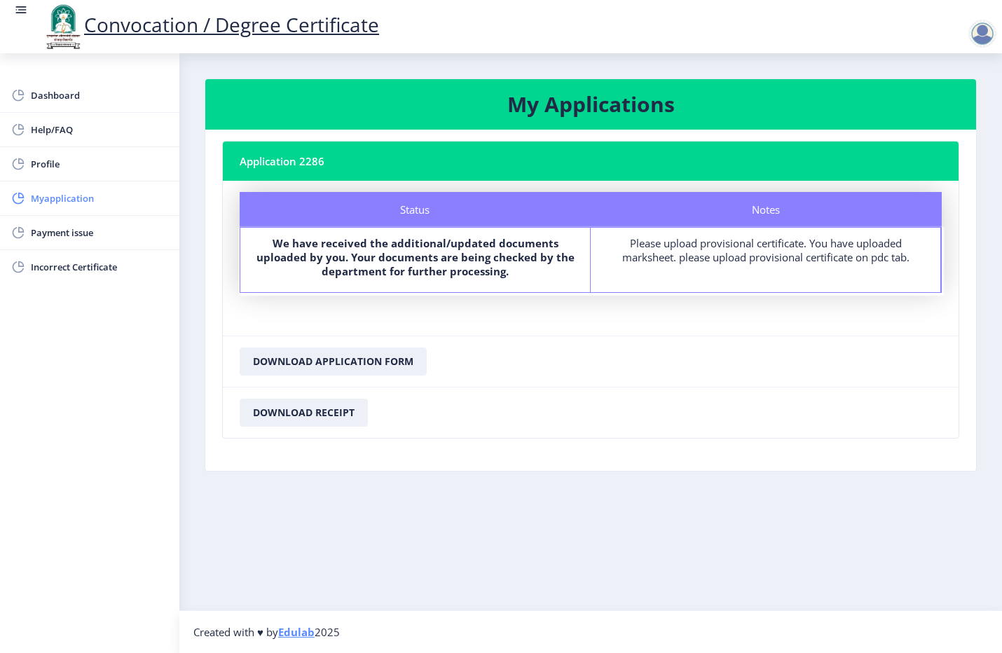
click at [53, 198] on span "Myapplication" at bounding box center [99, 198] width 137 height 17
click at [47, 163] on span "Profile" at bounding box center [99, 164] width 137 height 17
select select
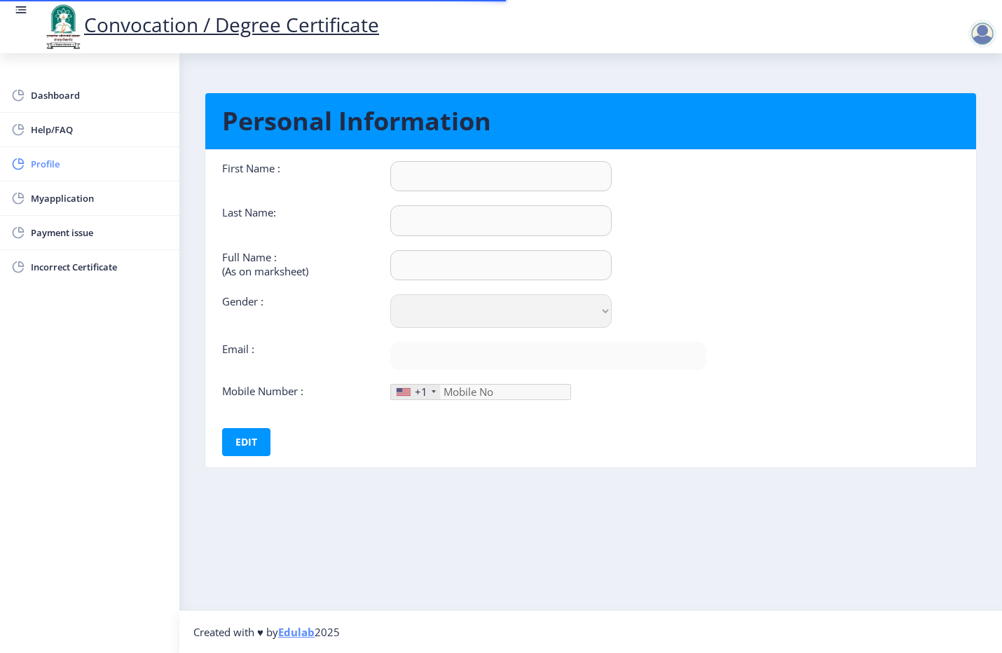
type input "Nitin"
type input "[PERSON_NAME]"
select select "[DEMOGRAPHIC_DATA]"
type input "[EMAIL_ADDRESS][DOMAIN_NAME]"
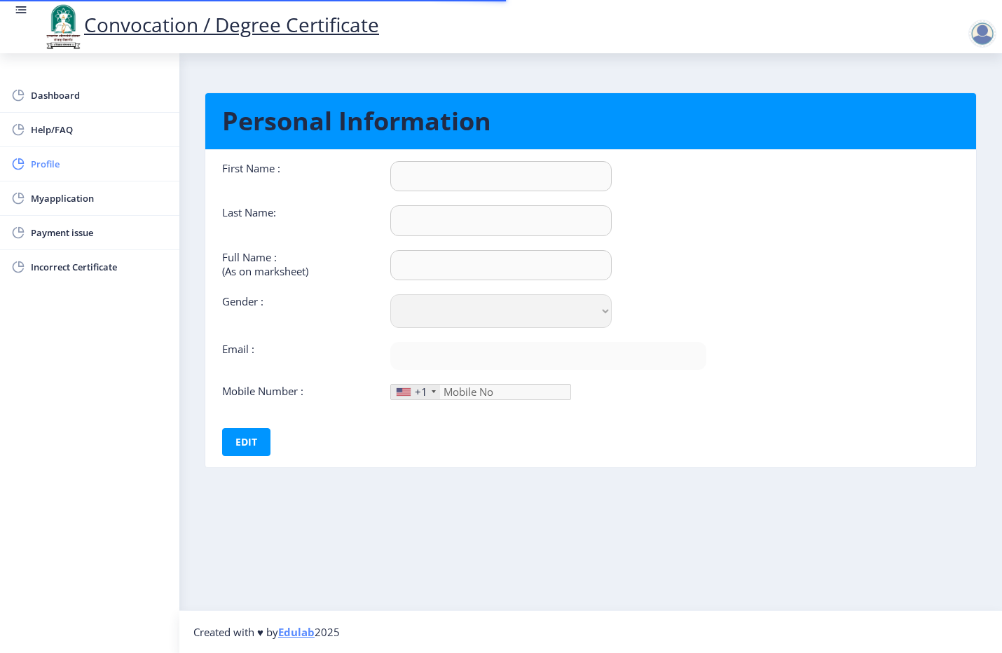
type input "9404027526"
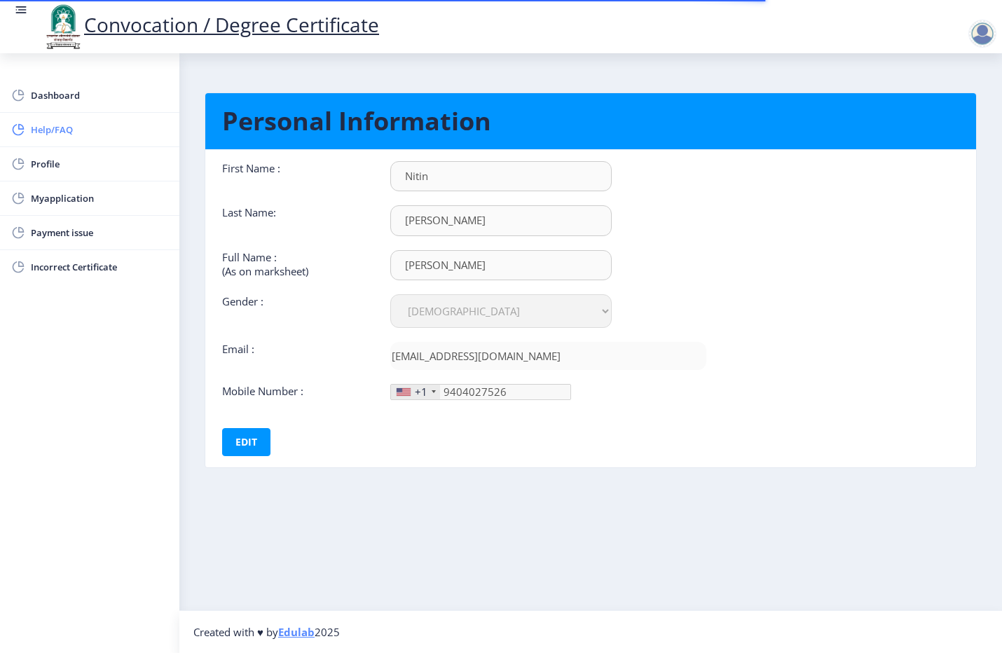
click at [43, 128] on span "Help/FAQ" at bounding box center [99, 129] width 137 height 17
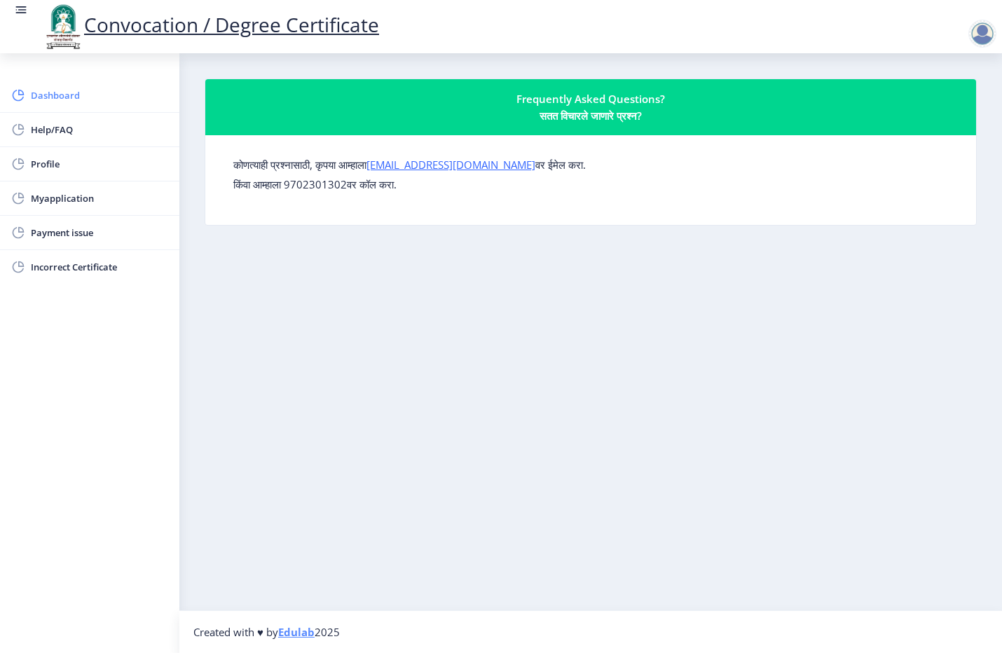
click at [39, 99] on span "Dashboard" at bounding box center [99, 95] width 137 height 17
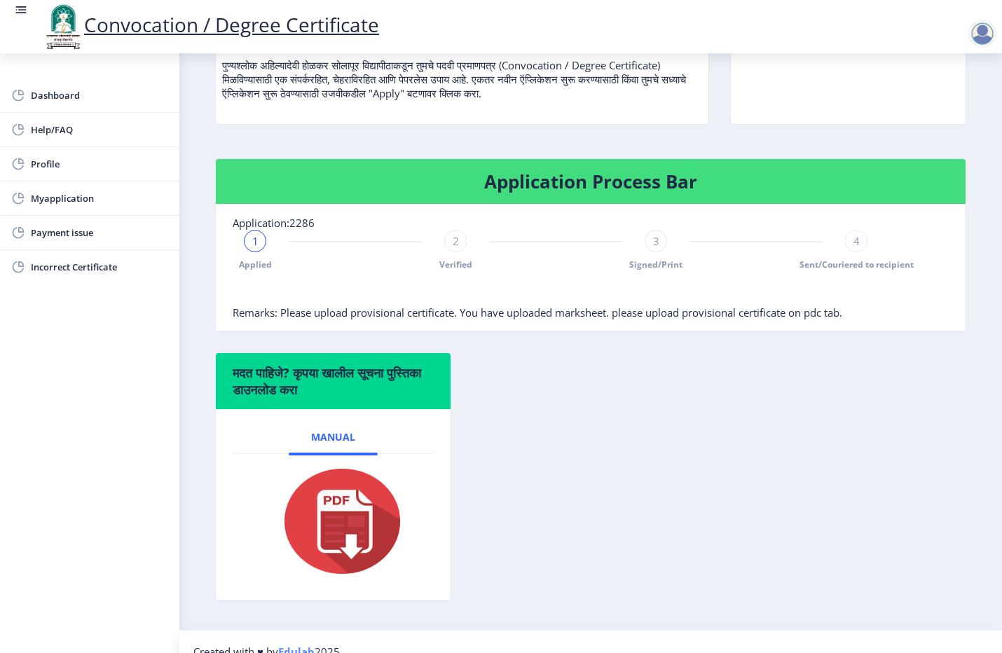
scroll to position [221, 0]
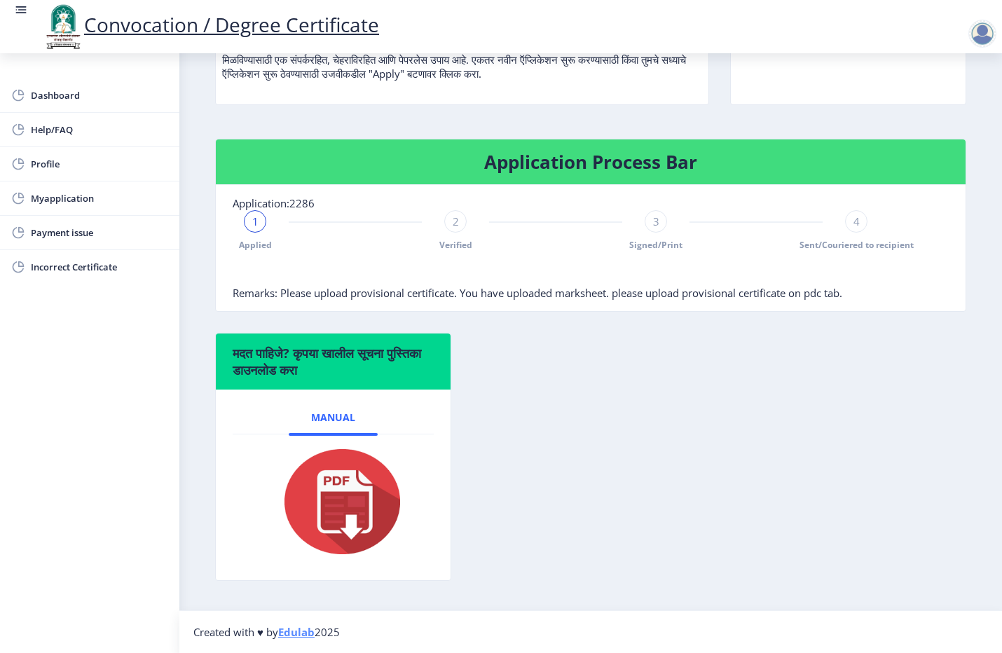
click at [309, 536] on img at bounding box center [333, 502] width 140 height 112
click at [559, 516] on div "मदत पाहिजे? कृपया खालील सूचना पुस्तिका डाउनलोड करा Manual" at bounding box center [591, 467] width 772 height 269
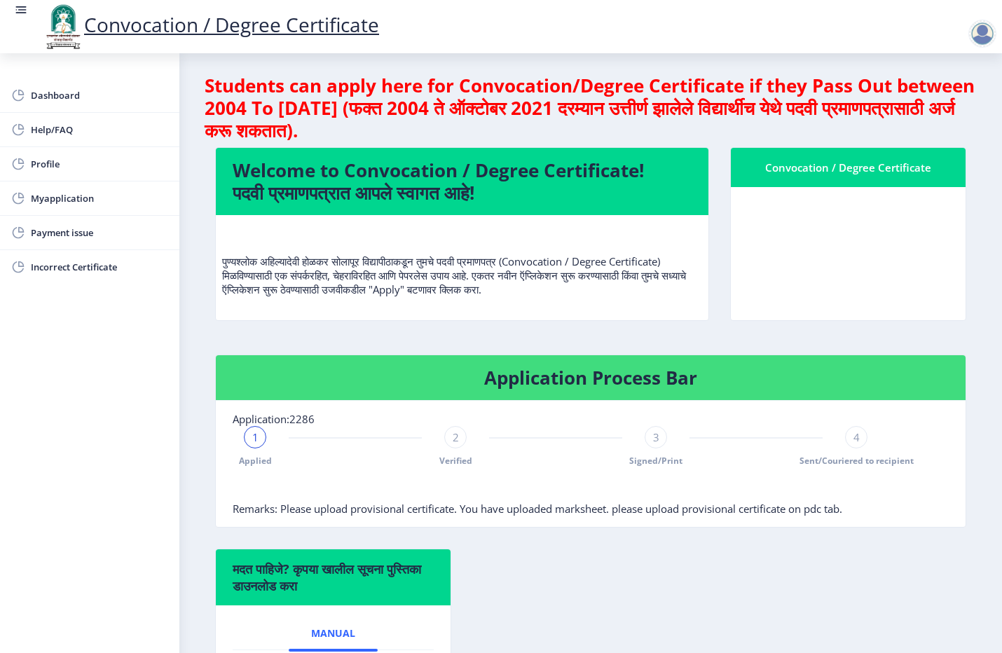
scroll to position [0, 0]
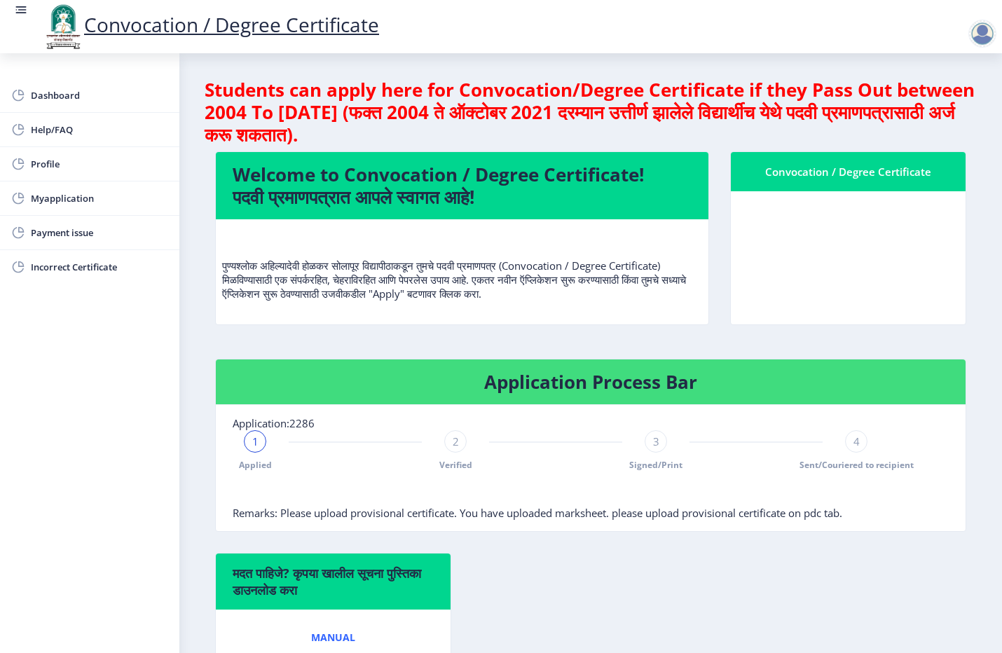
click at [785, 177] on div "Convocation / Degree Certificate" at bounding box center [847, 171] width 201 height 17
click at [797, 172] on div "Convocation / Degree Certificate" at bounding box center [847, 171] width 201 height 17
click at [253, 441] on span "1" at bounding box center [255, 441] width 6 height 14
click at [448, 446] on div "2" at bounding box center [455, 441] width 22 height 22
click at [450, 449] on div "2" at bounding box center [455, 441] width 22 height 22
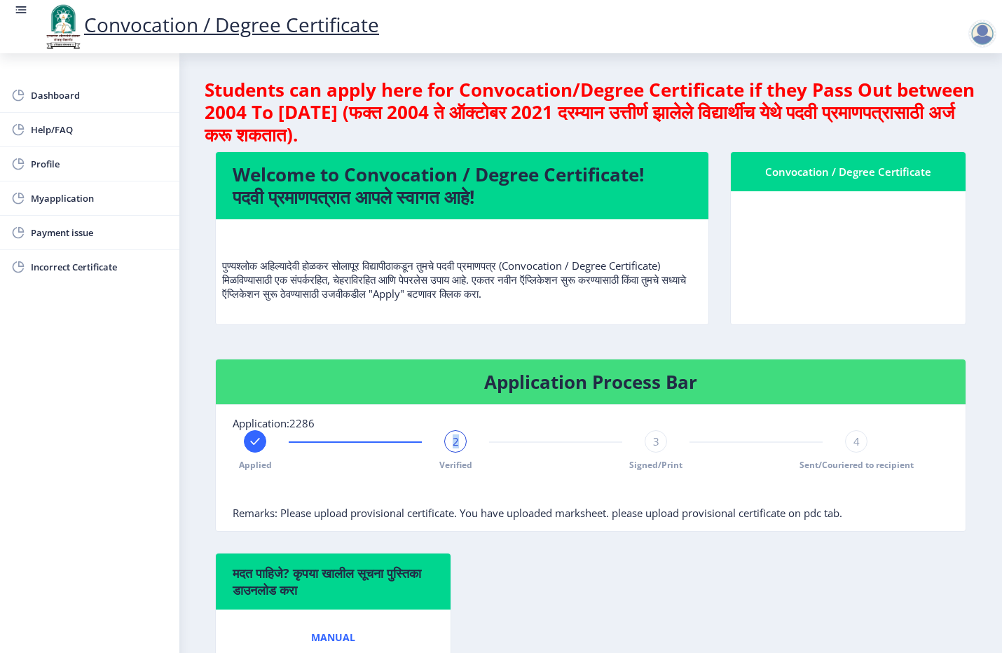
click at [450, 449] on div "2" at bounding box center [455, 441] width 22 height 22
drag, startPoint x: 450, startPoint y: 449, endPoint x: 468, endPoint y: 464, distance: 22.9
click at [468, 464] on span "Verified" at bounding box center [455, 465] width 33 height 12
click at [655, 445] on span "3" at bounding box center [656, 441] width 6 height 14
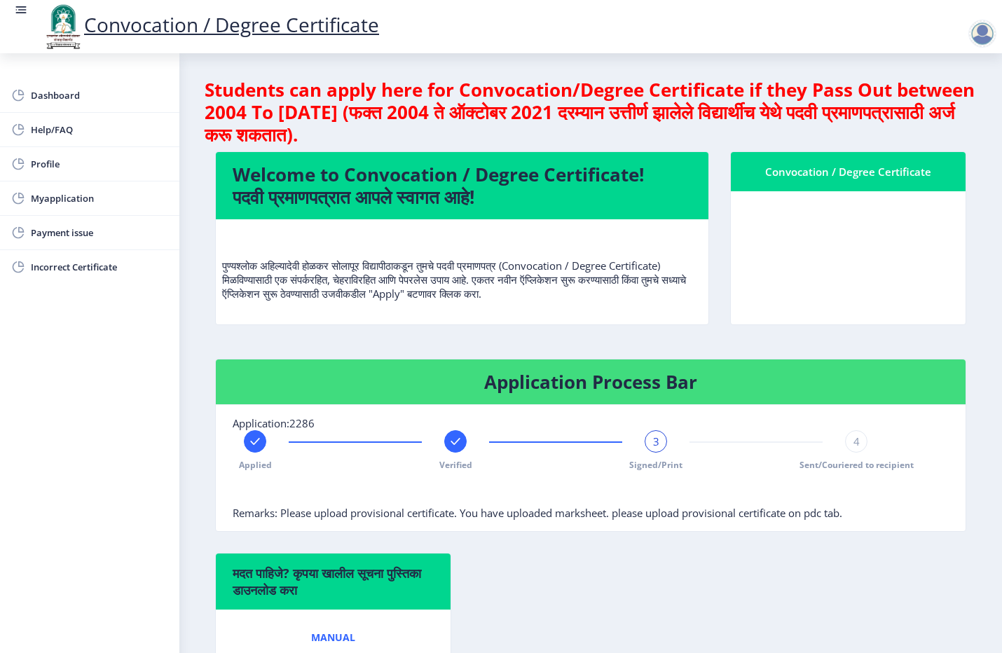
click at [845, 450] on div "4" at bounding box center [856, 441] width 22 height 22
click at [64, 208] on link "Myapplication" at bounding box center [89, 198] width 179 height 34
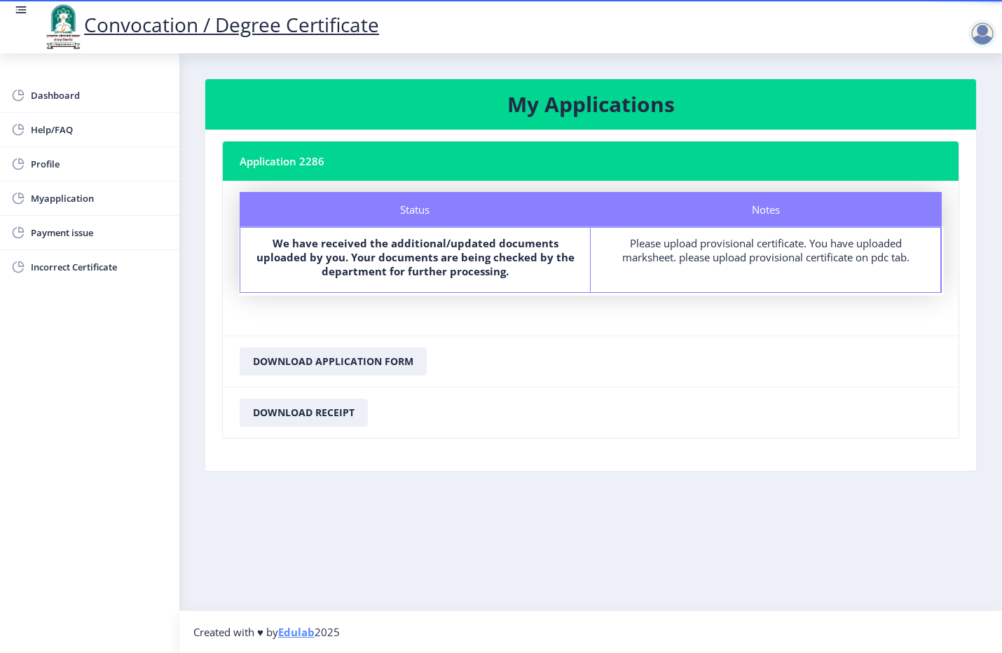
click at [375, 282] on div "We have received the additional/updated documents uploaded by you. Your documen…" at bounding box center [415, 260] width 324 height 48
click at [53, 93] on span "Dashboard" at bounding box center [99, 95] width 137 height 17
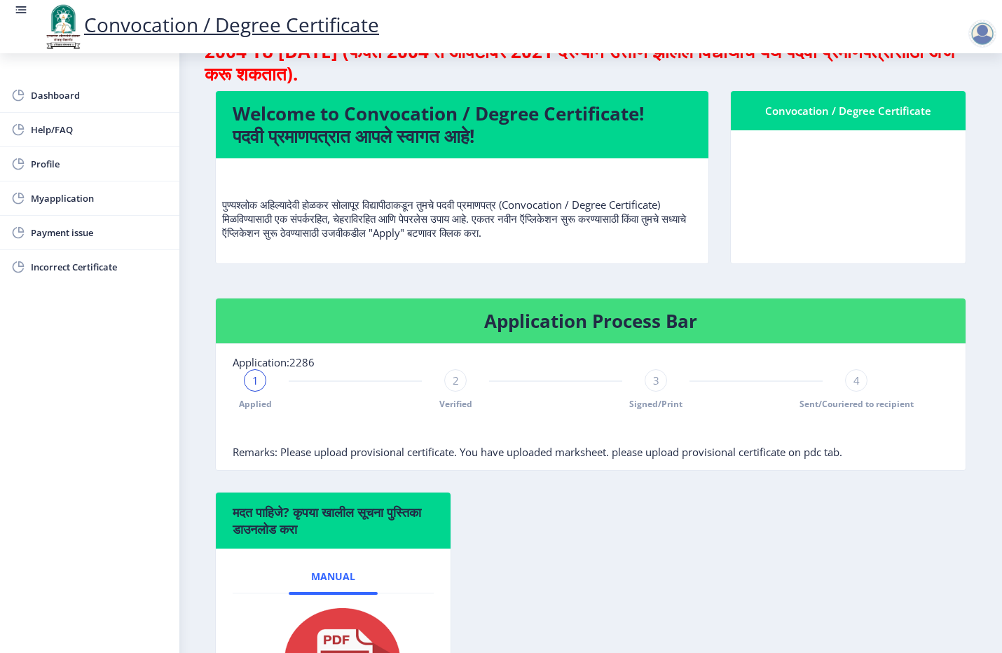
scroll to position [221, 0]
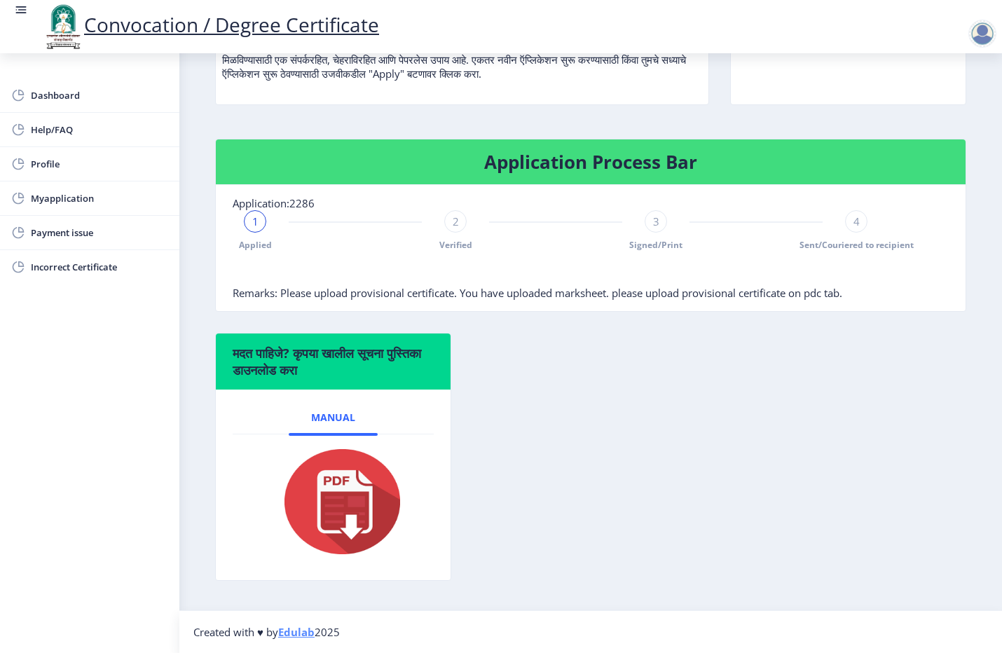
click at [314, 294] on span "Remarks: Please upload provisional certificate. You have uploaded marksheet. pl…" at bounding box center [537, 293] width 609 height 14
click at [631, 289] on span "Remarks: Please upload provisional certificate. You have uploaded marksheet. pl…" at bounding box center [537, 293] width 609 height 14
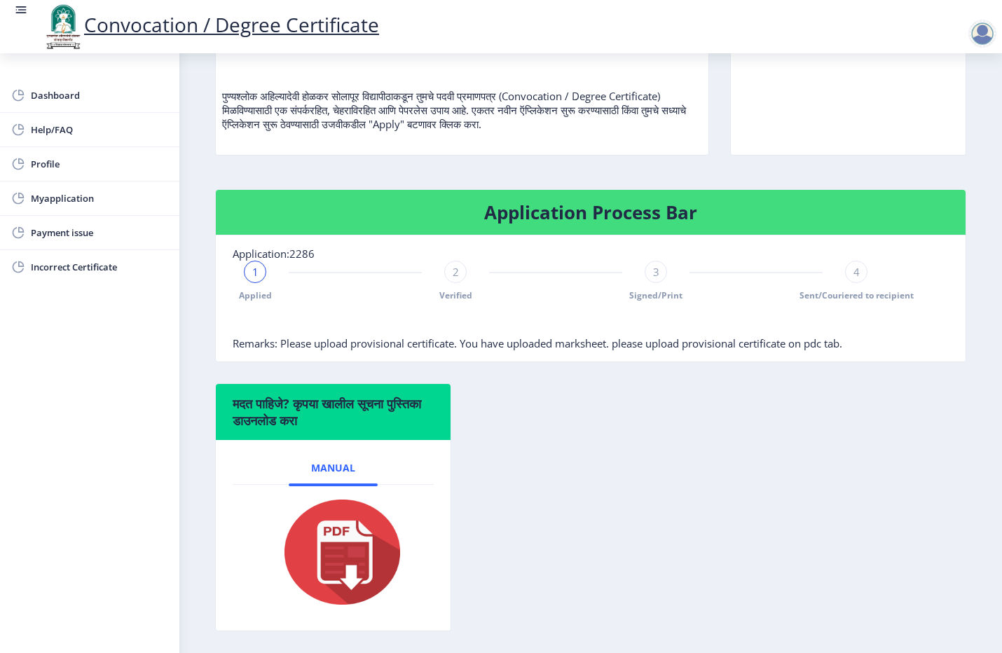
scroll to position [133, 0]
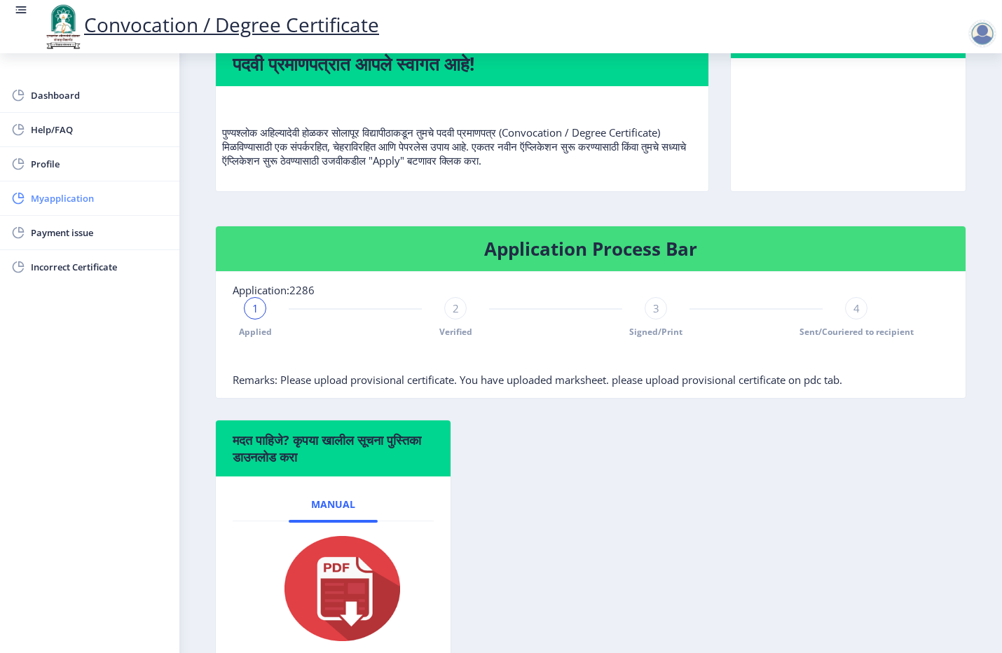
click at [96, 210] on link "Myapplication" at bounding box center [89, 198] width 179 height 34
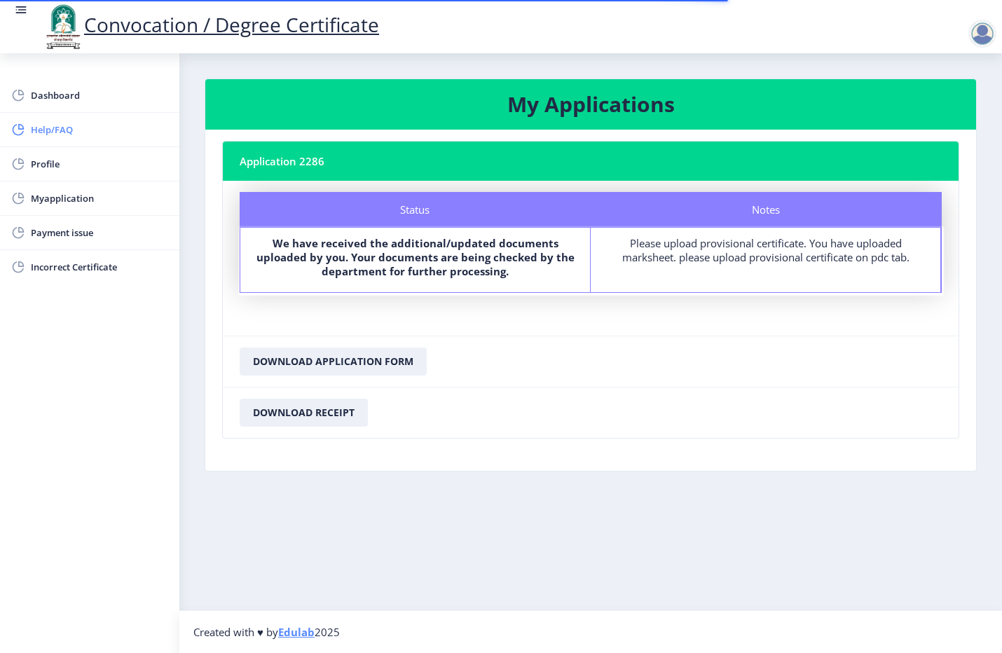
click at [64, 132] on span "Help/FAQ" at bounding box center [99, 129] width 137 height 17
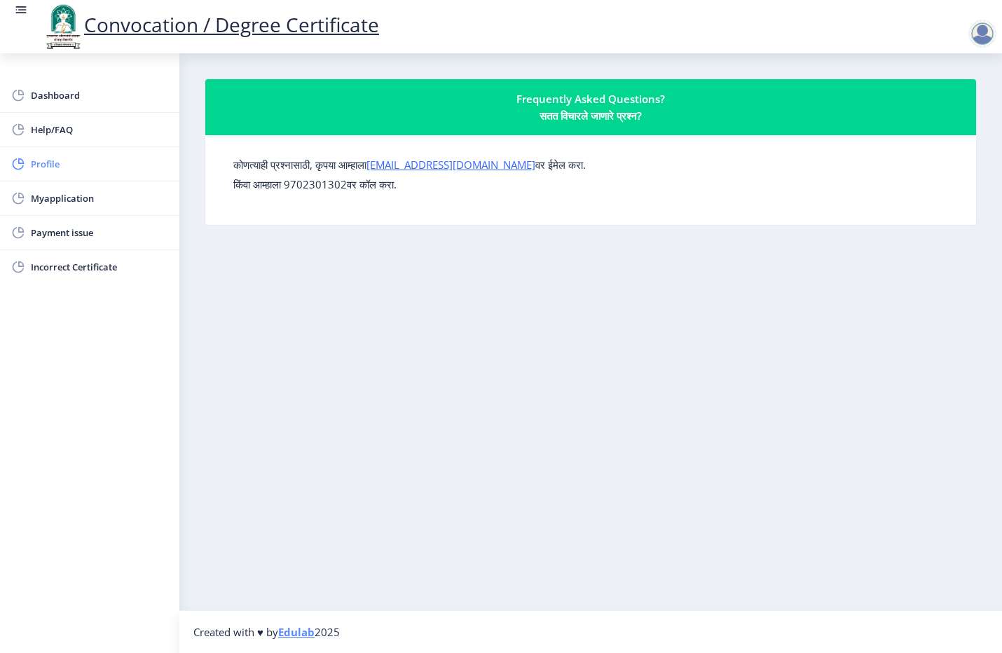
click at [46, 165] on span "Profile" at bounding box center [99, 164] width 137 height 17
select select
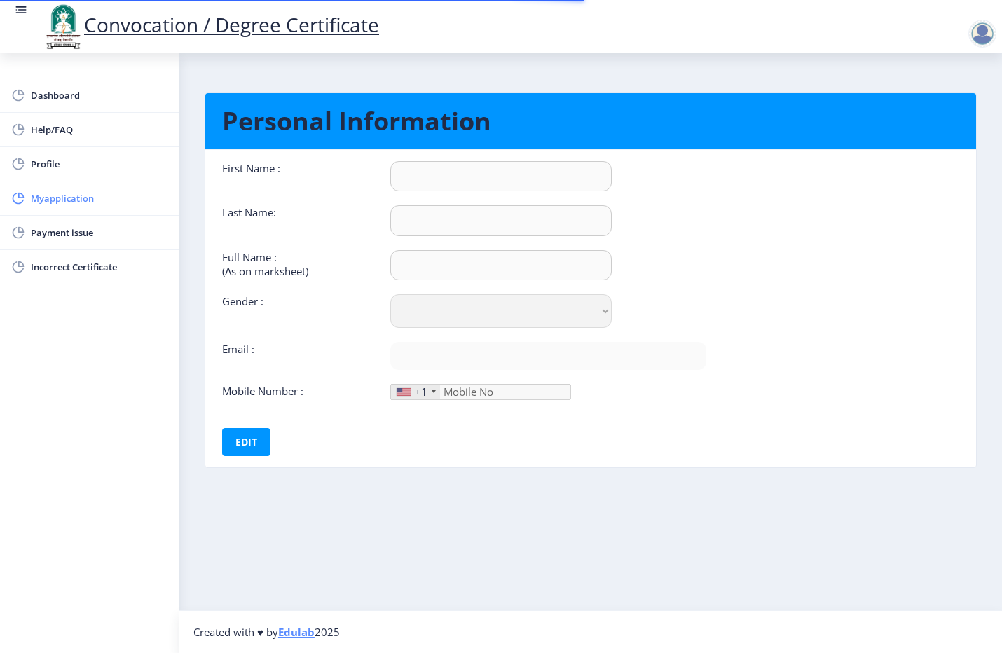
type input "Nitin"
type input "[PERSON_NAME]"
select select "[DEMOGRAPHIC_DATA]"
type input "[EMAIL_ADDRESS][DOMAIN_NAME]"
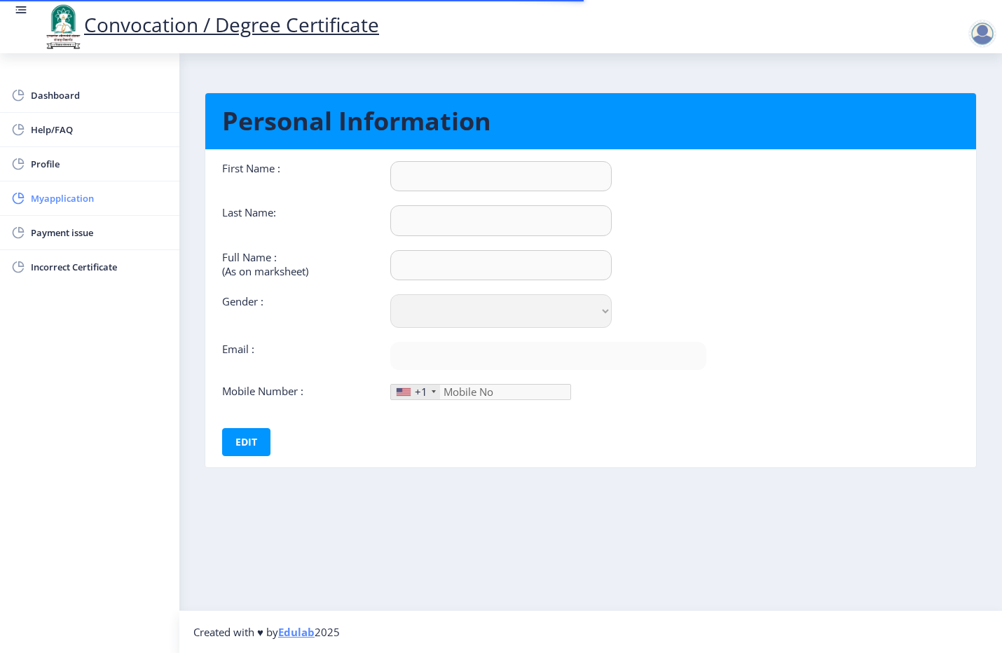
type input "9404027526"
click at [78, 198] on span "Myapplication" at bounding box center [99, 198] width 137 height 17
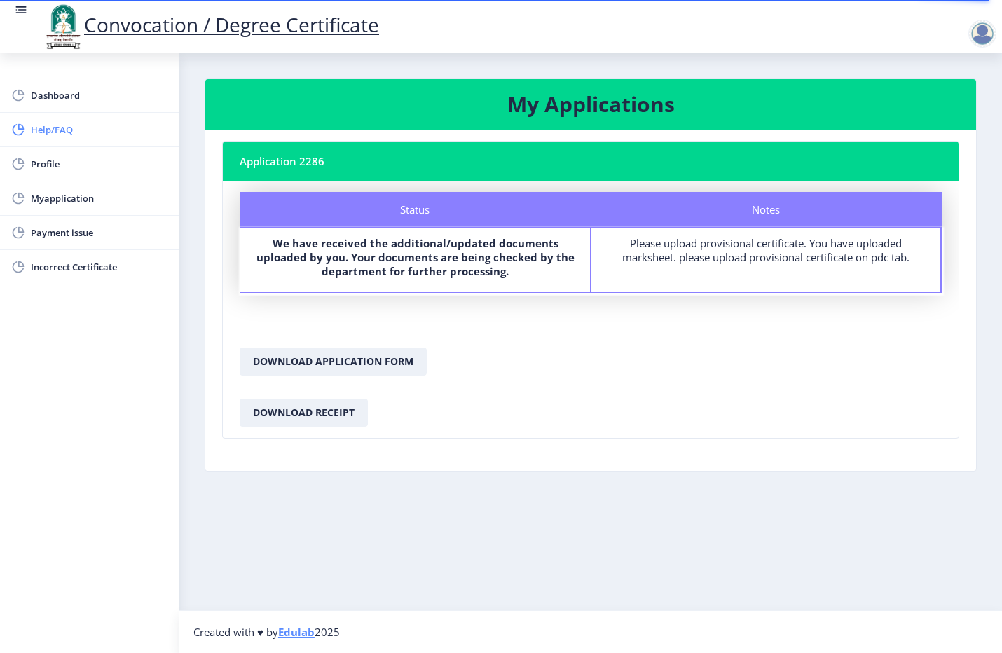
click at [37, 138] on link "Help/FAQ" at bounding box center [89, 130] width 179 height 34
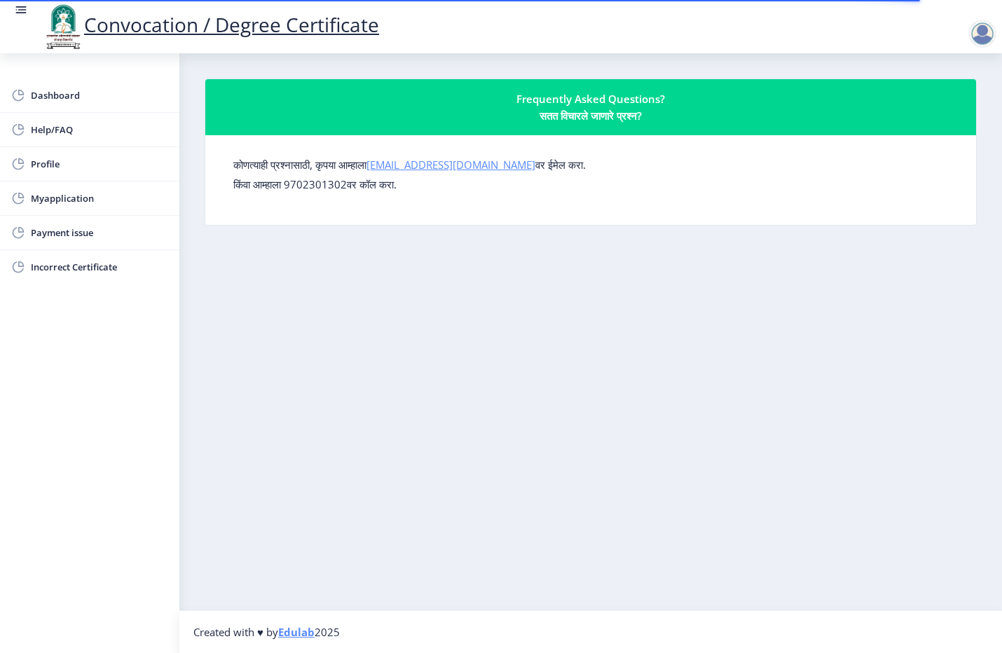
click at [411, 166] on link "[EMAIL_ADDRESS][DOMAIN_NAME]" at bounding box center [450, 165] width 169 height 14
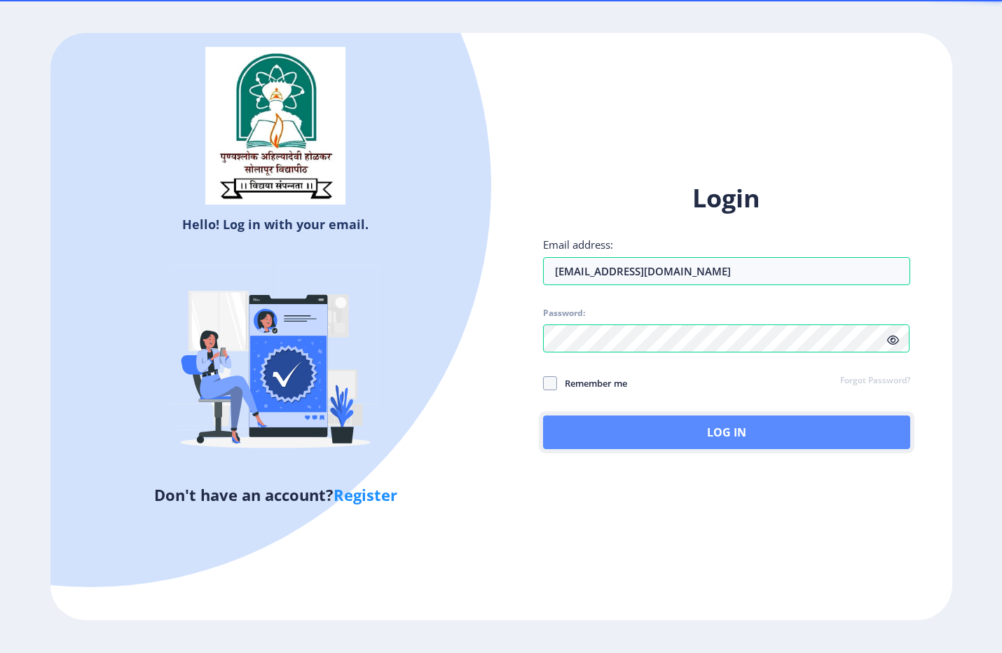
click at [631, 428] on button "Log In" at bounding box center [726, 432] width 367 height 34
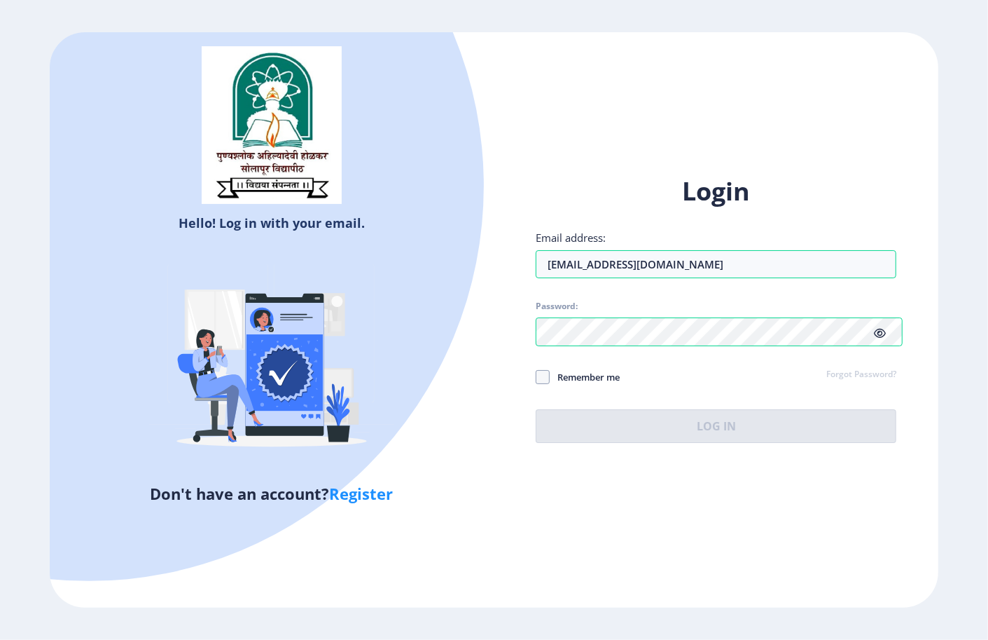
click at [886, 338] on icon at bounding box center [880, 333] width 12 height 11
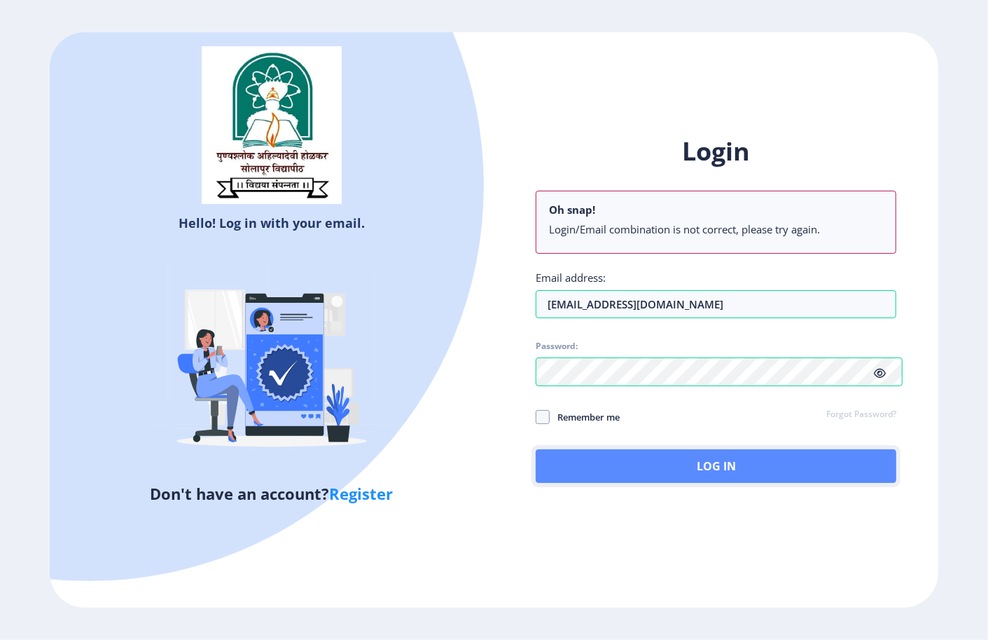
click at [715, 478] on button "Log In" at bounding box center [716, 466] width 361 height 34
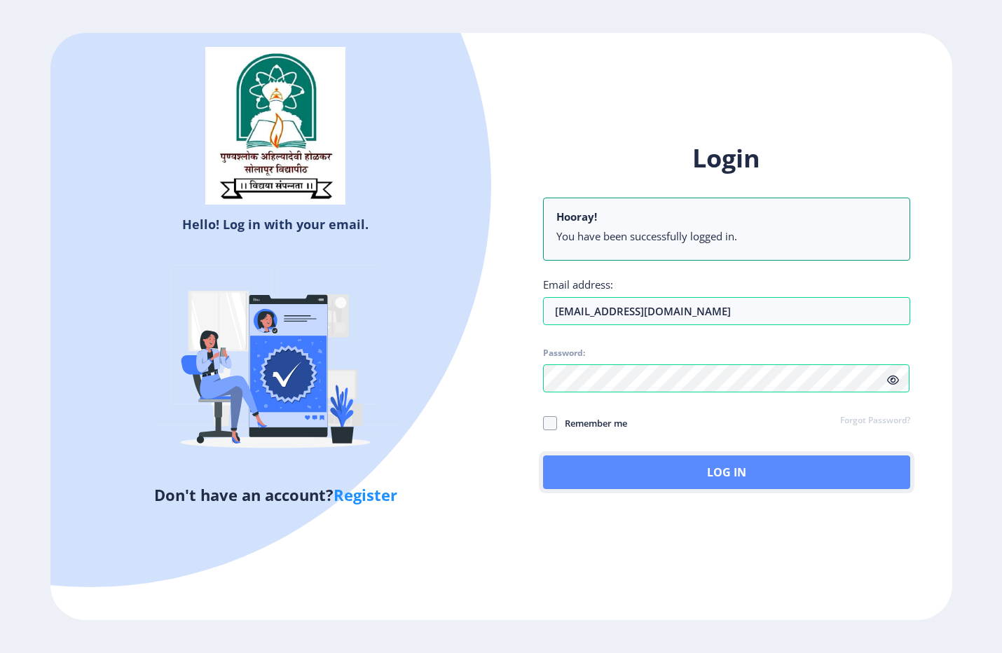
click at [706, 469] on button "Log In" at bounding box center [726, 472] width 367 height 34
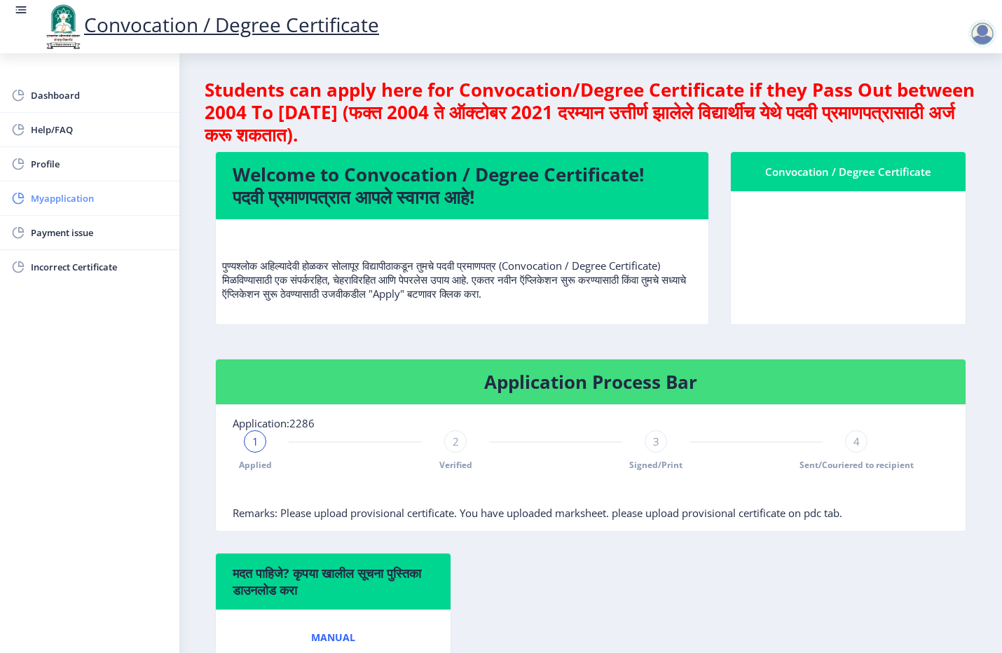
click at [60, 203] on span "Myapplication" at bounding box center [99, 198] width 137 height 17
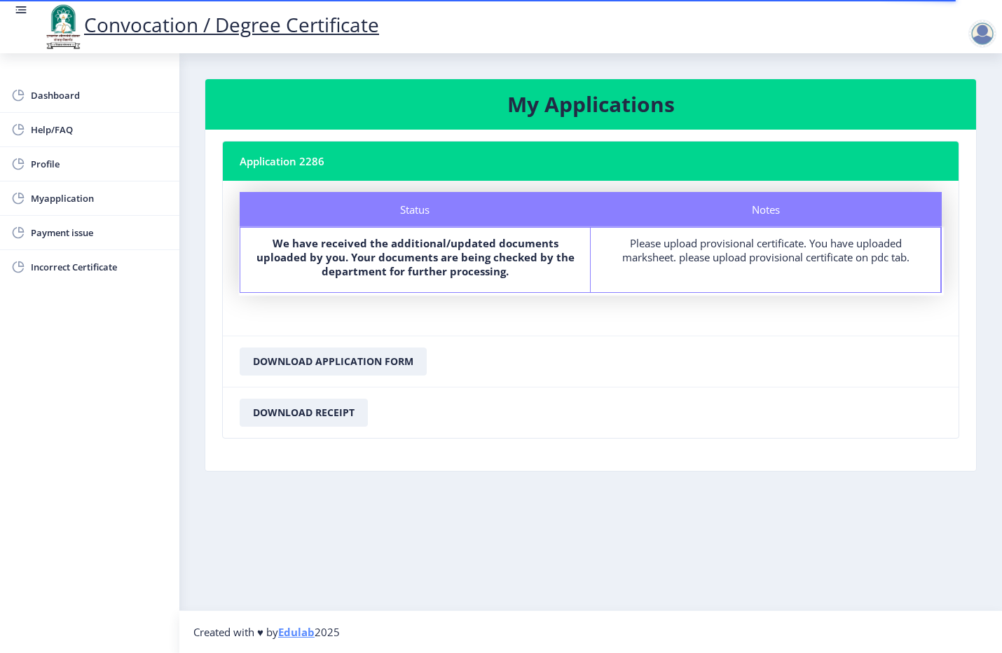
click at [650, 257] on div "Please upload provisional certificate. You have uploaded marksheet. please uplo…" at bounding box center [765, 250] width 324 height 28
click at [69, 228] on span "Payment issue" at bounding box center [99, 232] width 137 height 17
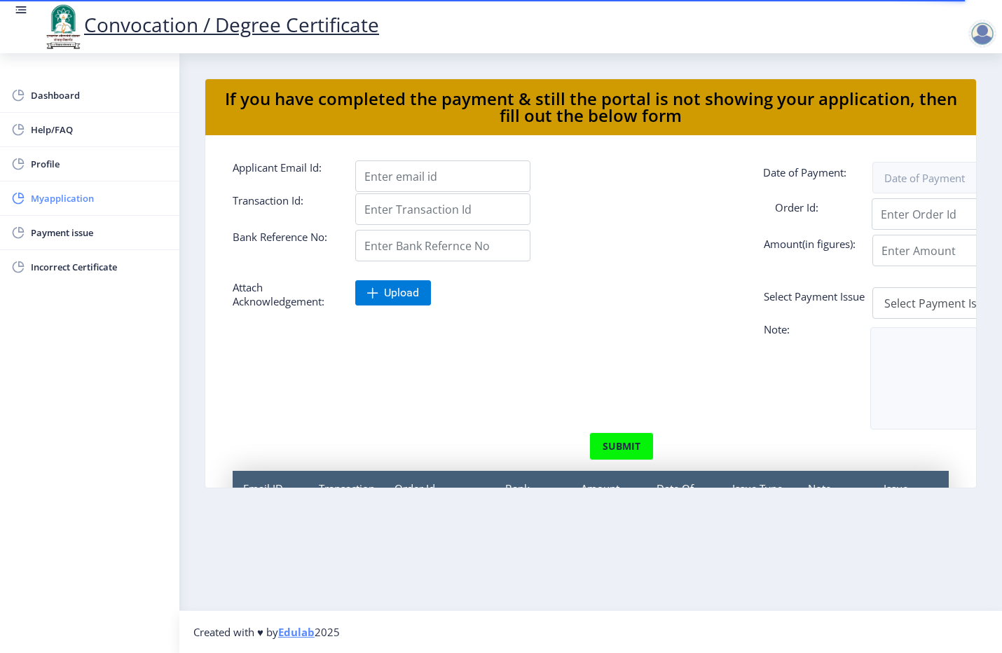
click at [53, 193] on span "Myapplication" at bounding box center [99, 198] width 137 height 17
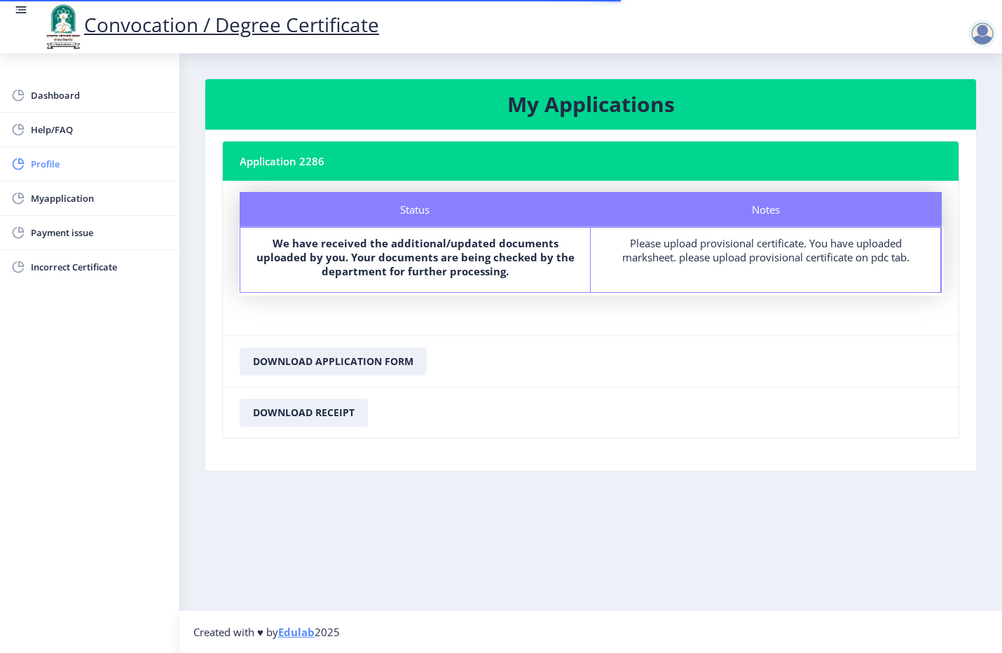
click at [48, 168] on span "Profile" at bounding box center [99, 164] width 137 height 17
select select
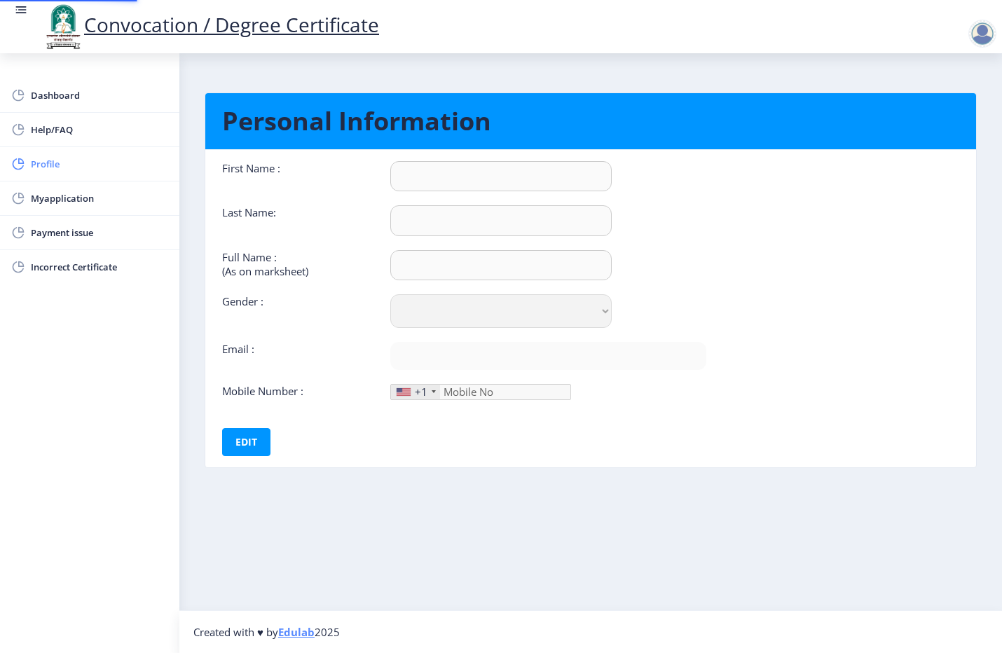
type input "Nitin"
type input "[PERSON_NAME]"
select select "[DEMOGRAPHIC_DATA]"
type input "[EMAIL_ADDRESS][DOMAIN_NAME]"
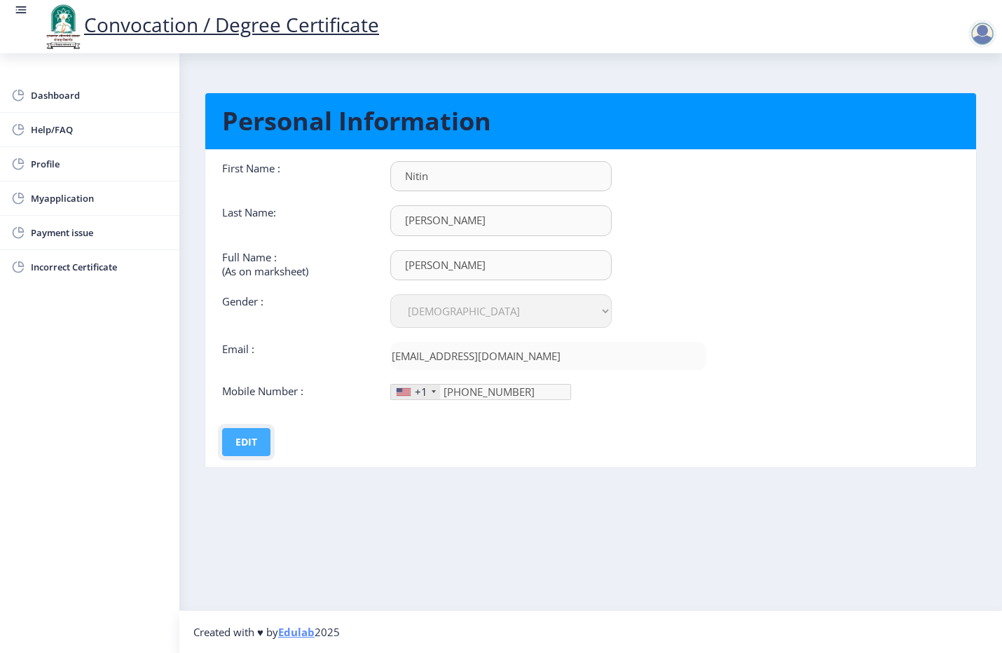
click at [260, 436] on button "Edit" at bounding box center [246, 442] width 48 height 28
click at [498, 396] on input "[PHONE_NUMBER]" at bounding box center [480, 392] width 181 height 16
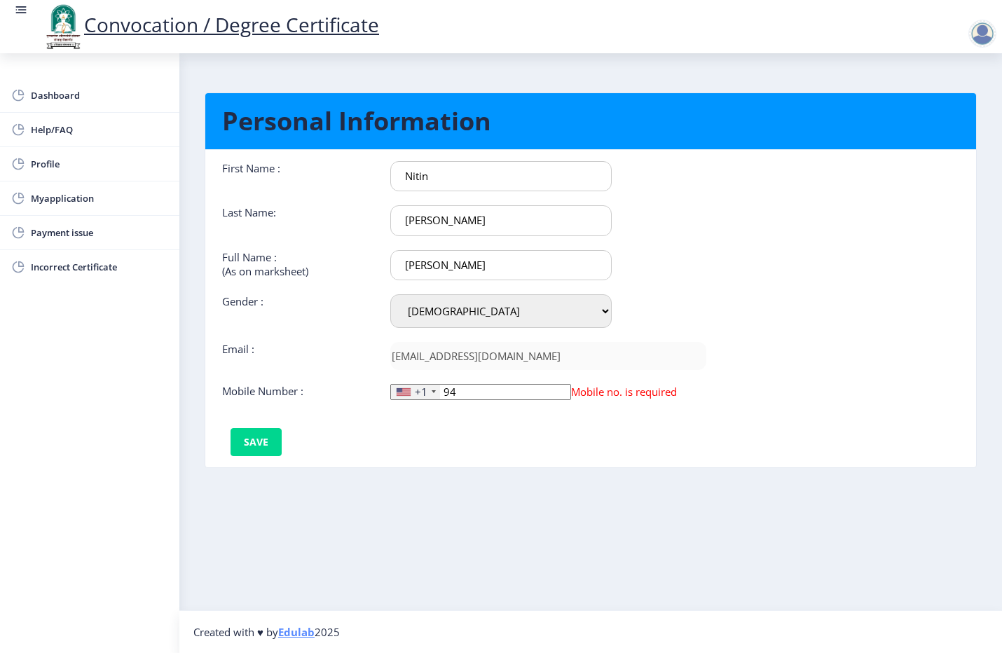
type input "9"
click at [404, 393] on div at bounding box center [403, 391] width 14 height 8
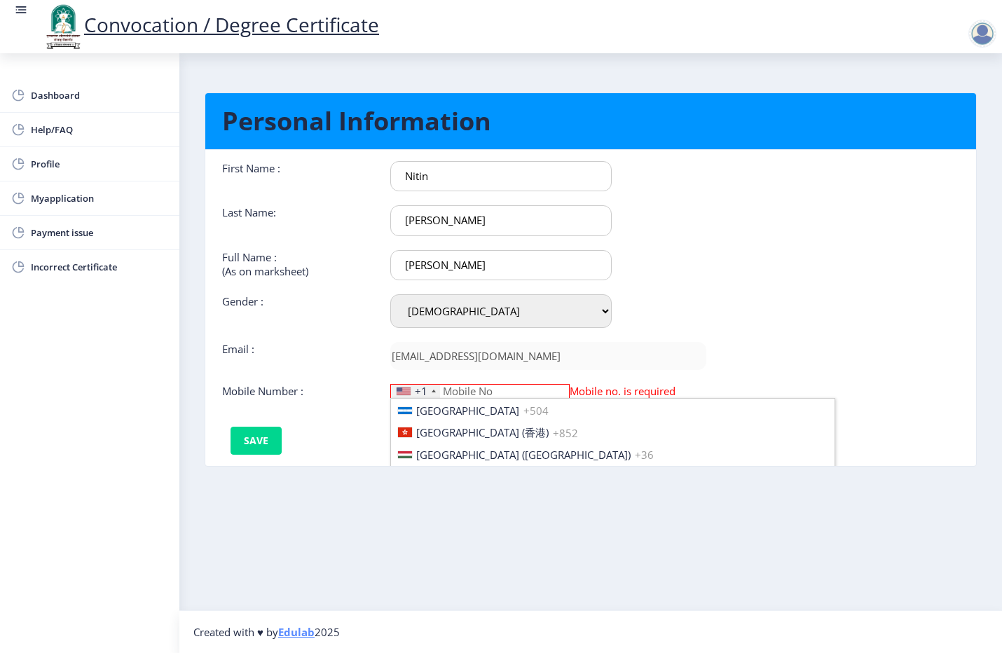
scroll to position [2102, 0]
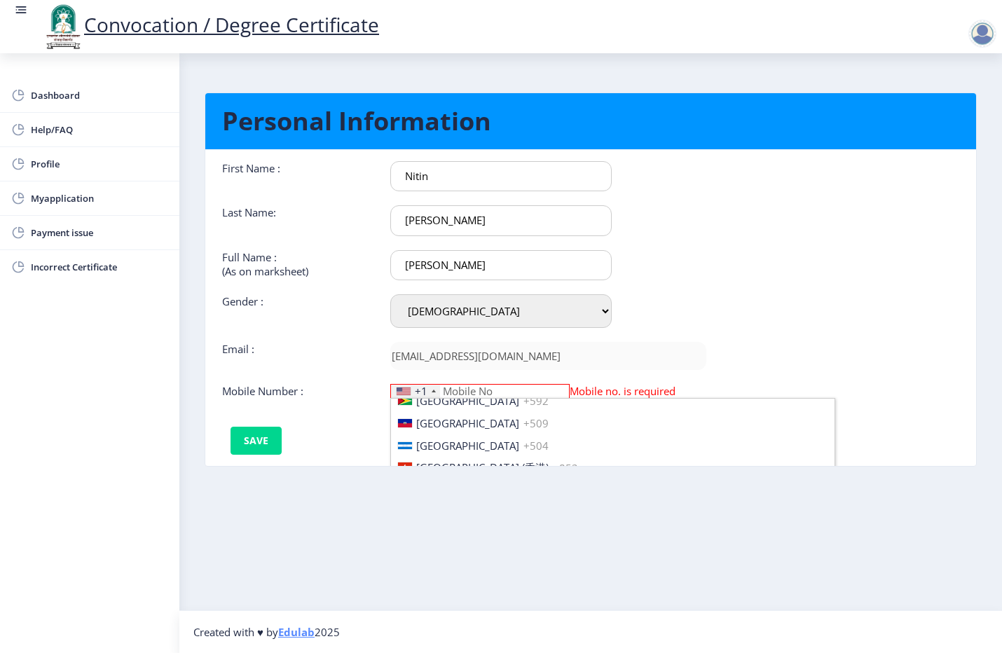
click at [481, 523] on li "[GEOGRAPHIC_DATA] ([GEOGRAPHIC_DATA]) +91" at bounding box center [612, 534] width 443 height 22
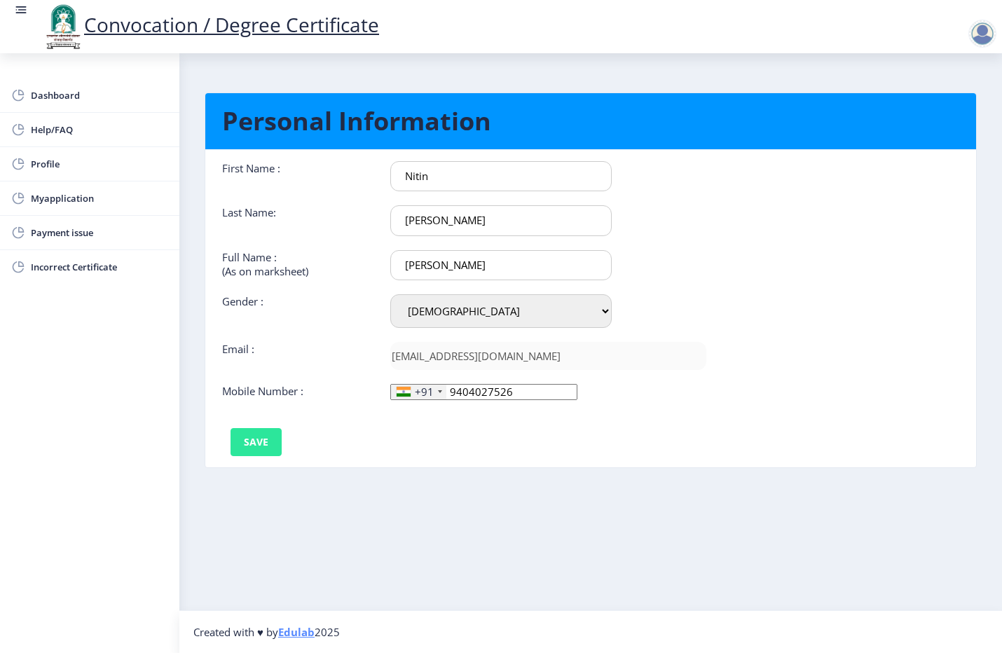
type input "9404027526"
click at [252, 448] on button "Save" at bounding box center [255, 442] width 51 height 28
click at [39, 165] on span "Profile" at bounding box center [99, 164] width 137 height 17
click at [50, 193] on span "Myapplication" at bounding box center [99, 198] width 137 height 17
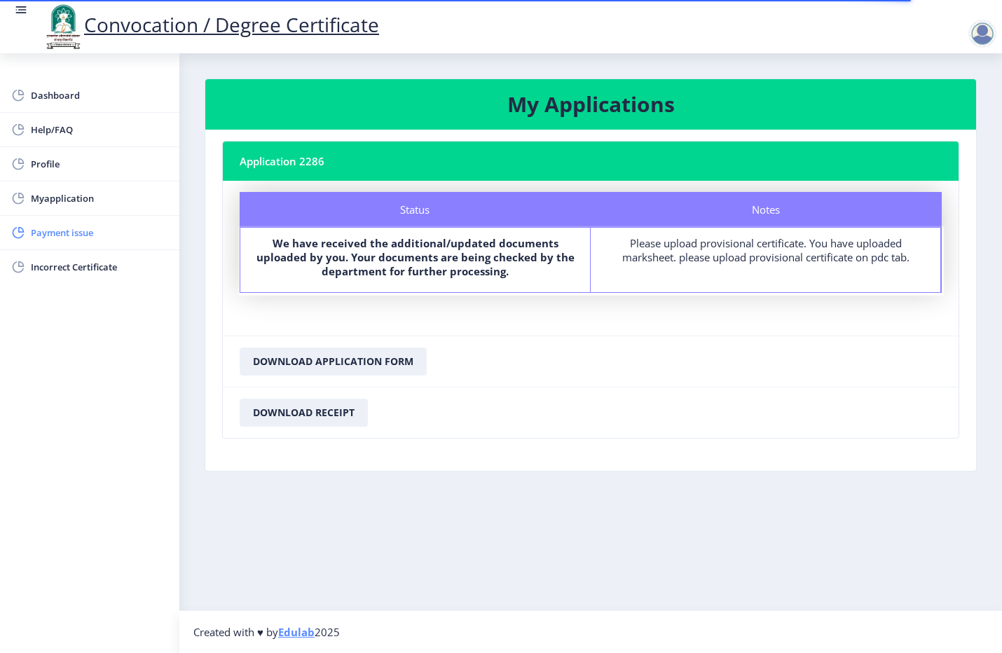
click at [50, 232] on span "Payment issue" at bounding box center [99, 232] width 137 height 17
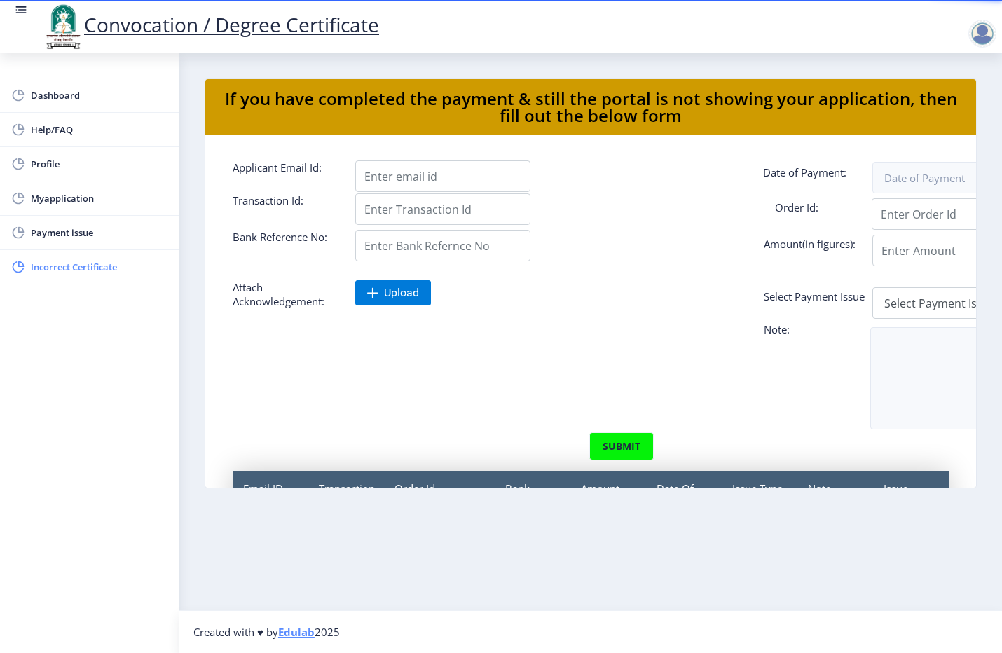
click at [60, 270] on span "Incorrect Certificate" at bounding box center [99, 266] width 137 height 17
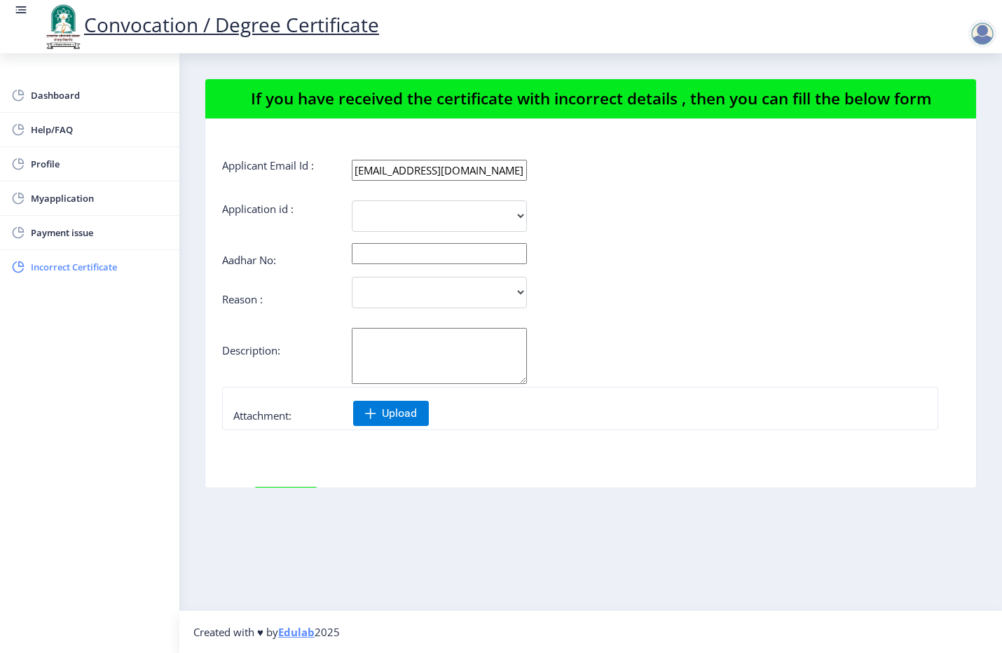
click at [92, 266] on span "Incorrect Certificate" at bounding box center [99, 266] width 137 height 17
click at [83, 240] on span "Payment issue" at bounding box center [99, 232] width 137 height 17
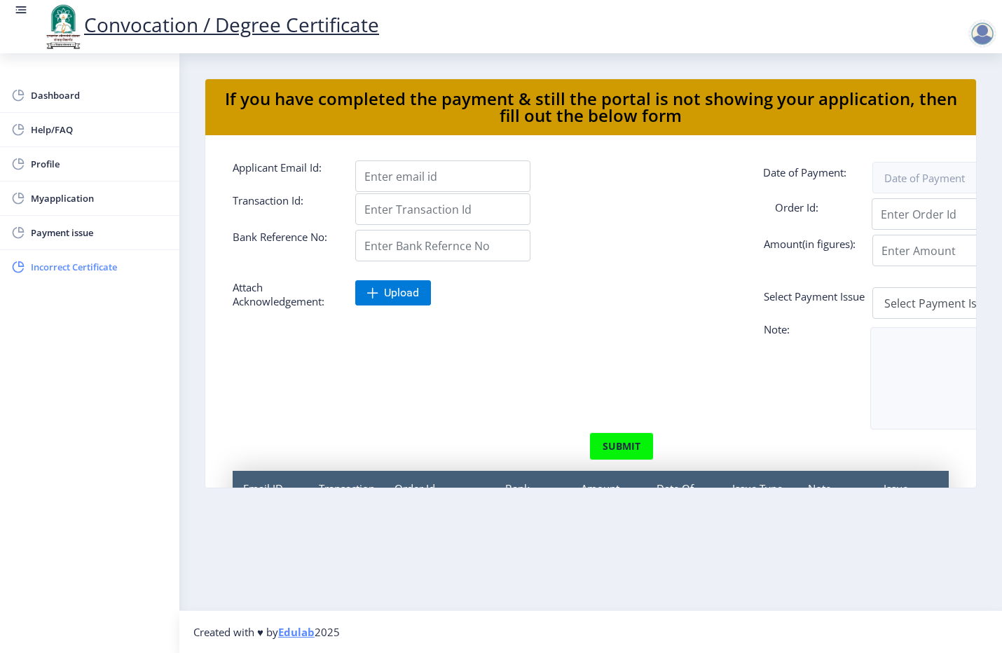
click at [74, 268] on span "Incorrect Certificate" at bounding box center [99, 266] width 137 height 17
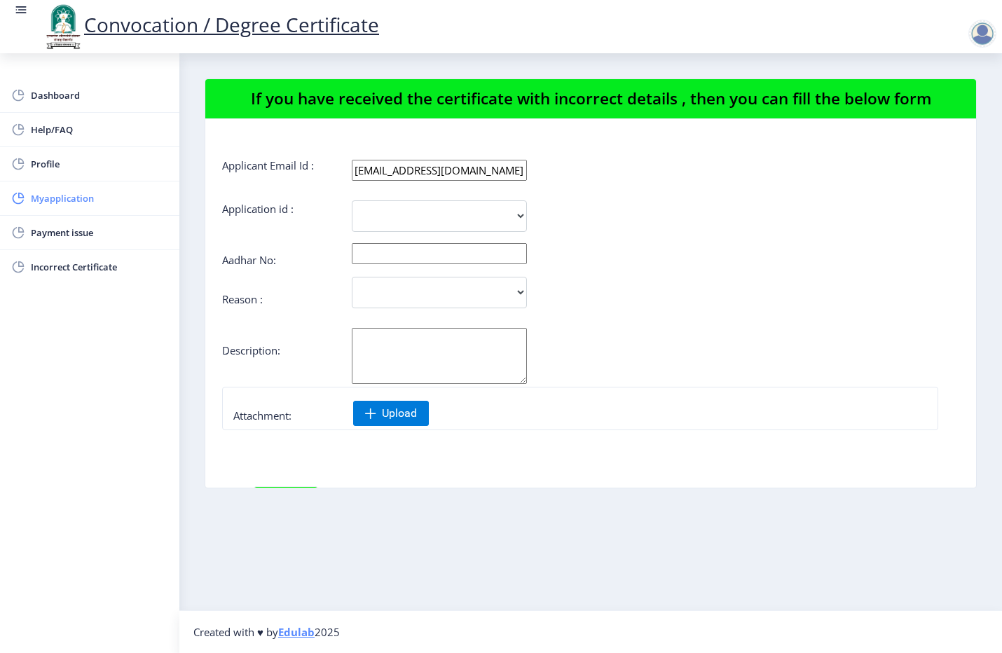
click at [63, 194] on span "Myapplication" at bounding box center [99, 198] width 137 height 17
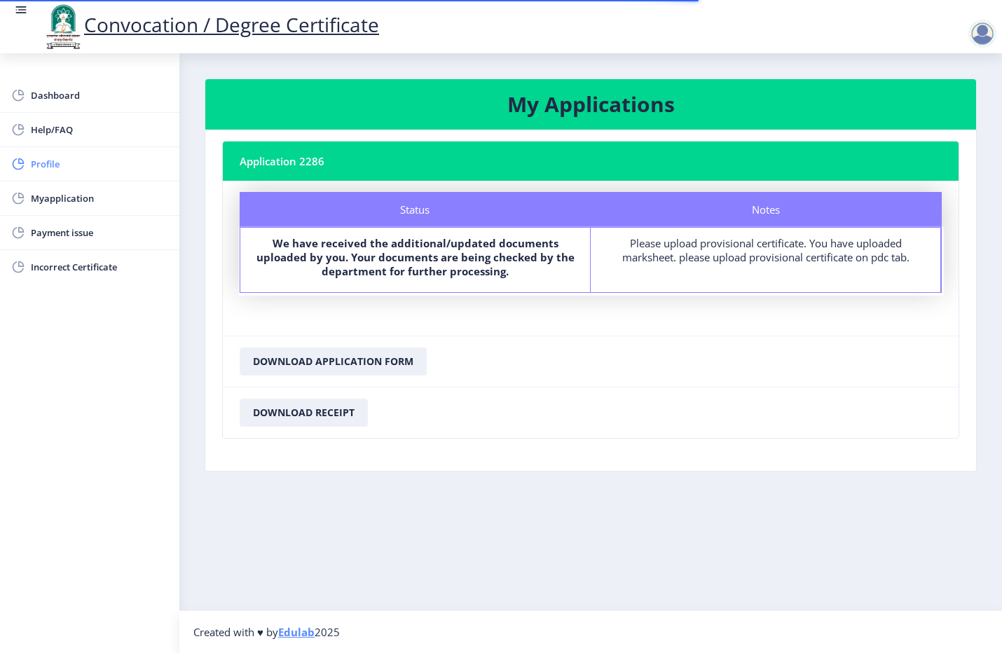
click at [54, 161] on span "Profile" at bounding box center [99, 164] width 137 height 17
select select
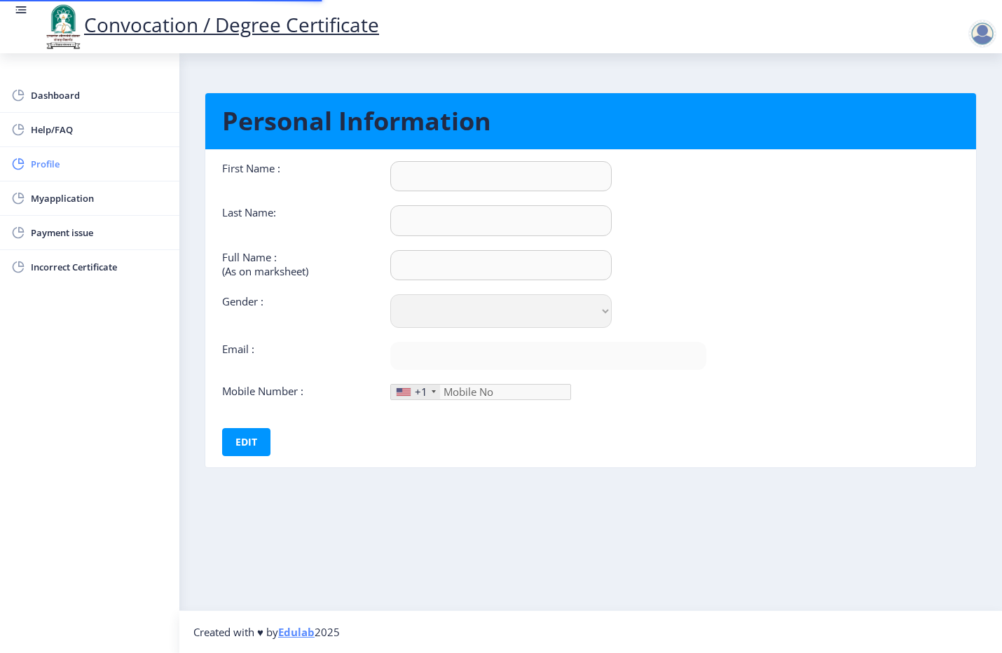
type input "Nitin"
type input "[PERSON_NAME]"
select select "[DEMOGRAPHIC_DATA]"
type input "[EMAIL_ADDRESS][DOMAIN_NAME]"
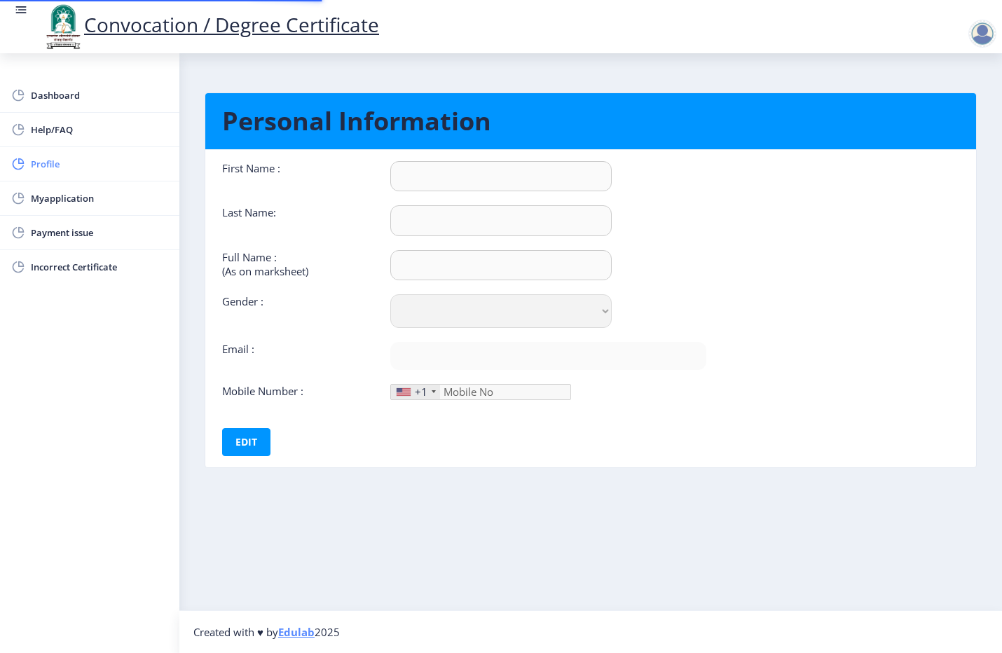
type input "9404027526"
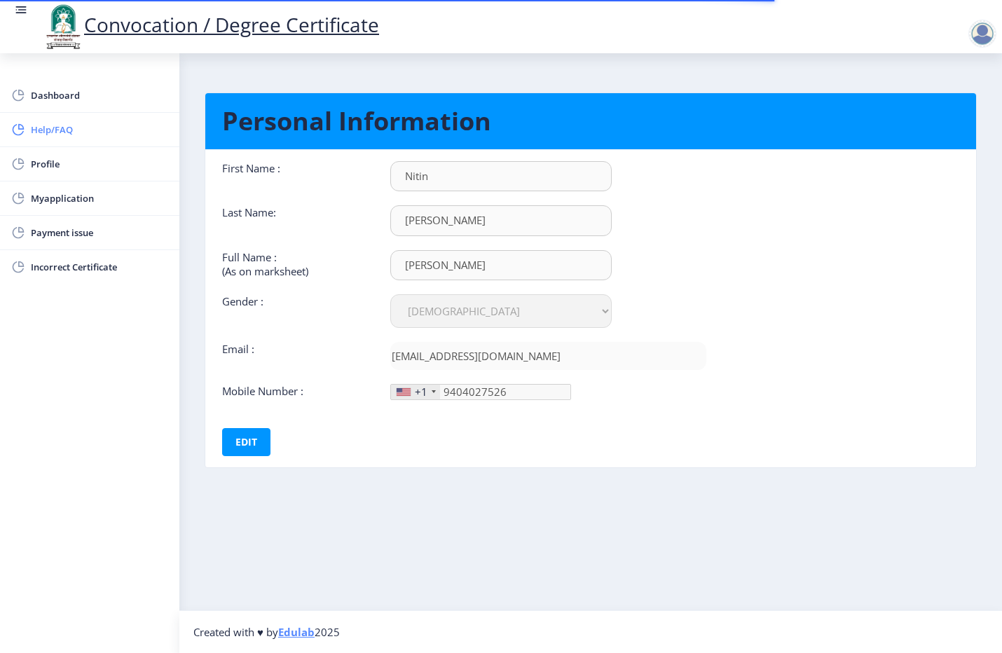
click at [58, 121] on span "Help/FAQ" at bounding box center [99, 129] width 137 height 17
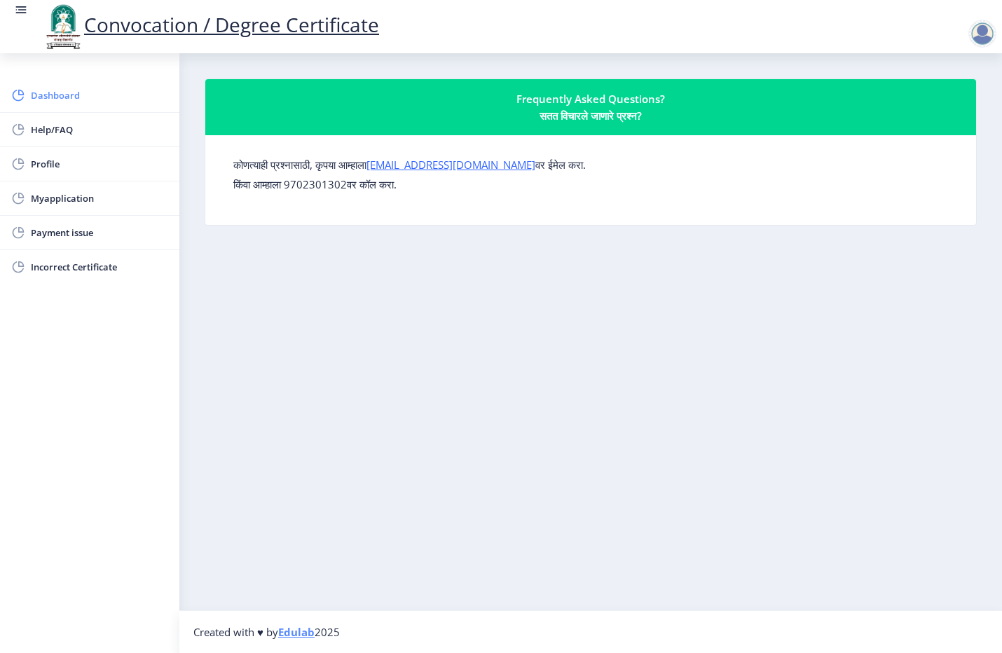
click at [60, 93] on span "Dashboard" at bounding box center [99, 95] width 137 height 17
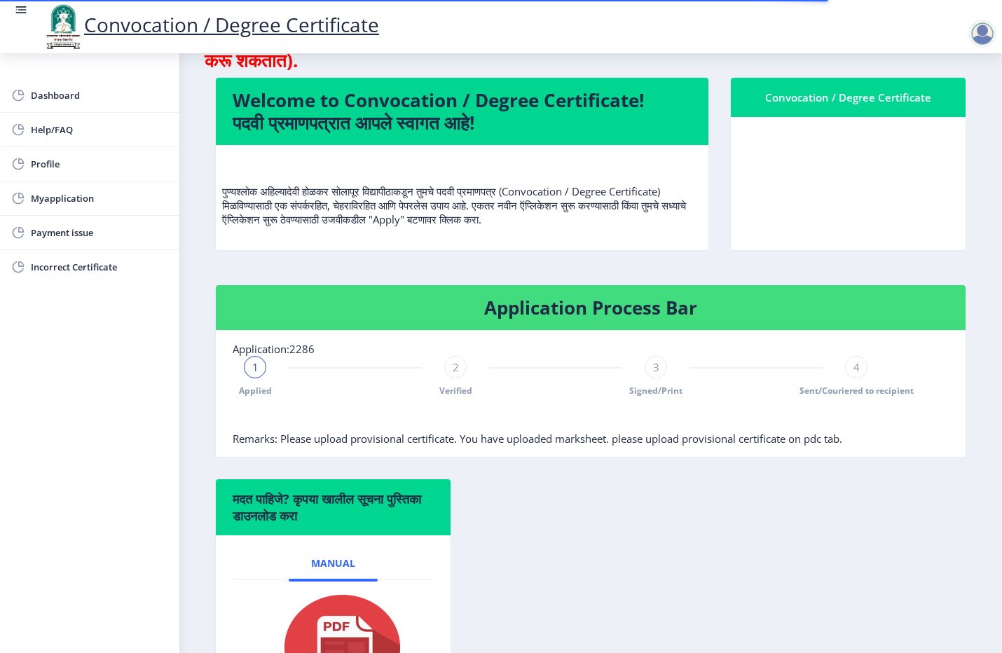
scroll to position [175, 0]
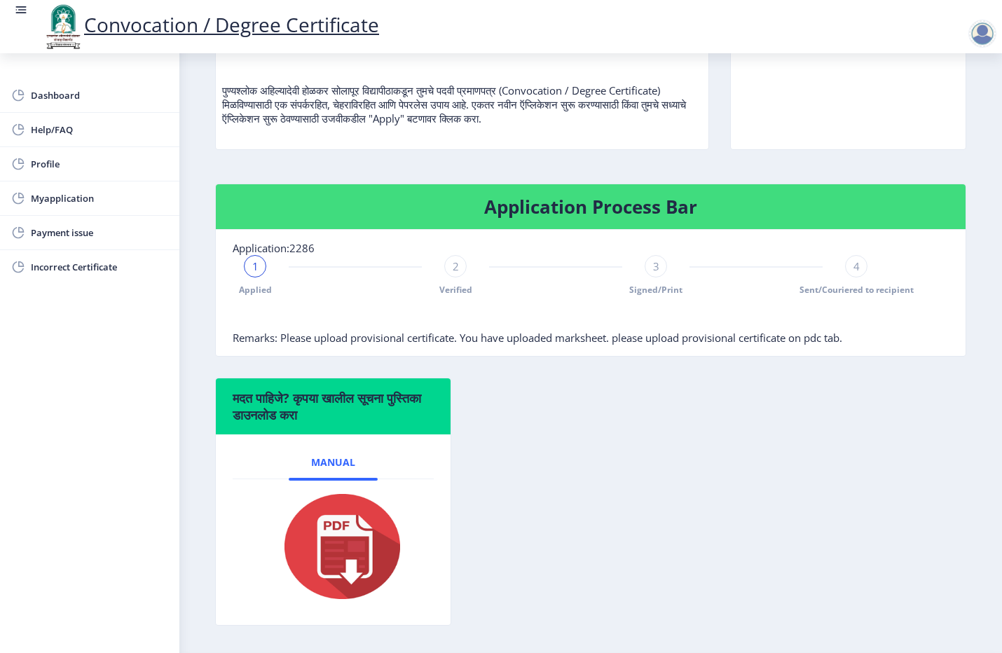
click at [444, 278] on div "2 Verified" at bounding box center [455, 275] width 22 height 41
click at [446, 275] on div "2" at bounding box center [455, 266] width 22 height 22
click at [654, 278] on div "3 Signed/Print" at bounding box center [655, 275] width 22 height 41
click at [852, 274] on div "4" at bounding box center [856, 266] width 22 height 22
click at [846, 271] on div "4" at bounding box center [856, 266] width 22 height 22
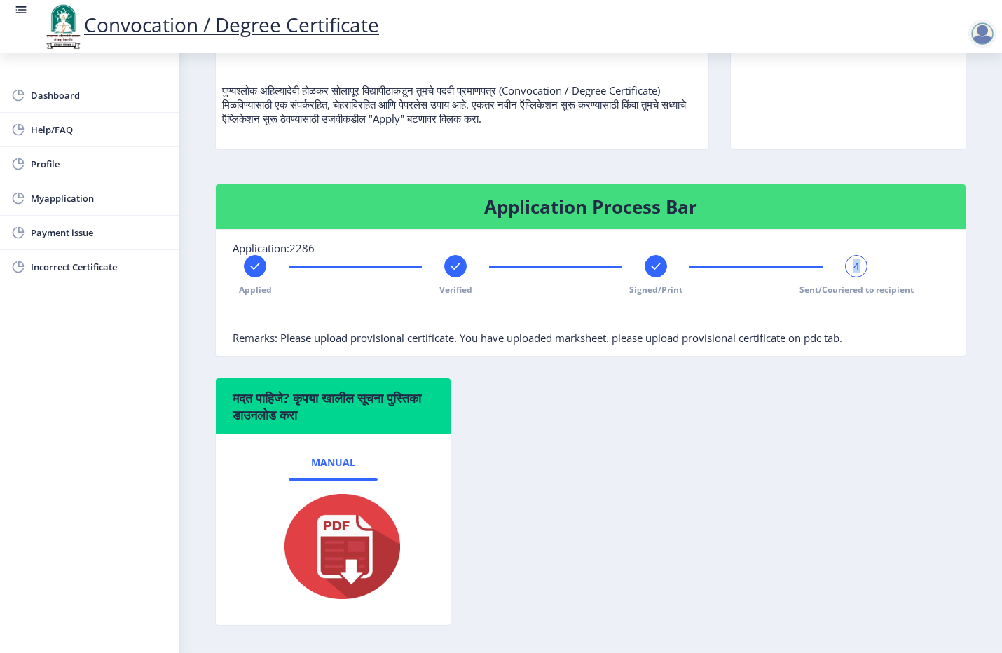
click at [846, 271] on div "4" at bounding box center [856, 266] width 22 height 22
click at [673, 461] on div "मदत पाहिजे? कृपया खालील सूचना पुस्तिका डाउनलोड करा Manual" at bounding box center [591, 512] width 772 height 269
click at [527, 118] on p "पुण्यश्लोक अहिल्यादेवी होळकर सोलापूर विद्यापीठाकडून तुमचे पदवी प्रमाणपत्र (Conv…" at bounding box center [462, 90] width 480 height 70
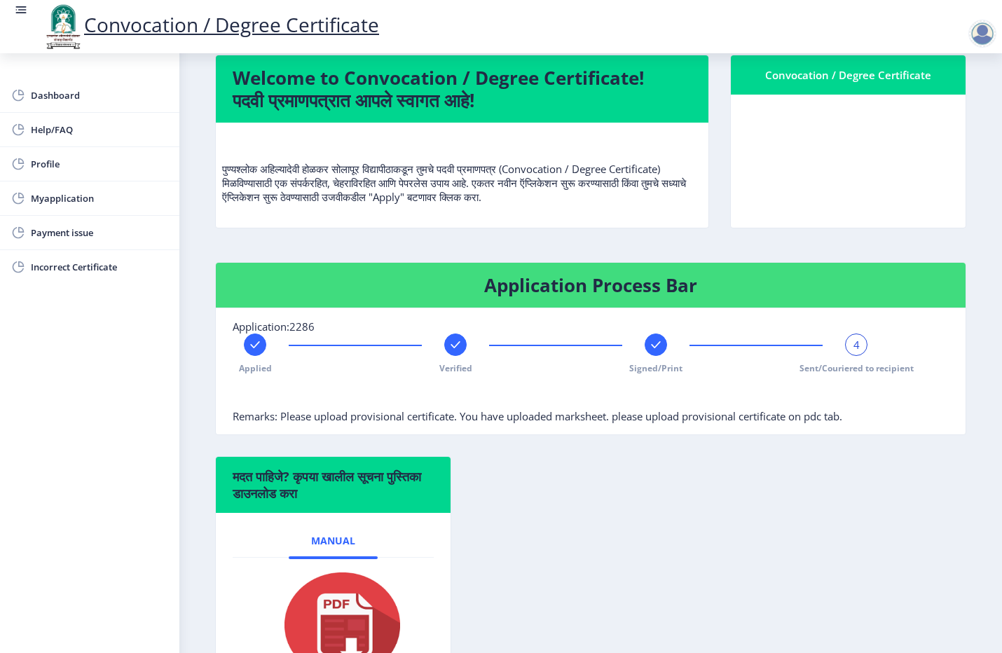
scroll to position [0, 0]
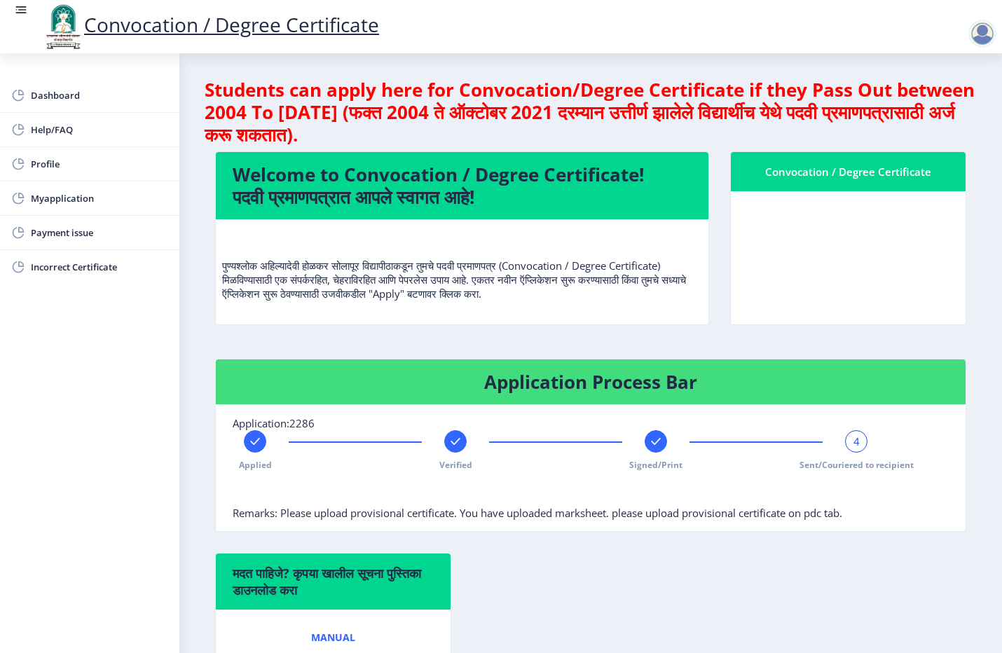
click at [806, 179] on div "Convocation / Degree Certificate" at bounding box center [847, 171] width 201 height 17
click at [64, 197] on span "Myapplication" at bounding box center [99, 198] width 137 height 17
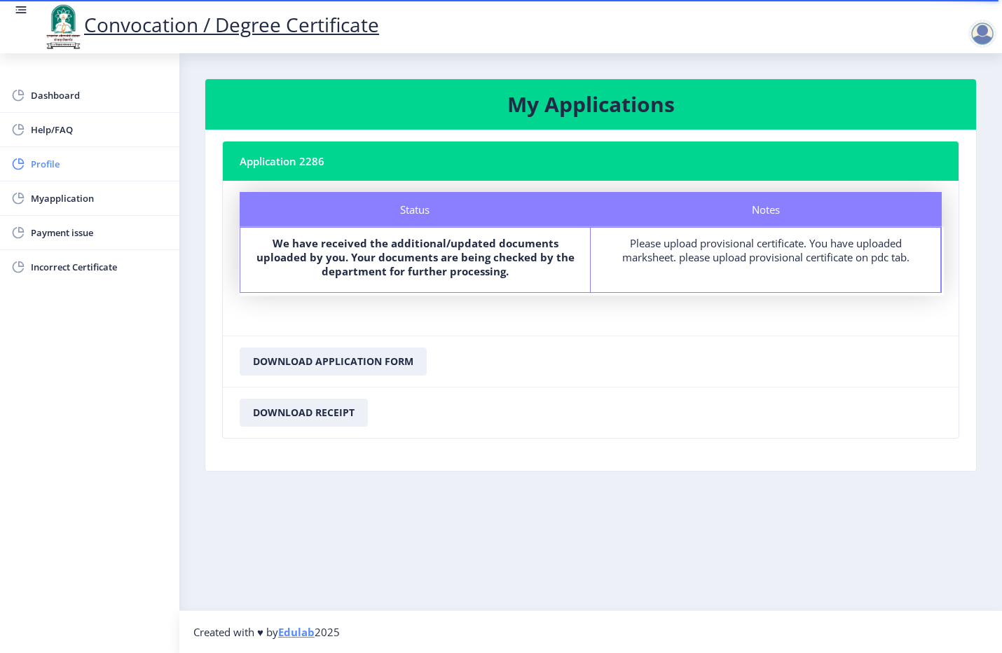
click at [62, 163] on span "Profile" at bounding box center [99, 164] width 137 height 17
select select
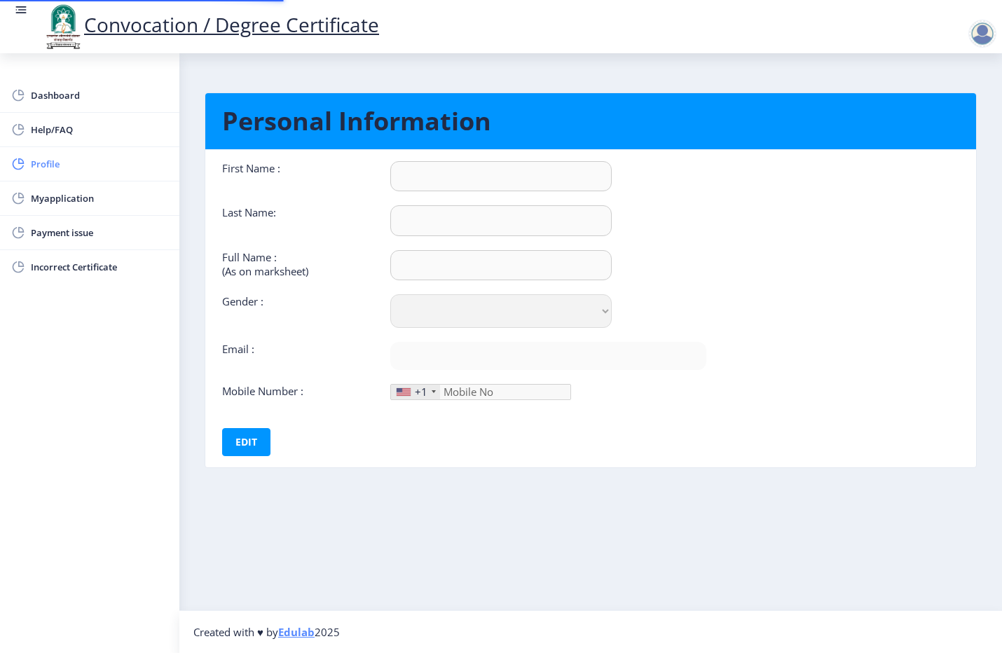
type input "Nitin"
type input "[PERSON_NAME]"
select select "[DEMOGRAPHIC_DATA]"
type input "[EMAIL_ADDRESS][DOMAIN_NAME]"
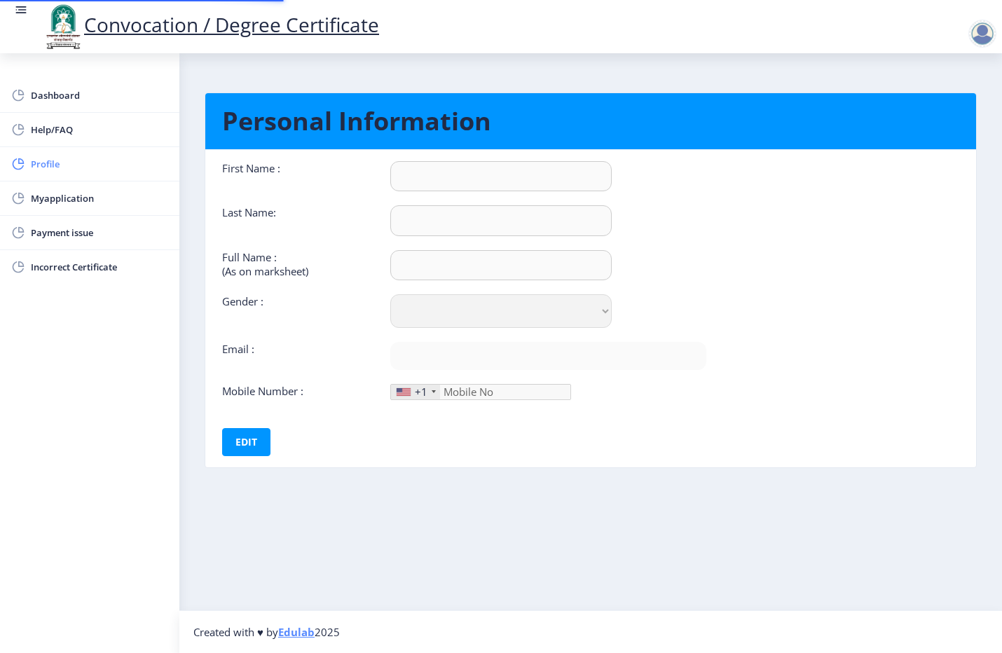
type input "9404027526"
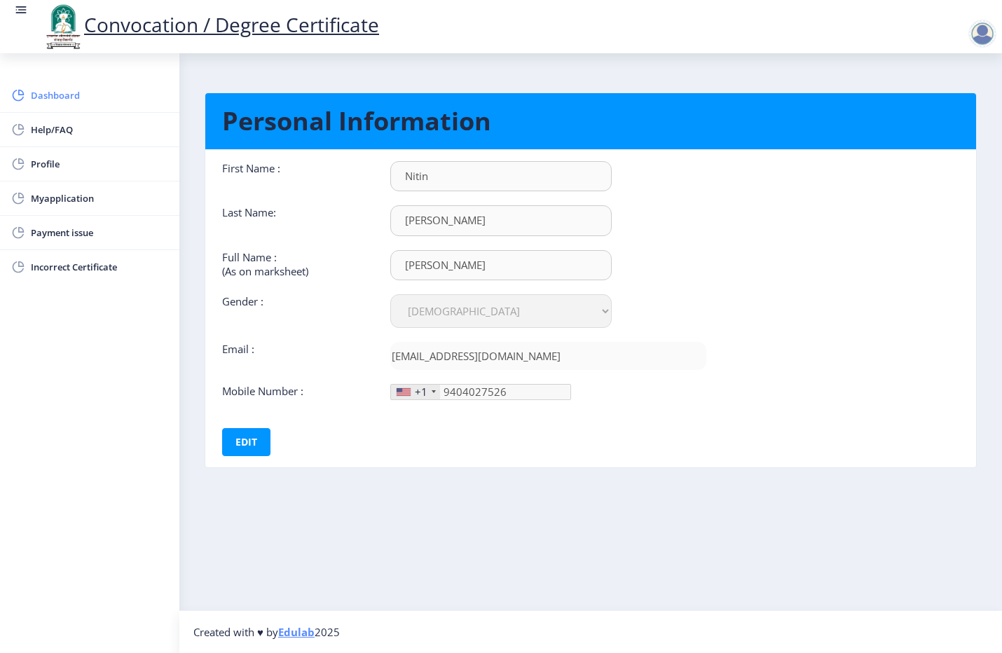
click at [61, 95] on span "Dashboard" at bounding box center [99, 95] width 137 height 17
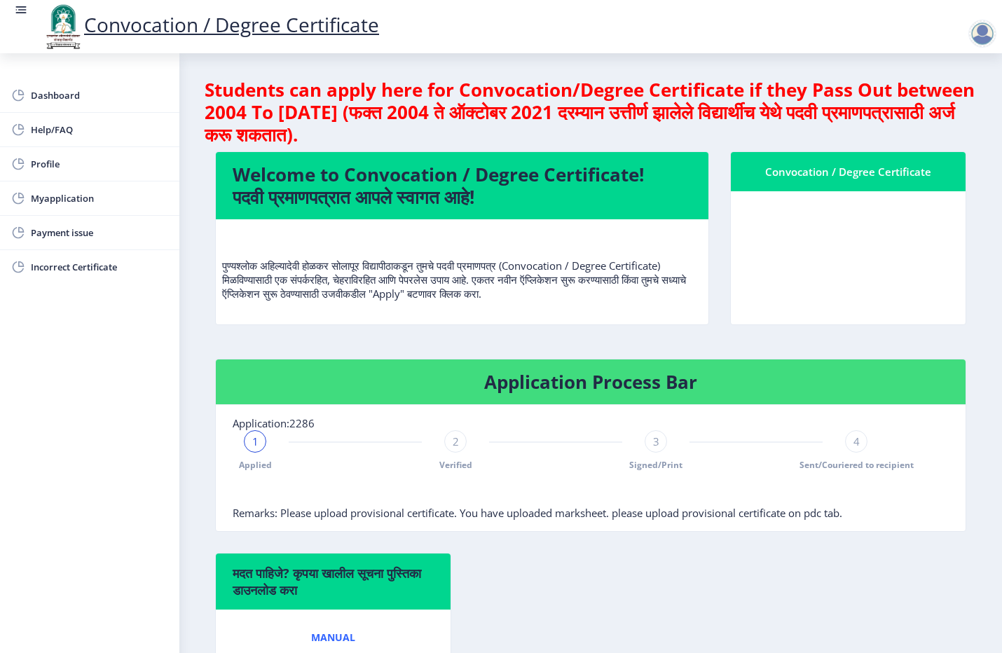
click at [539, 296] on p "पुण्यश्लोक अहिल्यादेवी होळकर सोलापूर विद्यापीठाकडून तुमचे पदवी प्रमाणपत्र (Conv…" at bounding box center [462, 265] width 480 height 70
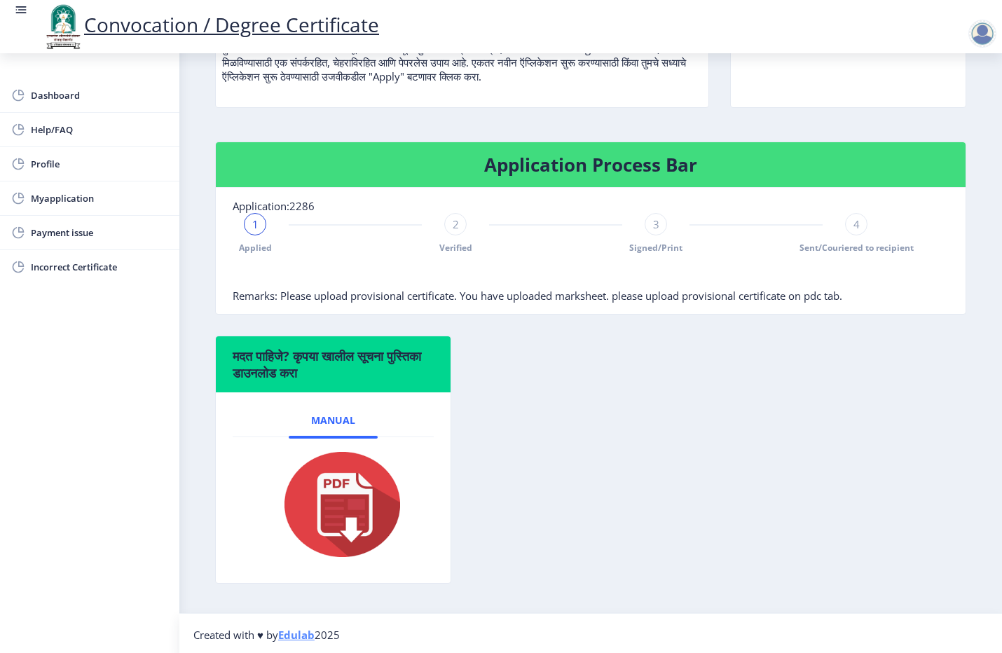
scroll to position [221, 0]
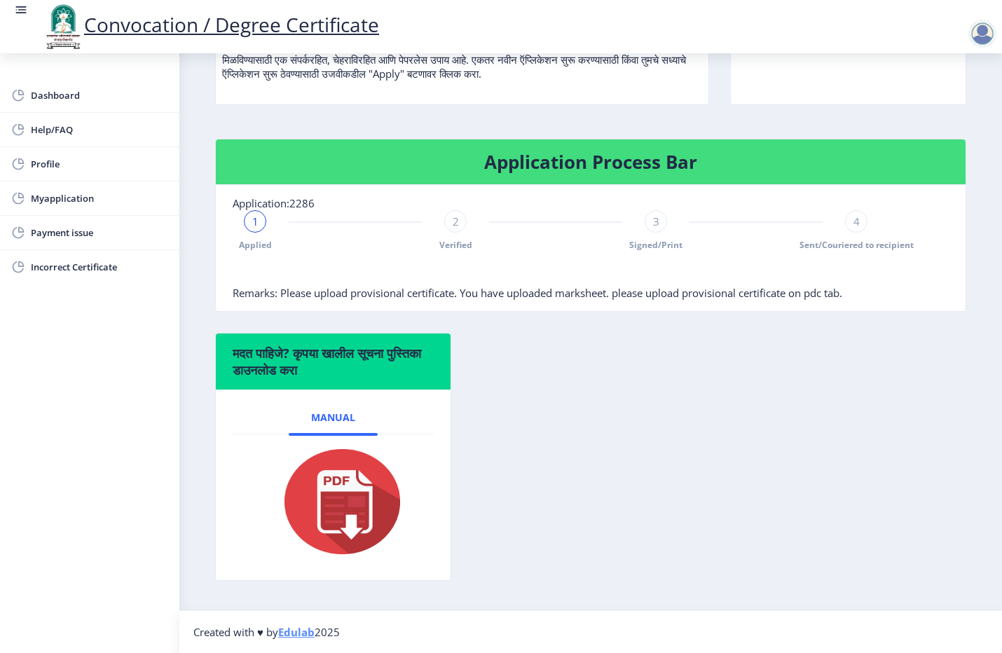
click at [456, 226] on span "2" at bounding box center [456, 221] width 6 height 14
drag, startPoint x: 261, startPoint y: 219, endPoint x: 605, endPoint y: 421, distance: 398.8
click at [605, 421] on div "मदत पाहिजे? कृपया खालील सूचना पुस्तिका डाउनलोड करा Manual" at bounding box center [591, 467] width 772 height 269
click at [452, 235] on div "2 Verified" at bounding box center [455, 230] width 22 height 41
drag, startPoint x: 418, startPoint y: 219, endPoint x: 655, endPoint y: 221, distance: 236.8
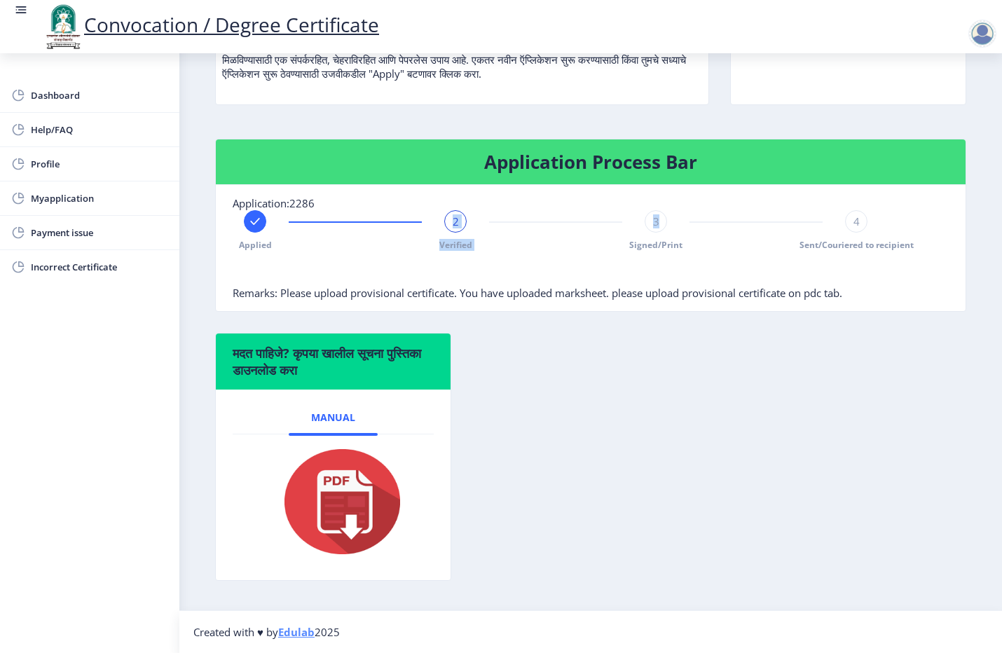
click at [655, 221] on div "Applied 2 Verified 3 Signed/Print 4 Sent/Couriered to recipient" at bounding box center [556, 230] width 646 height 41
click at [655, 221] on span "3" at bounding box center [656, 221] width 6 height 14
click at [858, 221] on div "4" at bounding box center [856, 221] width 22 height 22
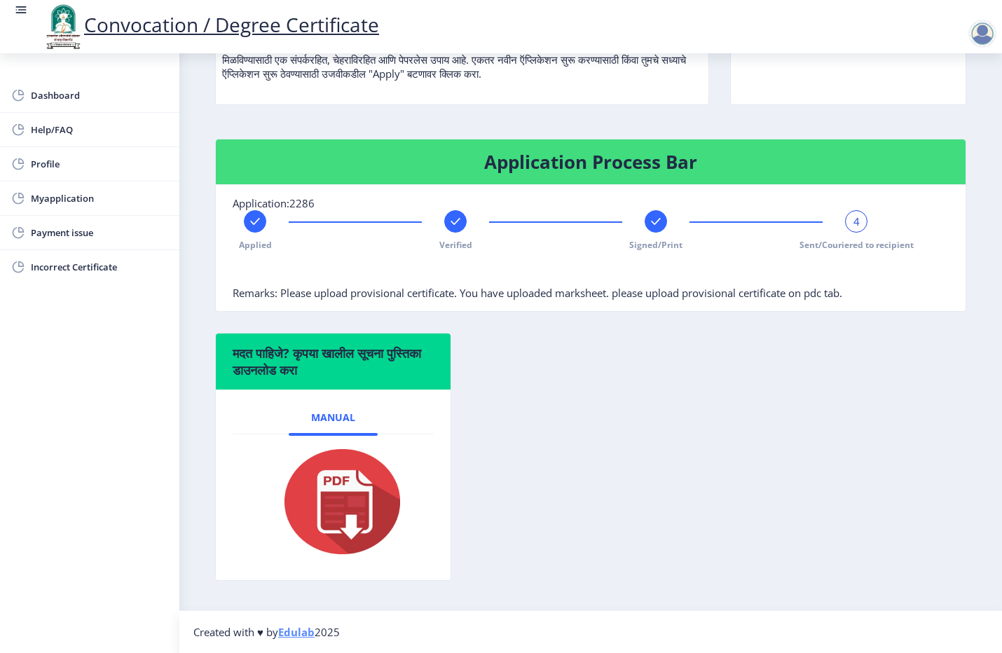
scroll to position [0, 0]
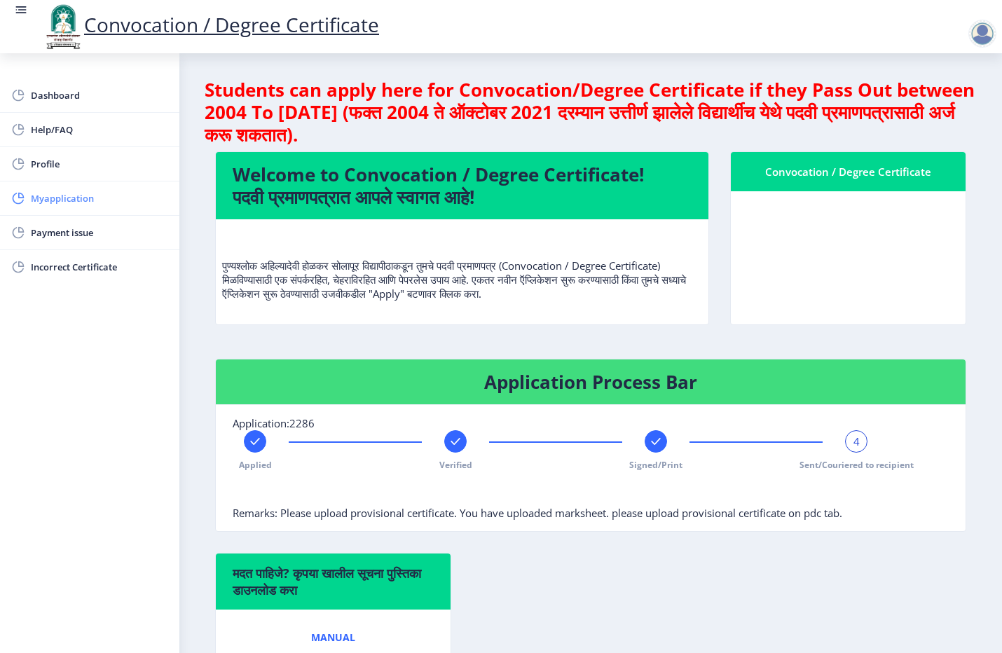
click at [74, 198] on span "Myapplication" at bounding box center [99, 198] width 137 height 17
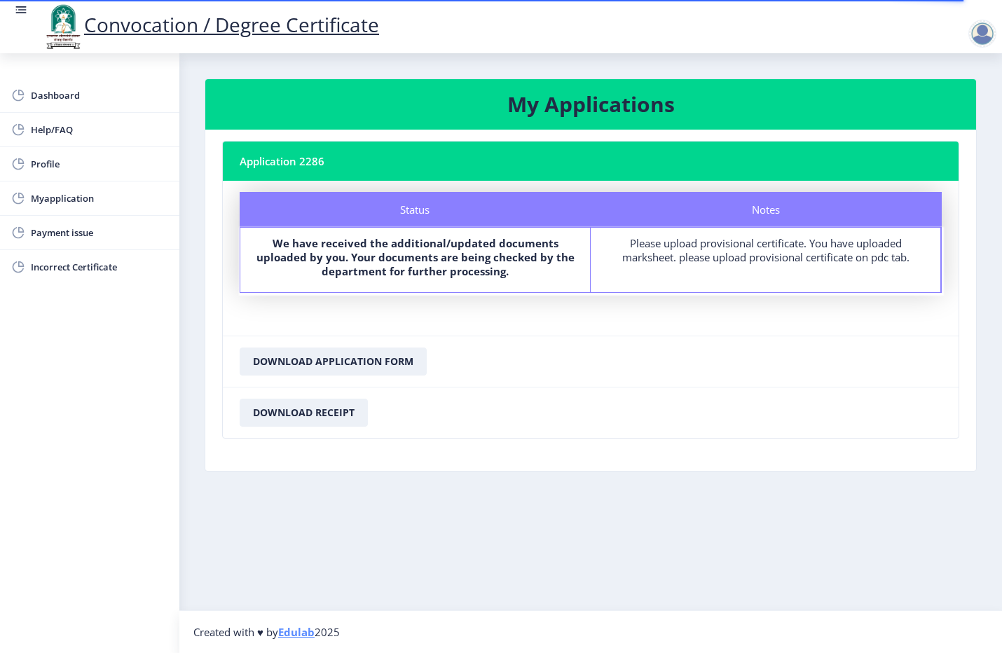
click at [717, 253] on div "Please upload provisional certificate. You have uploaded marksheet. please uplo…" at bounding box center [765, 250] width 324 height 28
click at [708, 257] on div "Please upload provisional certificate. You have uploaded marksheet. please uplo…" at bounding box center [765, 250] width 324 height 28
click at [492, 263] on b "We have received the additional/updated documents uploaded by you. Your documen…" at bounding box center [415, 257] width 318 height 42
click at [685, 254] on div "Please upload provisional certificate. You have uploaded marksheet. please uplo…" at bounding box center [765, 250] width 324 height 28
click at [74, 200] on span "Myapplication" at bounding box center [99, 198] width 137 height 17
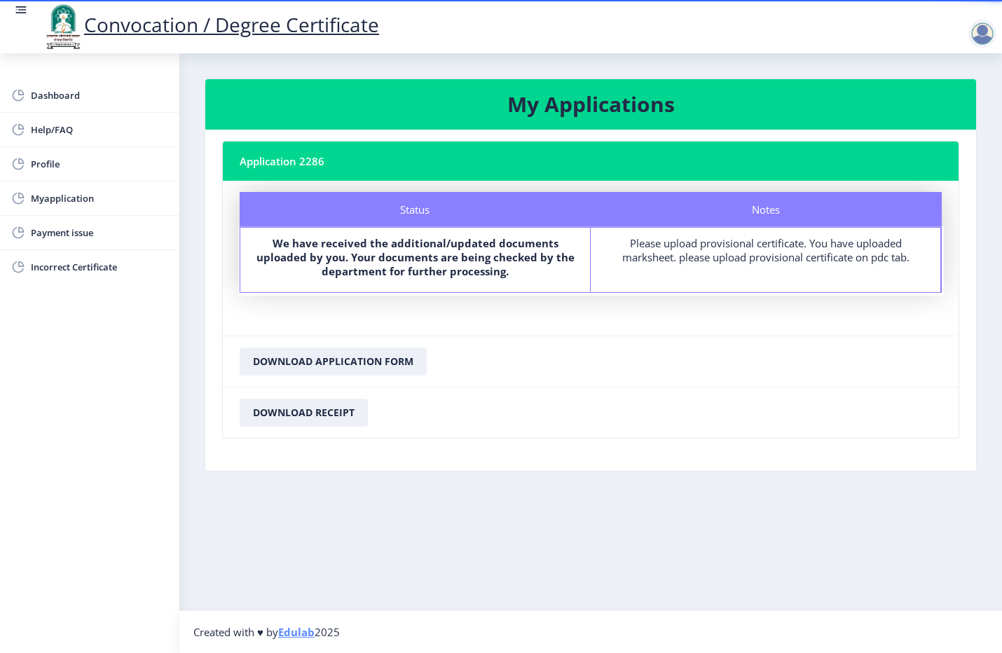
click at [750, 242] on div "Please upload provisional certificate. You have uploaded marksheet. please uplo…" at bounding box center [765, 250] width 324 height 28
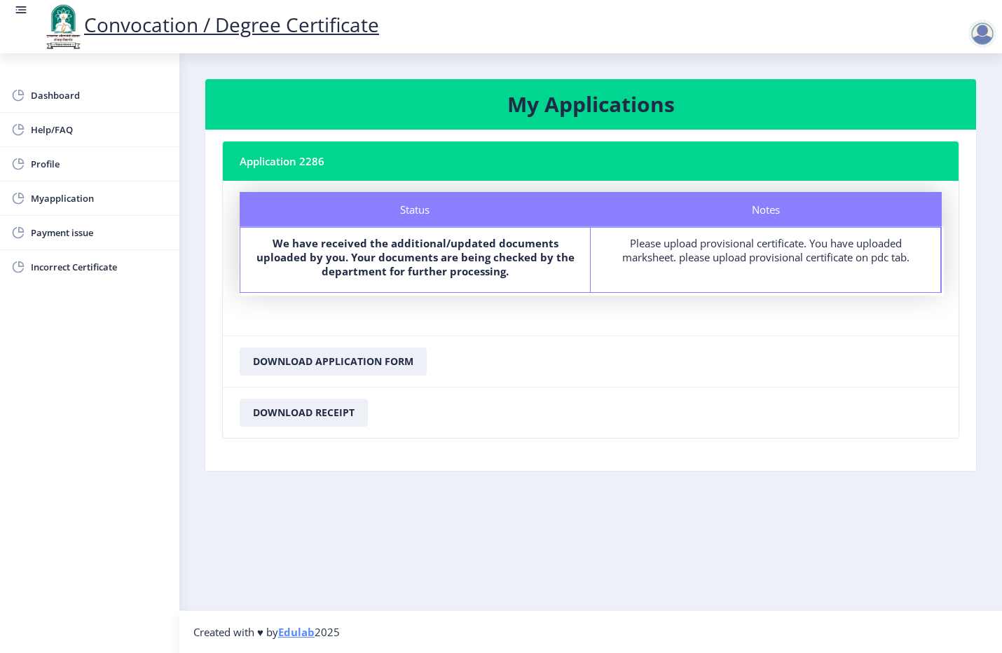
click at [691, 261] on div "Please upload provisional certificate. You have uploaded marksheet. please uplo…" at bounding box center [765, 250] width 324 height 28
click at [694, 260] on div "Please upload provisional certificate. You have uploaded marksheet. please uplo…" at bounding box center [765, 250] width 324 height 28
click at [692, 256] on div "Please upload provisional certificate. You have uploaded marksheet. please uplo…" at bounding box center [765, 250] width 324 height 28
click at [51, 200] on span "Myapplication" at bounding box center [99, 198] width 137 height 17
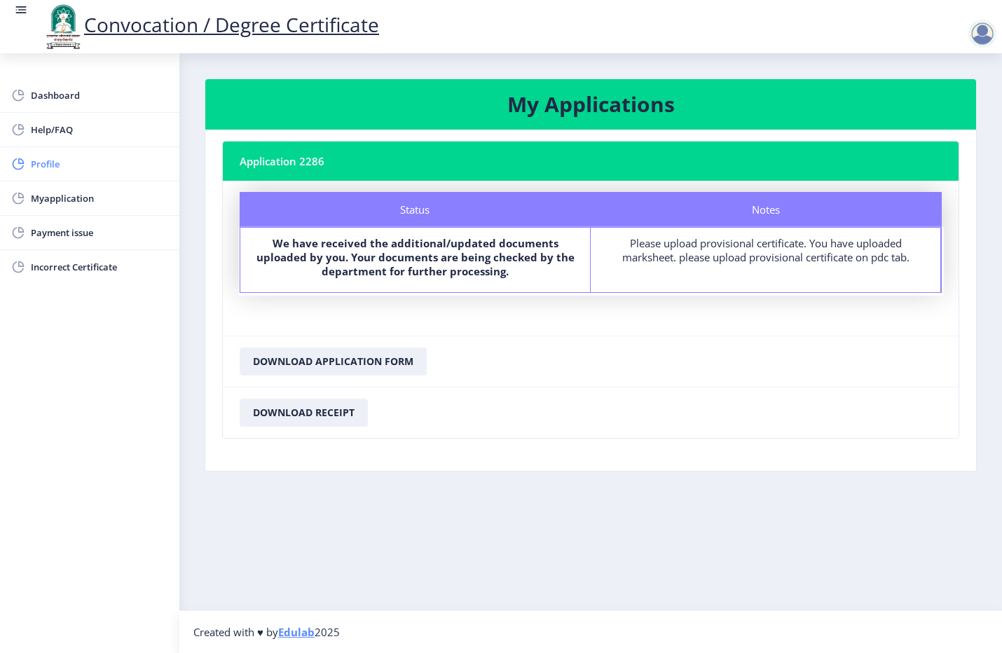
click at [51, 172] on span "Profile" at bounding box center [99, 164] width 137 height 17
select select
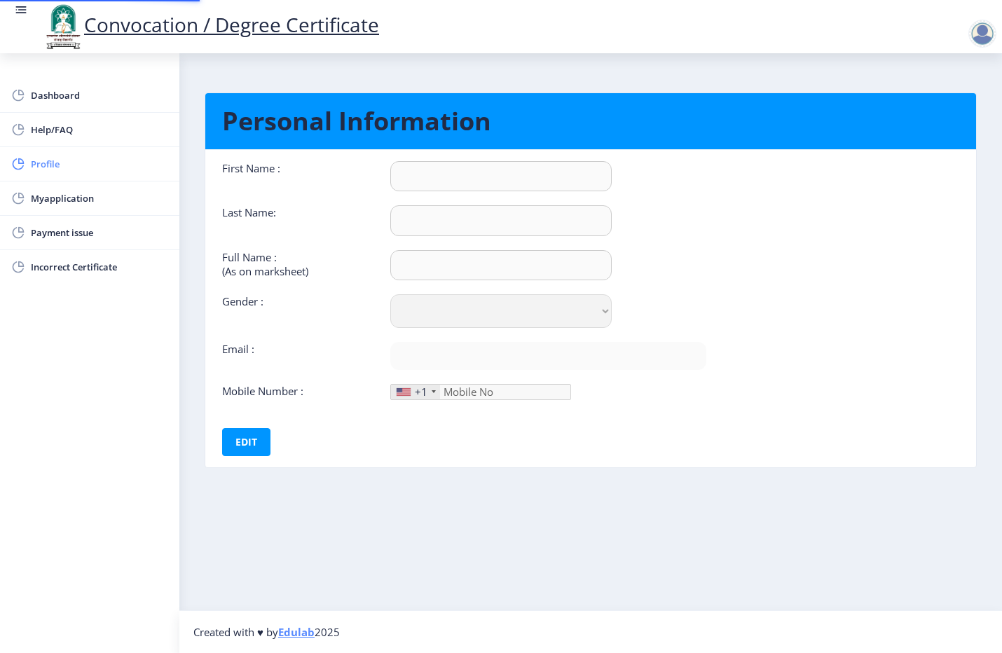
type input "Nitin"
type input "[PERSON_NAME]"
select select "[DEMOGRAPHIC_DATA]"
type input "[EMAIL_ADDRESS][DOMAIN_NAME]"
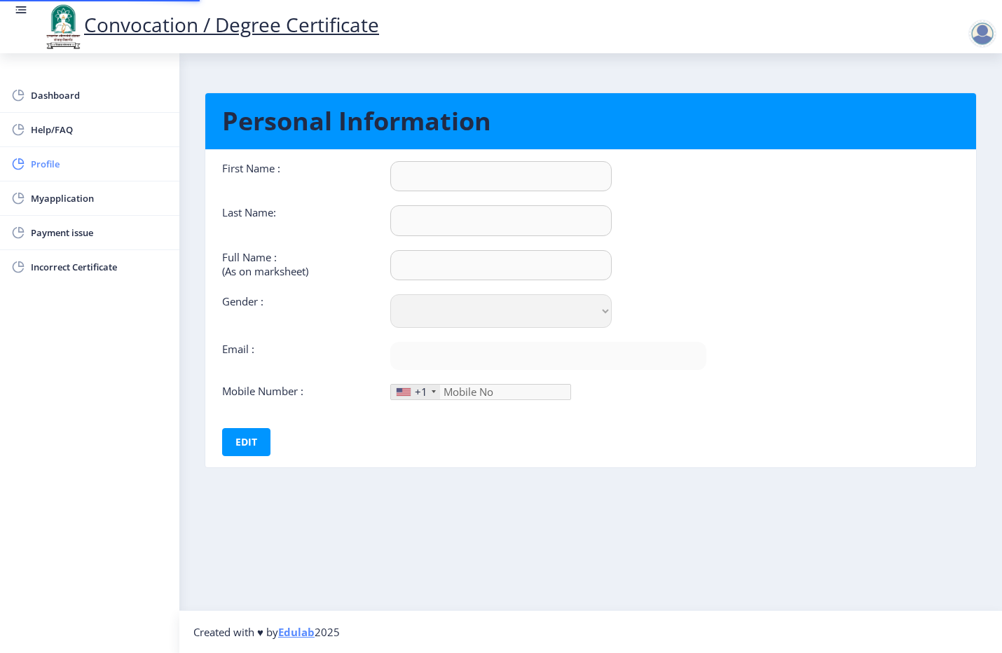
type input "9404027526"
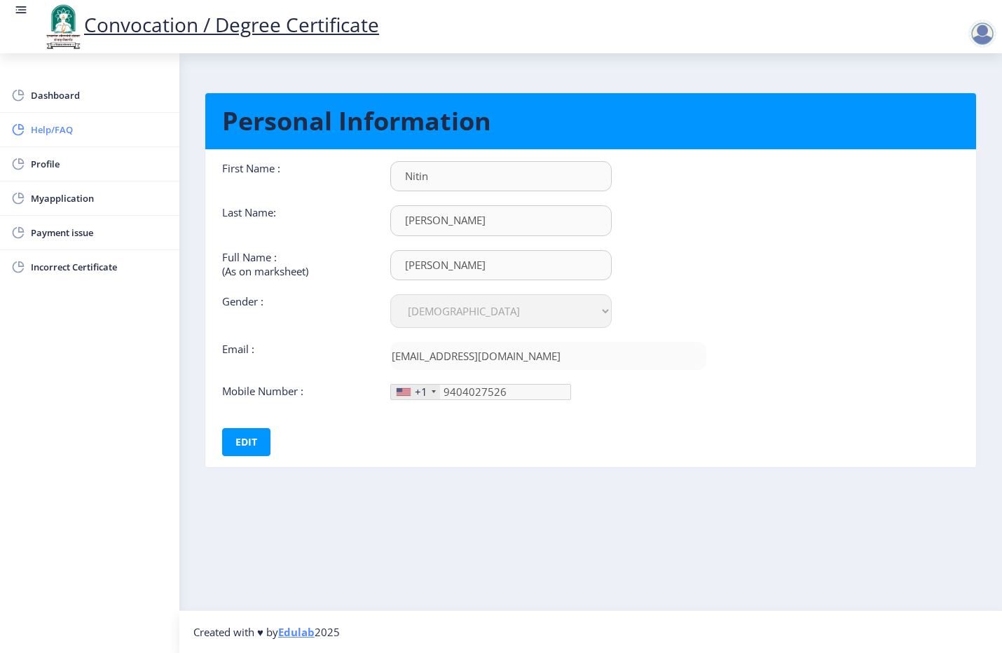
click at [46, 134] on span "Help/FAQ" at bounding box center [99, 129] width 137 height 17
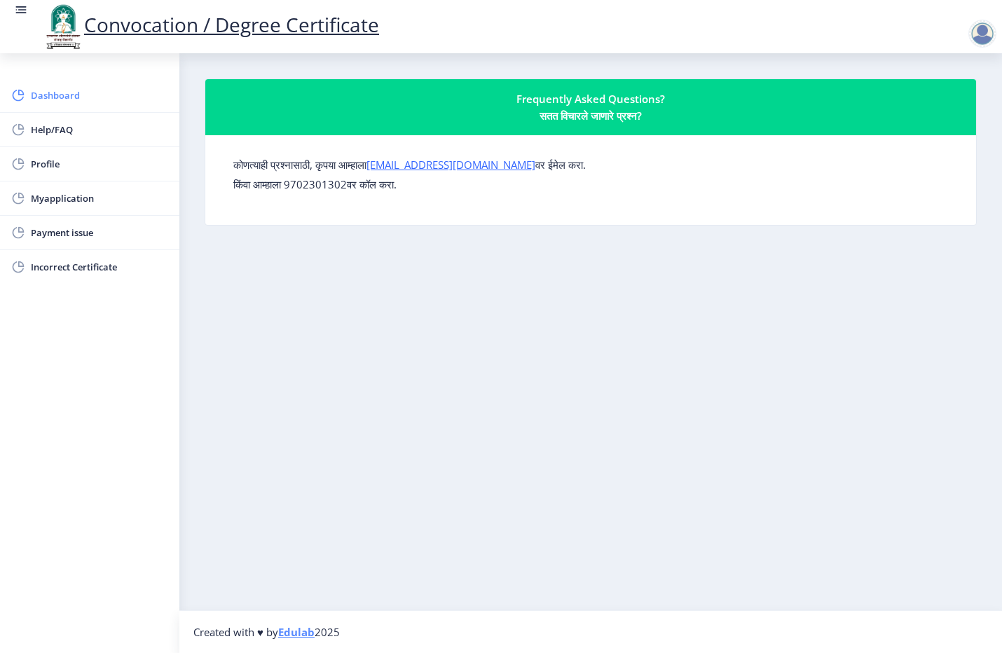
click at [39, 104] on link "Dashboard" at bounding box center [89, 95] width 179 height 34
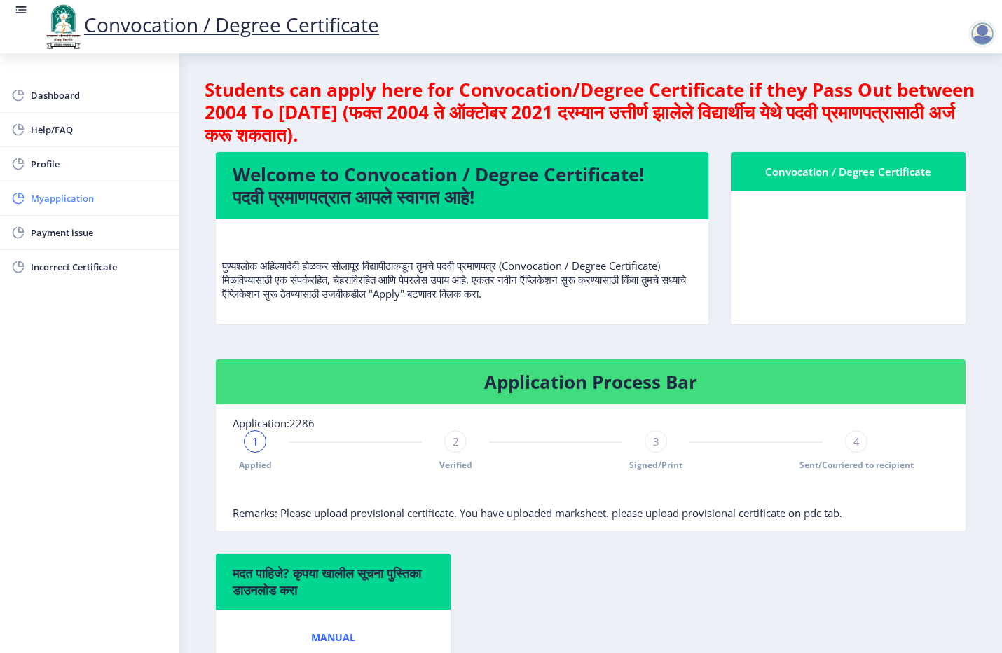
click at [50, 207] on span "Myapplication" at bounding box center [99, 198] width 137 height 17
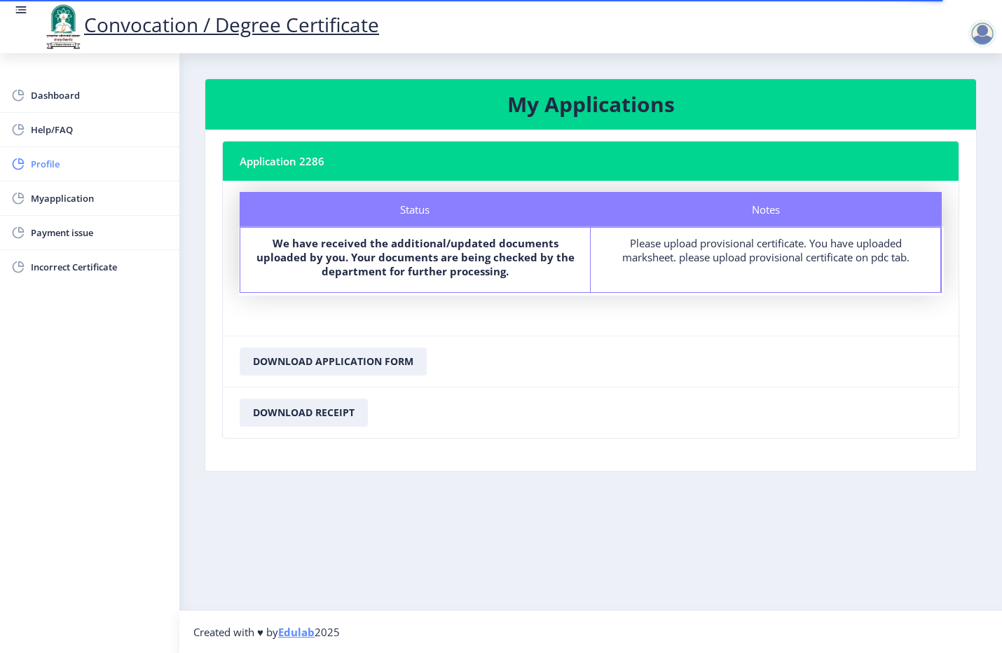
click at [42, 168] on span "Profile" at bounding box center [99, 164] width 137 height 17
select select
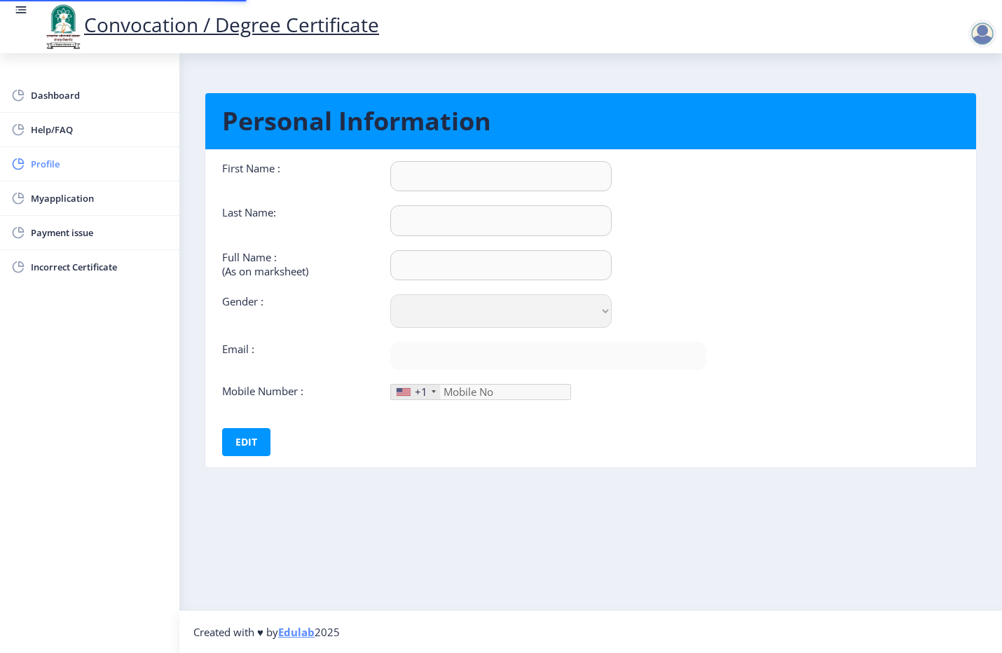
type input "Nitin"
type input "[PERSON_NAME]"
select select "[DEMOGRAPHIC_DATA]"
type input "[EMAIL_ADDRESS][DOMAIN_NAME]"
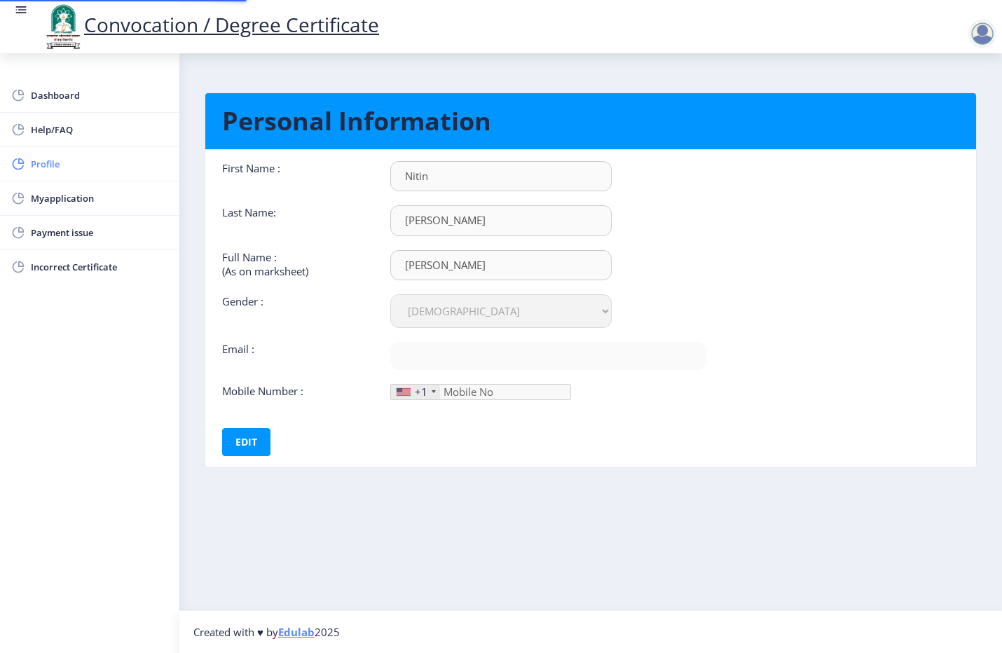
type input "9404027526"
click at [43, 200] on span "Myapplication" at bounding box center [99, 198] width 137 height 17
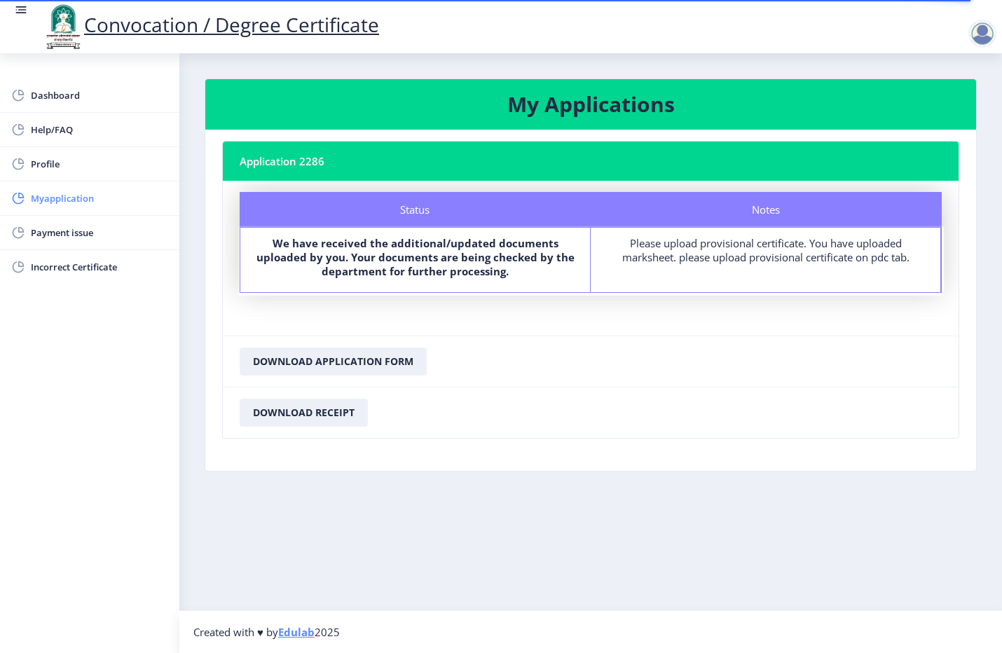
click at [70, 195] on span "Myapplication" at bounding box center [99, 198] width 137 height 17
click at [50, 203] on span "Myapplication" at bounding box center [99, 198] width 137 height 17
click at [78, 263] on span "Incorrect Certificate" at bounding box center [99, 266] width 137 height 17
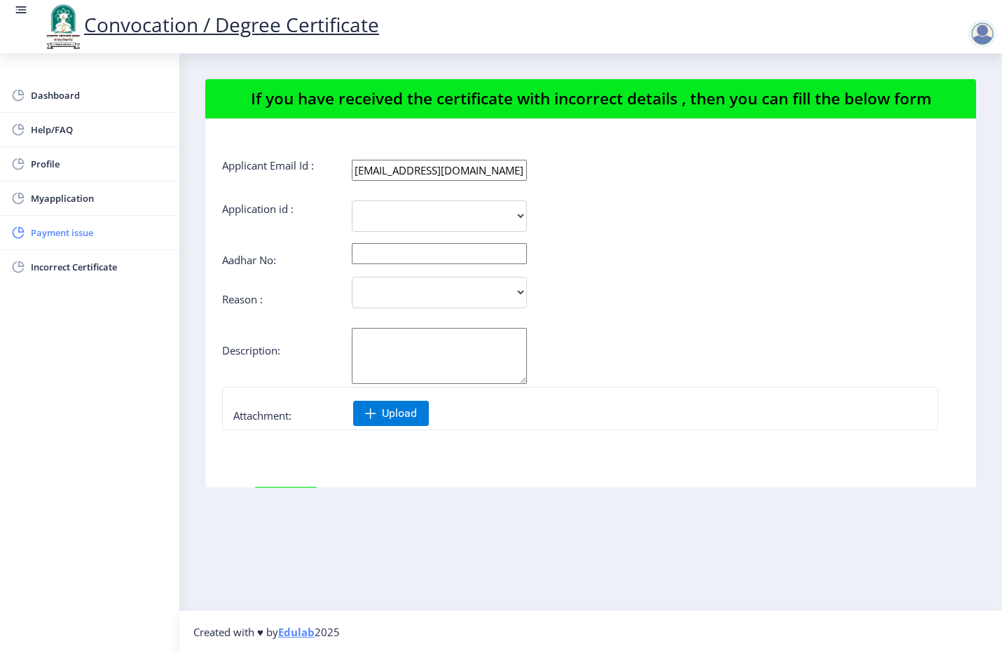
click at [60, 226] on span "Payment issue" at bounding box center [99, 232] width 137 height 17
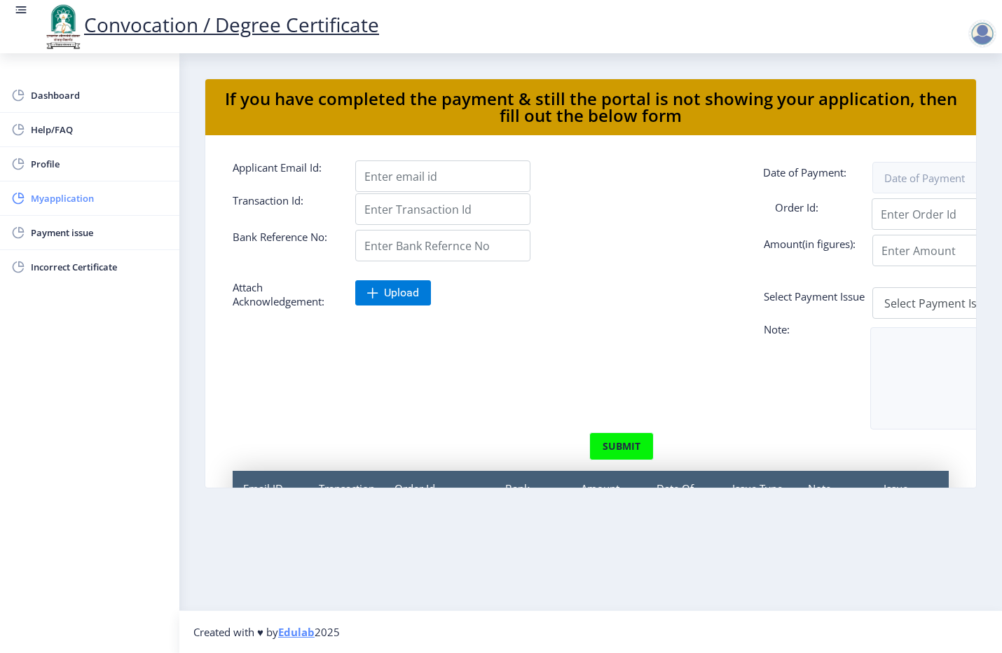
click at [54, 197] on span "Myapplication" at bounding box center [99, 198] width 137 height 17
